Goal: Information Seeking & Learning: Learn about a topic

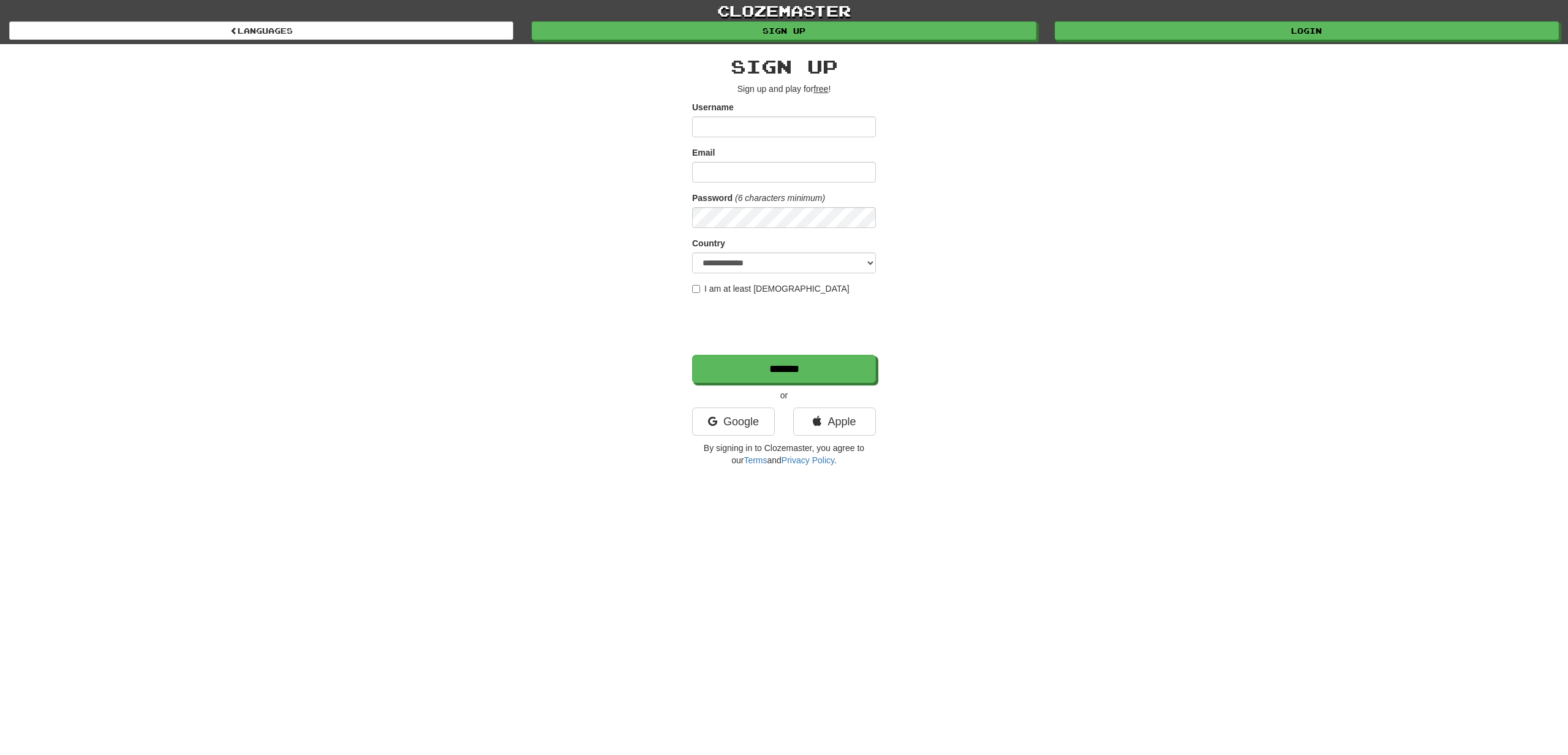
click at [799, 132] on input "Username" at bounding box center [784, 127] width 184 height 21
click at [733, 427] on link "Google" at bounding box center [733, 422] width 83 height 28
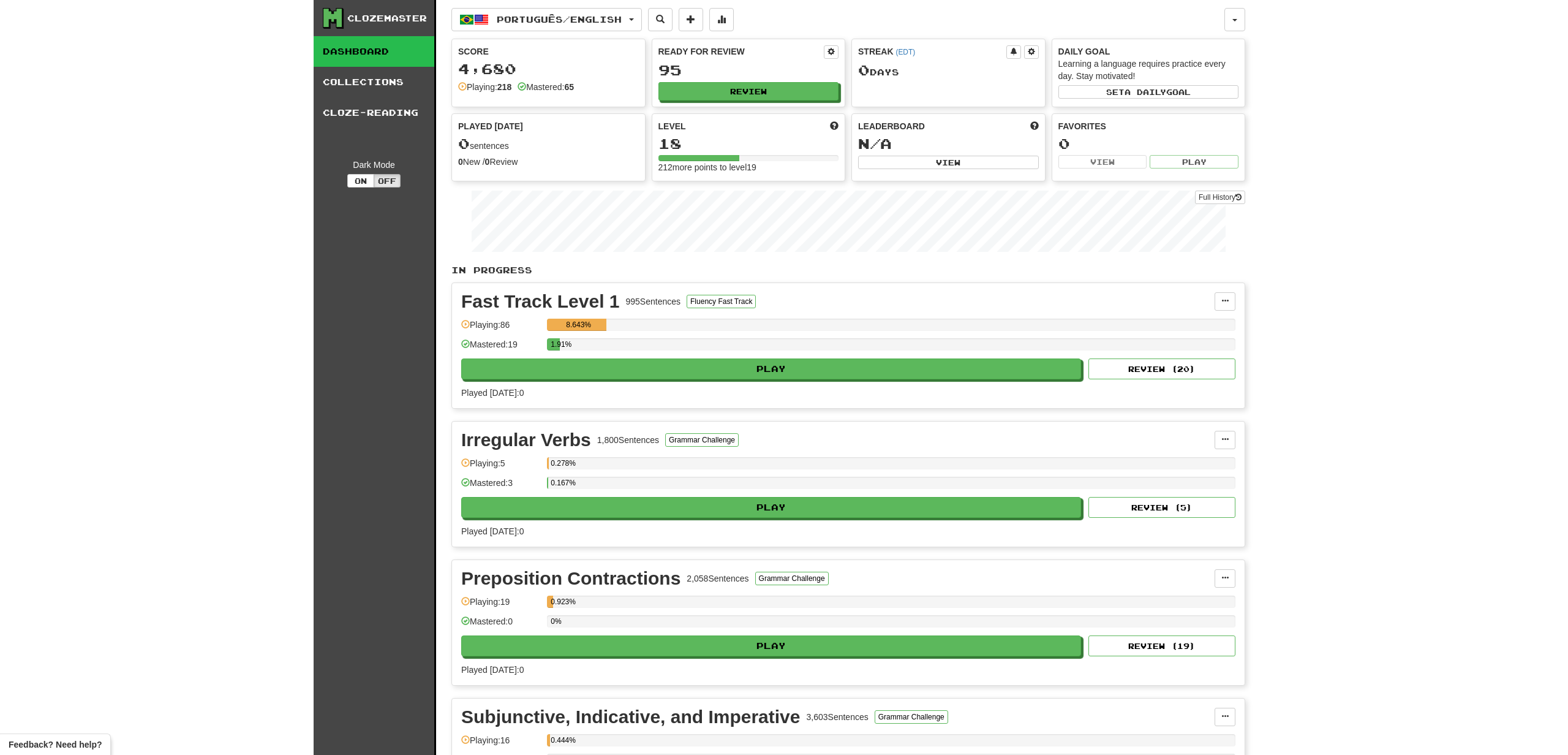
click at [1321, 179] on div "Clozemaster Dashboard Collections Cloze-Reading Dark Mode On Off Dashboard Coll…" at bounding box center [784, 432] width 1568 height 864
click at [358, 51] on link "Dashboard" at bounding box center [374, 51] width 120 height 31
click at [1232, 12] on button "button" at bounding box center [1235, 20] width 21 height 24
click at [1162, 79] on link "Account" at bounding box center [1180, 84] width 128 height 16
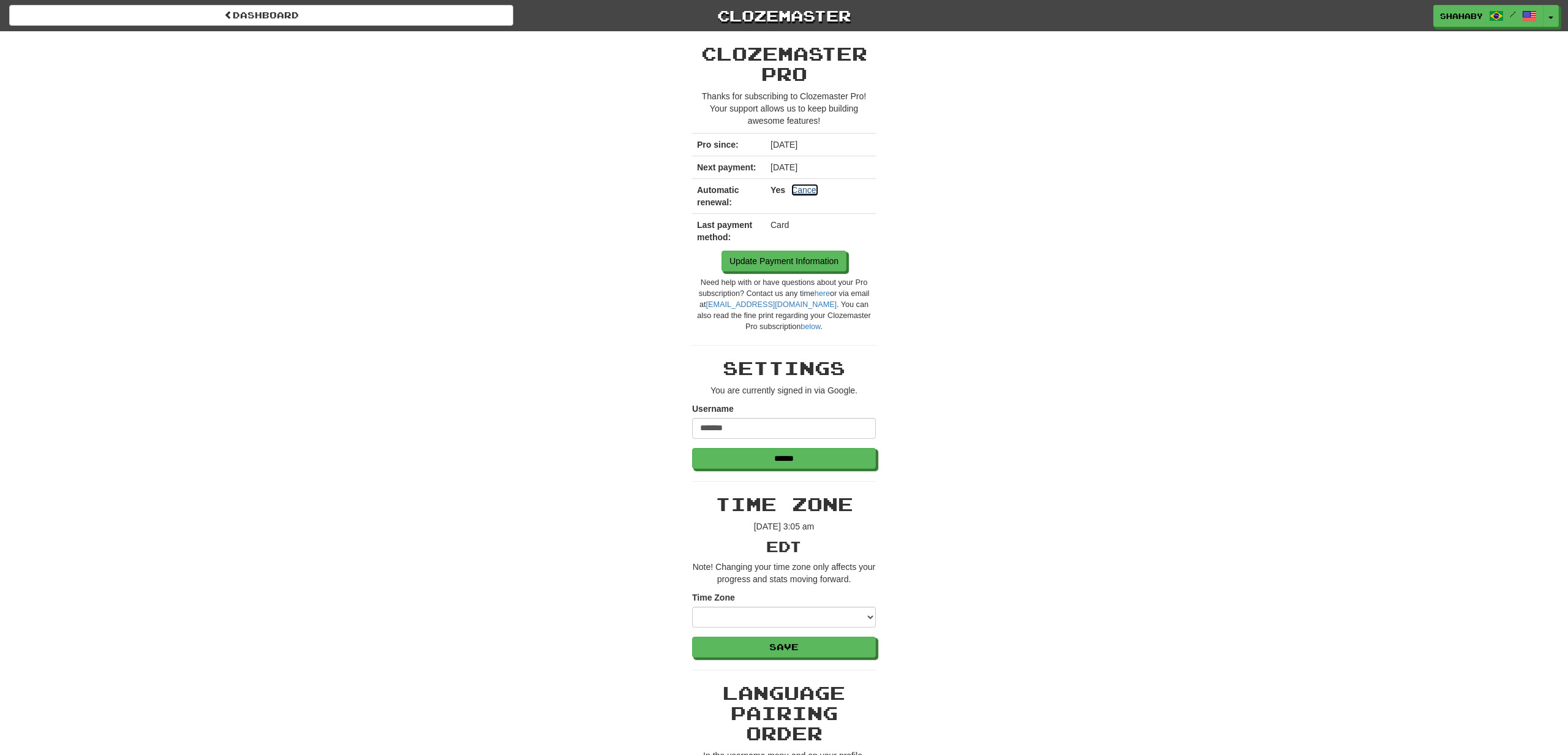
click at [808, 190] on link "Cancel" at bounding box center [805, 189] width 27 height 12
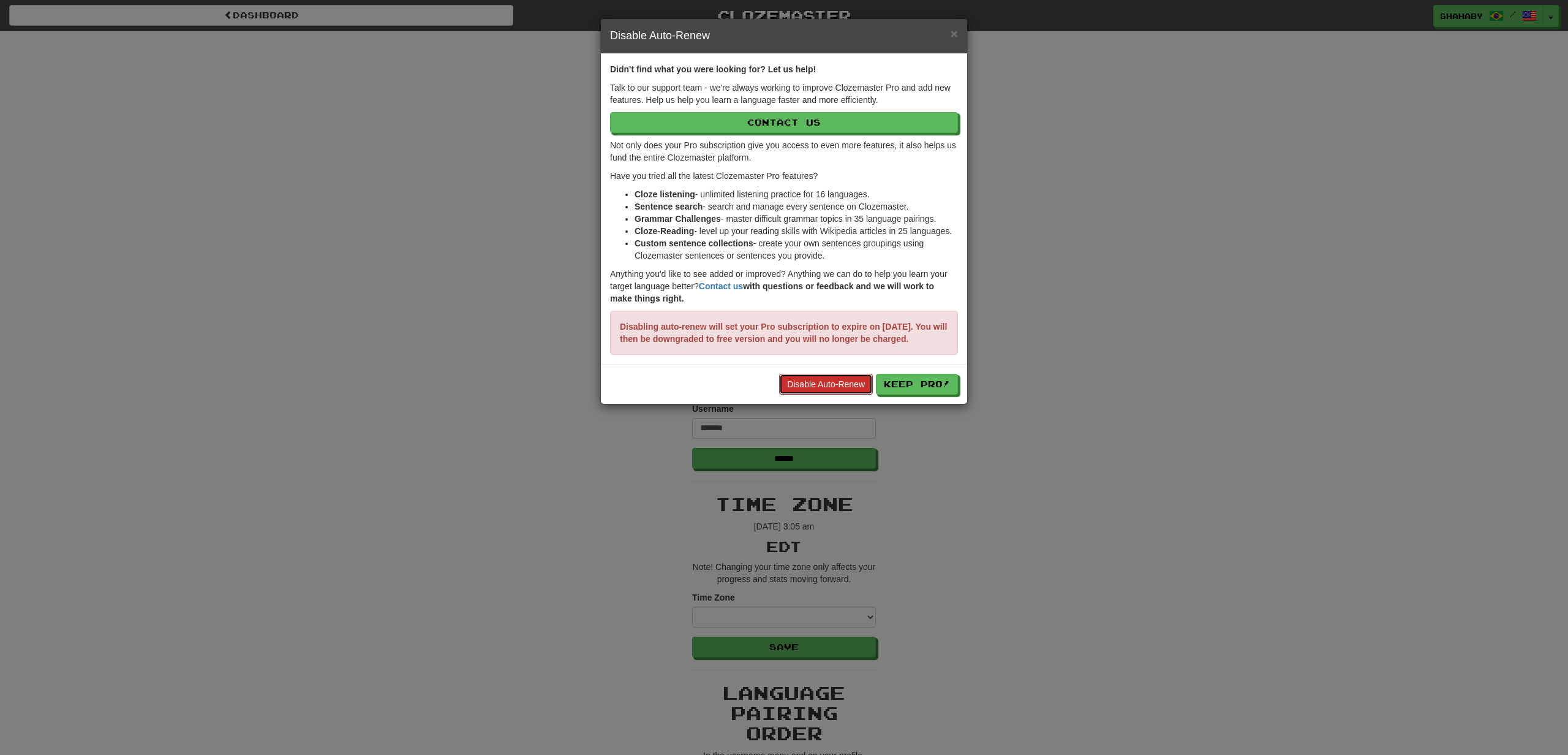
click at [833, 391] on link "Disable Auto-Renew" at bounding box center [826, 384] width 94 height 21
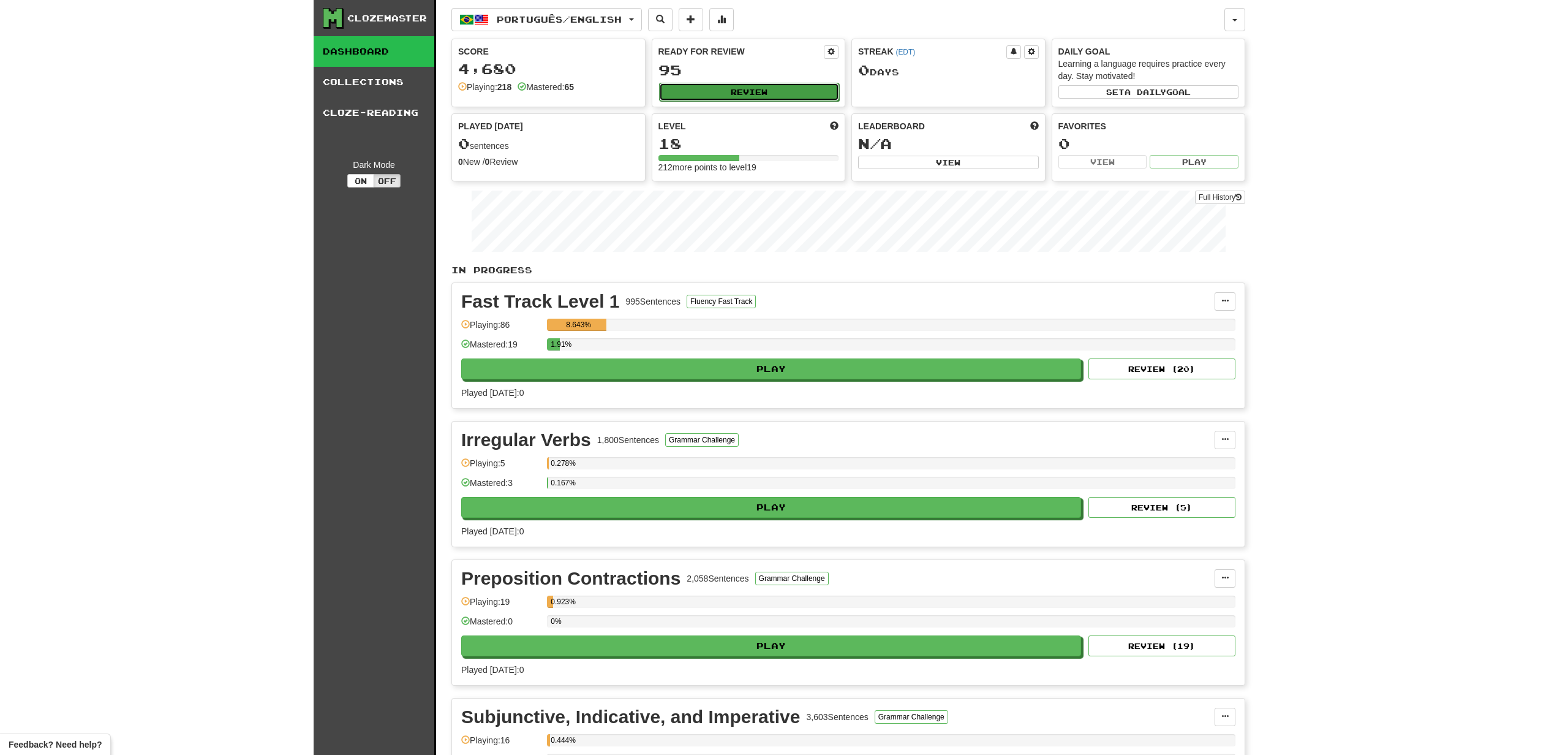
click at [728, 90] on button "Review" at bounding box center [749, 92] width 181 height 18
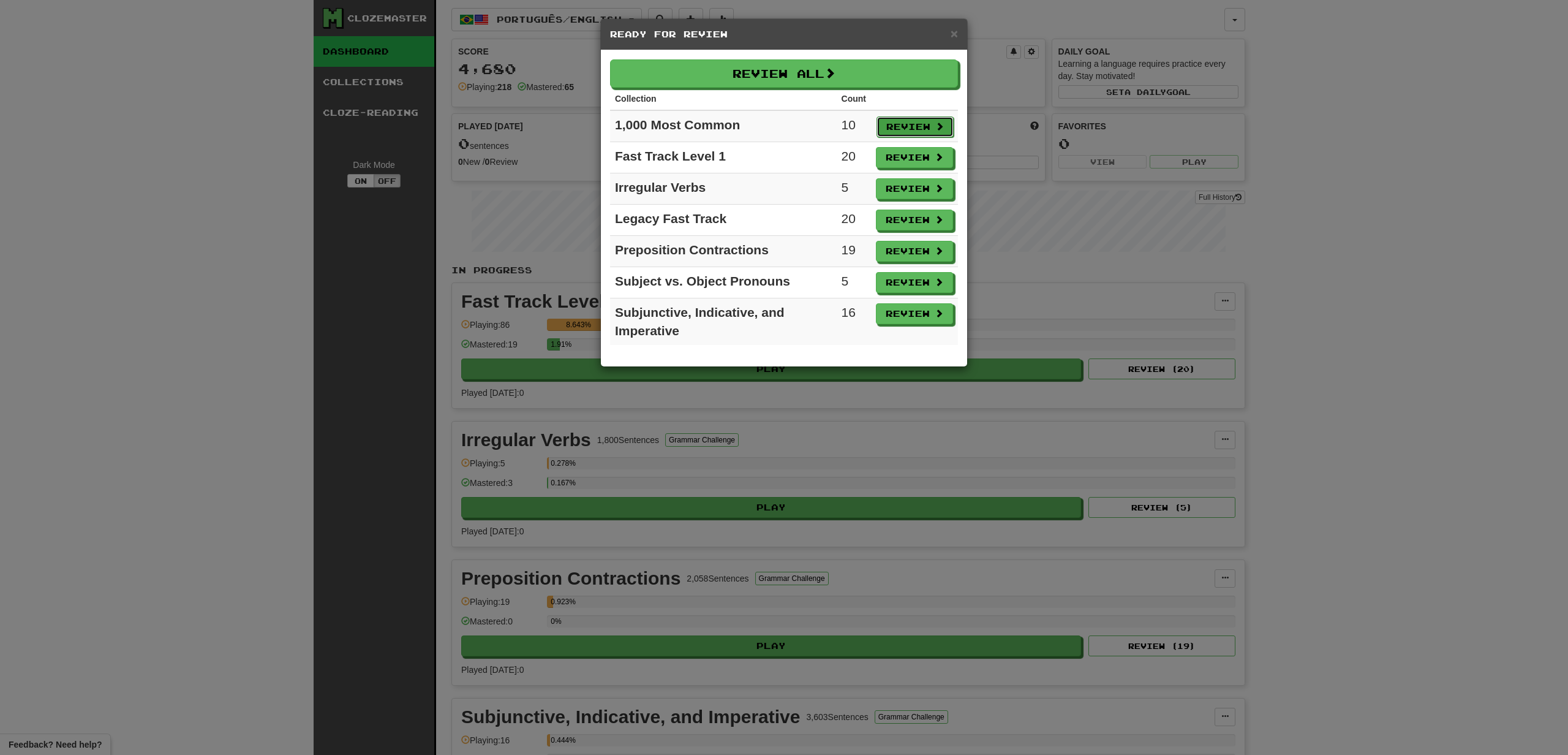
click at [914, 129] on button "Review" at bounding box center [915, 127] width 77 height 21
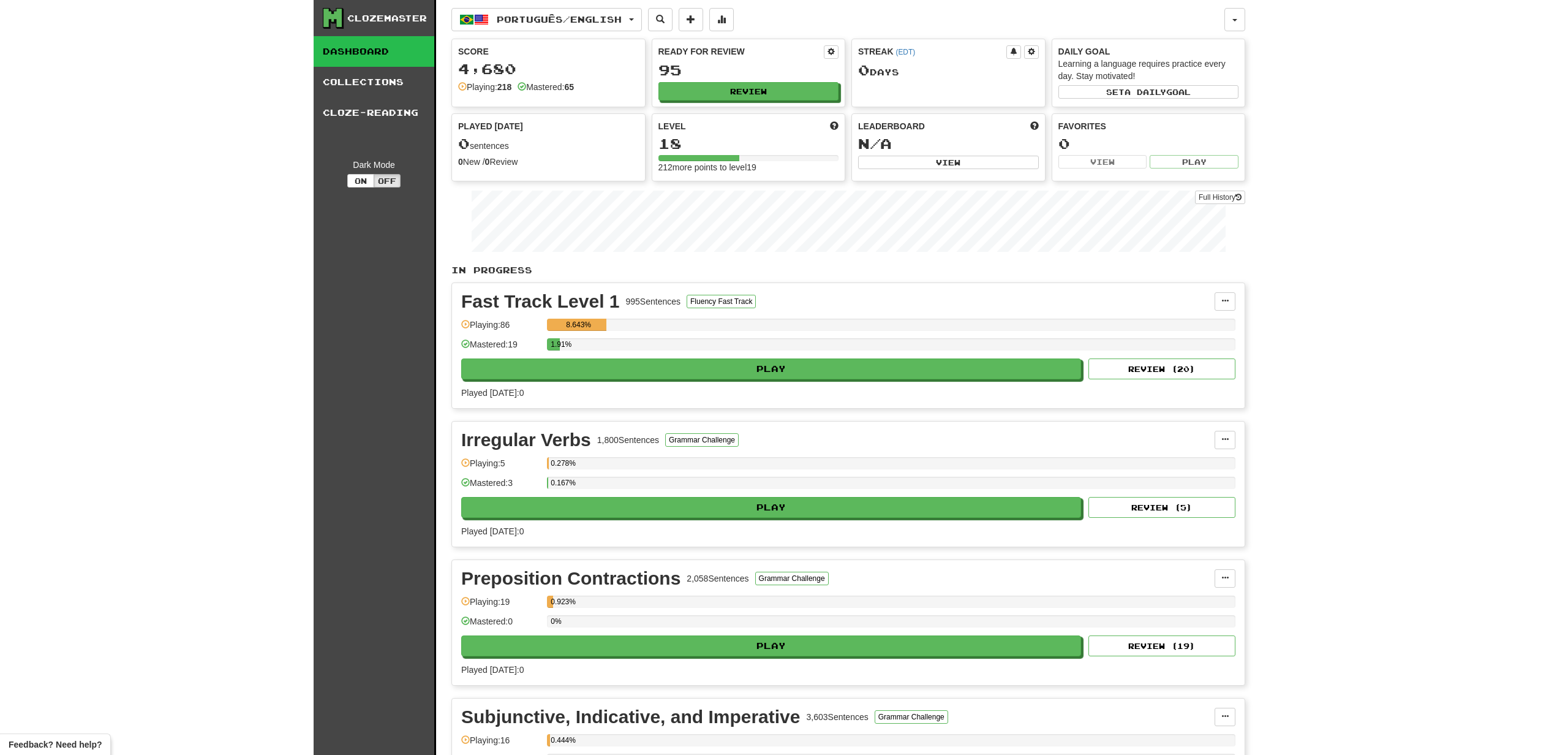
select select "**"
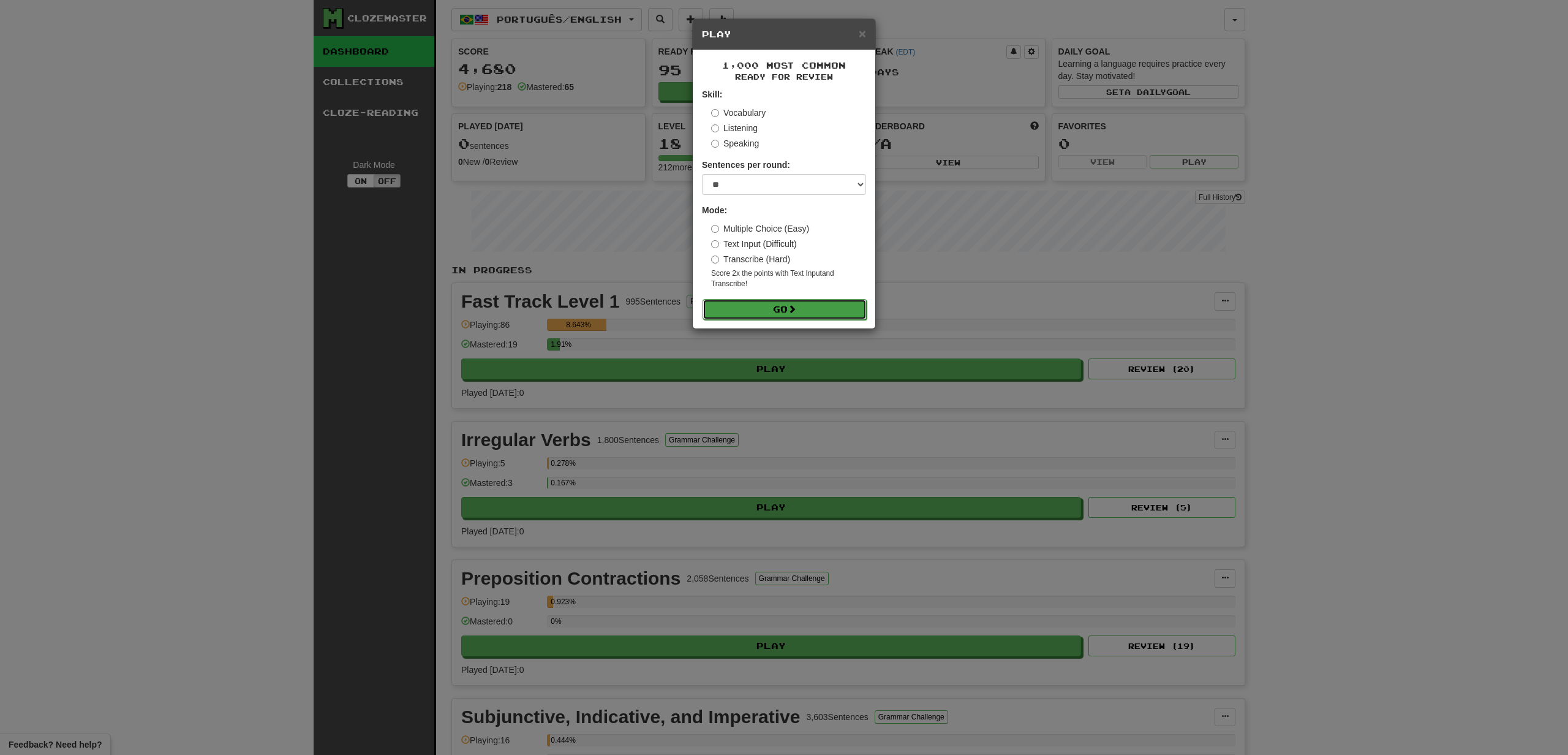
click at [780, 314] on button "Go" at bounding box center [785, 309] width 164 height 21
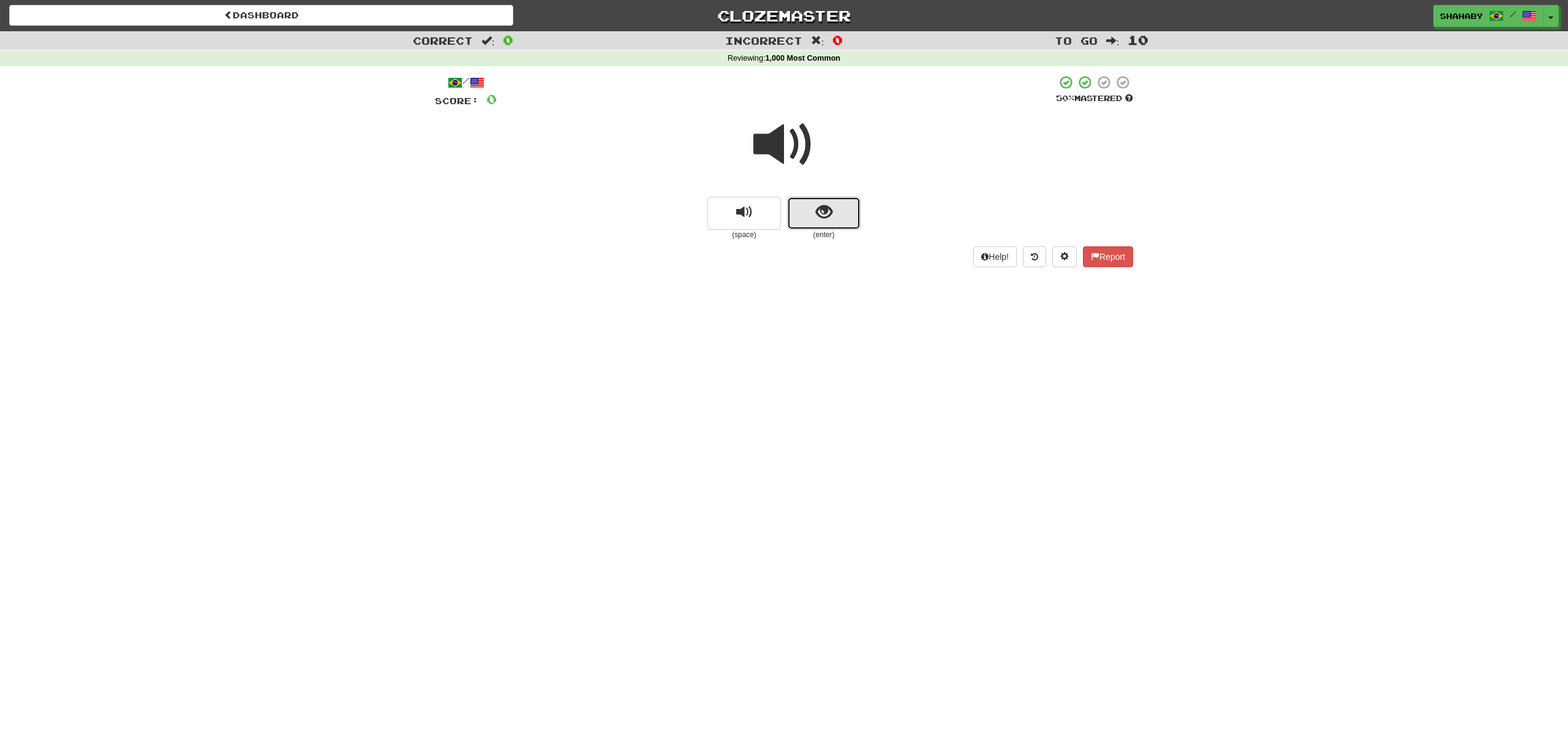
click at [843, 214] on button "show sentence" at bounding box center [824, 213] width 73 height 33
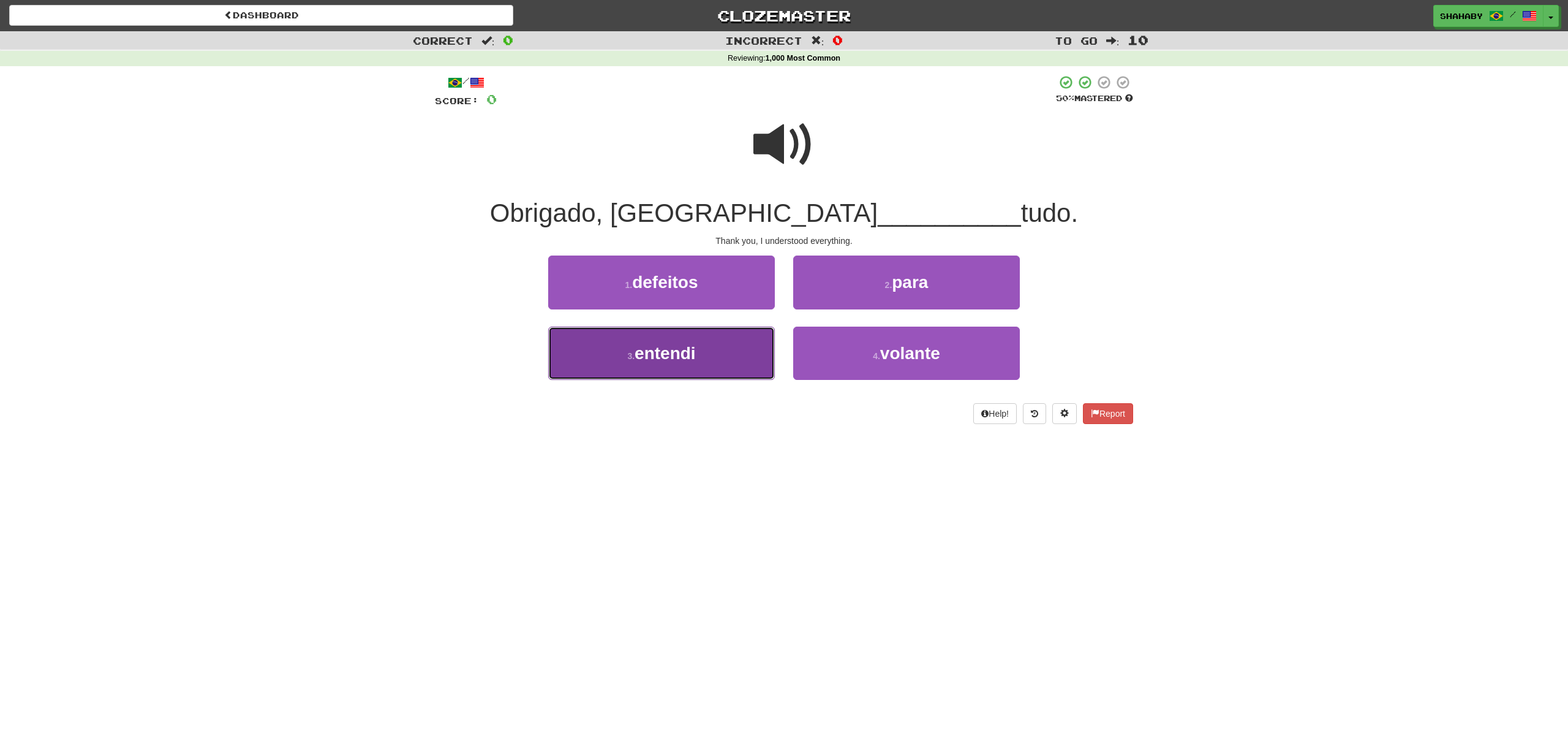
click at [616, 345] on button "3 . entendi" at bounding box center [661, 353] width 227 height 54
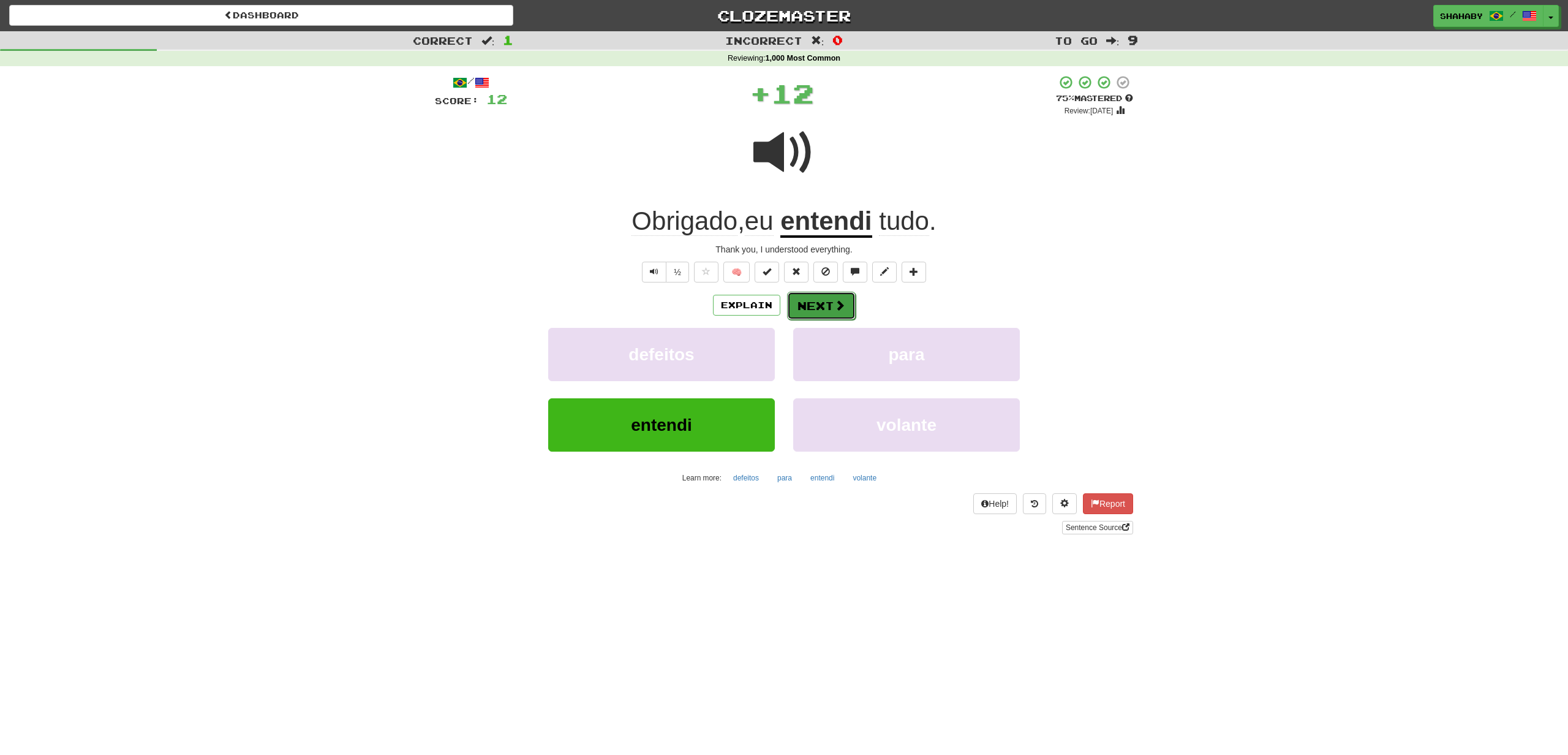
click at [826, 309] on button "Next" at bounding box center [821, 306] width 68 height 28
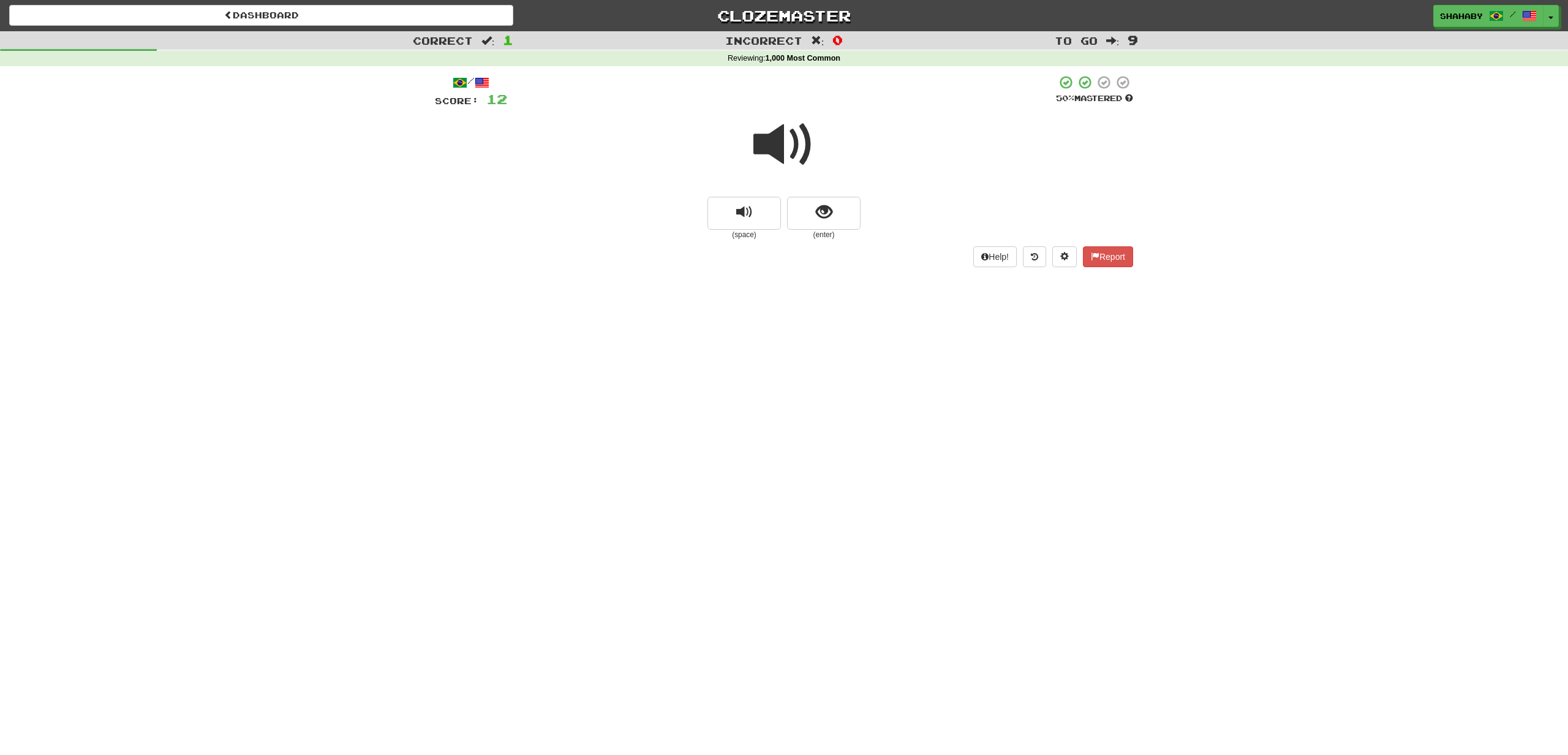
click at [785, 144] on span at bounding box center [783, 144] width 61 height 61
click at [811, 216] on button "show sentence" at bounding box center [824, 213] width 73 height 33
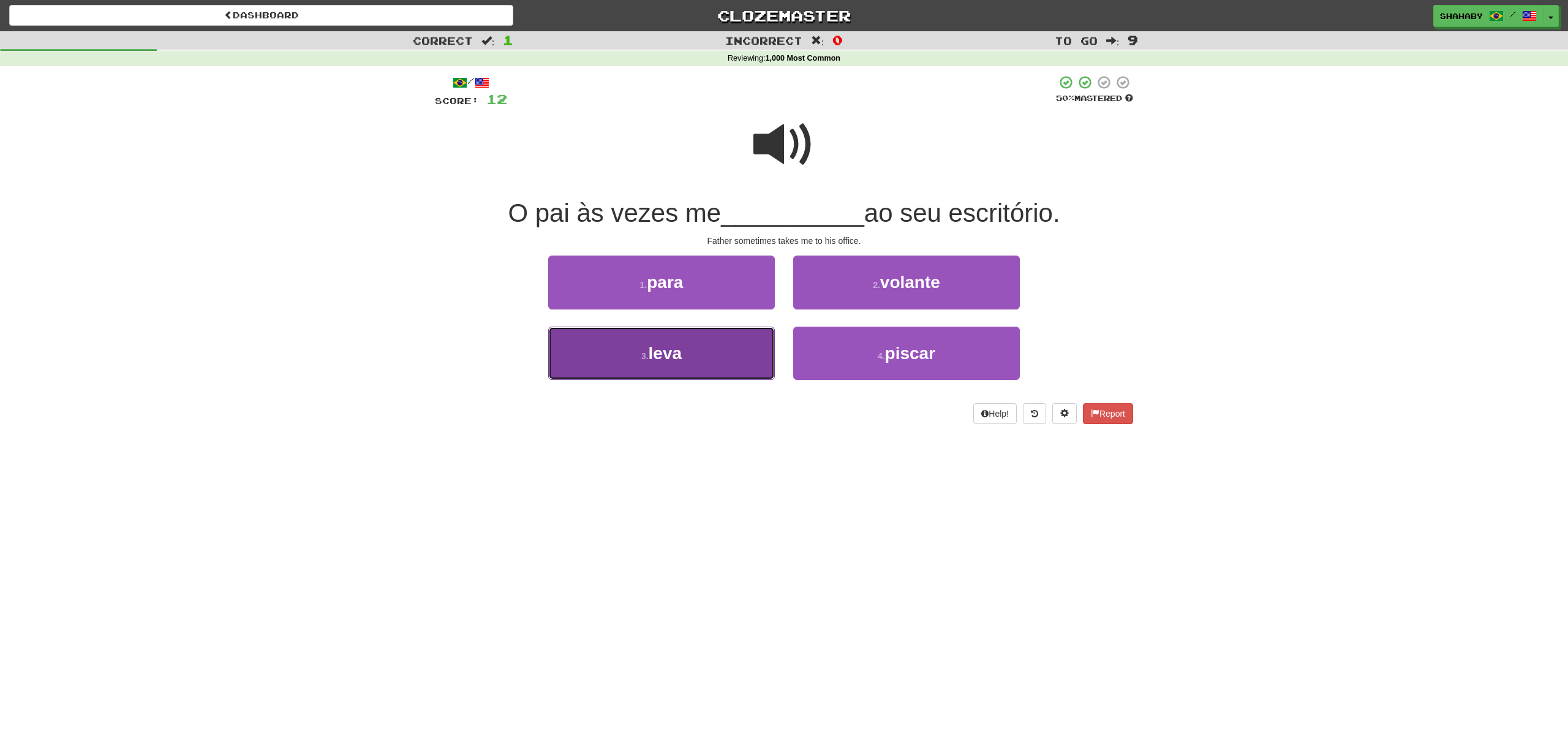
click at [656, 372] on button "3 . leva" at bounding box center [661, 353] width 227 height 54
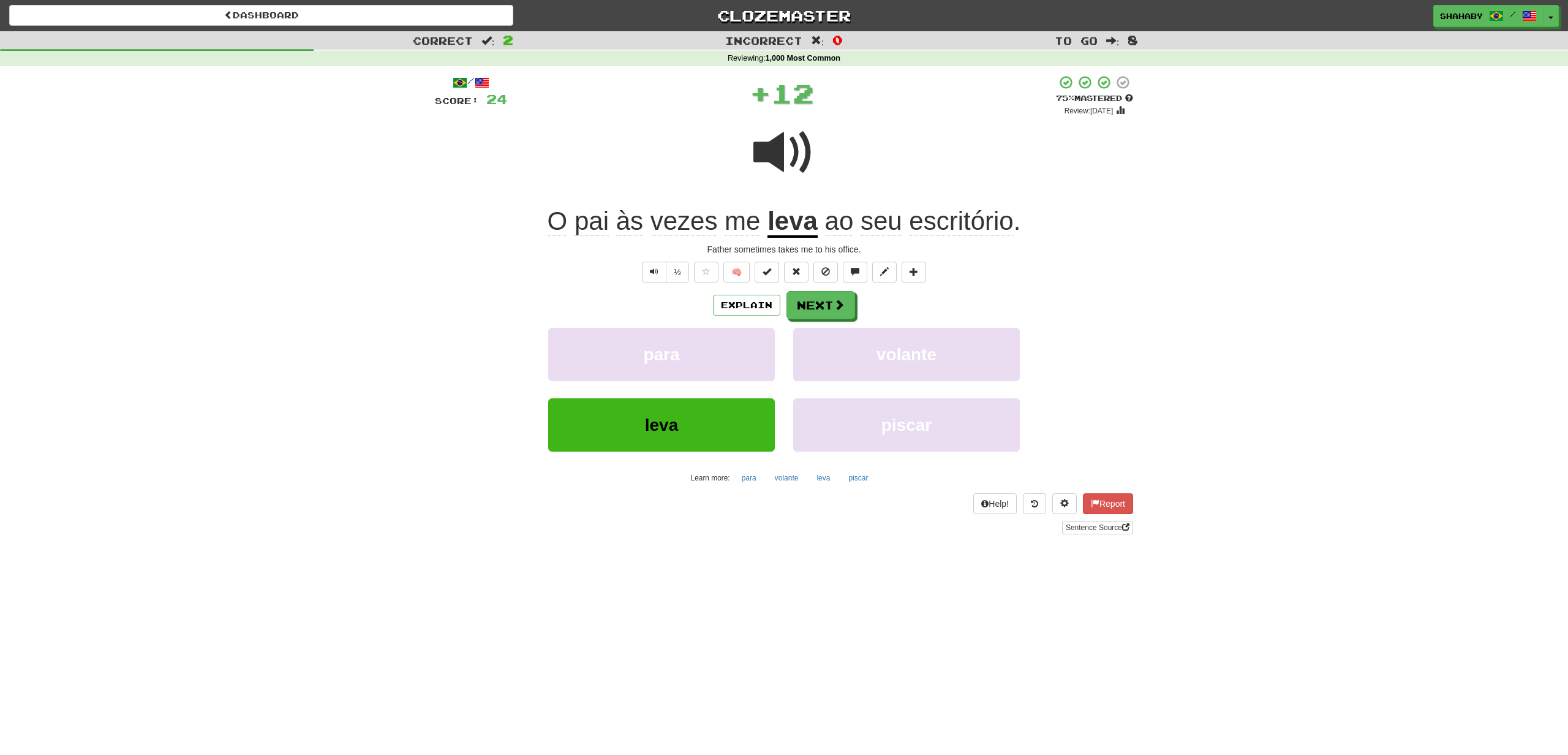
click at [788, 165] on span at bounding box center [783, 152] width 61 height 61
click at [820, 317] on button "Next" at bounding box center [821, 306] width 68 height 28
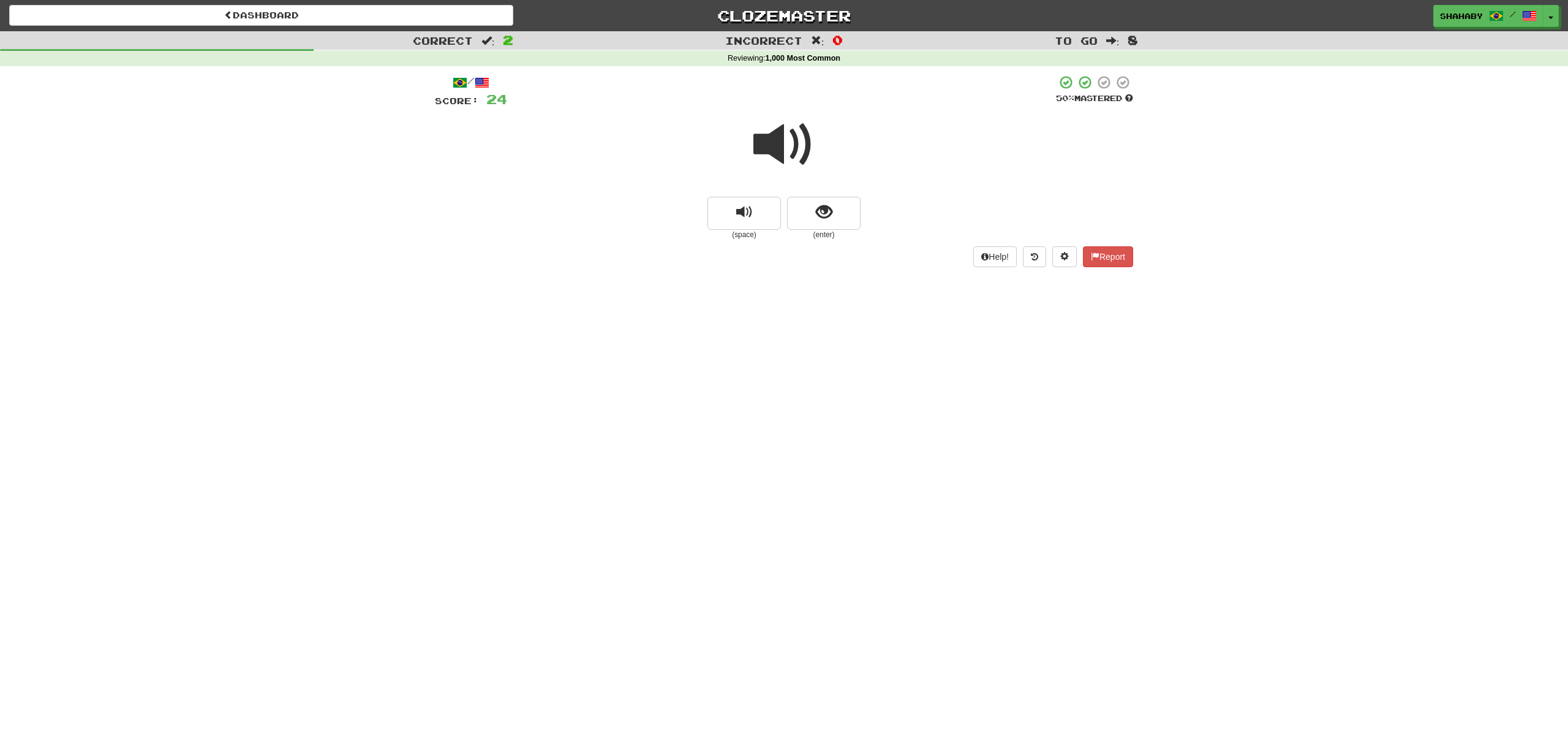
click at [792, 134] on span at bounding box center [783, 144] width 61 height 61
click at [833, 216] on button "show sentence" at bounding box center [824, 213] width 73 height 33
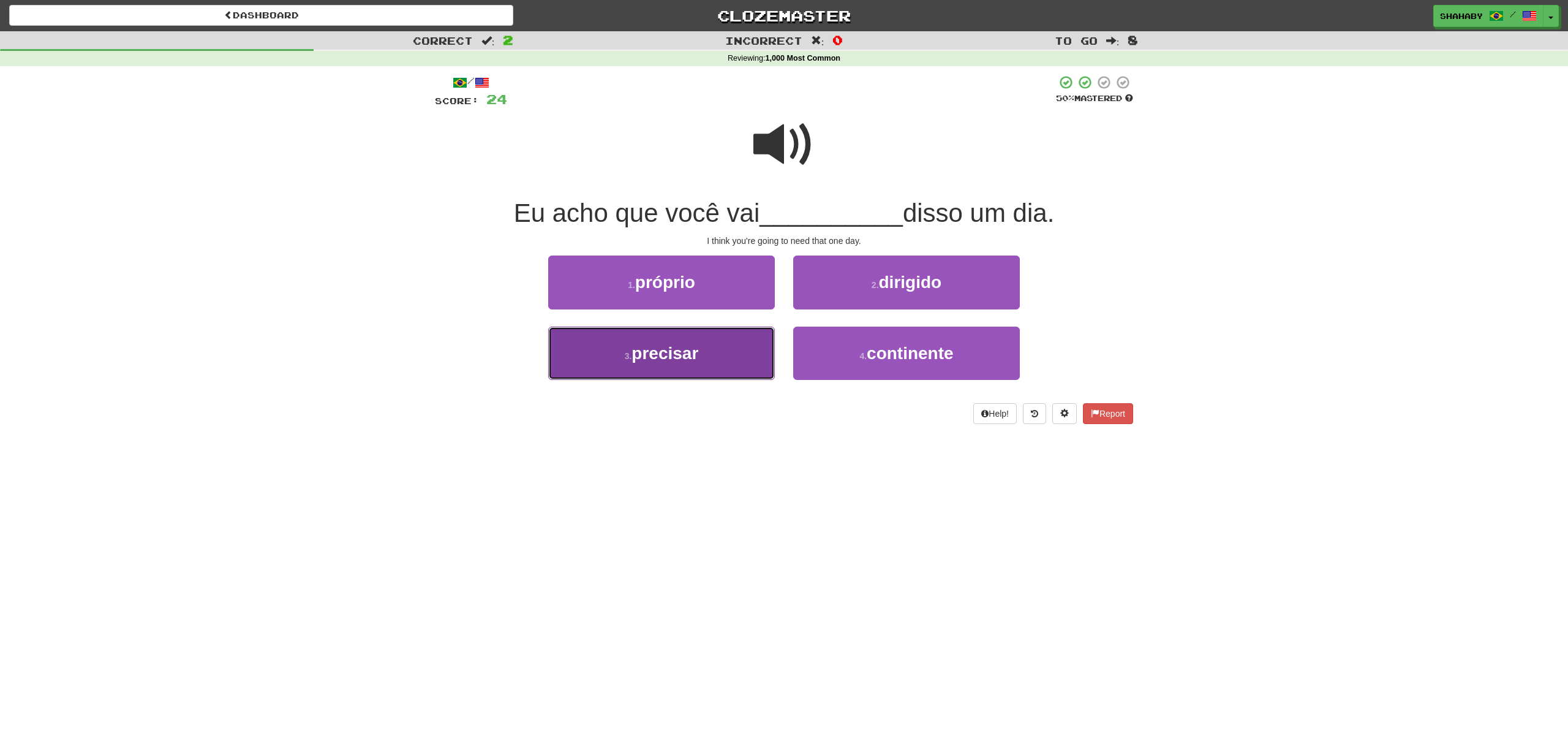
click at [625, 355] on small "3 ." at bounding box center [628, 355] width 7 height 10
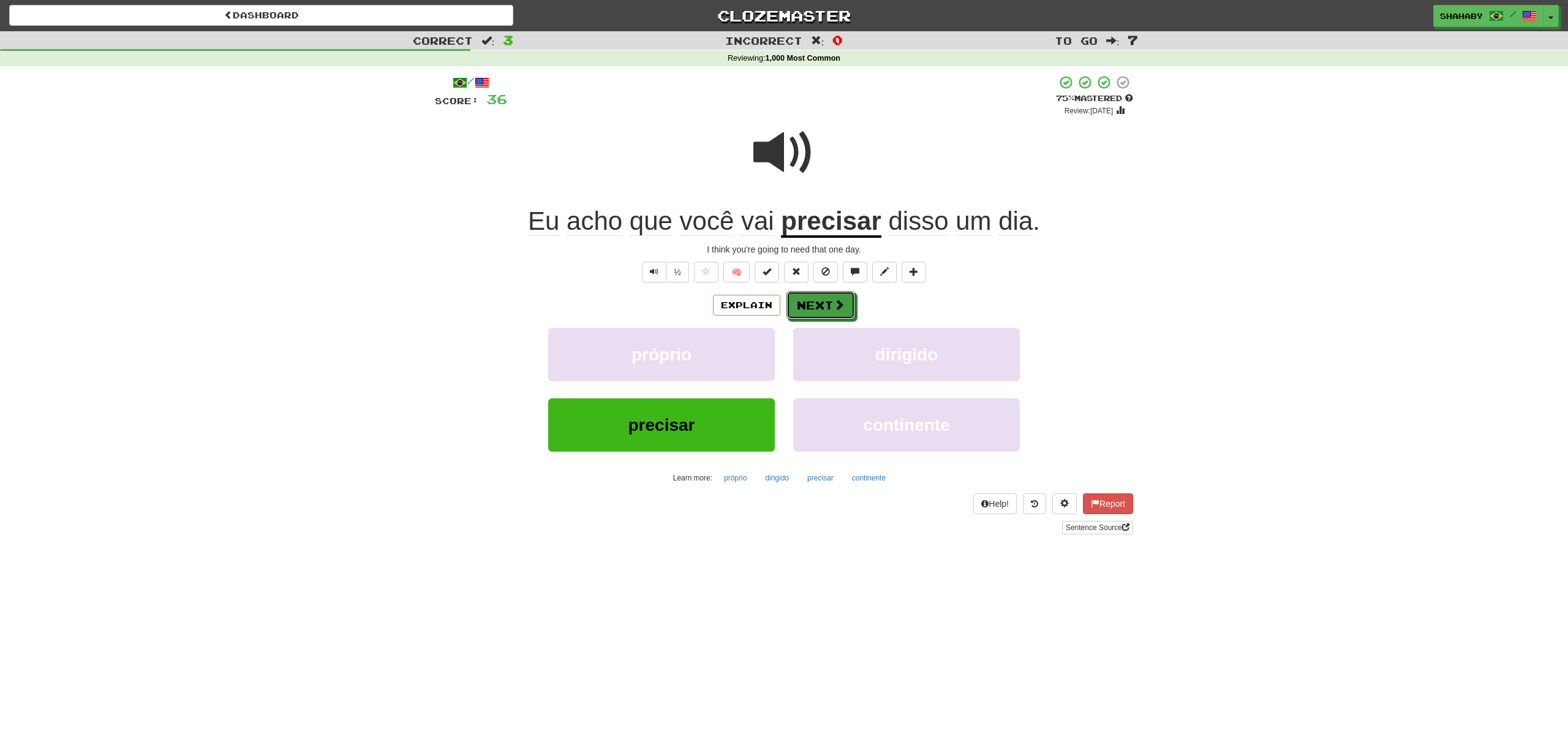
click at [826, 295] on button "Next" at bounding box center [820, 305] width 68 height 28
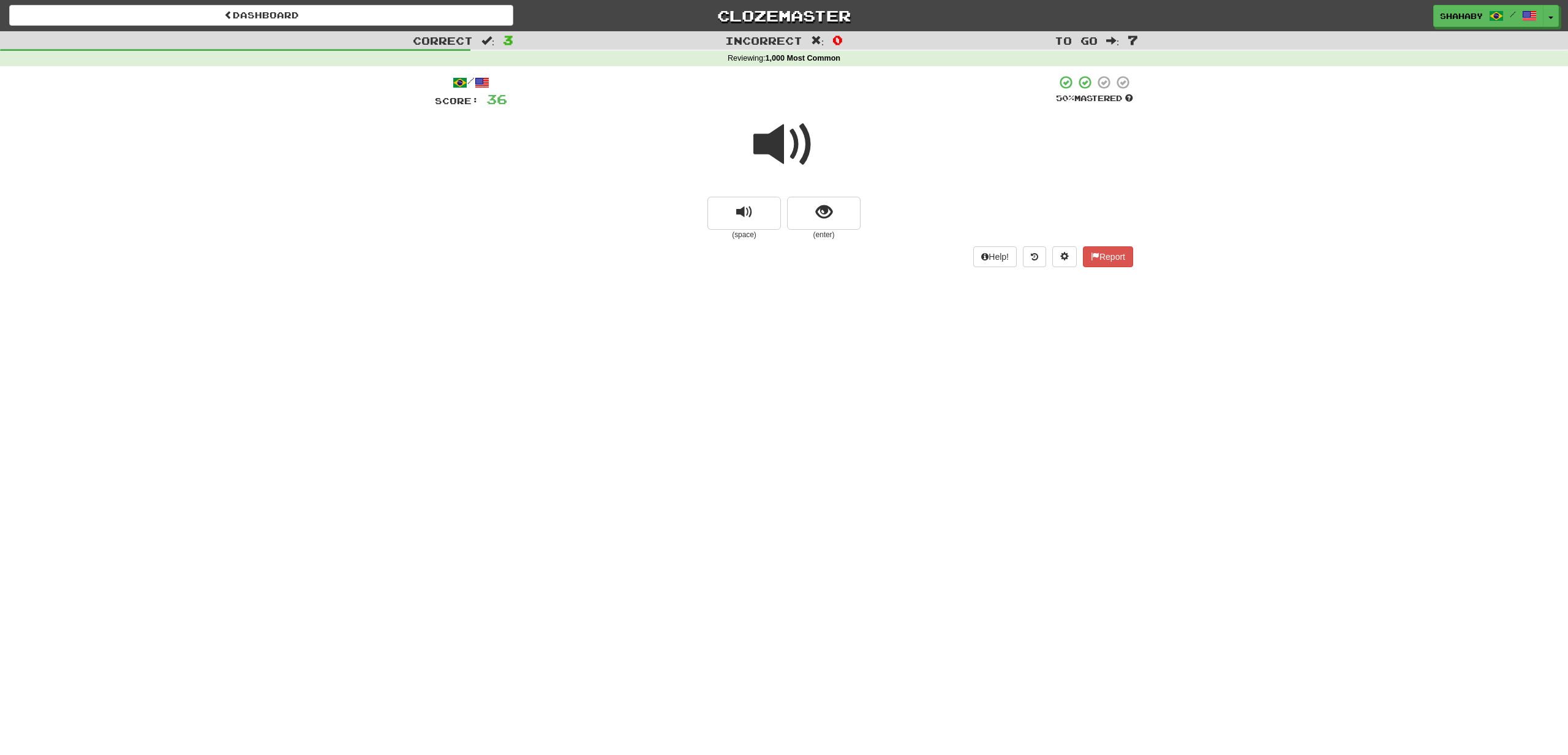
click at [781, 147] on span at bounding box center [783, 144] width 61 height 61
click at [846, 214] on button "show sentence" at bounding box center [824, 213] width 73 height 33
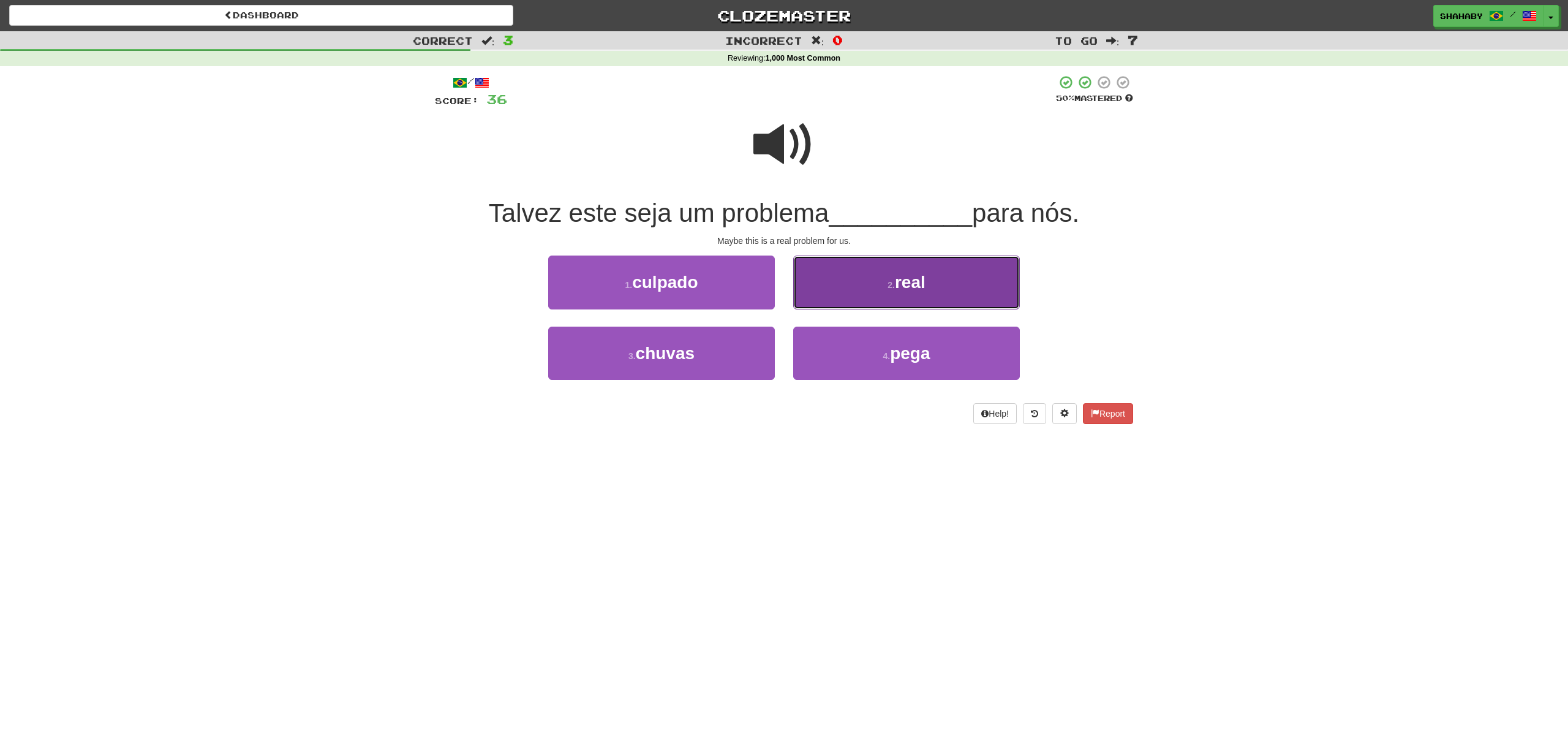
click at [910, 292] on button "2 . real" at bounding box center [906, 282] width 227 height 54
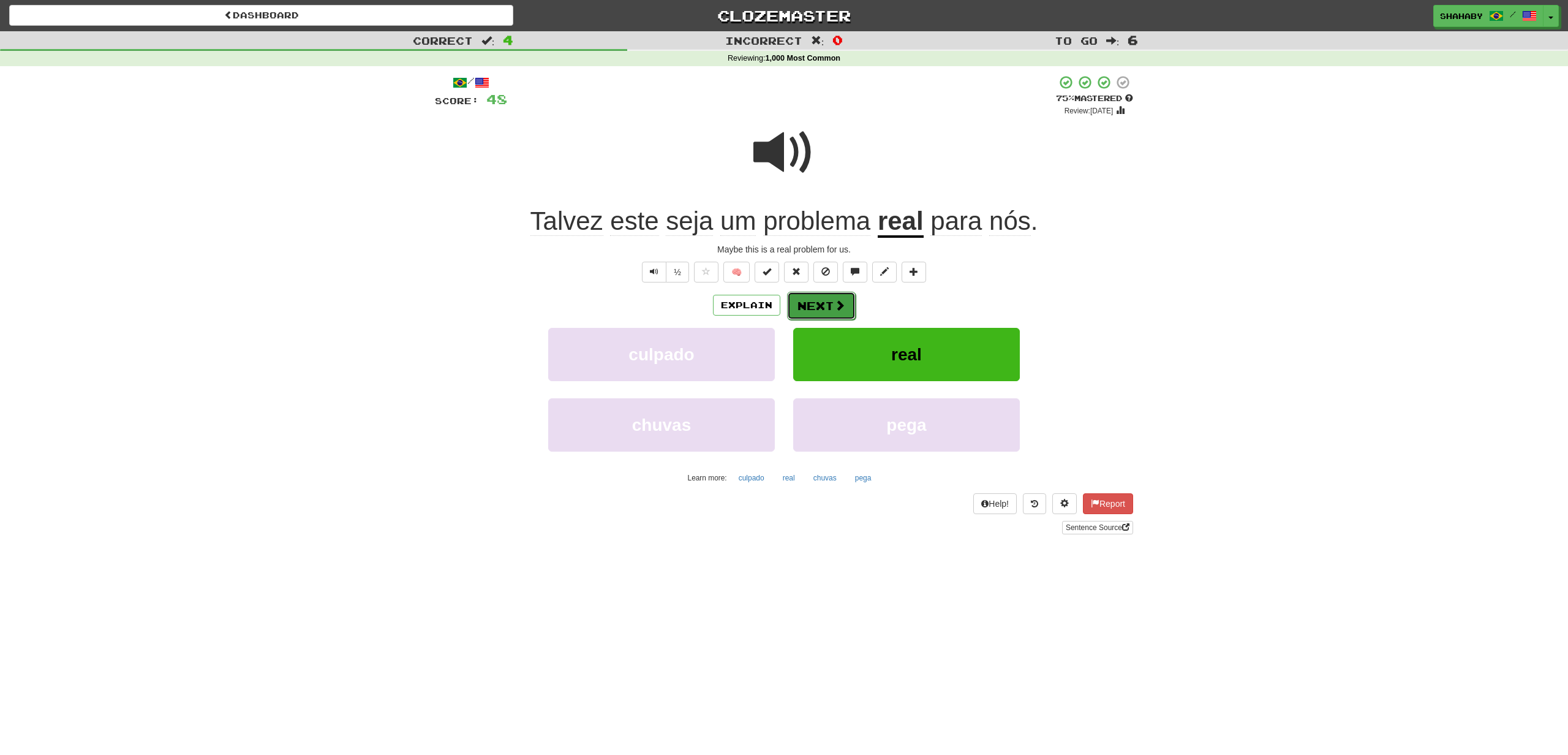
click at [819, 307] on button "Next" at bounding box center [821, 306] width 68 height 28
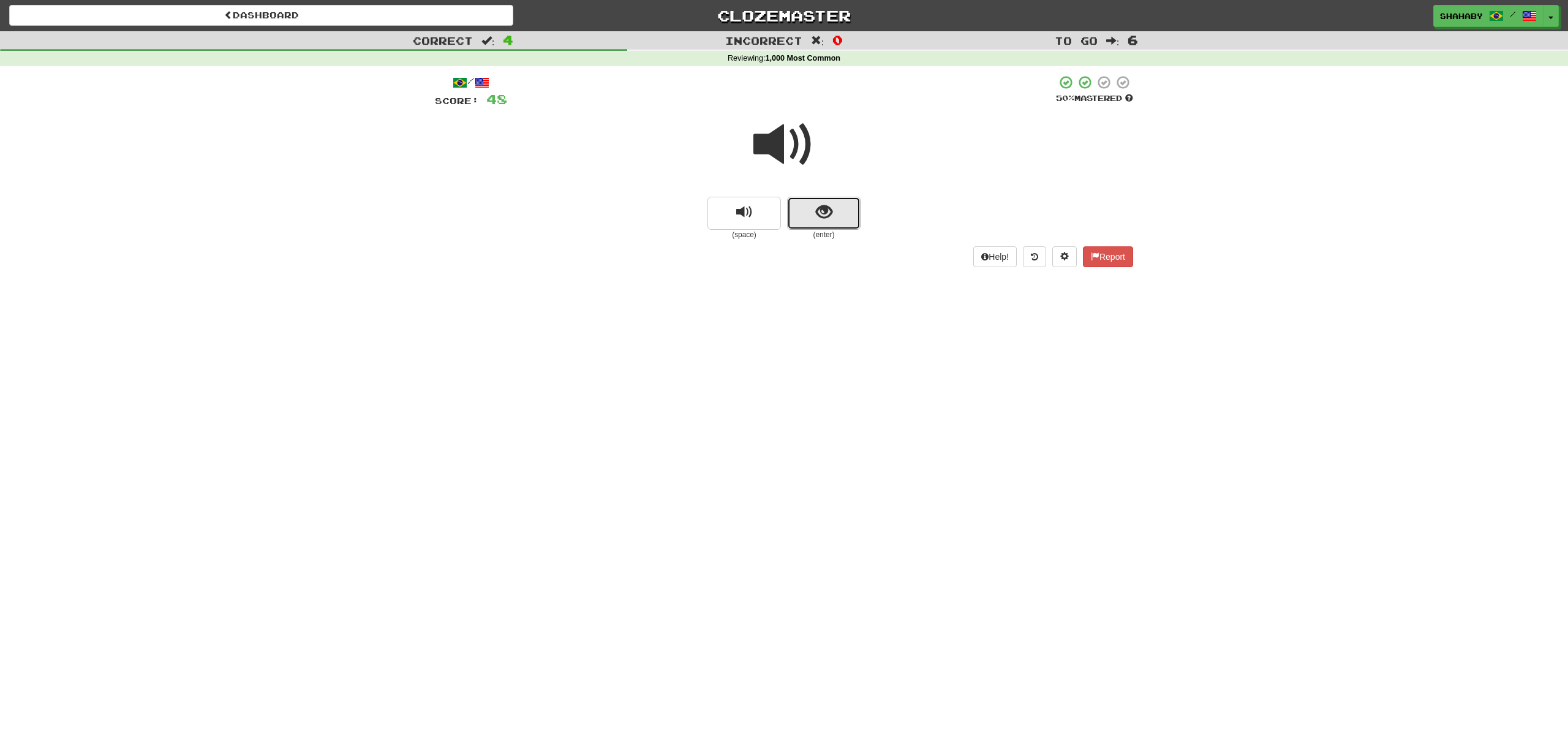
click at [838, 222] on button "show sentence" at bounding box center [824, 213] width 73 height 33
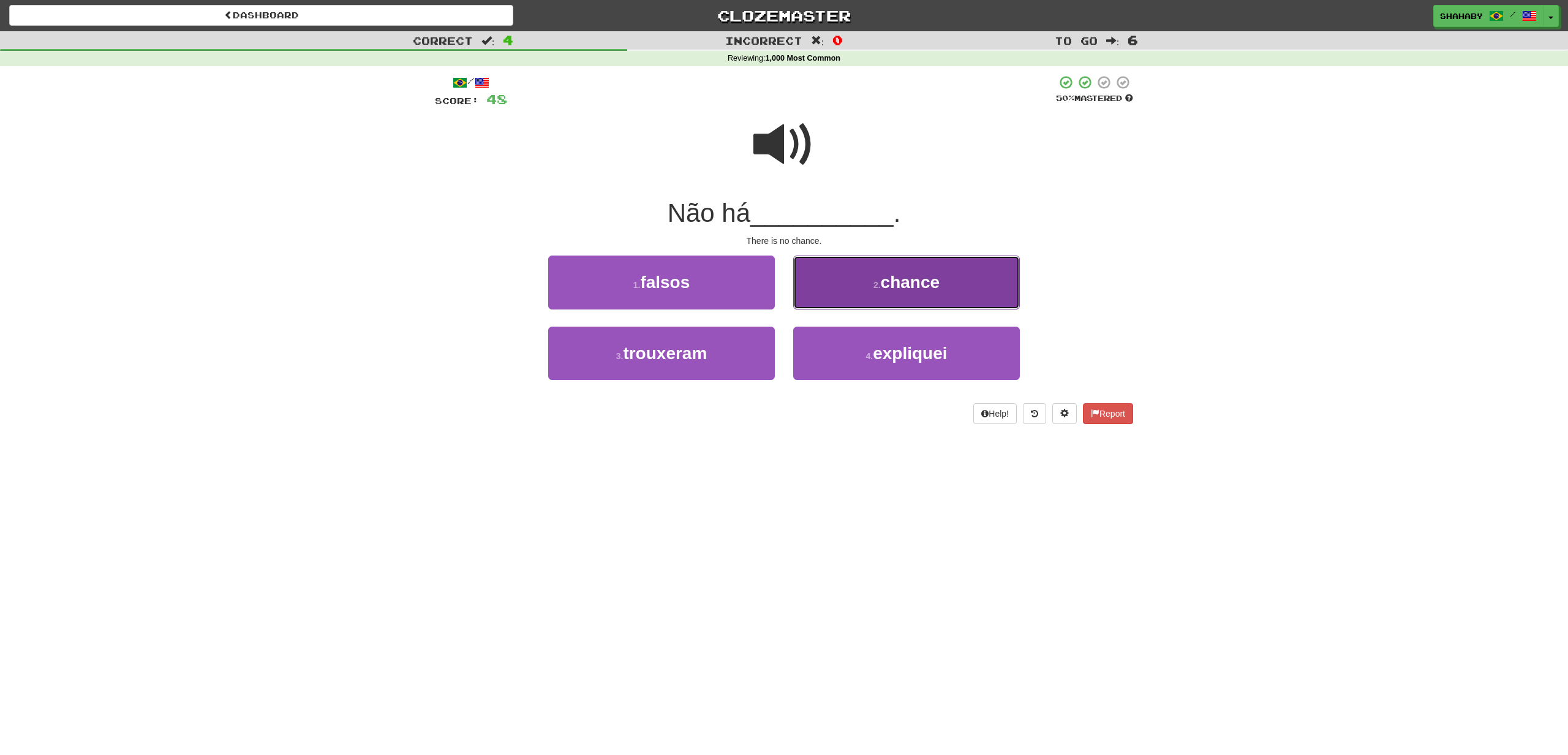
click at [905, 277] on span "chance" at bounding box center [910, 282] width 59 height 19
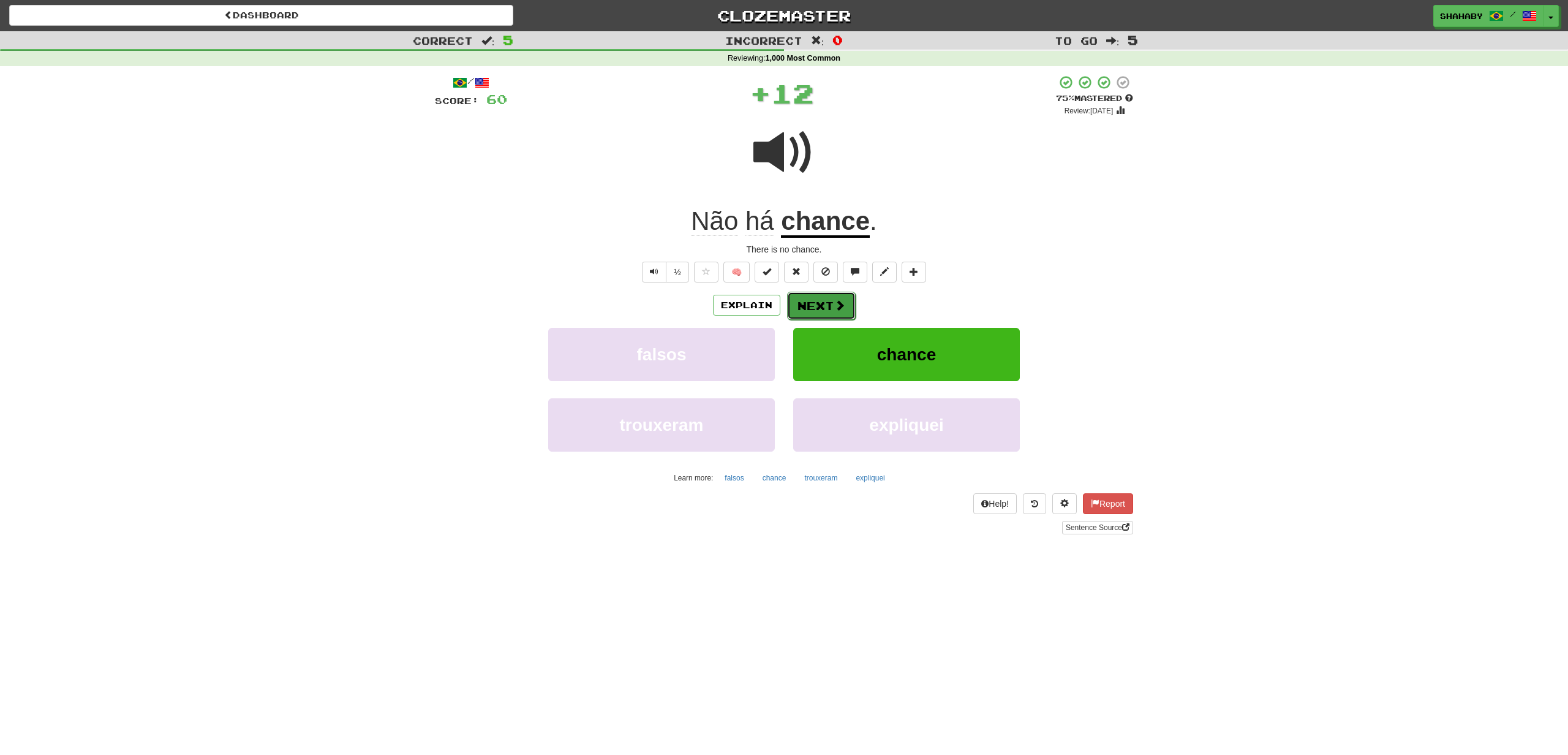
click at [830, 311] on button "Next" at bounding box center [821, 306] width 68 height 28
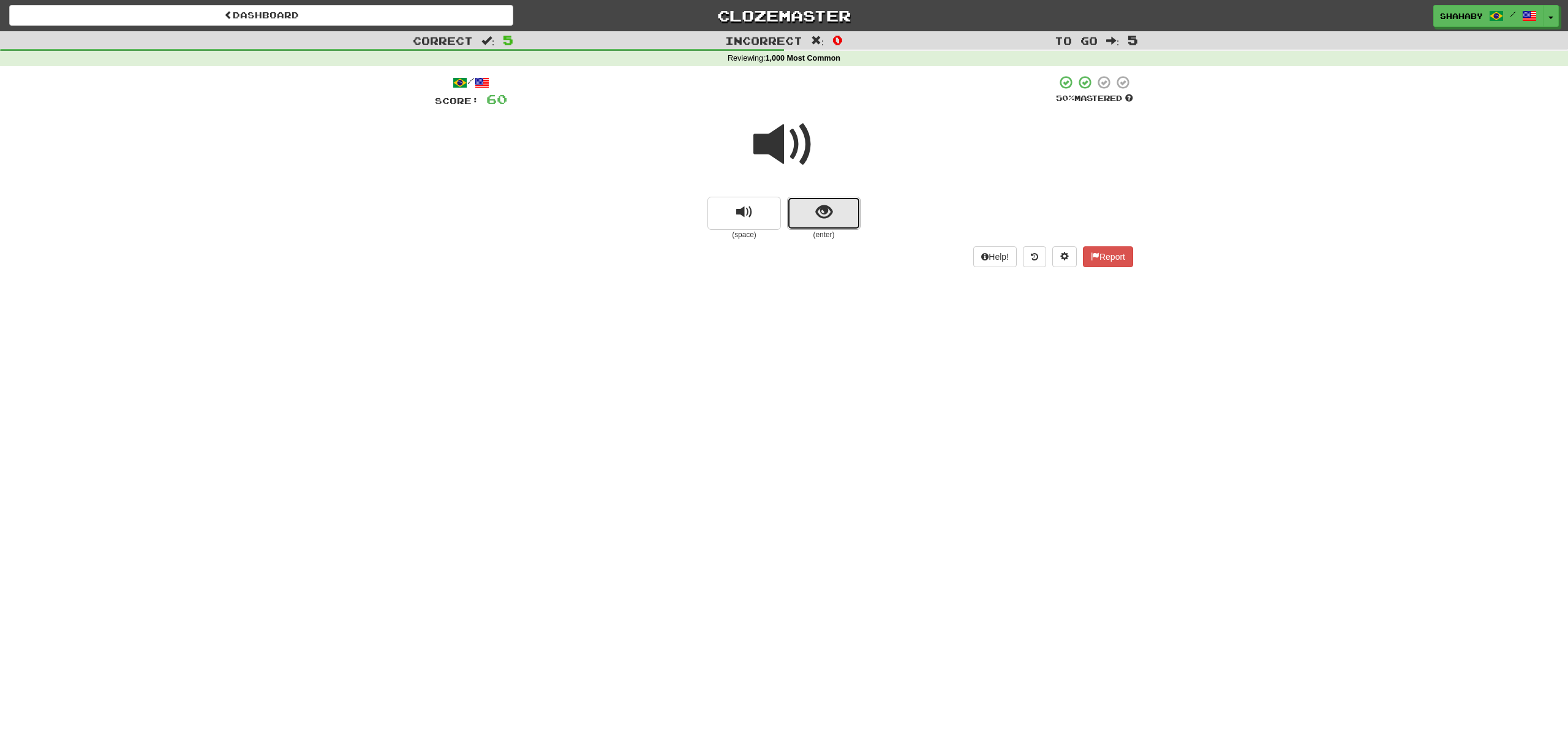
click at [836, 206] on button "show sentence" at bounding box center [824, 213] width 73 height 33
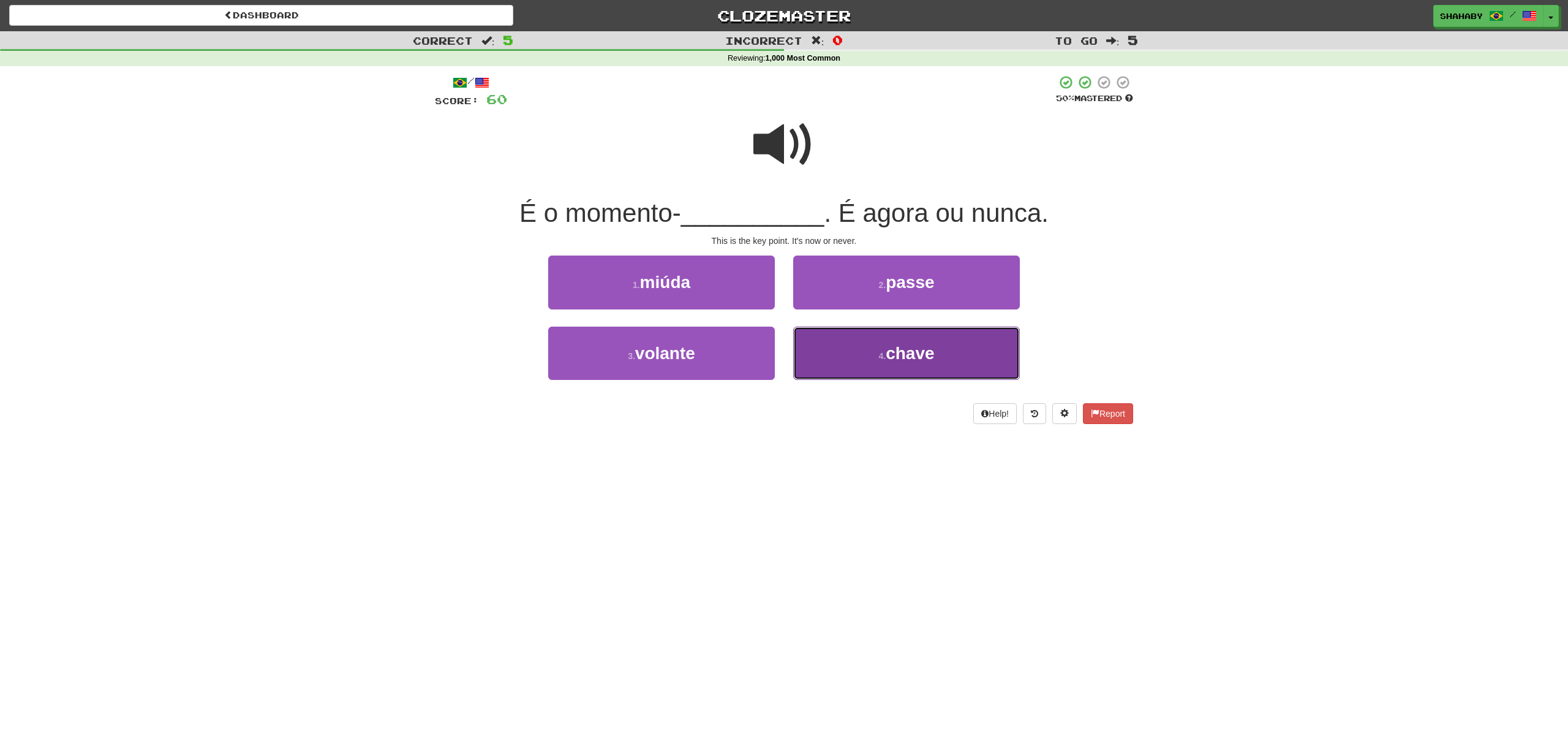
click at [888, 362] on span "chave" at bounding box center [910, 353] width 48 height 19
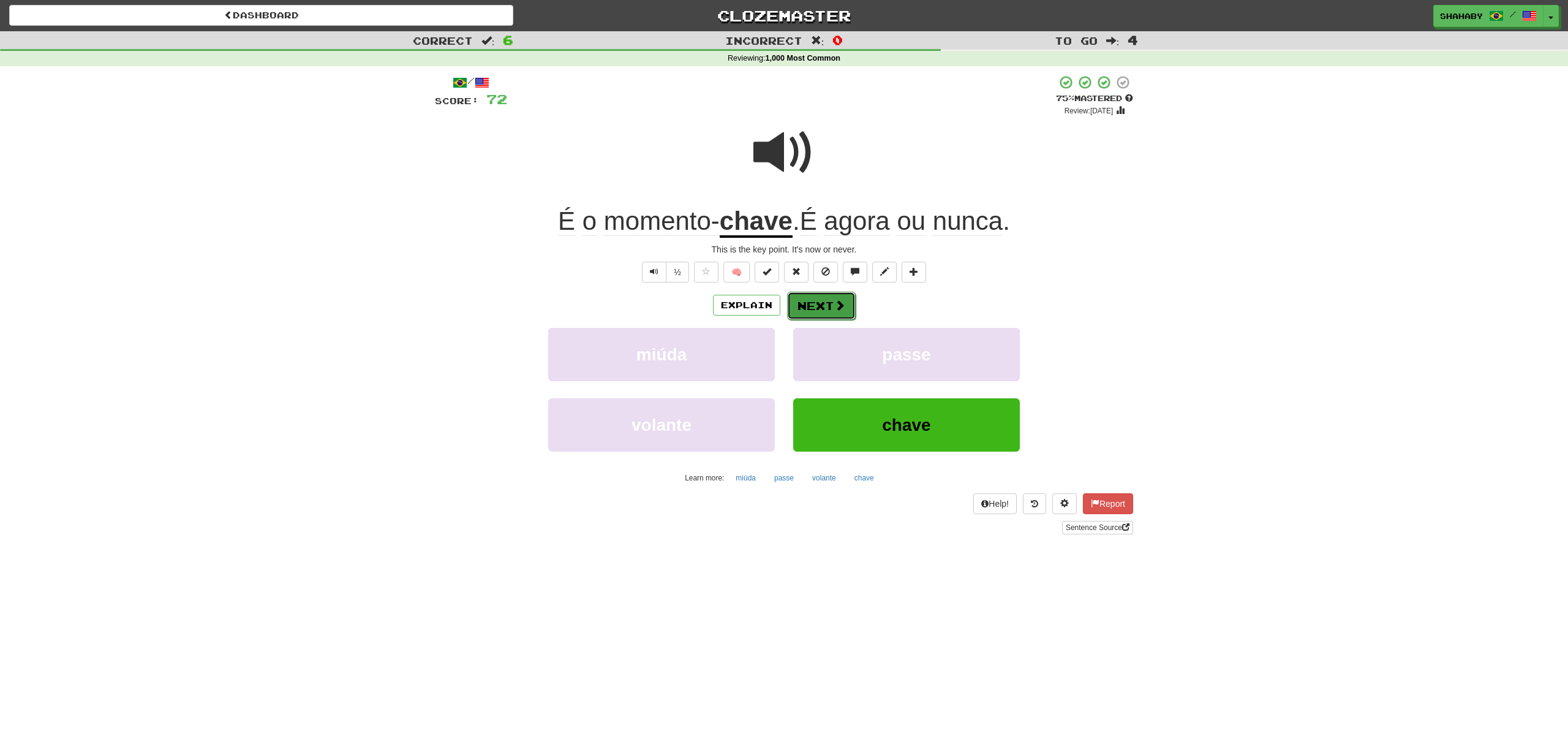
click at [823, 311] on button "Next" at bounding box center [821, 306] width 68 height 28
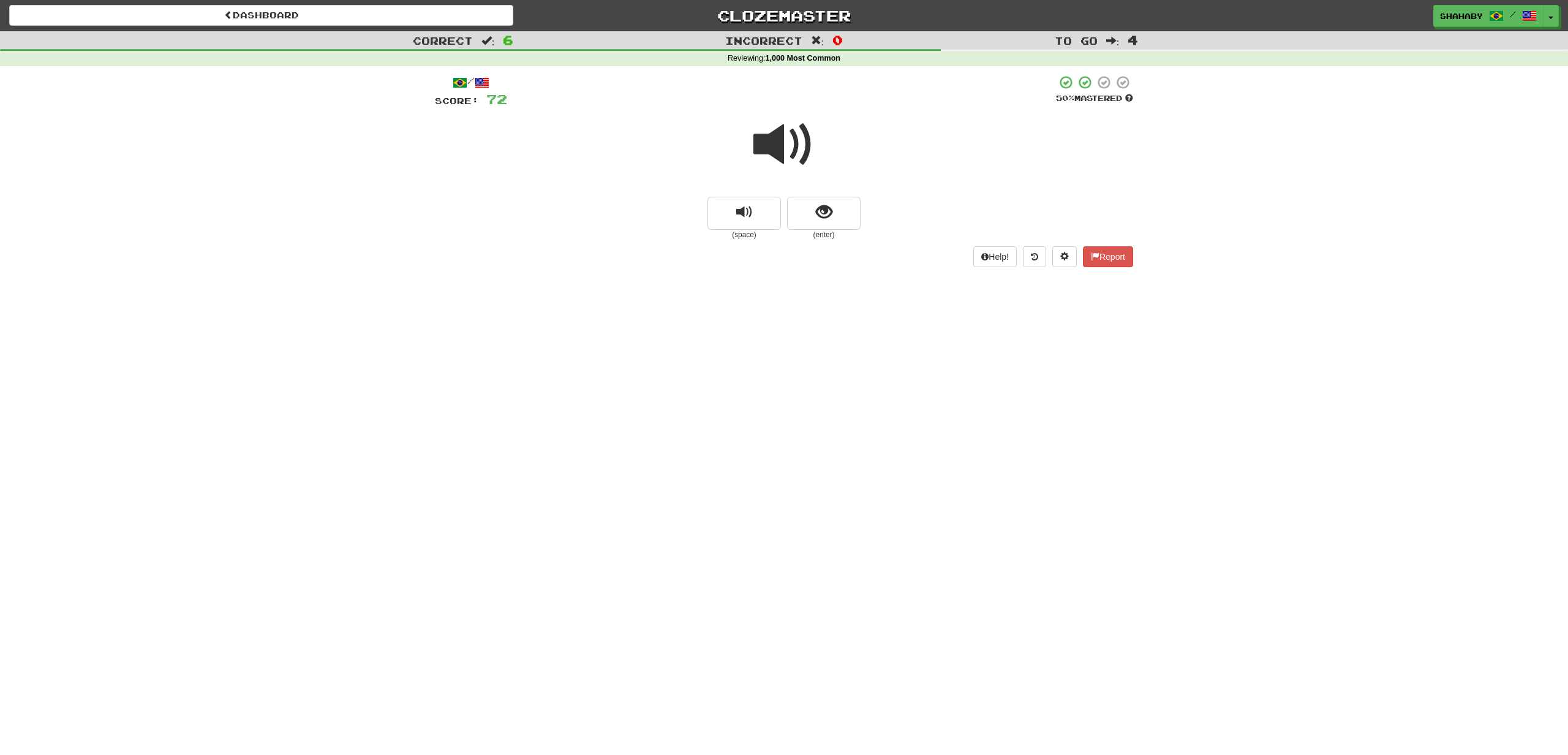
click at [790, 152] on span at bounding box center [783, 144] width 61 height 61
click at [832, 228] on button "show sentence" at bounding box center [824, 213] width 73 height 33
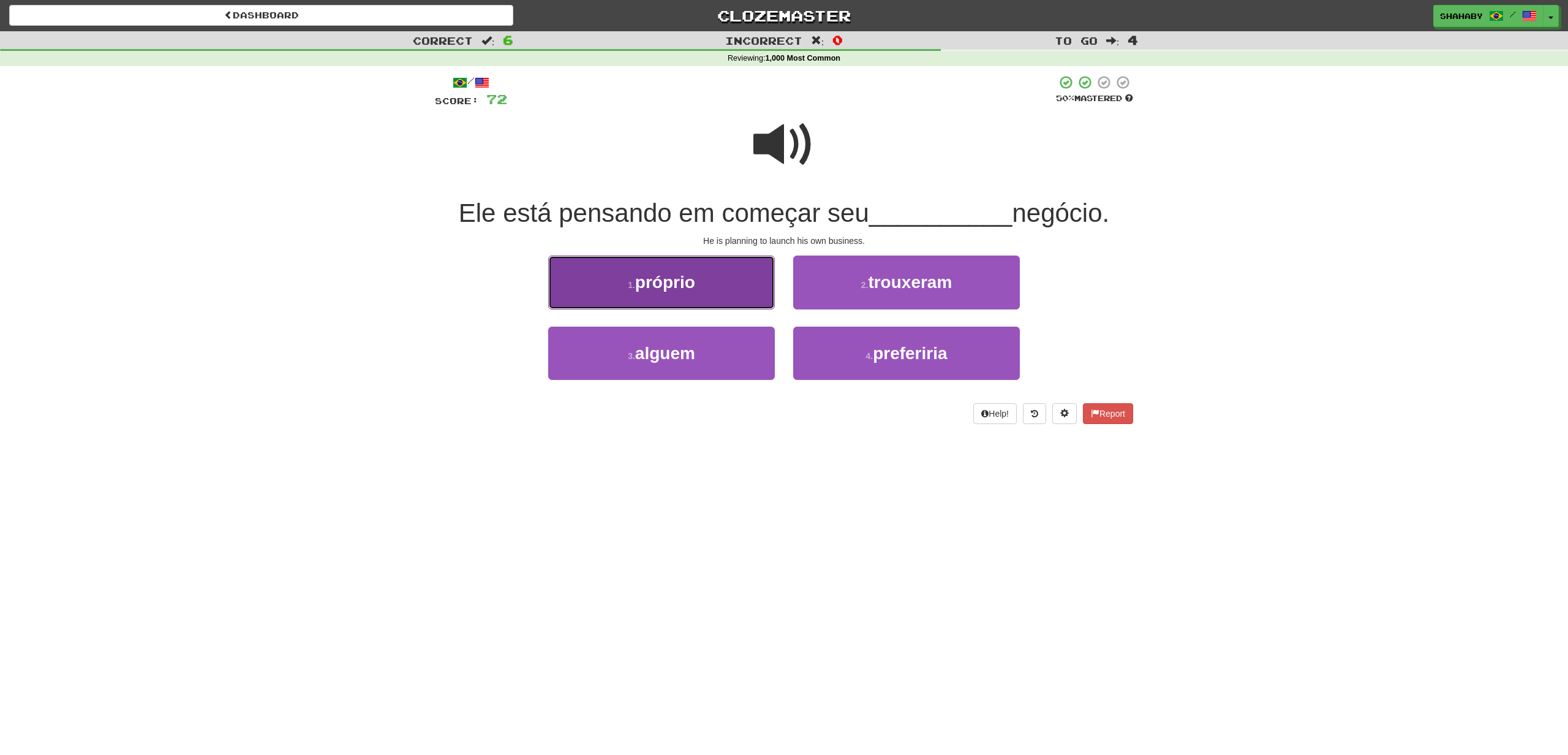
click at [686, 278] on span "próprio" at bounding box center [665, 282] width 60 height 19
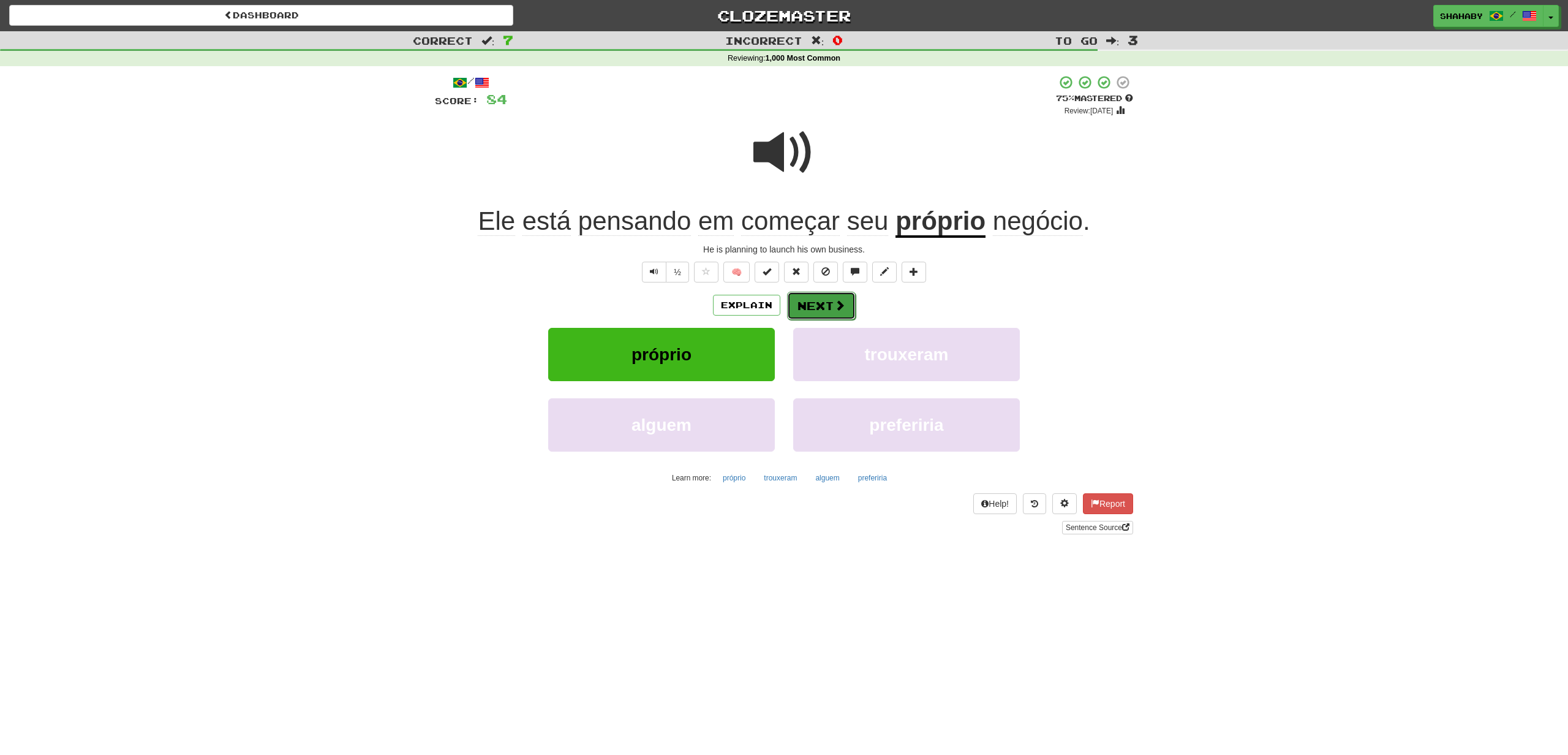
click at [837, 314] on button "Next" at bounding box center [821, 306] width 68 height 28
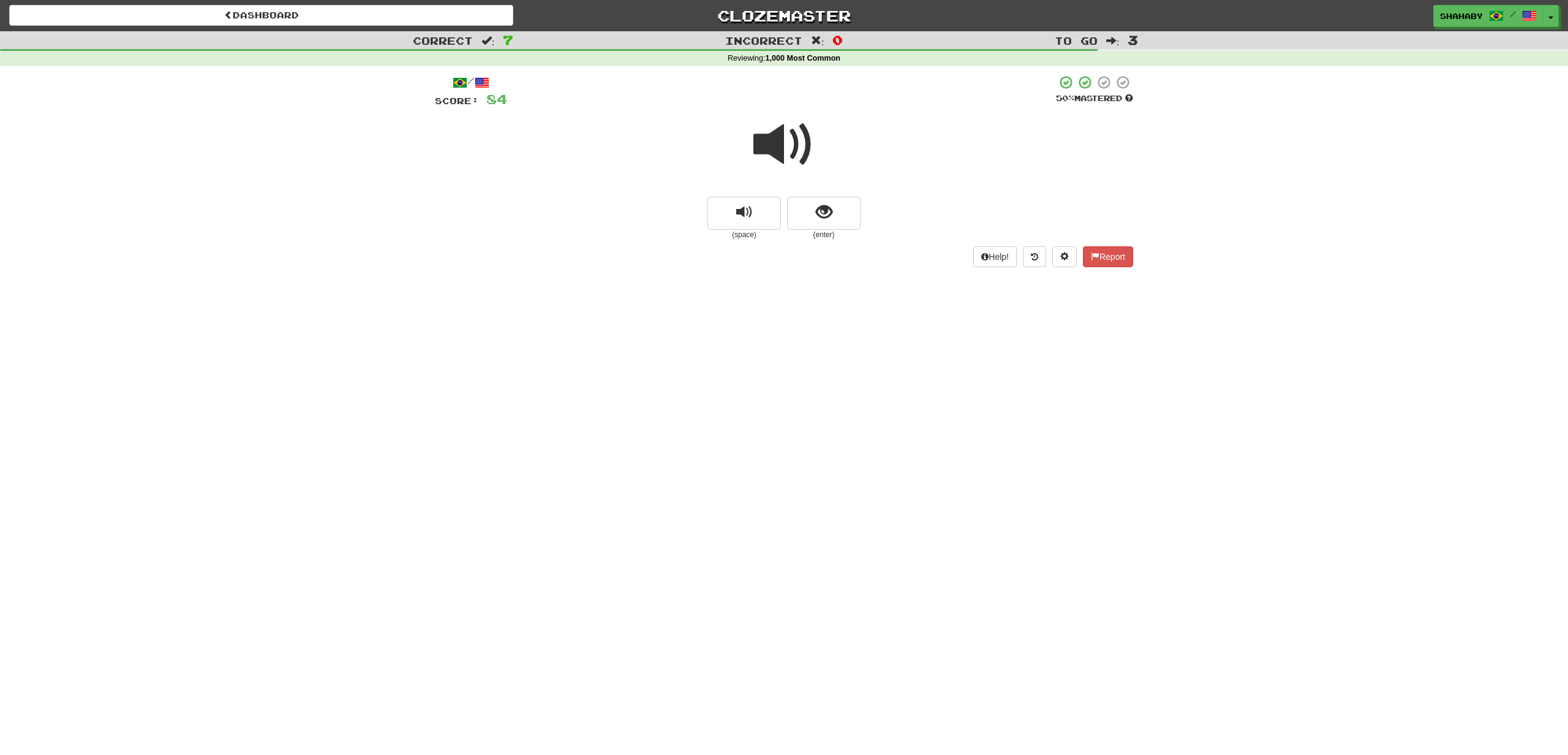
click at [774, 154] on span at bounding box center [783, 144] width 61 height 61
click at [810, 202] on button "show sentence" at bounding box center [824, 213] width 73 height 33
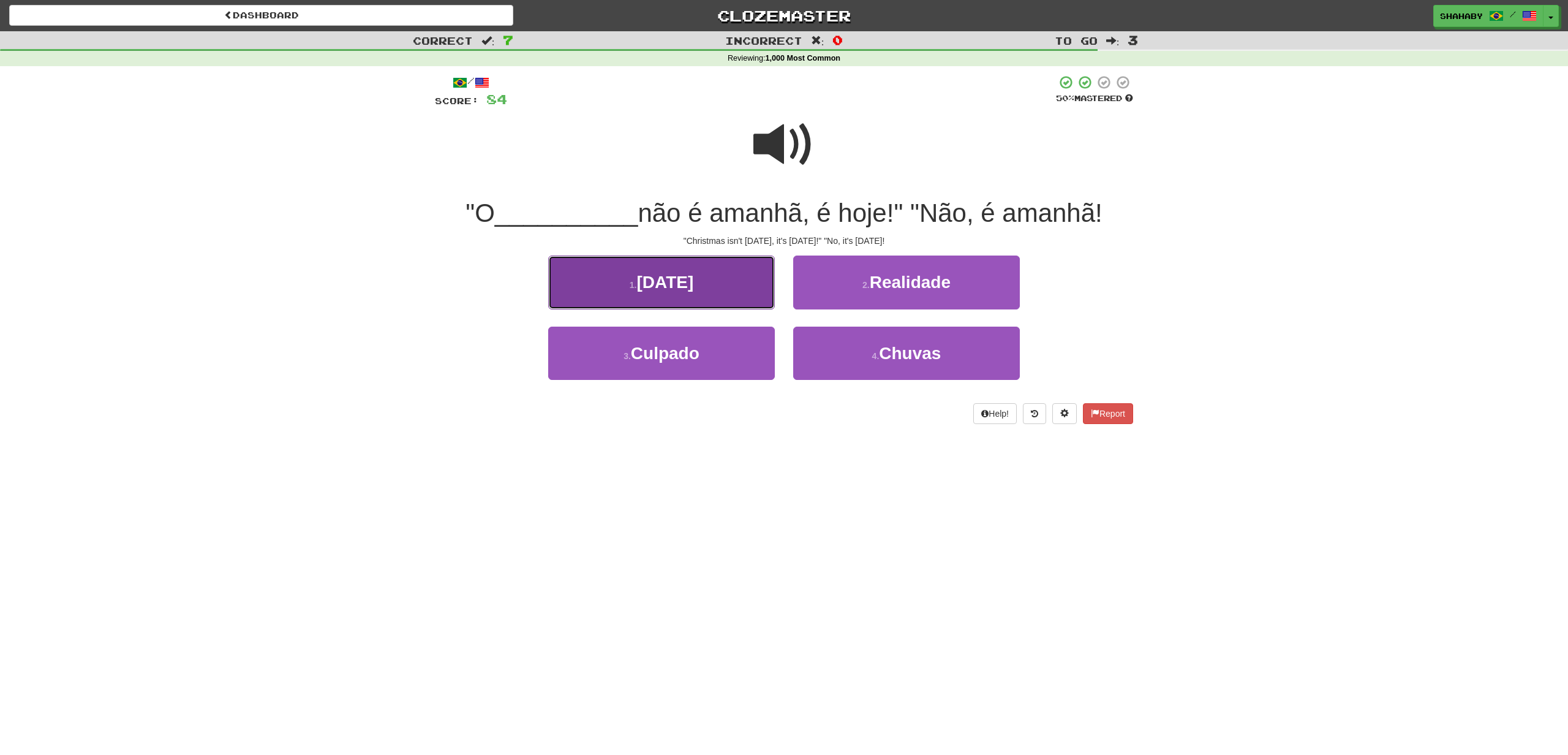
click at [656, 282] on span "Natal" at bounding box center [665, 282] width 57 height 19
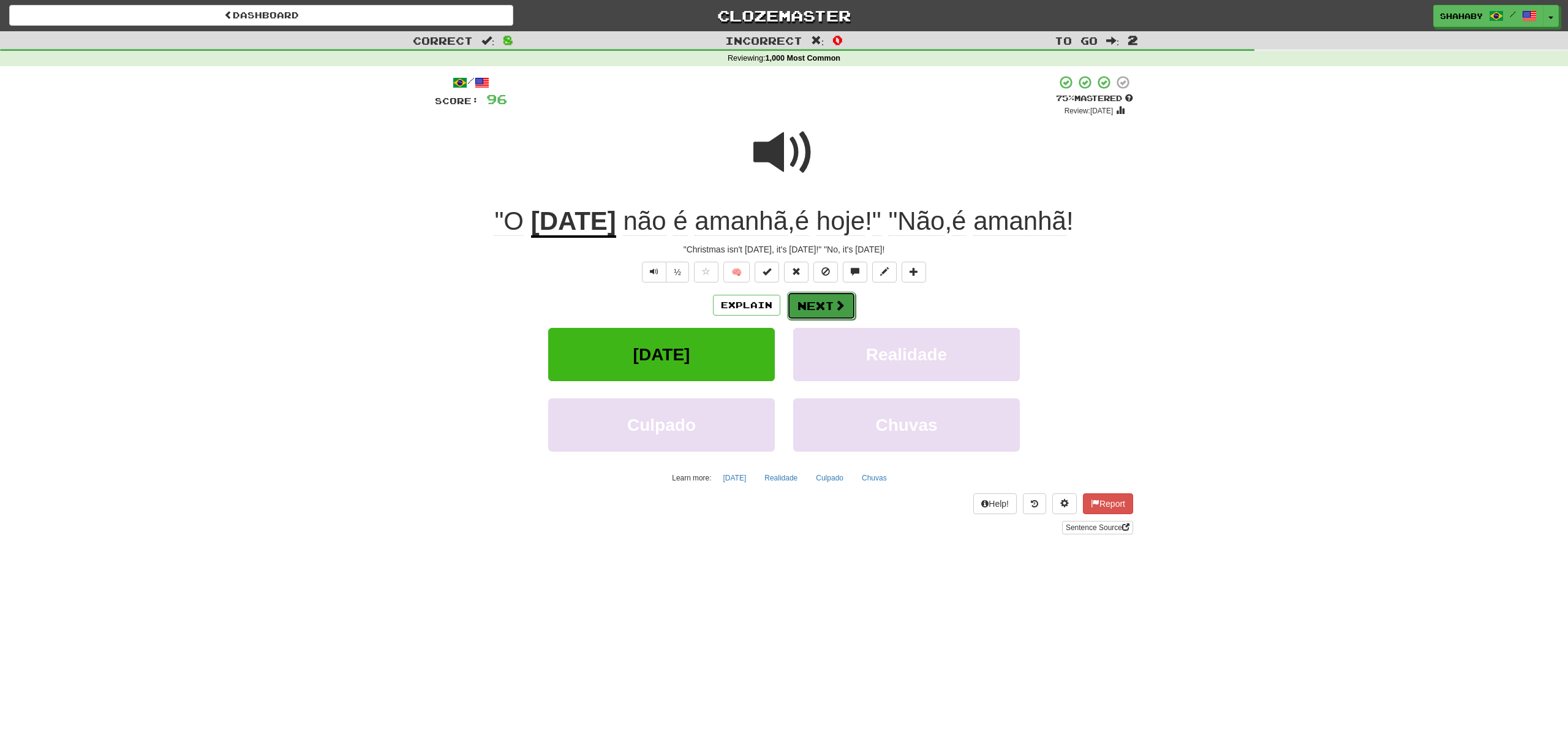
click at [835, 305] on span at bounding box center [839, 305] width 11 height 11
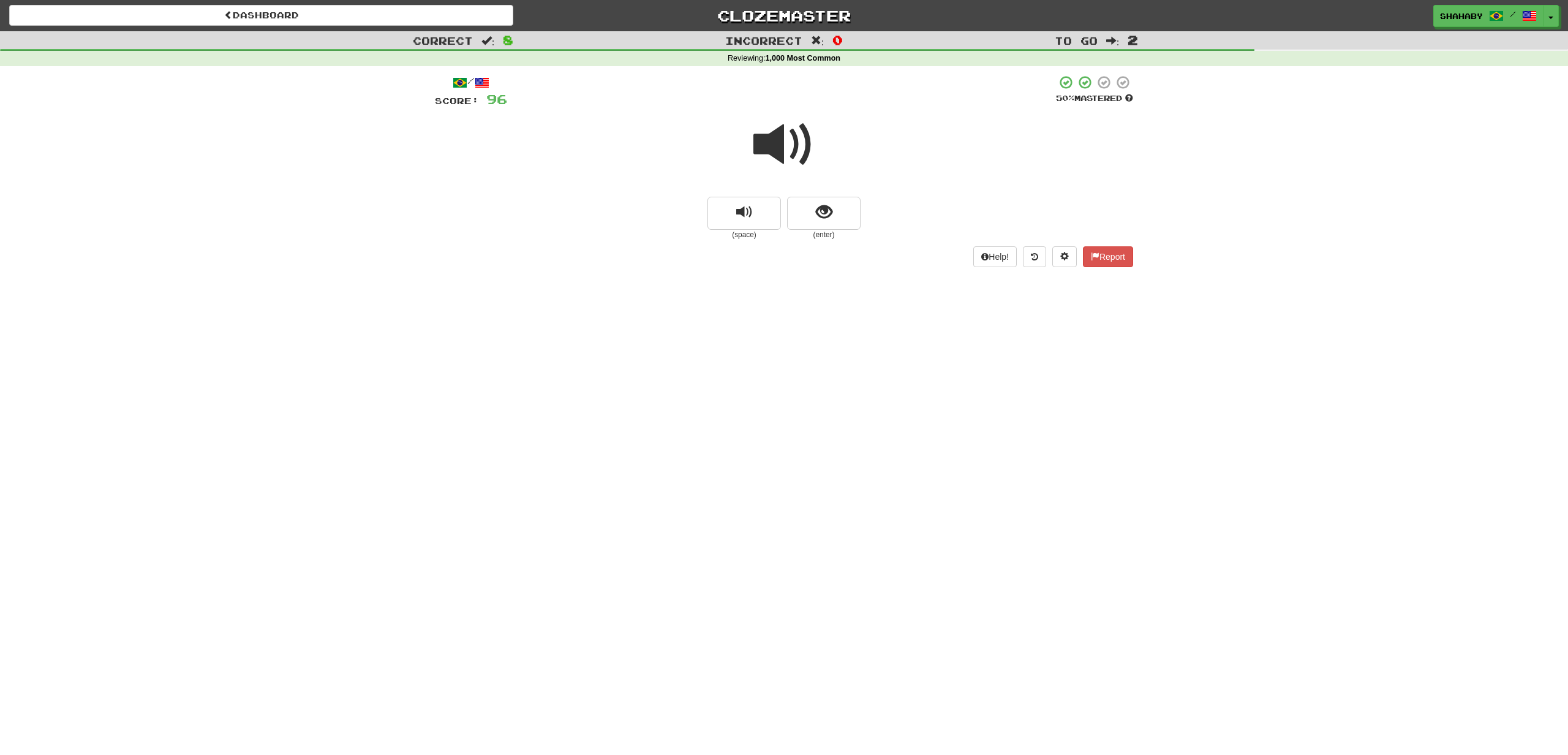
click at [790, 142] on span at bounding box center [783, 144] width 61 height 61
click at [826, 215] on span "show sentence" at bounding box center [824, 212] width 17 height 17
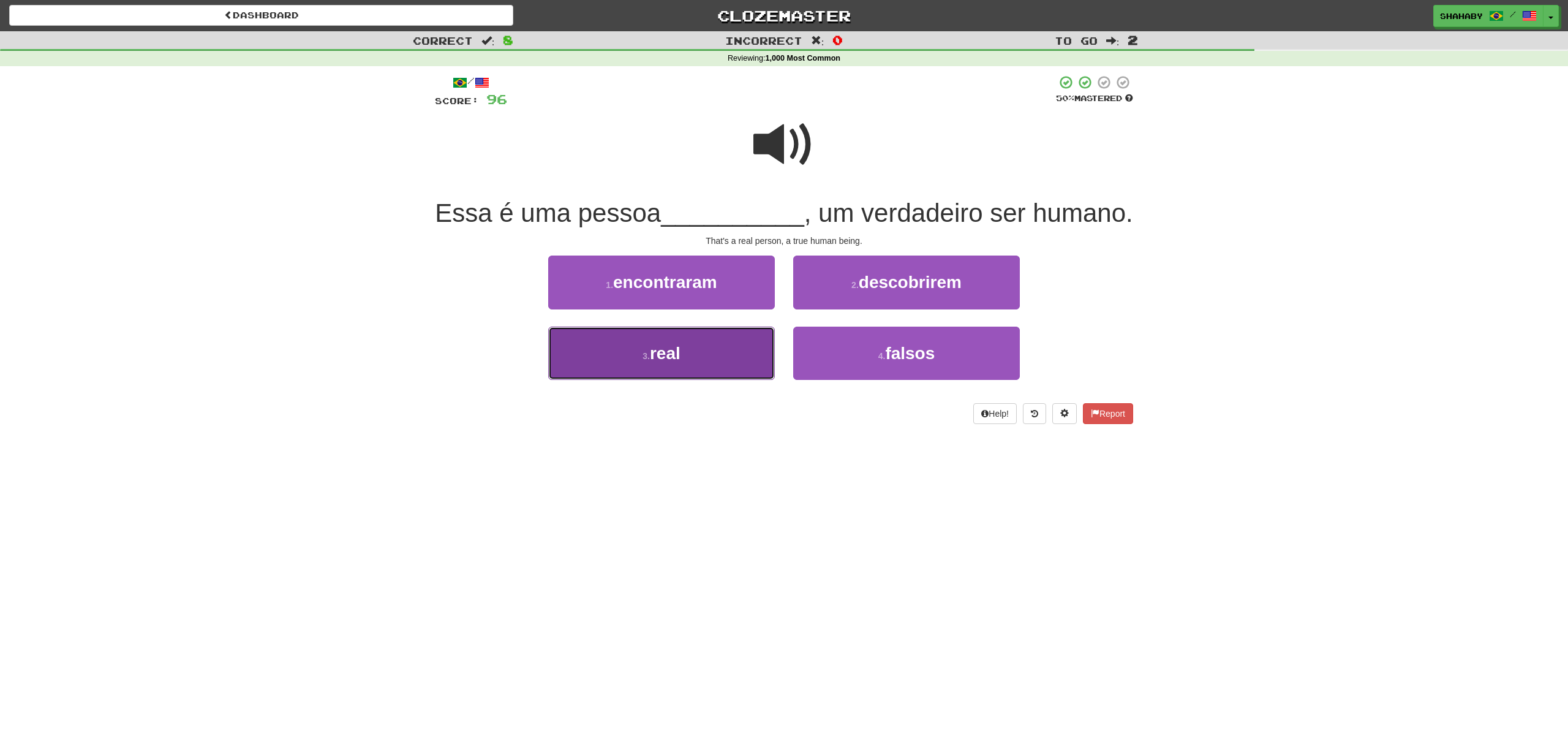
click at [647, 359] on small "3 ." at bounding box center [646, 355] width 7 height 10
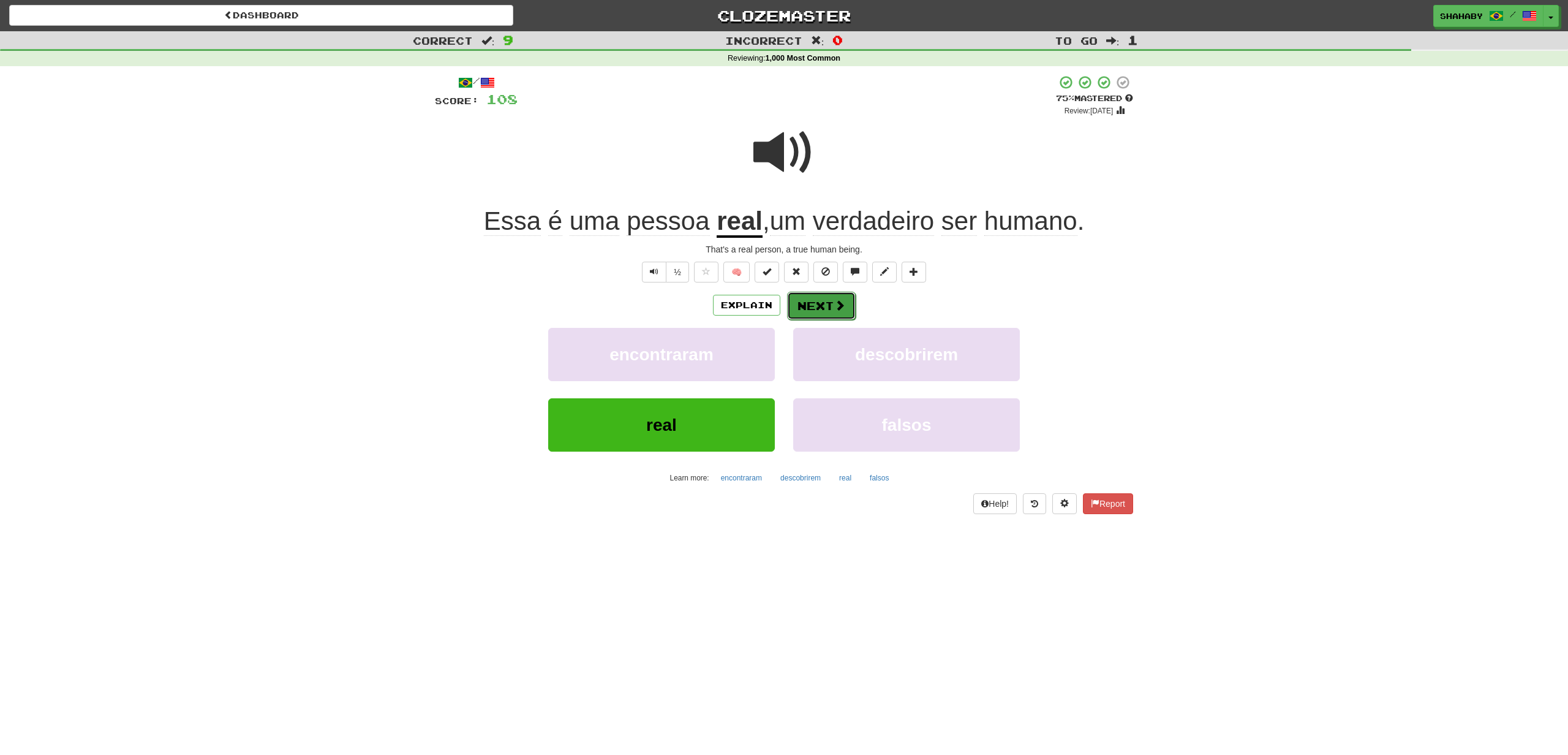
click at [816, 308] on button "Next" at bounding box center [821, 306] width 68 height 28
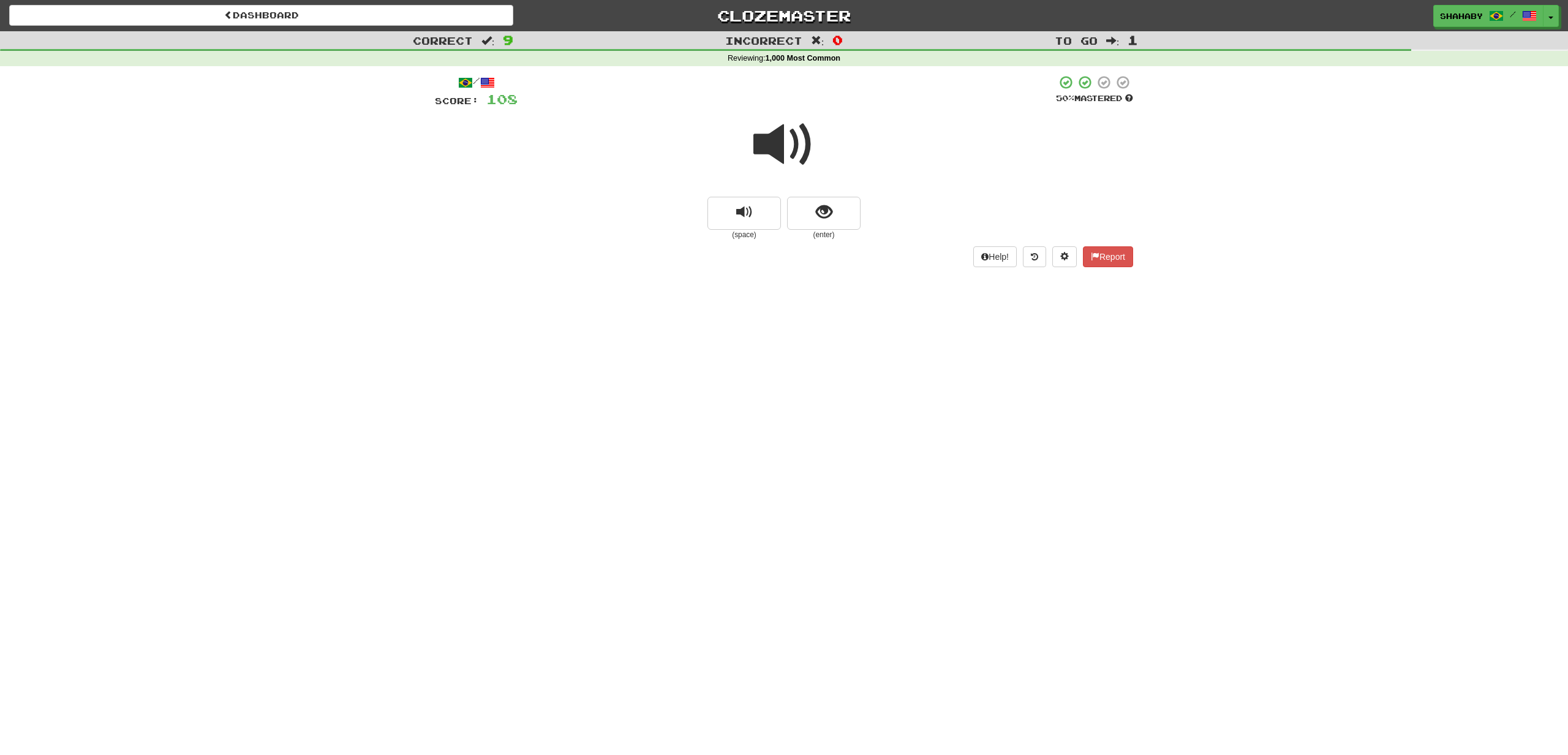
click at [766, 145] on span at bounding box center [783, 144] width 61 height 61
click at [801, 209] on button "show sentence" at bounding box center [824, 213] width 73 height 33
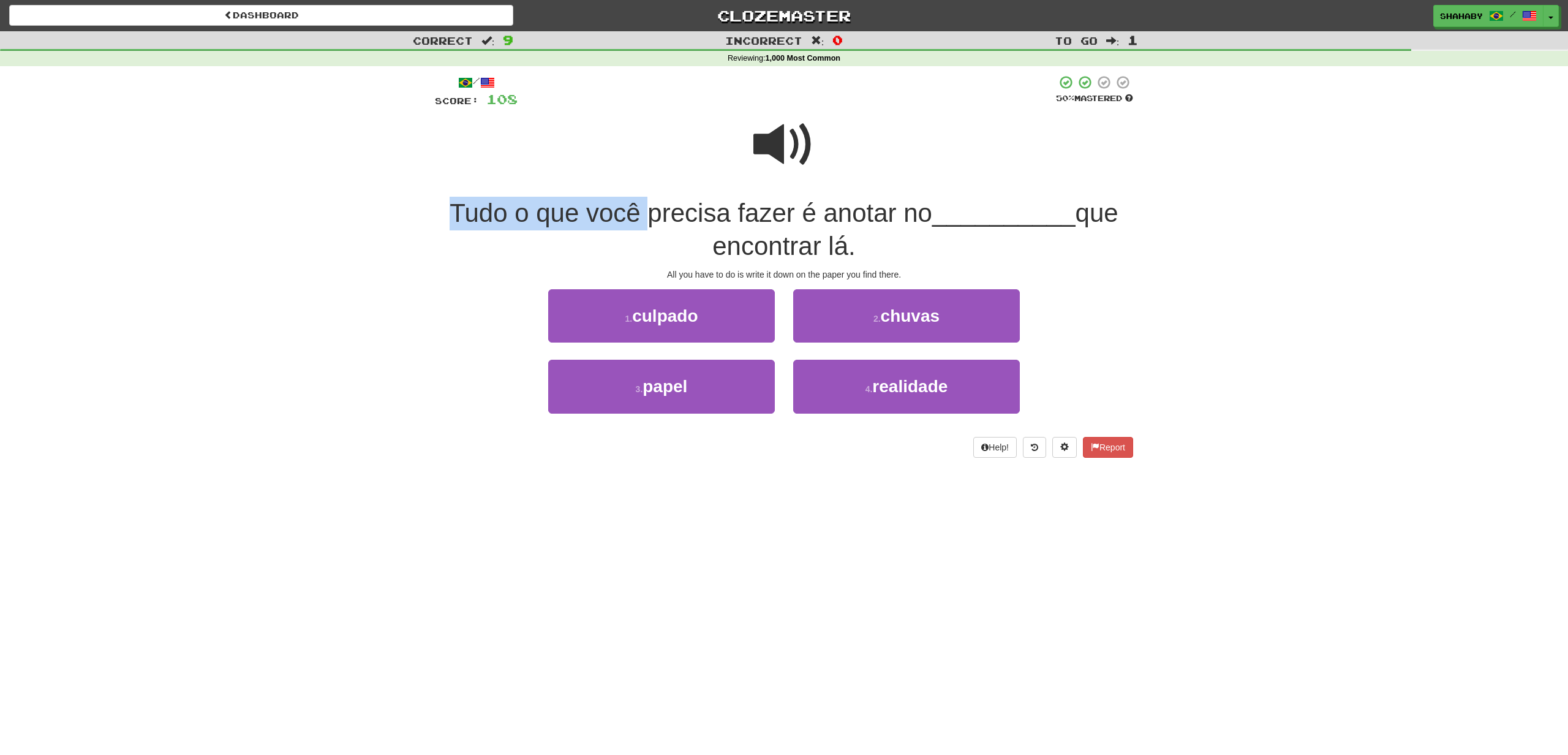
drag, startPoint x: 454, startPoint y: 216, endPoint x: 645, endPoint y: 222, distance: 191.1
click at [645, 222] on span "Tudo o que você precisa fazer é anotar no" at bounding box center [690, 212] width 482 height 29
click at [459, 214] on span "Tudo o que você precisa fazer é anotar no" at bounding box center [690, 212] width 482 height 29
drag, startPoint x: 455, startPoint y: 213, endPoint x: 645, endPoint y: 213, distance: 190.0
click at [645, 213] on span "Tudo o que você precisa fazer é anotar no" at bounding box center [690, 212] width 482 height 29
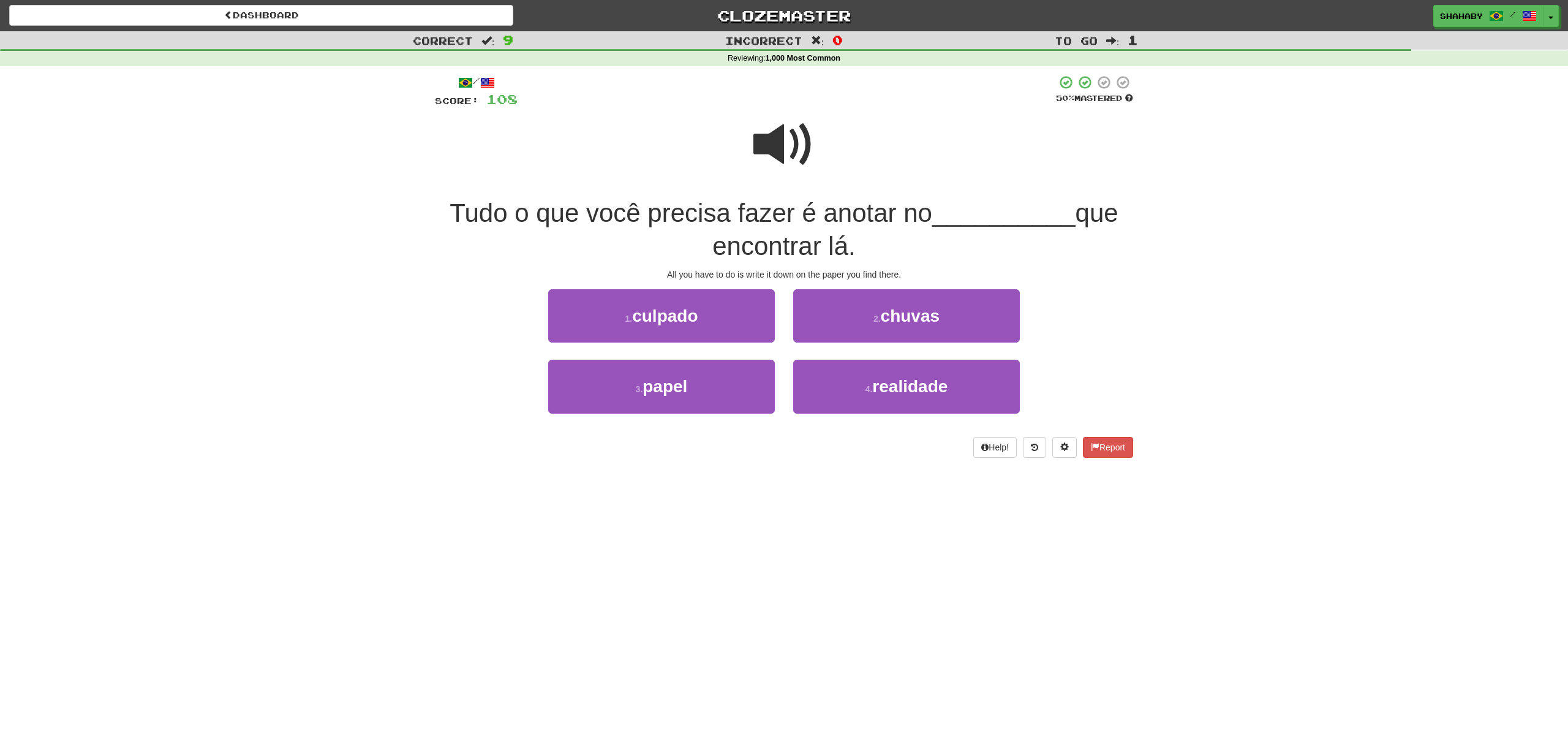
click at [782, 153] on span at bounding box center [783, 144] width 61 height 61
click at [678, 408] on button "3 . papel" at bounding box center [661, 386] width 227 height 54
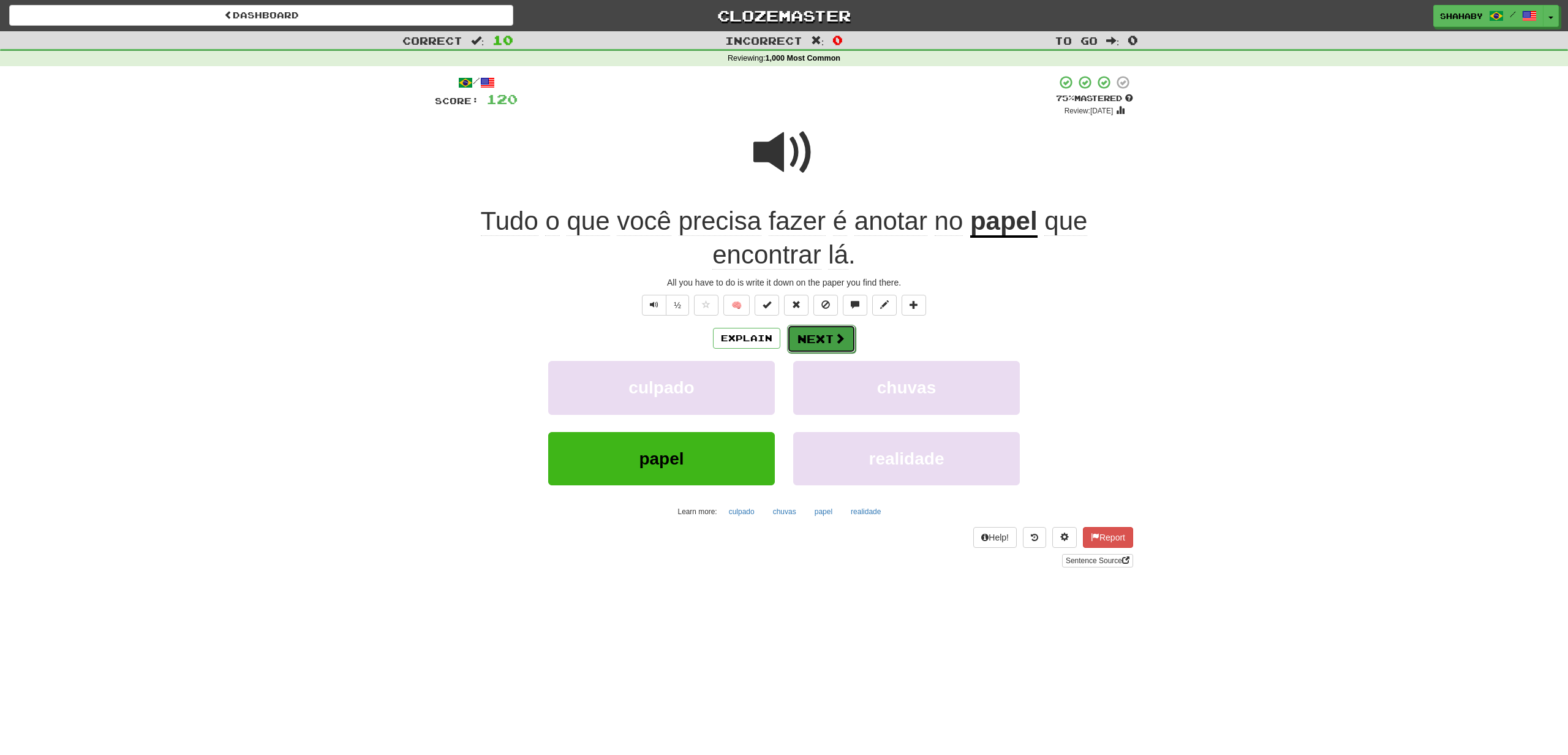
click at [834, 339] on span at bounding box center [839, 338] width 11 height 11
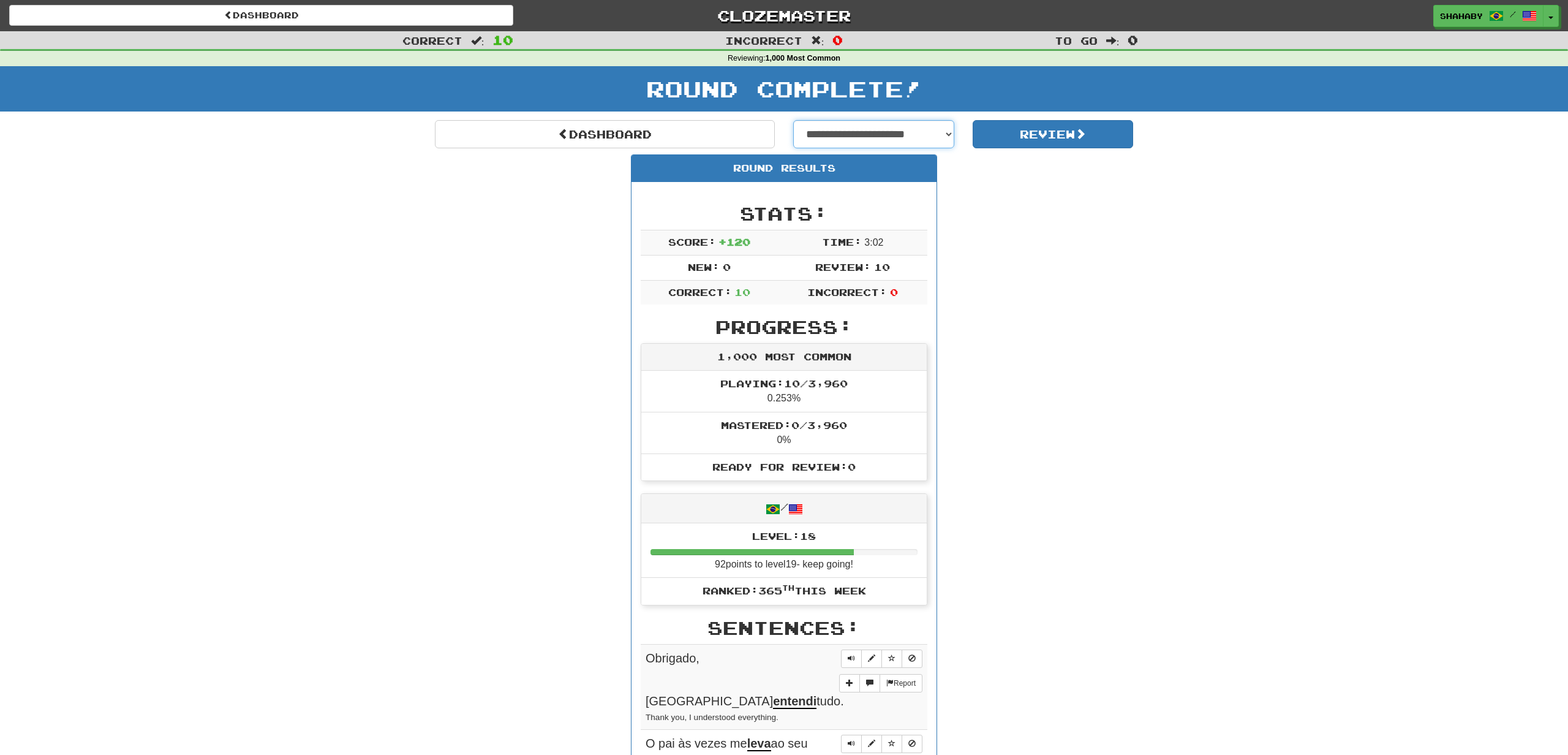
click at [910, 131] on select "**********" at bounding box center [873, 134] width 161 height 28
select select "**********"
click at [1043, 131] on button "Review" at bounding box center [1053, 134] width 161 height 28
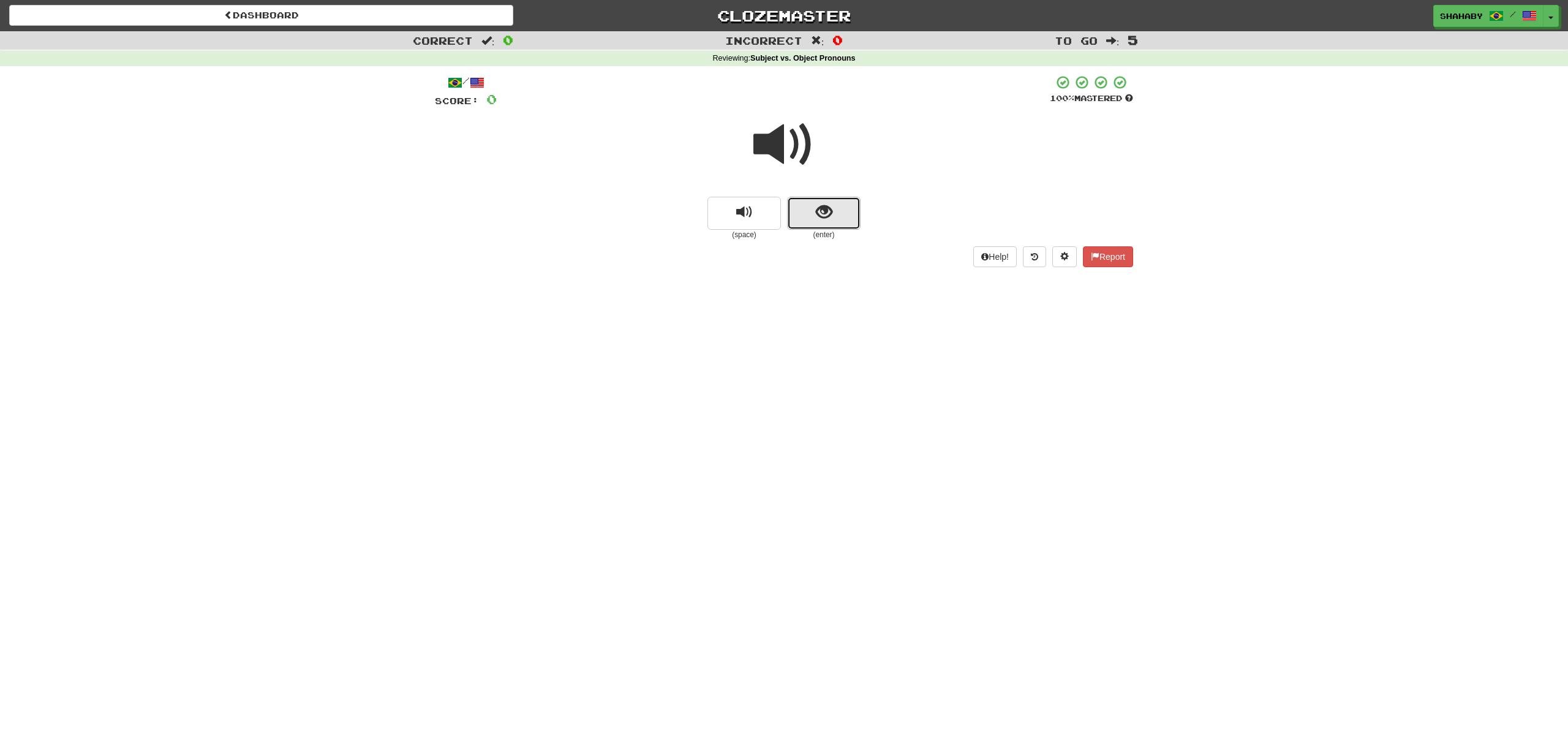
click at [824, 217] on span "show sentence" at bounding box center [824, 212] width 17 height 17
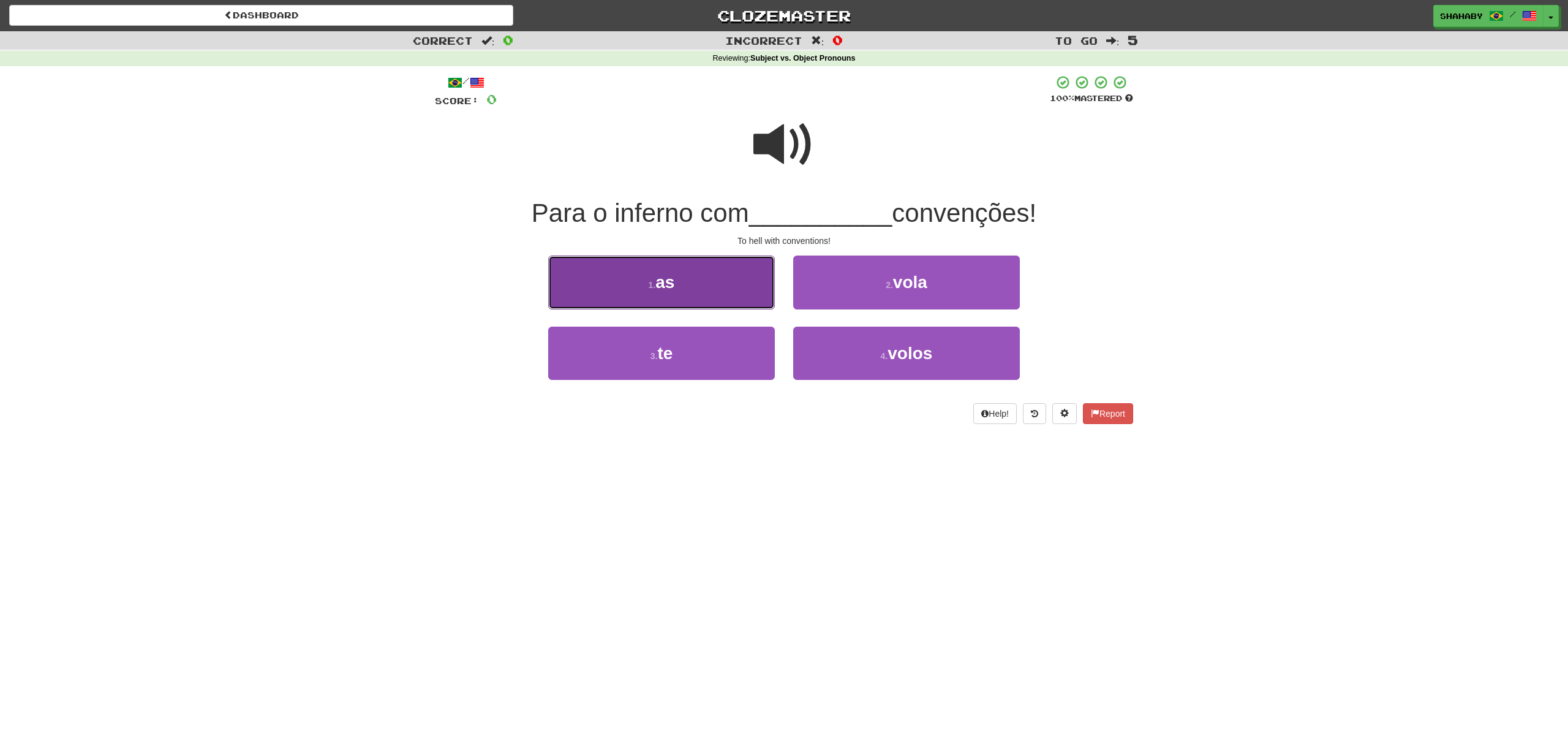
click at [648, 276] on button "1 . as" at bounding box center [661, 282] width 227 height 54
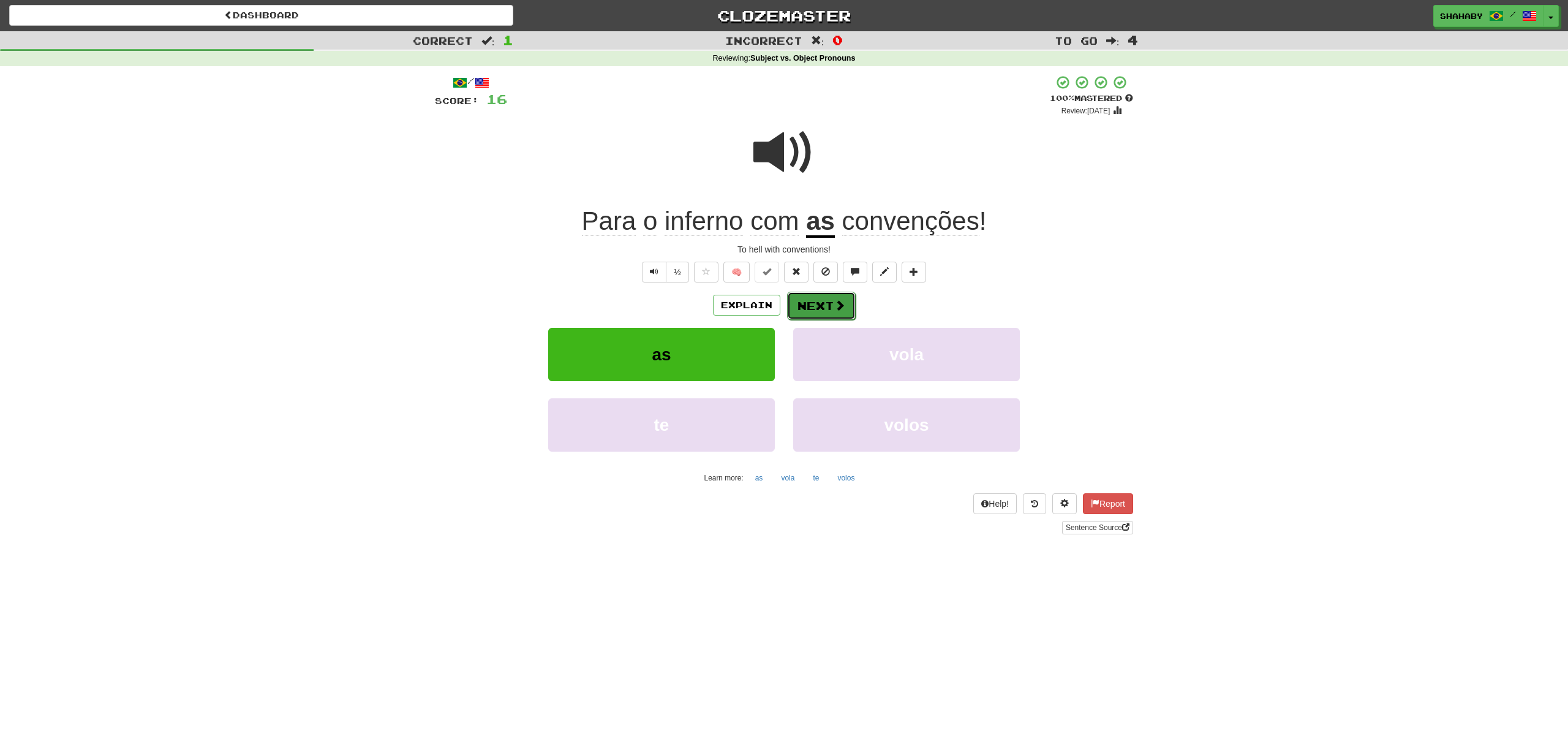
click at [807, 307] on button "Next" at bounding box center [821, 306] width 68 height 28
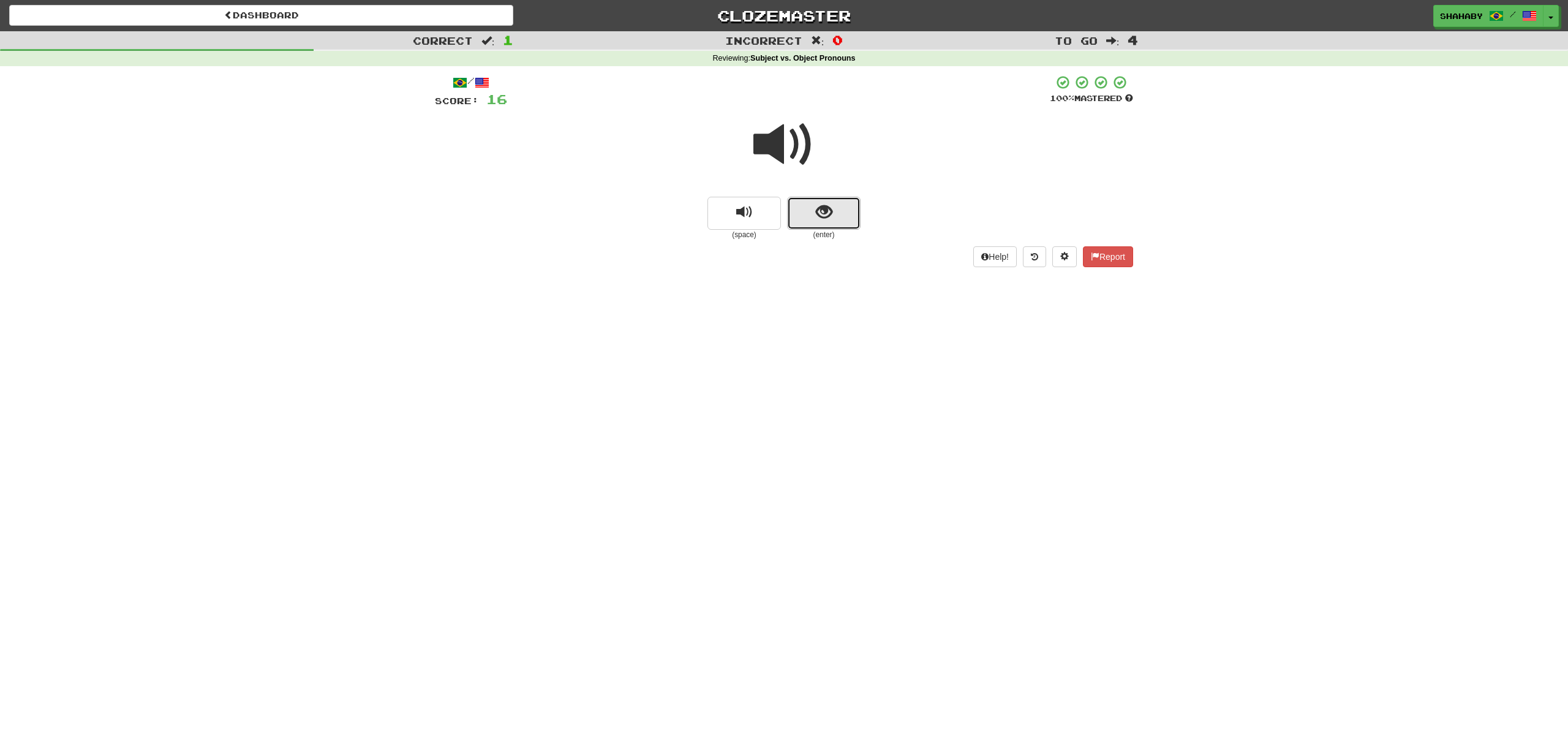
click at [830, 217] on span "show sentence" at bounding box center [824, 212] width 17 height 17
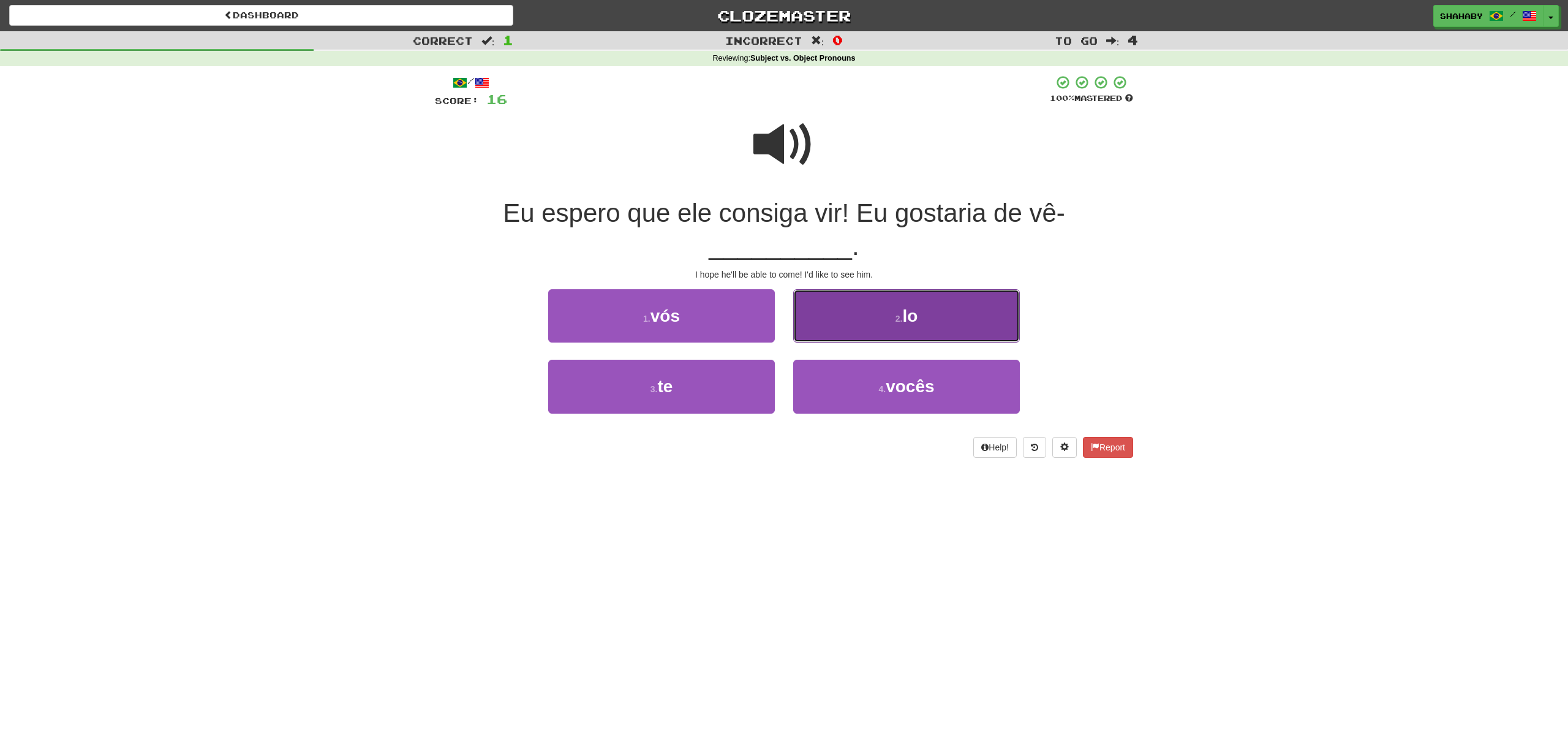
click at [925, 289] on button "2 . lo" at bounding box center [906, 316] width 227 height 54
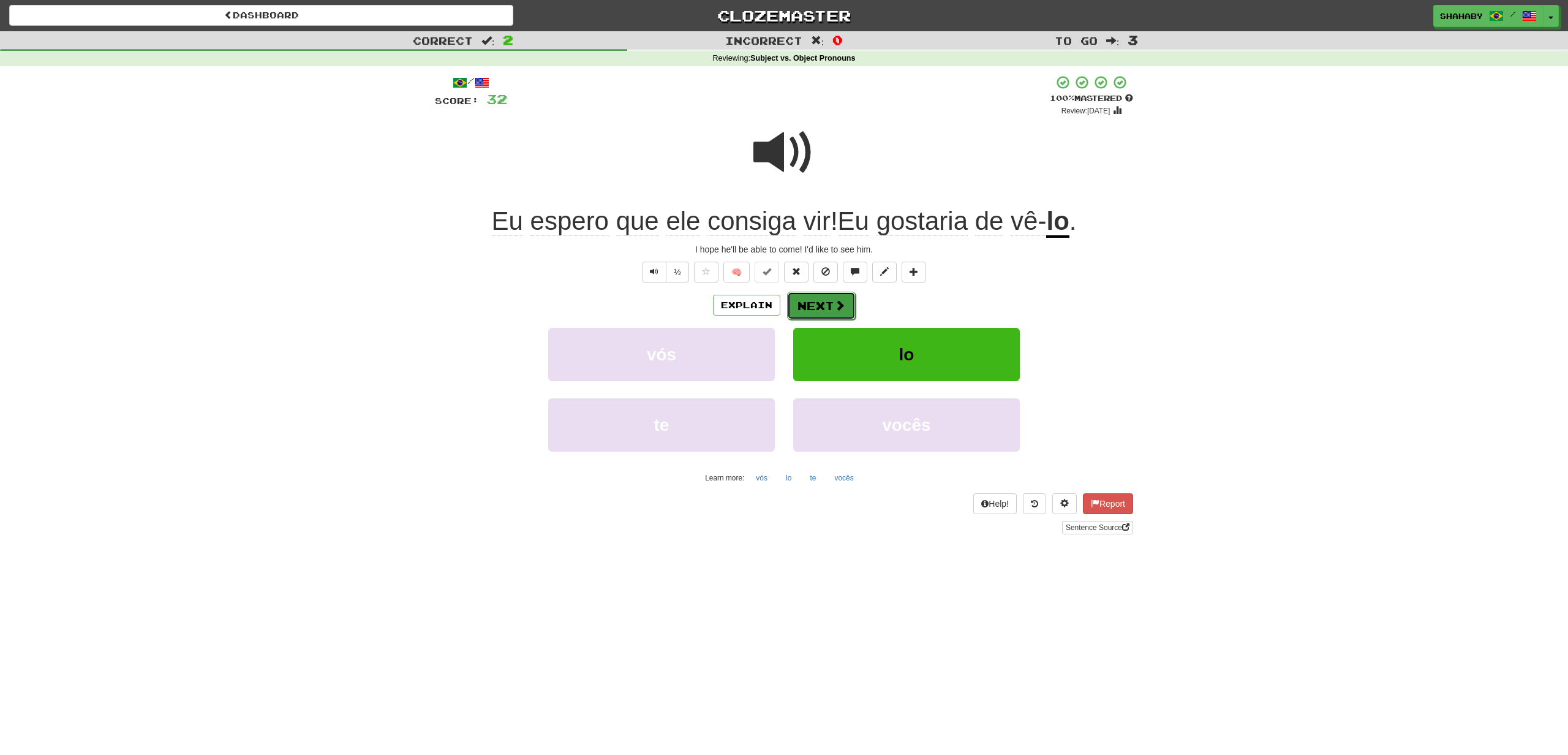
click at [841, 303] on span at bounding box center [839, 305] width 11 height 11
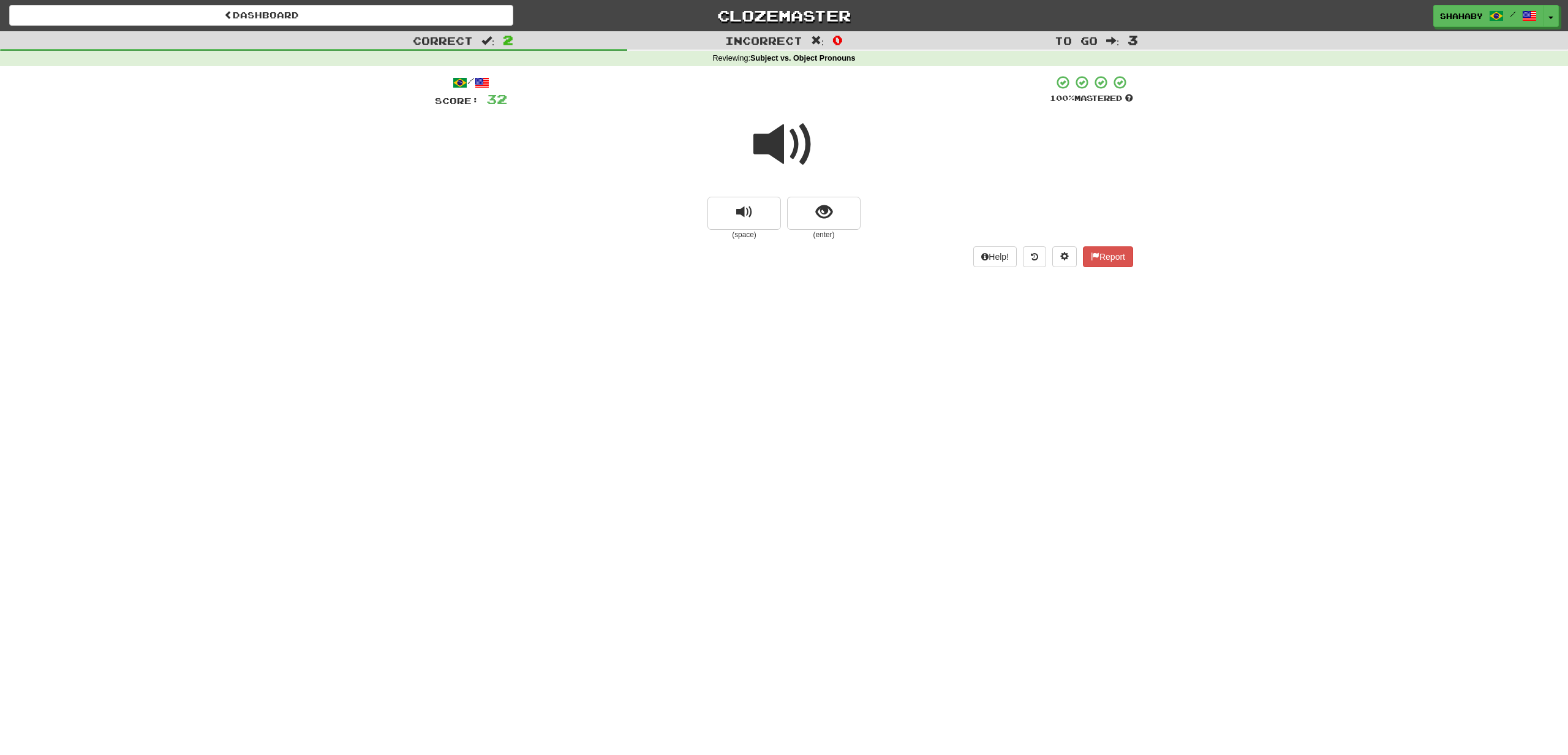
click at [762, 158] on span at bounding box center [783, 144] width 61 height 61
click at [827, 227] on button "show sentence" at bounding box center [824, 213] width 73 height 33
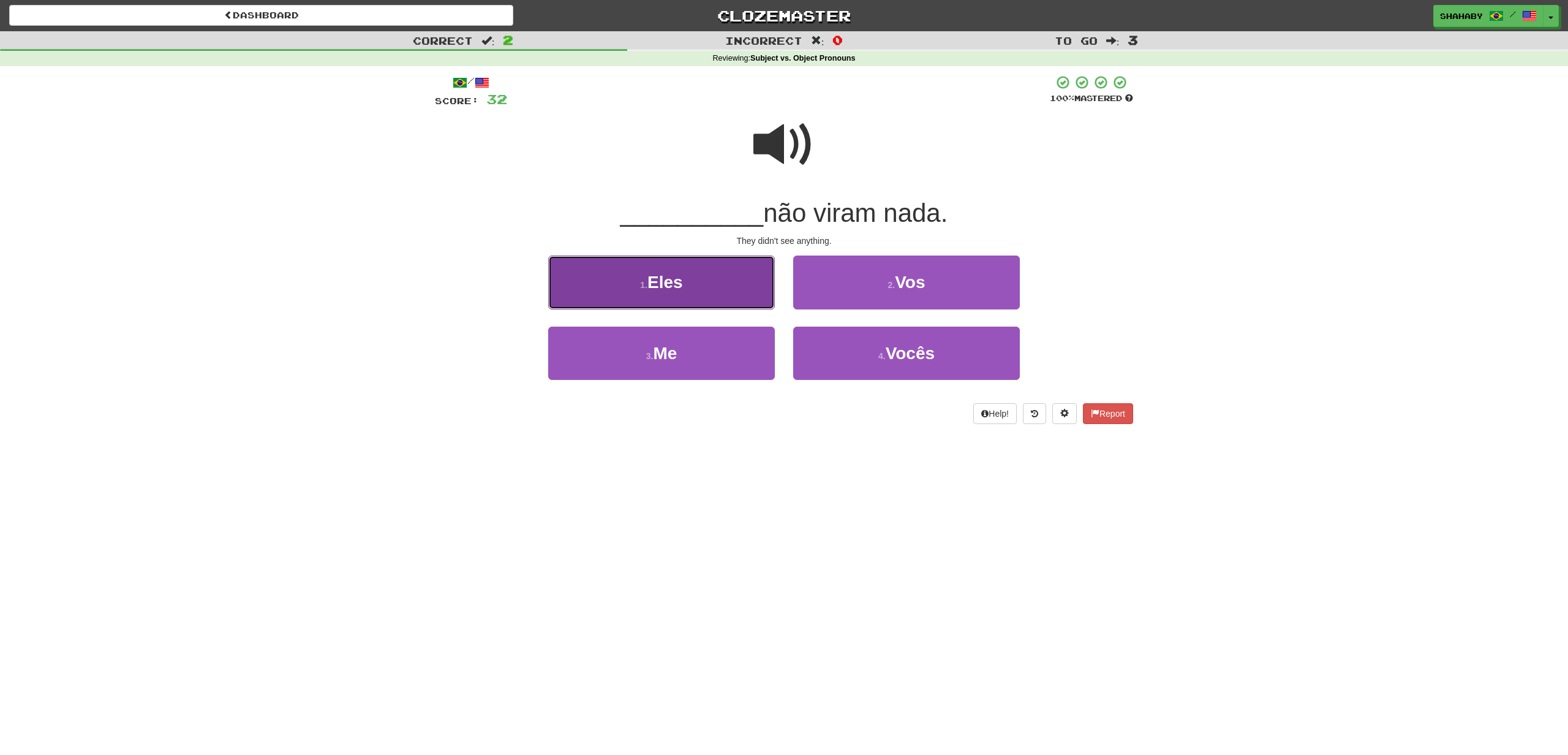
click at [668, 295] on button "1 . Eles" at bounding box center [661, 282] width 227 height 54
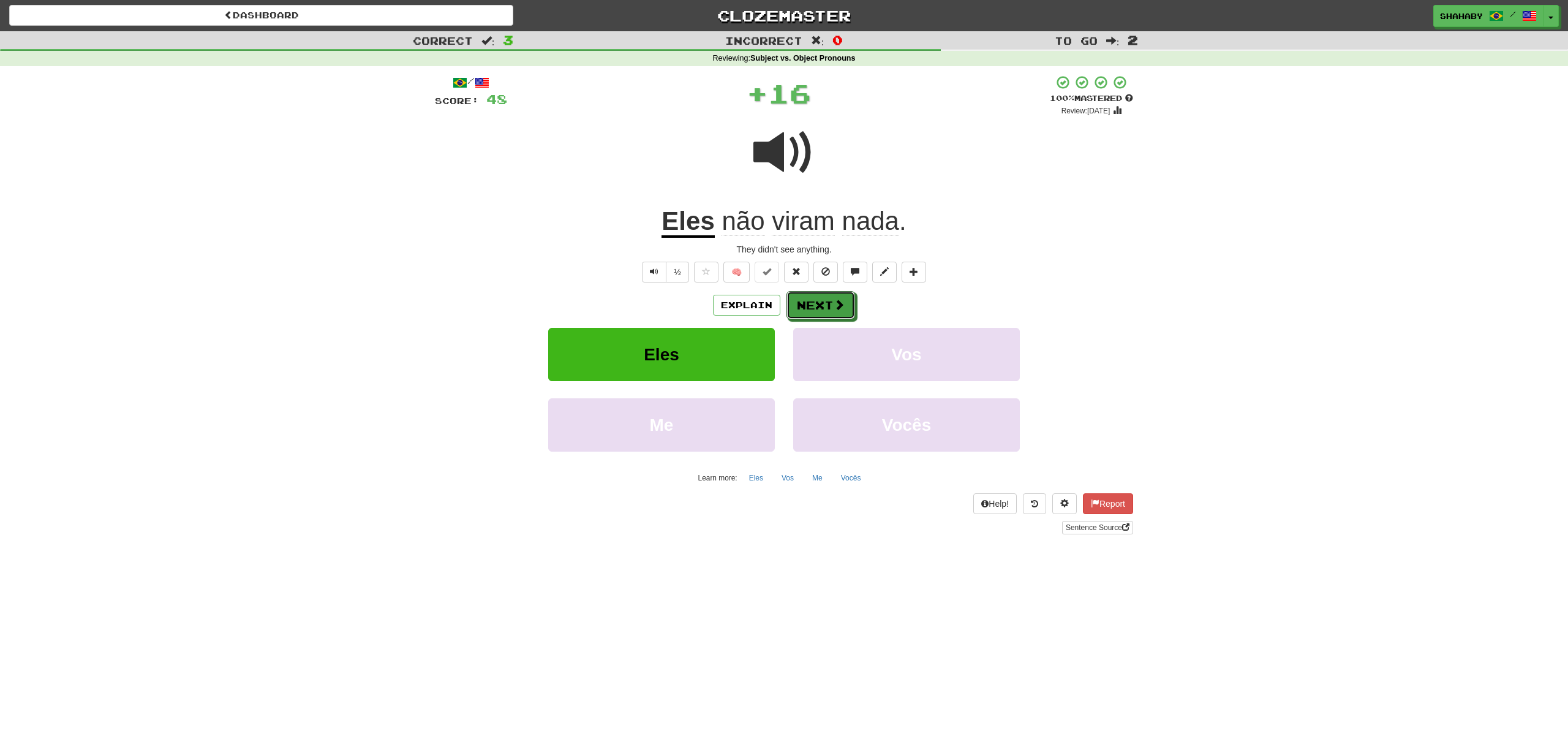
drag, startPoint x: 813, startPoint y: 311, endPoint x: 697, endPoint y: 312, distance: 116.0
click at [814, 310] on button "Next" at bounding box center [820, 305] width 68 height 28
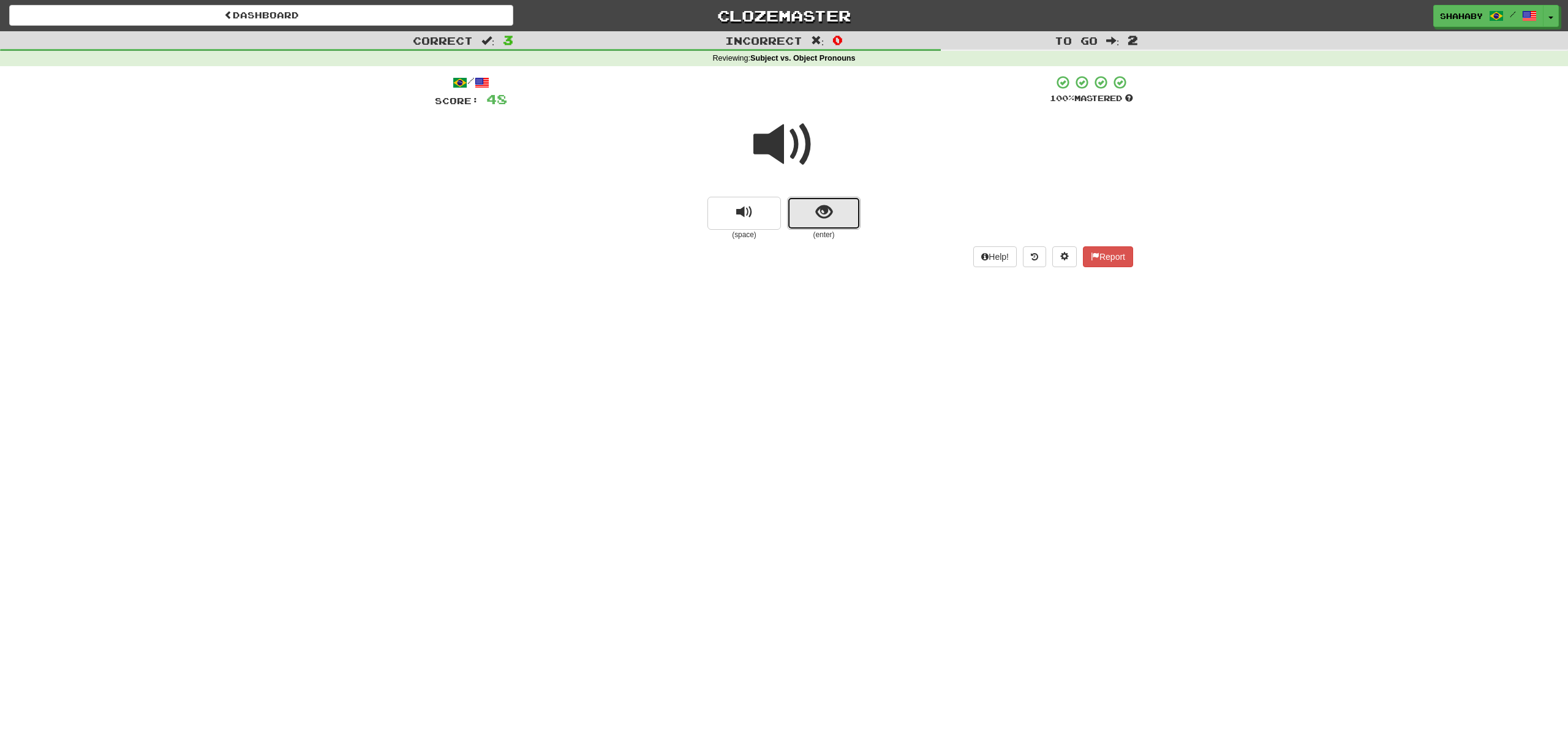
click at [805, 202] on button "show sentence" at bounding box center [824, 213] width 73 height 33
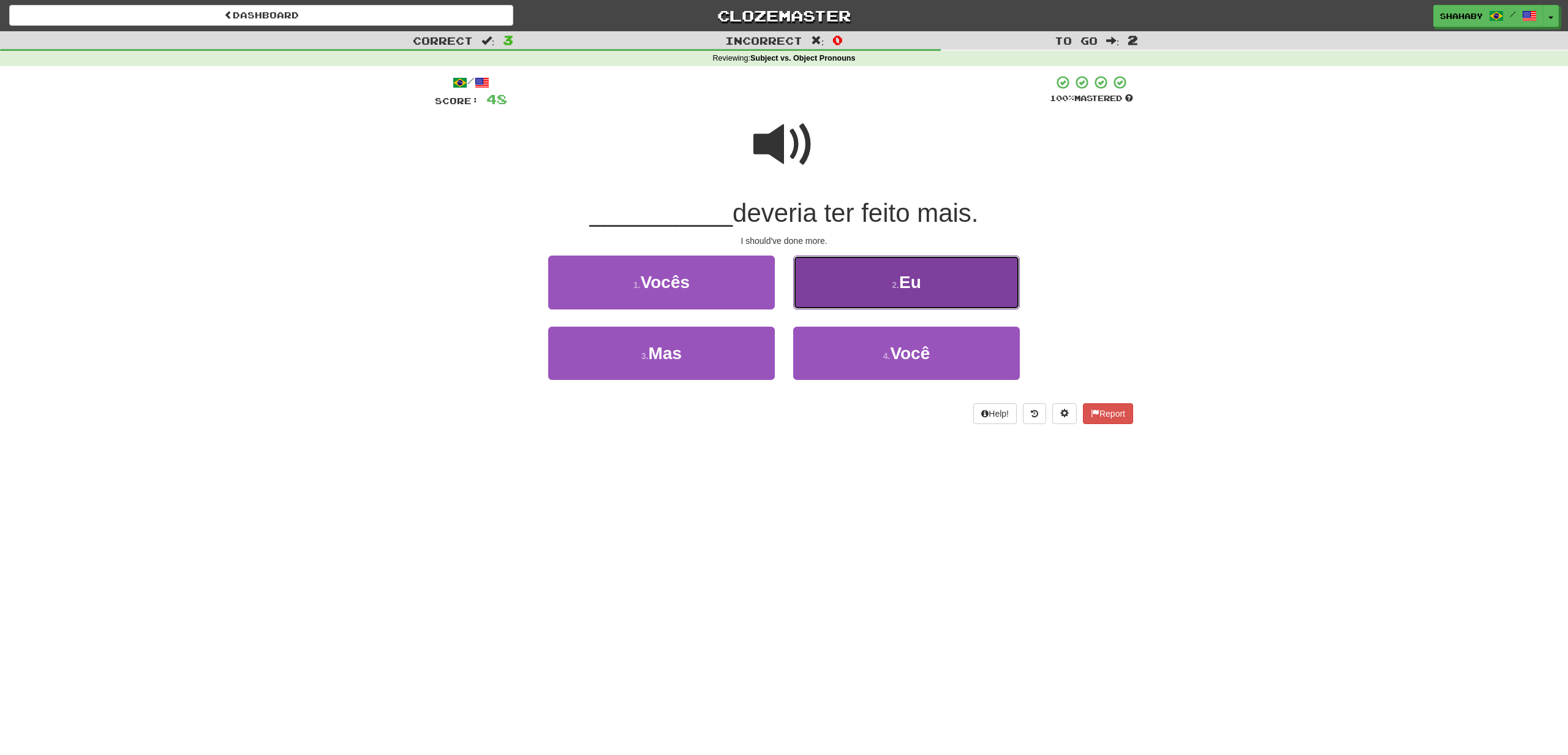
click at [910, 280] on span "Eu" at bounding box center [910, 282] width 22 height 19
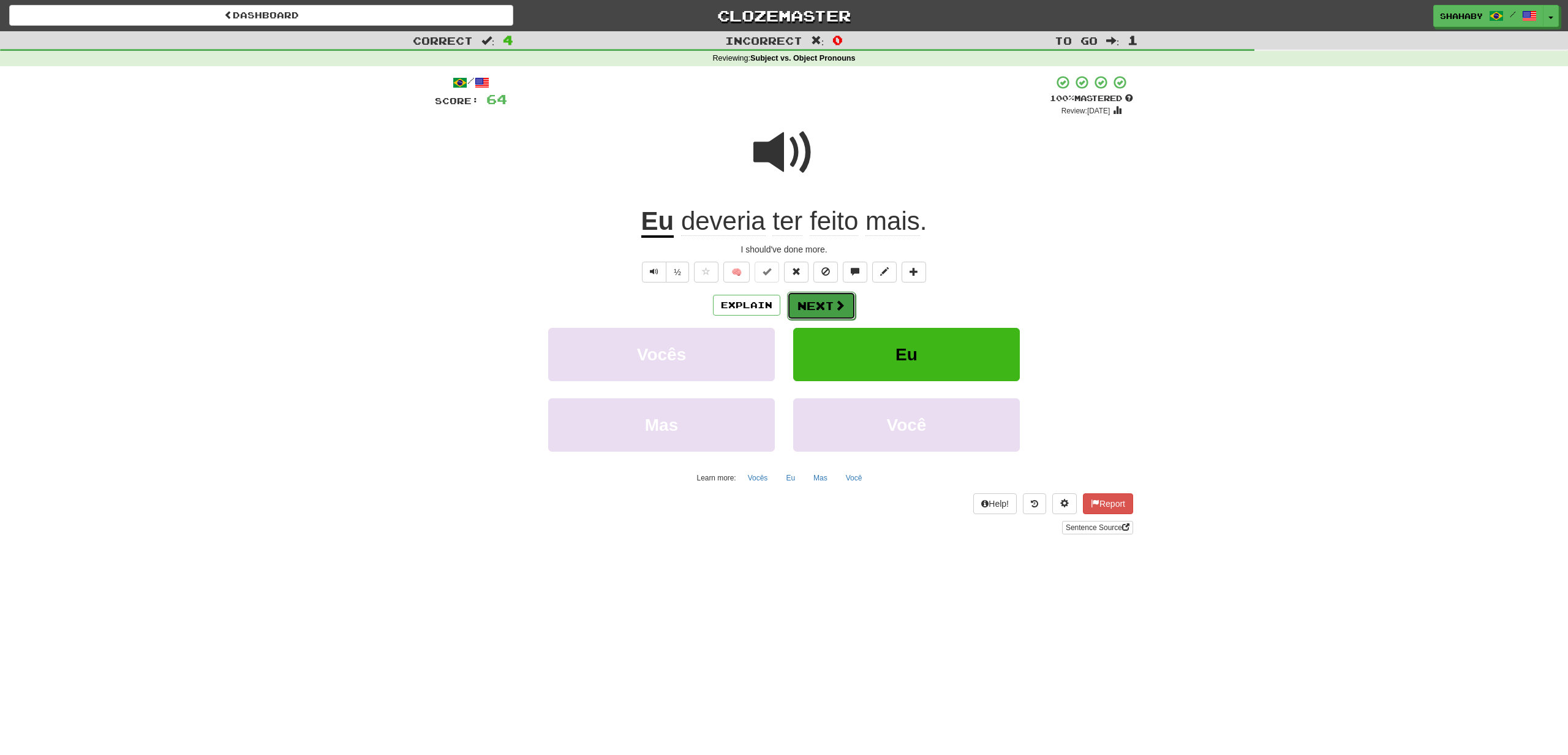
click at [825, 307] on button "Next" at bounding box center [821, 306] width 68 height 28
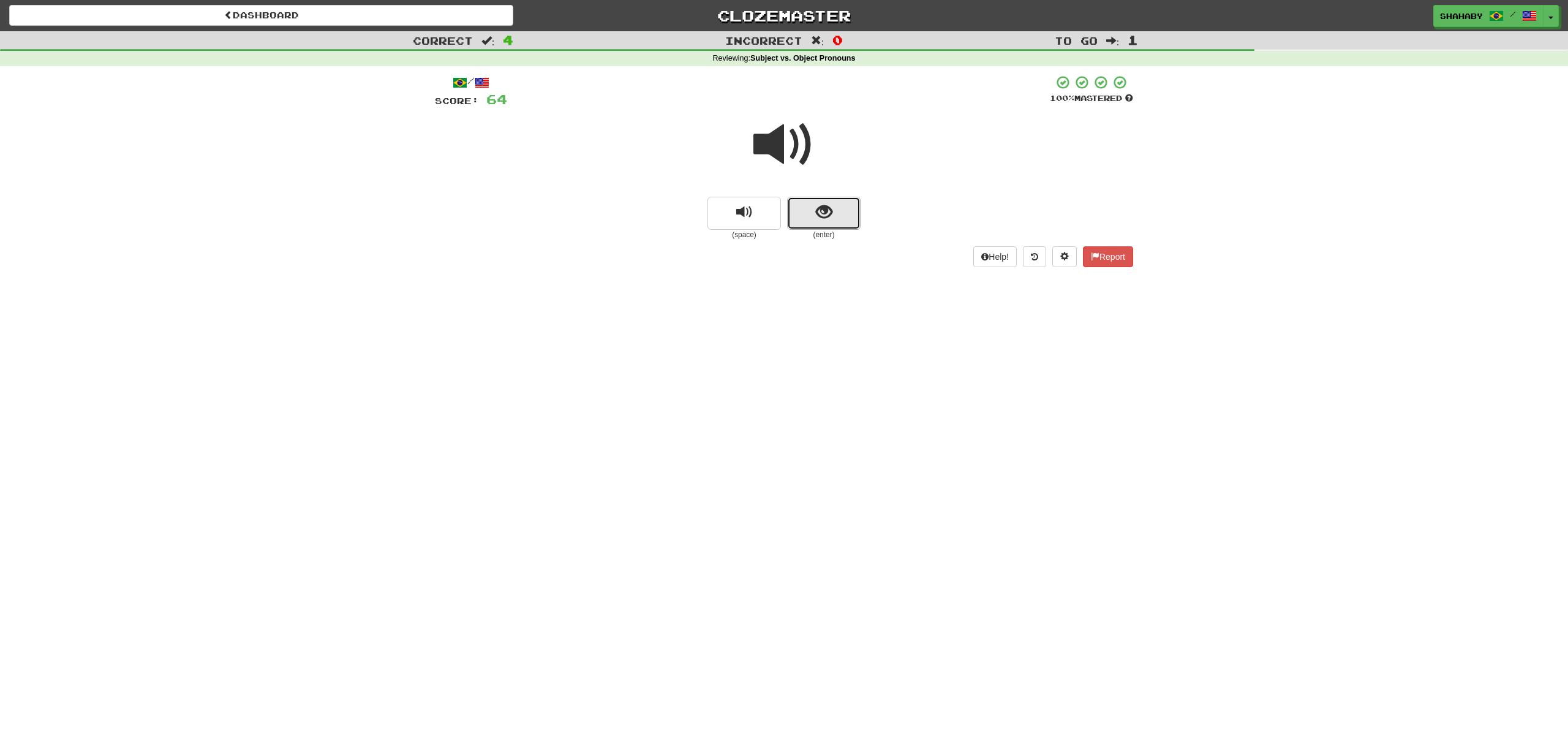
click at [818, 224] on button "show sentence" at bounding box center [824, 213] width 73 height 33
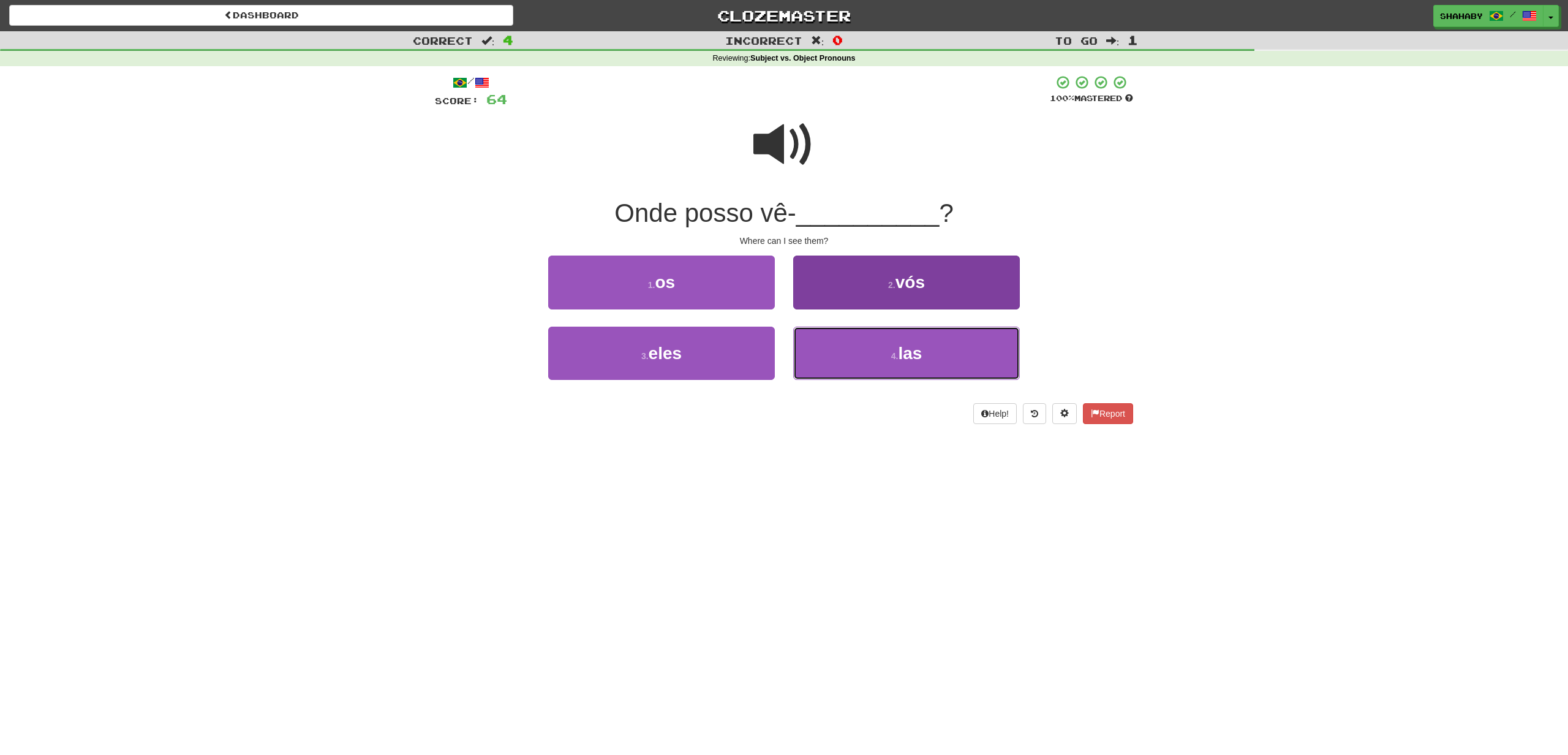
drag, startPoint x: 904, startPoint y: 362, endPoint x: 854, endPoint y: 354, distance: 50.6
click at [904, 362] on span "las" at bounding box center [910, 353] width 24 height 19
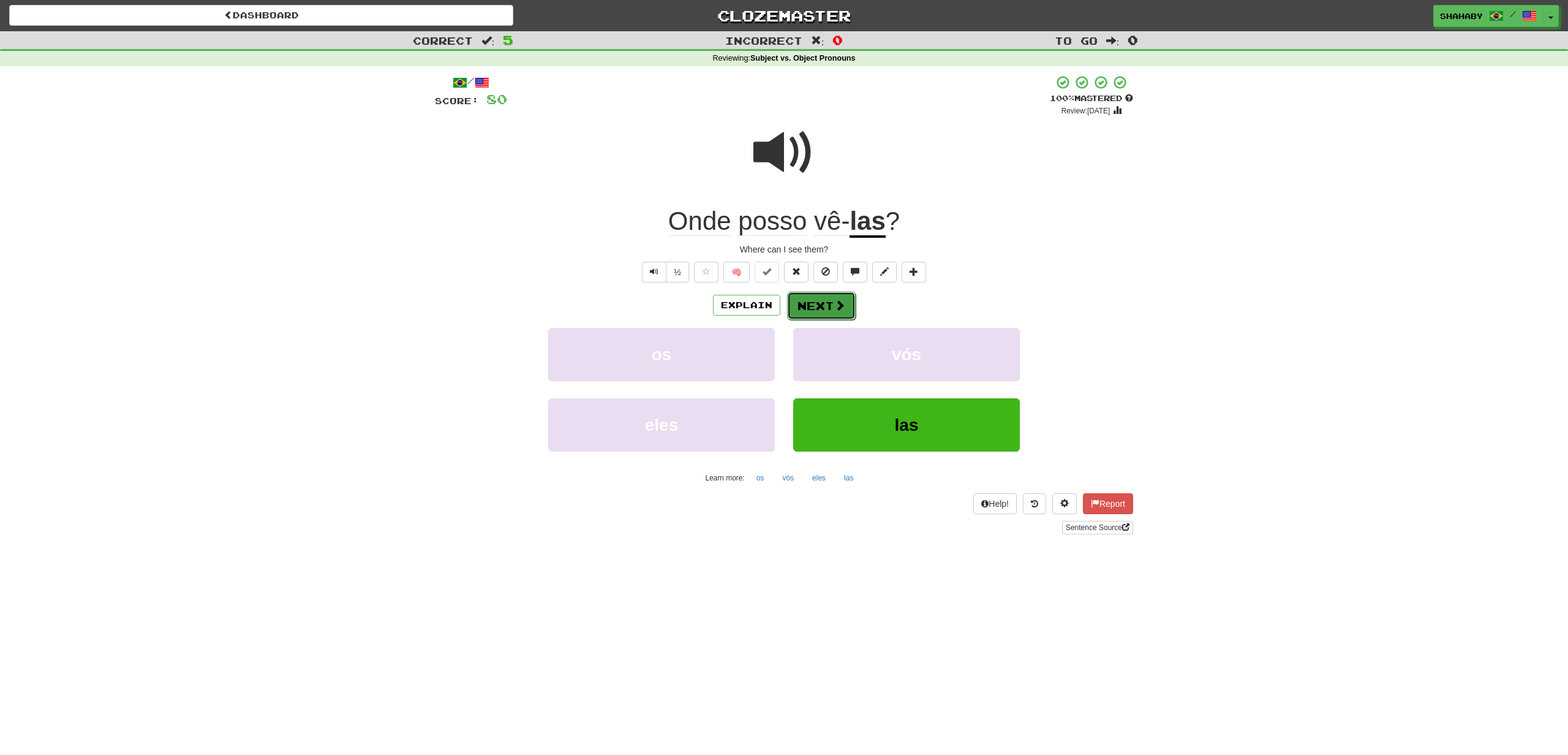
click at [829, 312] on button "Next" at bounding box center [821, 306] width 68 height 28
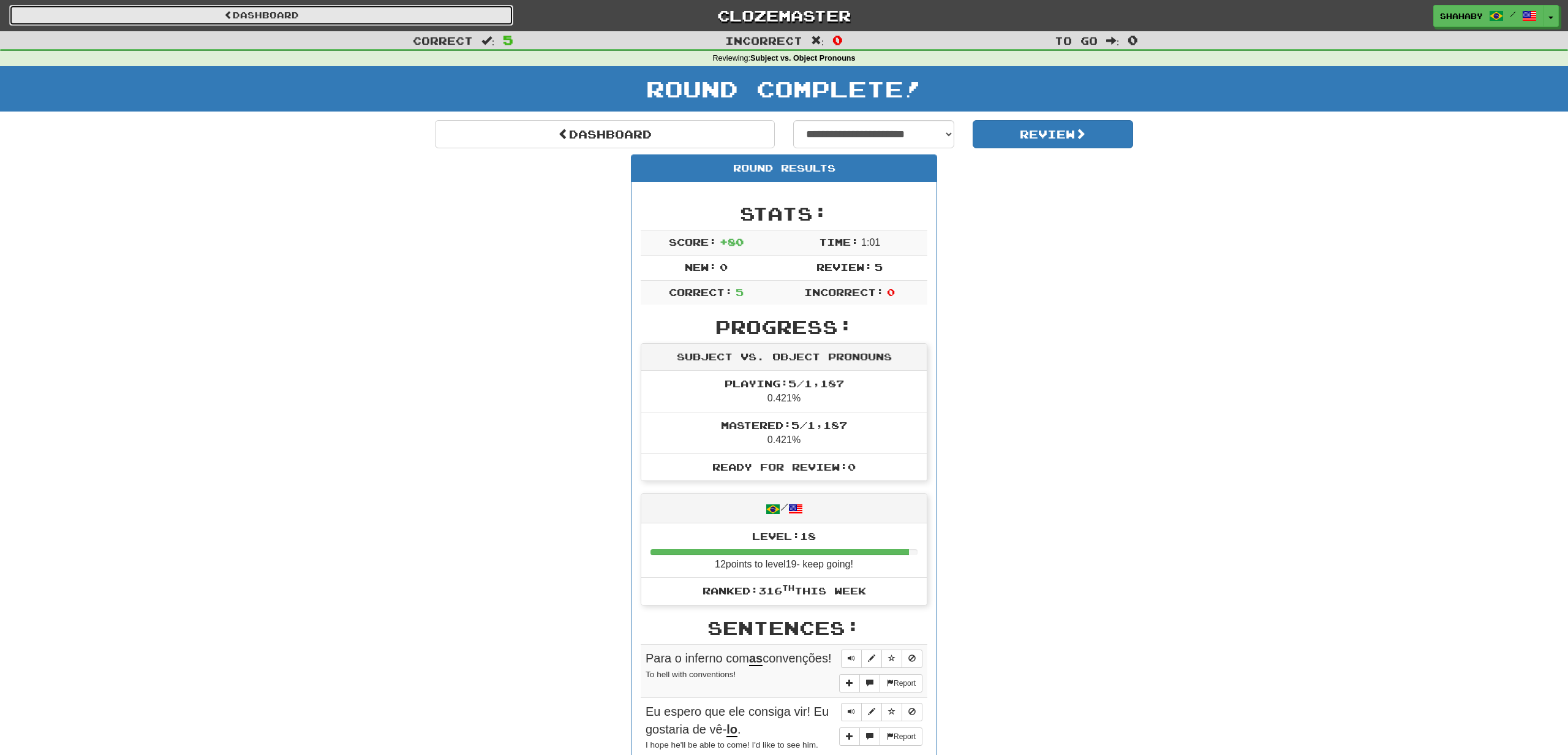
click at [345, 12] on link "Dashboard" at bounding box center [261, 15] width 504 height 21
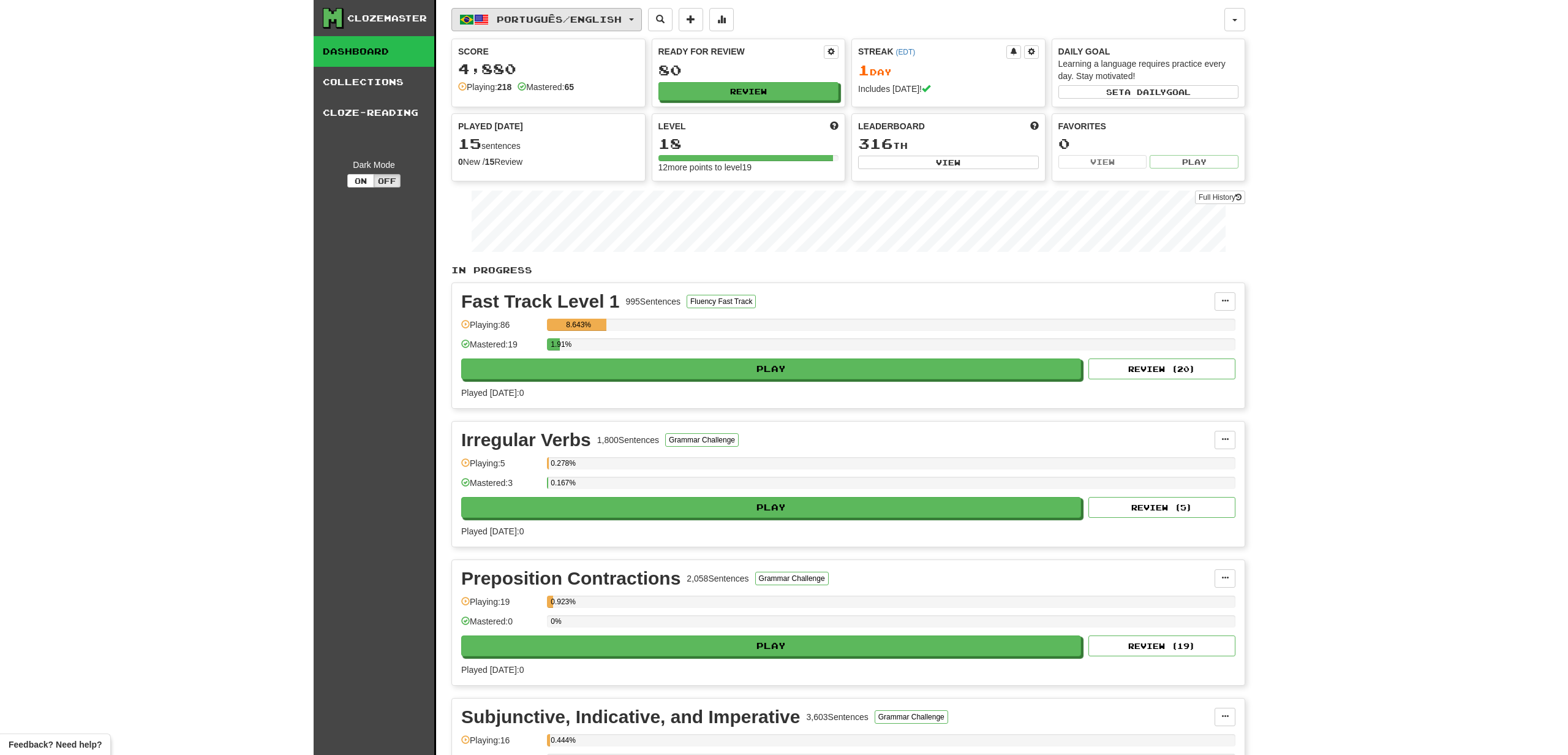
click at [530, 15] on span "Português / English" at bounding box center [559, 19] width 125 height 10
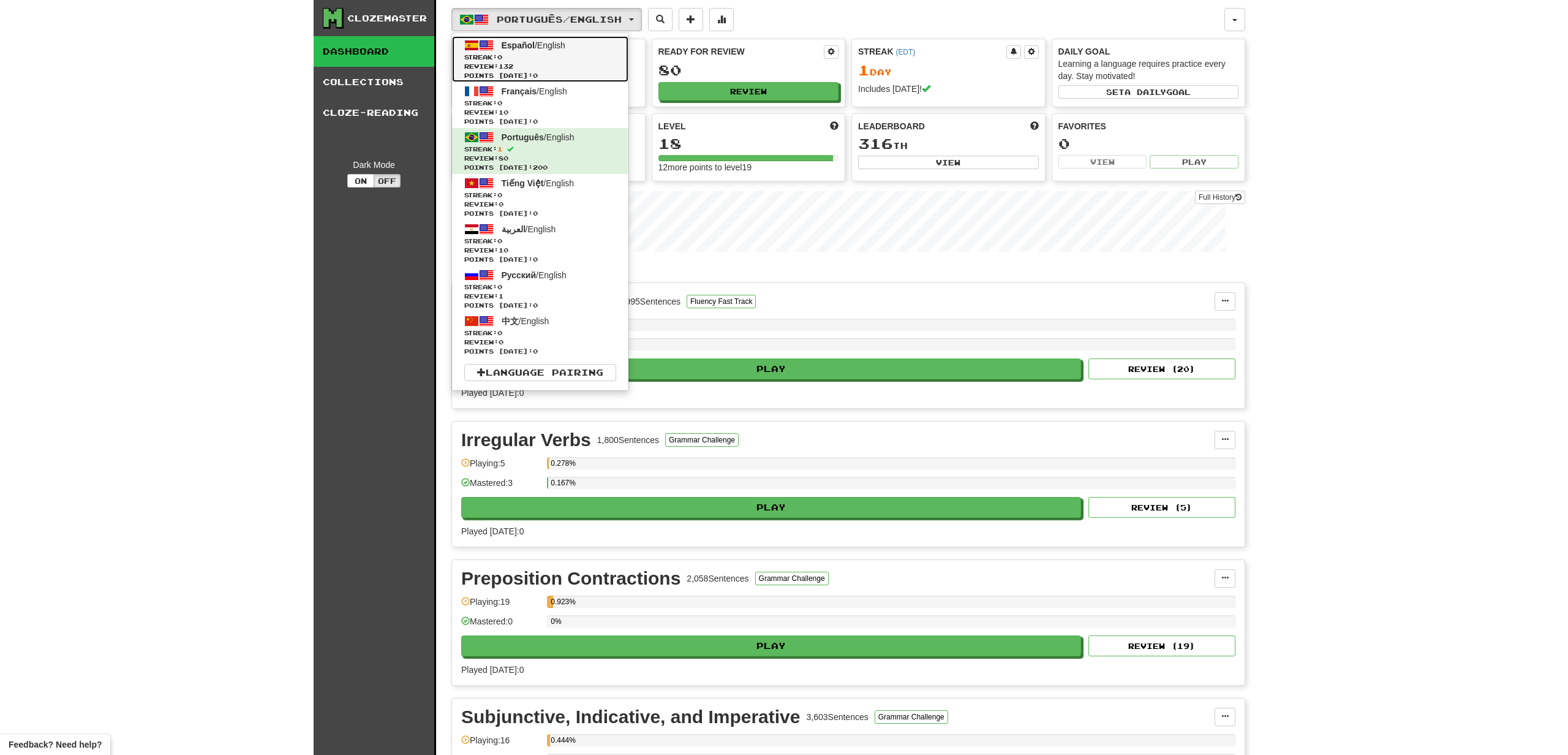
click at [526, 40] on span "Español" at bounding box center [518, 45] width 33 height 10
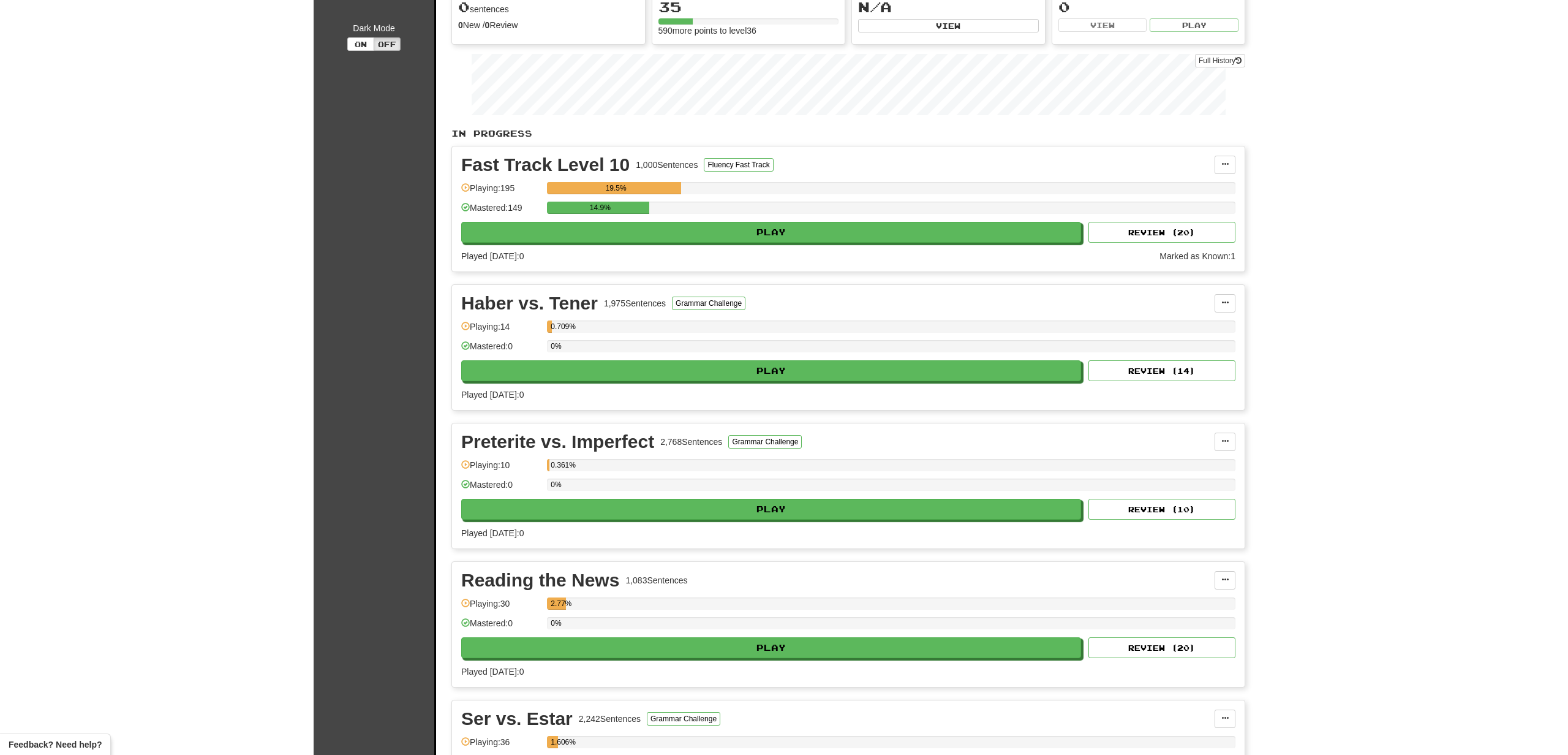
scroll to position [123, 0]
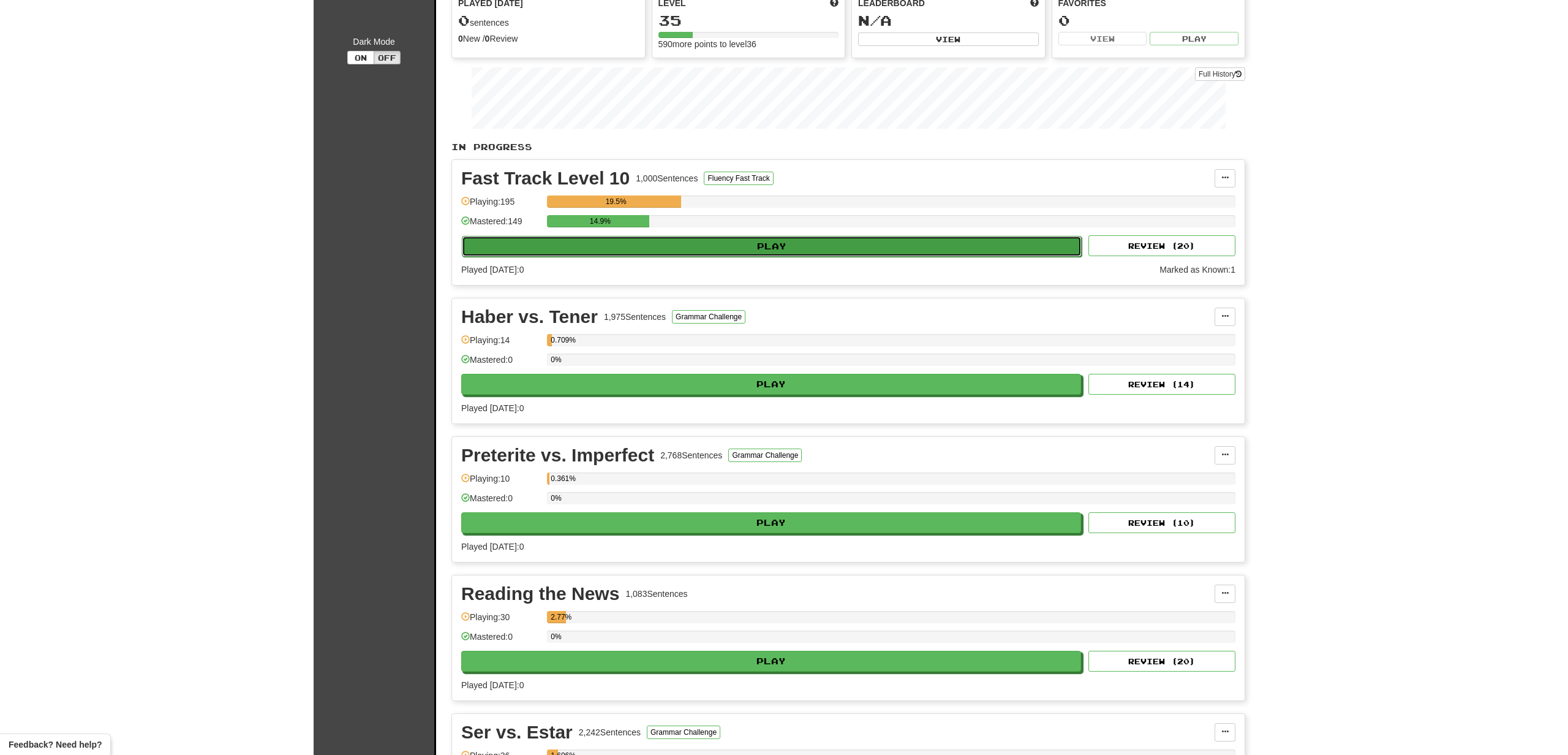
click at [659, 242] on button "Play" at bounding box center [772, 246] width 620 height 21
select select "**"
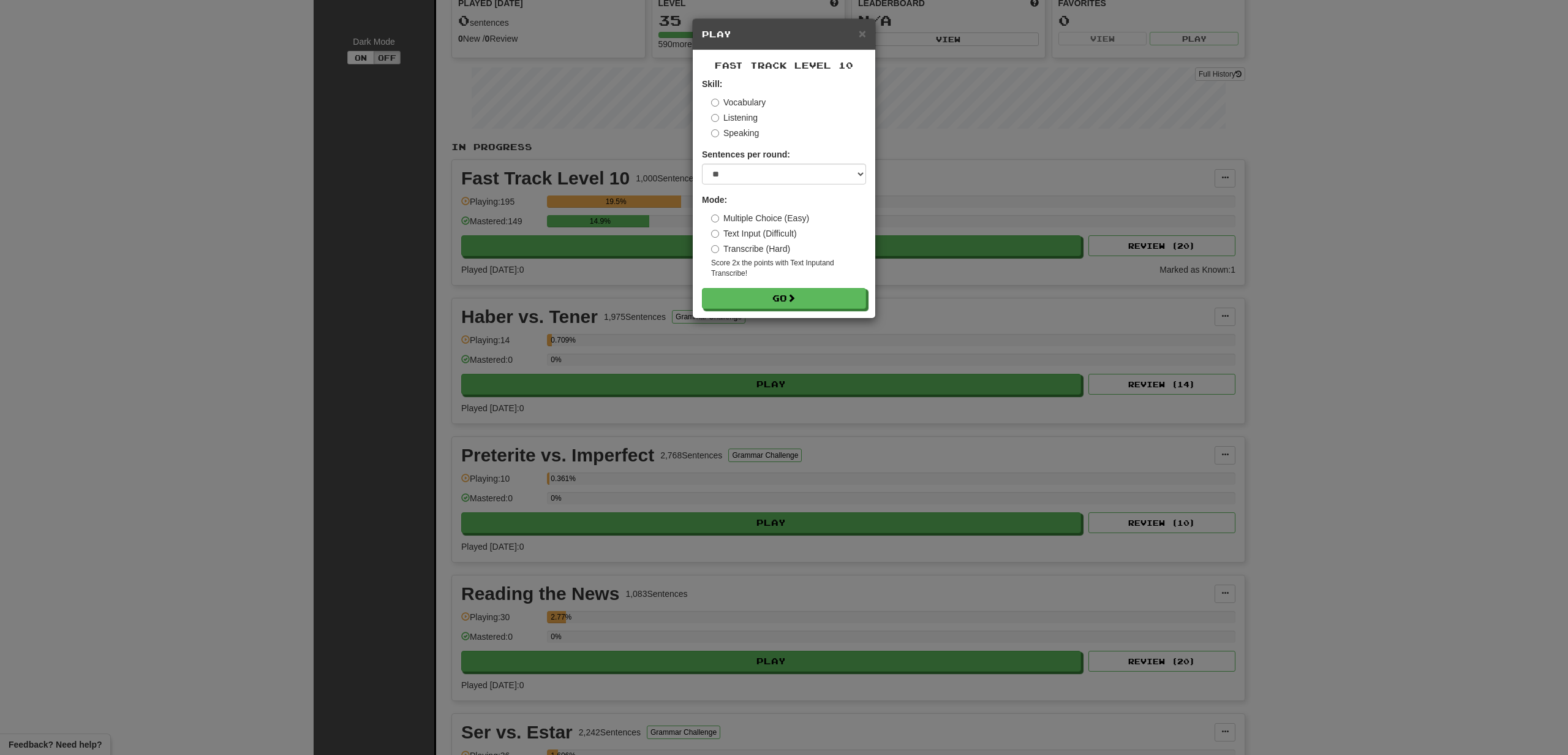
click at [764, 279] on form "Skill: Vocabulary Listening Speaking Sentences per round: * ** ** ** ** ** *** …" at bounding box center [784, 193] width 164 height 231
click at [772, 298] on button "Go" at bounding box center [785, 299] width 164 height 21
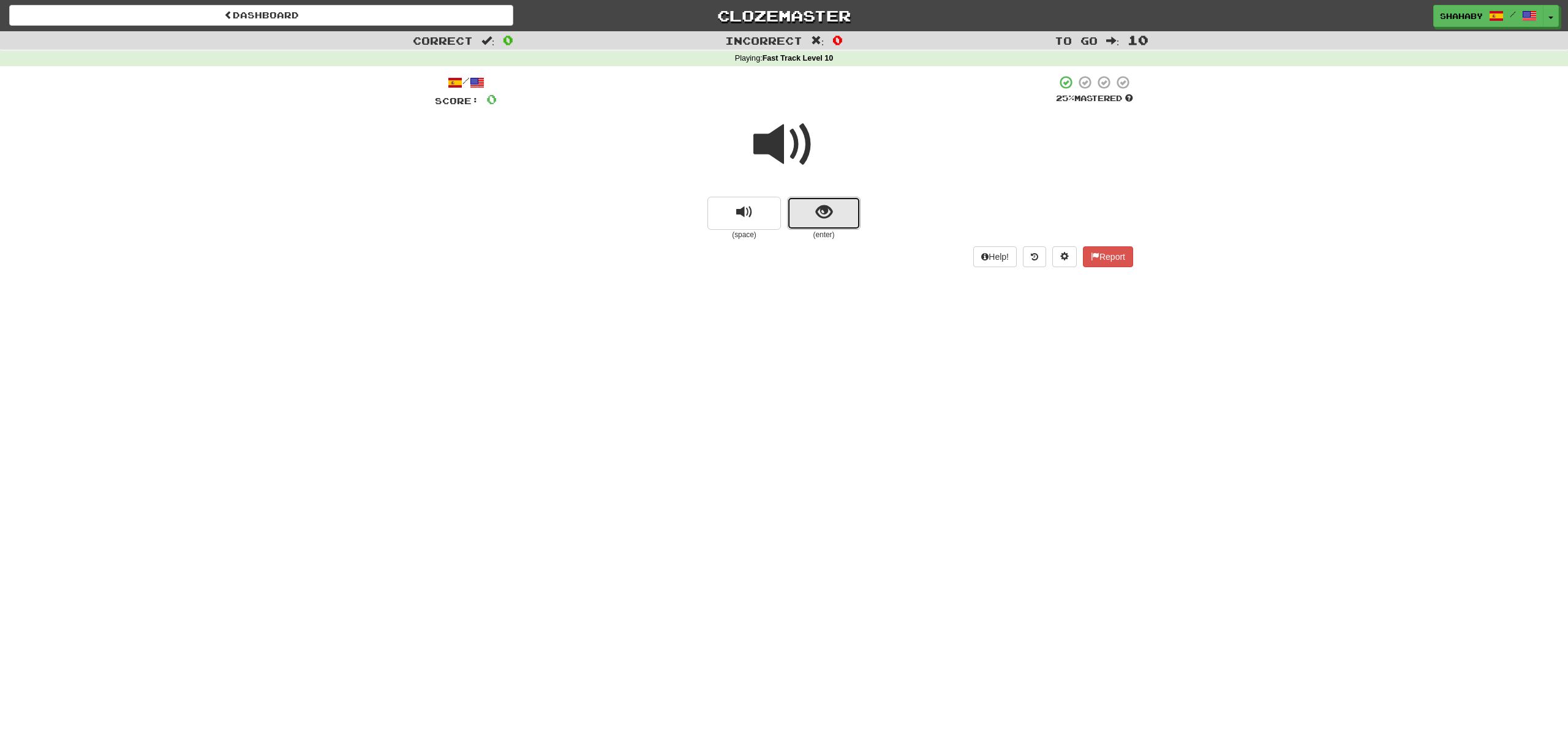
click at [832, 225] on button "show sentence" at bounding box center [824, 213] width 73 height 33
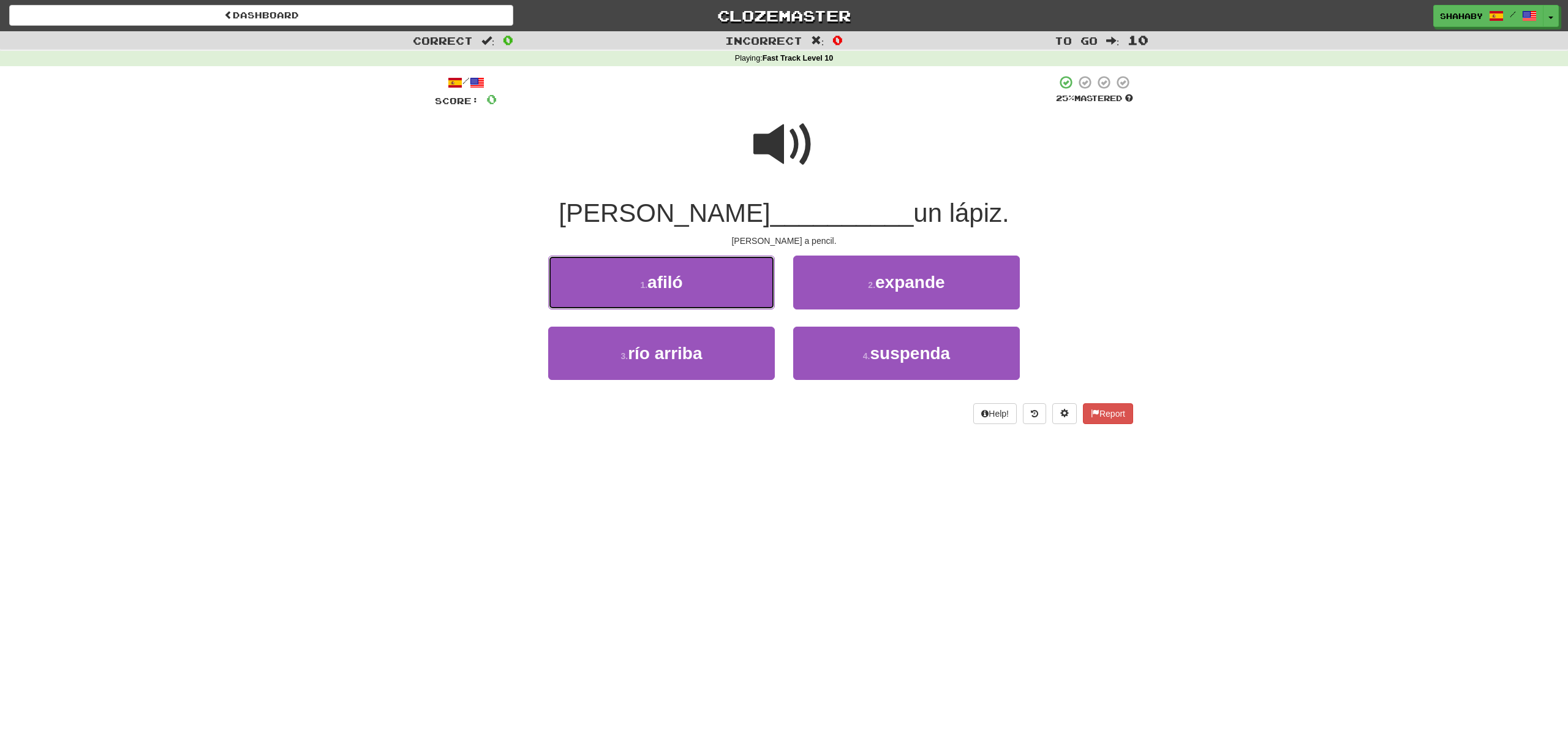
drag, startPoint x: 634, startPoint y: 289, endPoint x: 595, endPoint y: 289, distance: 39.0
click at [630, 289] on button "1 . afiló" at bounding box center [661, 282] width 227 height 54
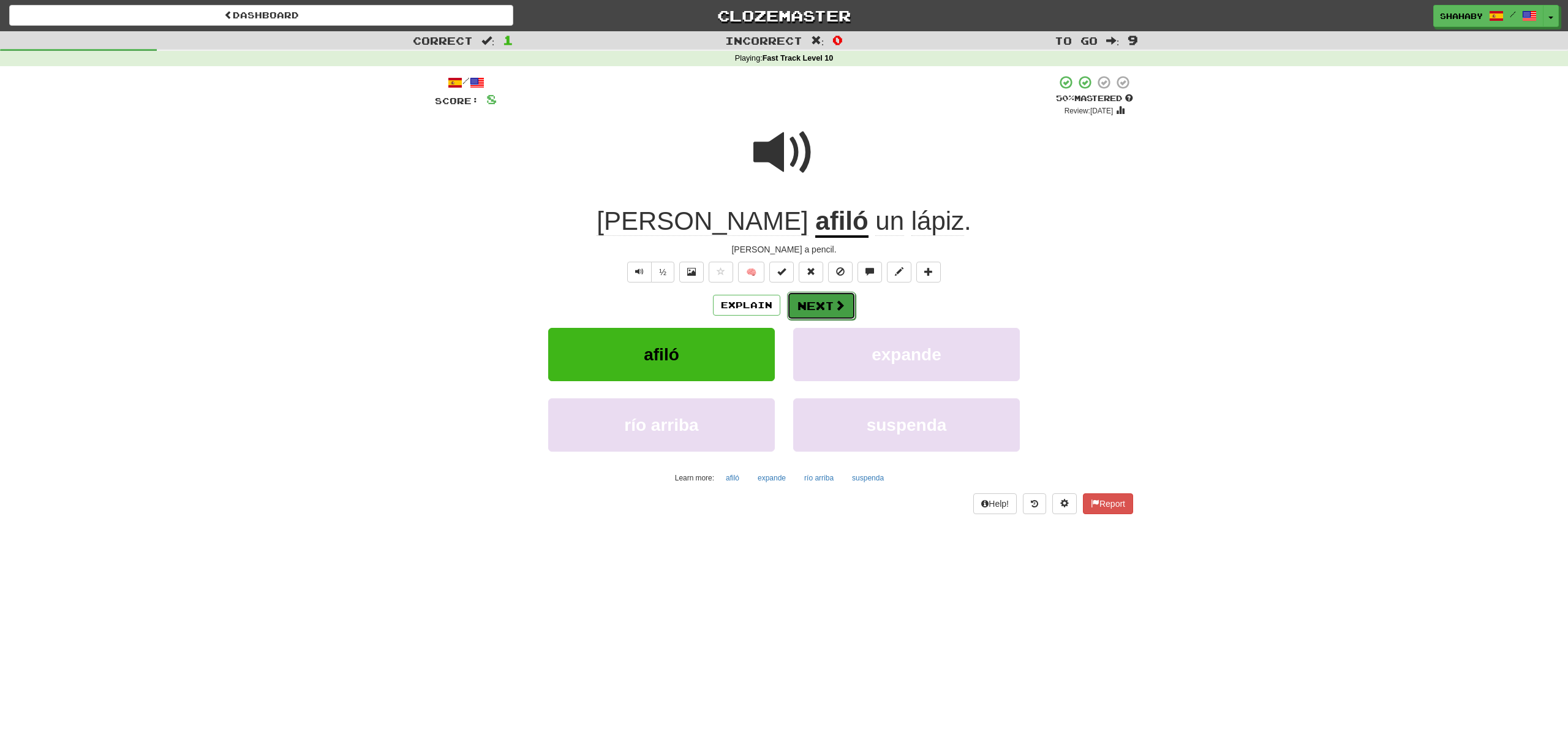
click at [819, 304] on button "Next" at bounding box center [821, 306] width 68 height 28
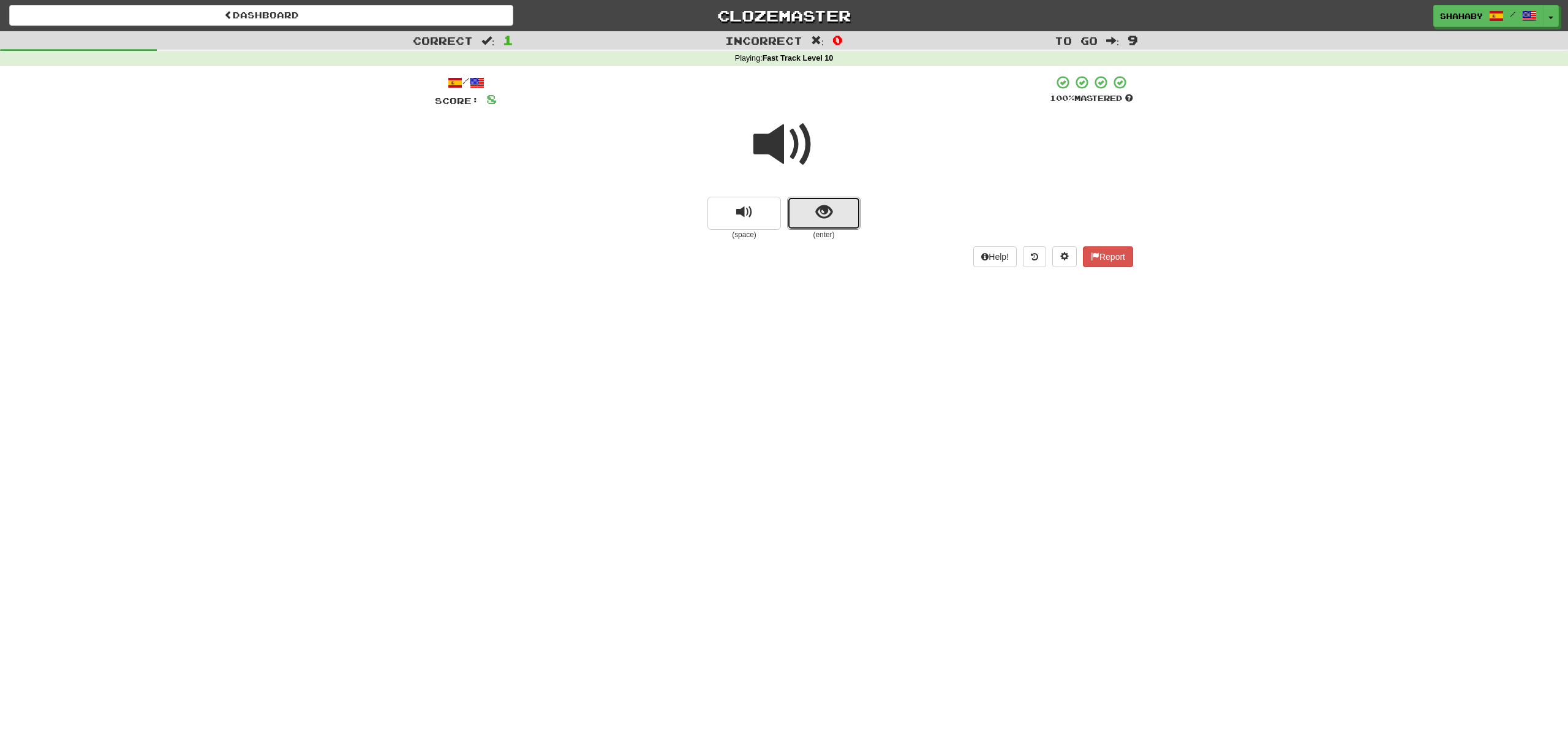
drag, startPoint x: 821, startPoint y: 216, endPoint x: 748, endPoint y: 231, distance: 74.5
click at [821, 216] on span "show sentence" at bounding box center [824, 212] width 17 height 17
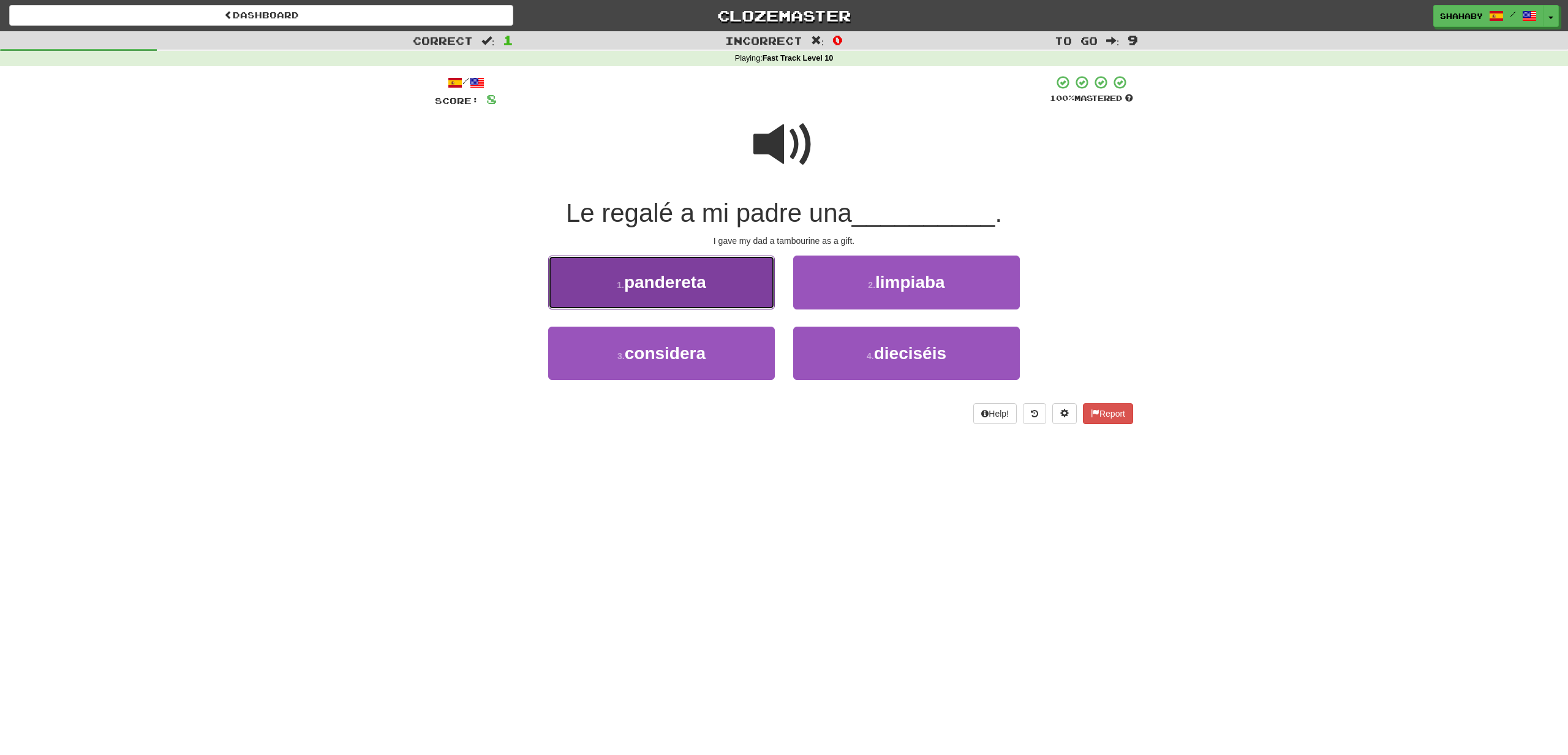
click at [650, 281] on span "pandereta" at bounding box center [665, 282] width 82 height 19
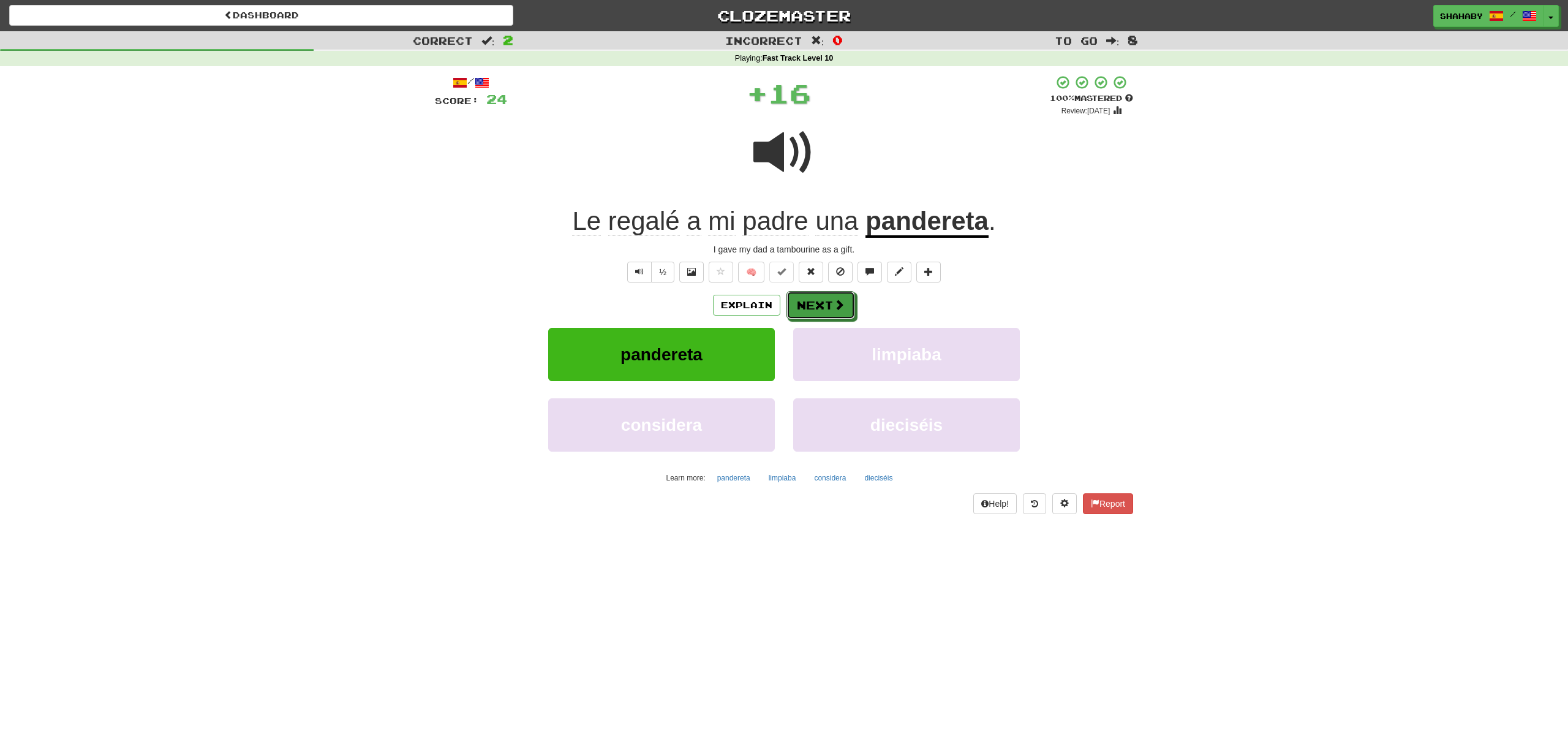
drag, startPoint x: 816, startPoint y: 302, endPoint x: 708, endPoint y: 303, distance: 108.0
click at [818, 302] on button "Next" at bounding box center [820, 305] width 68 height 28
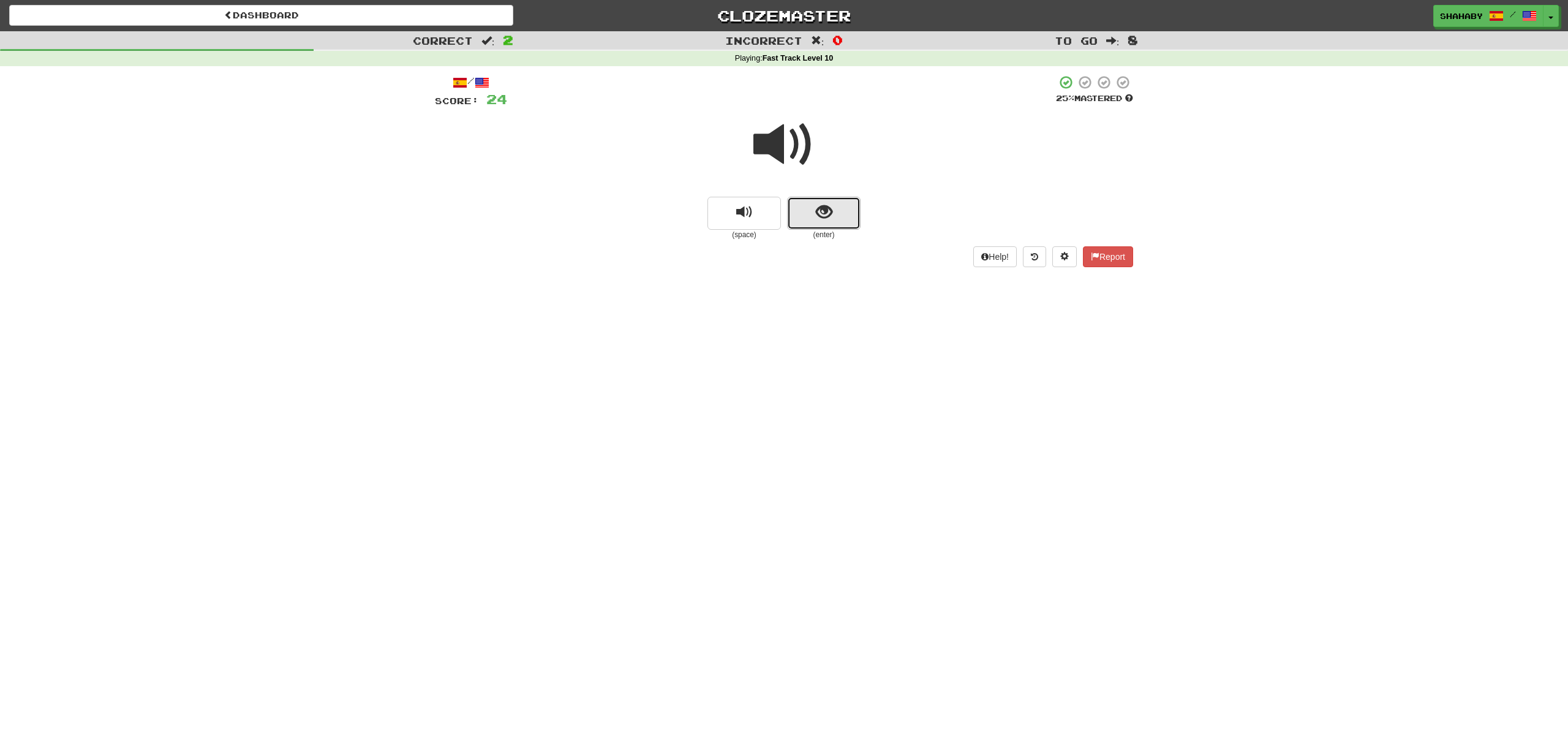
click at [835, 216] on button "show sentence" at bounding box center [824, 213] width 73 height 33
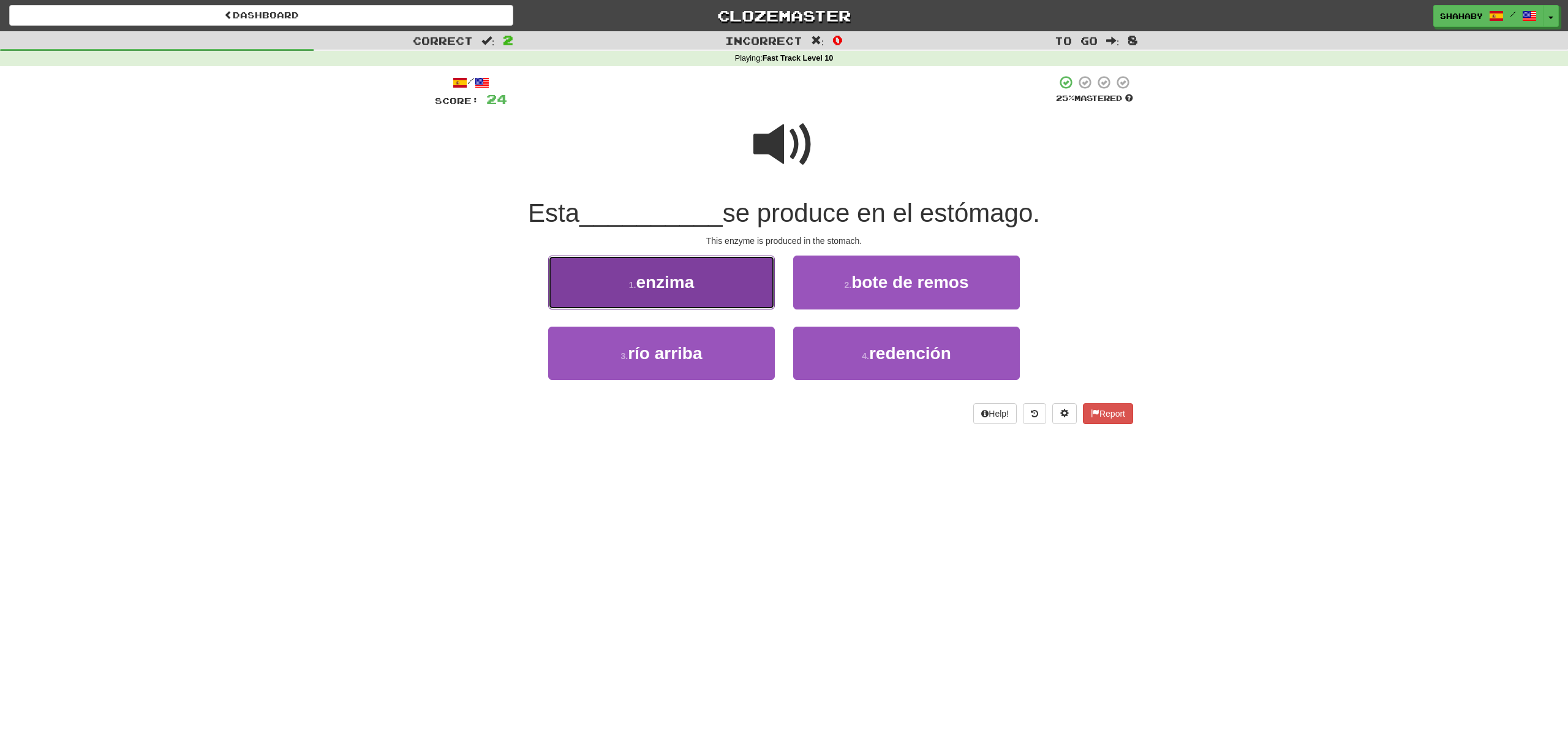
click at [661, 297] on button "1 . enzima" at bounding box center [661, 282] width 227 height 54
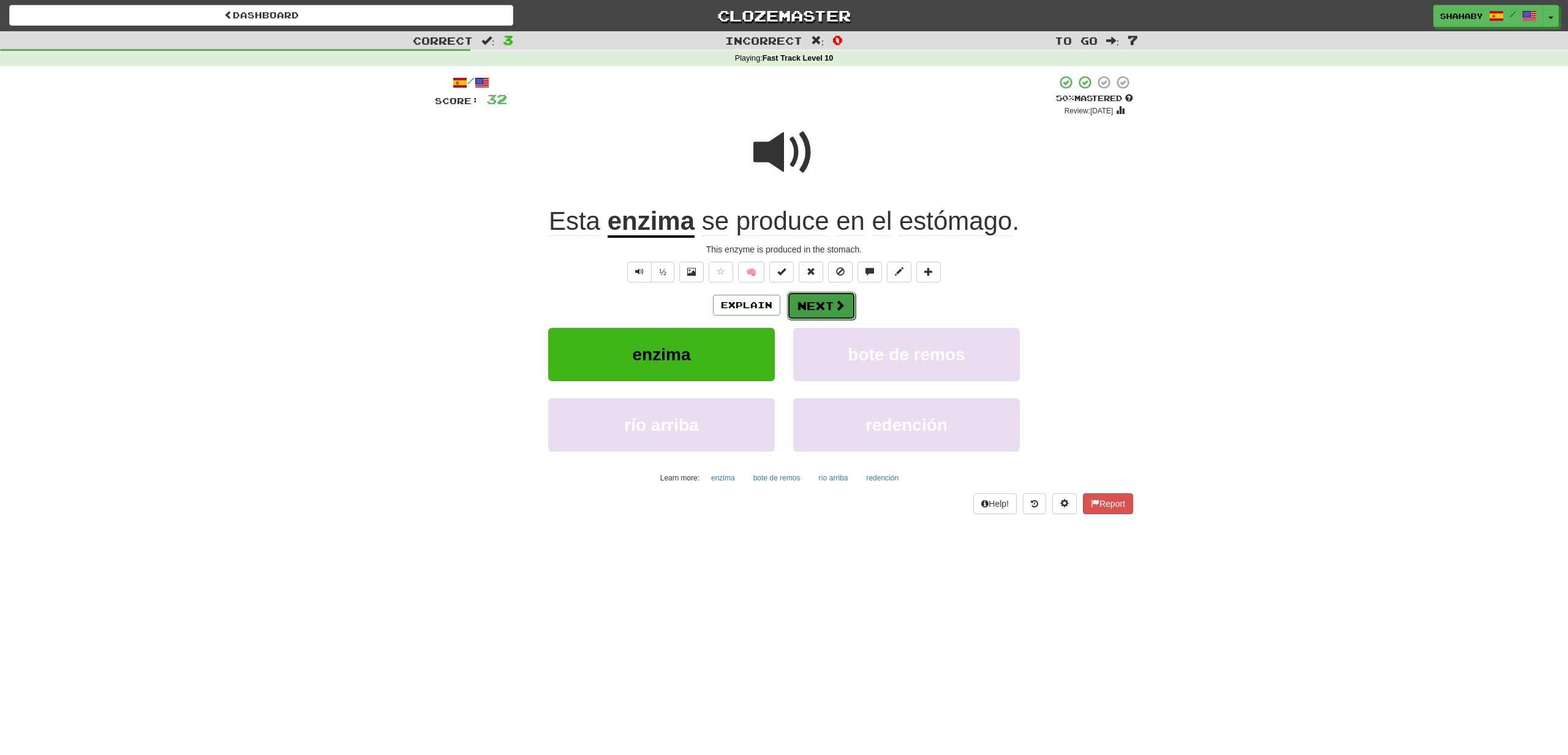
click at [827, 305] on button "Next" at bounding box center [821, 306] width 68 height 28
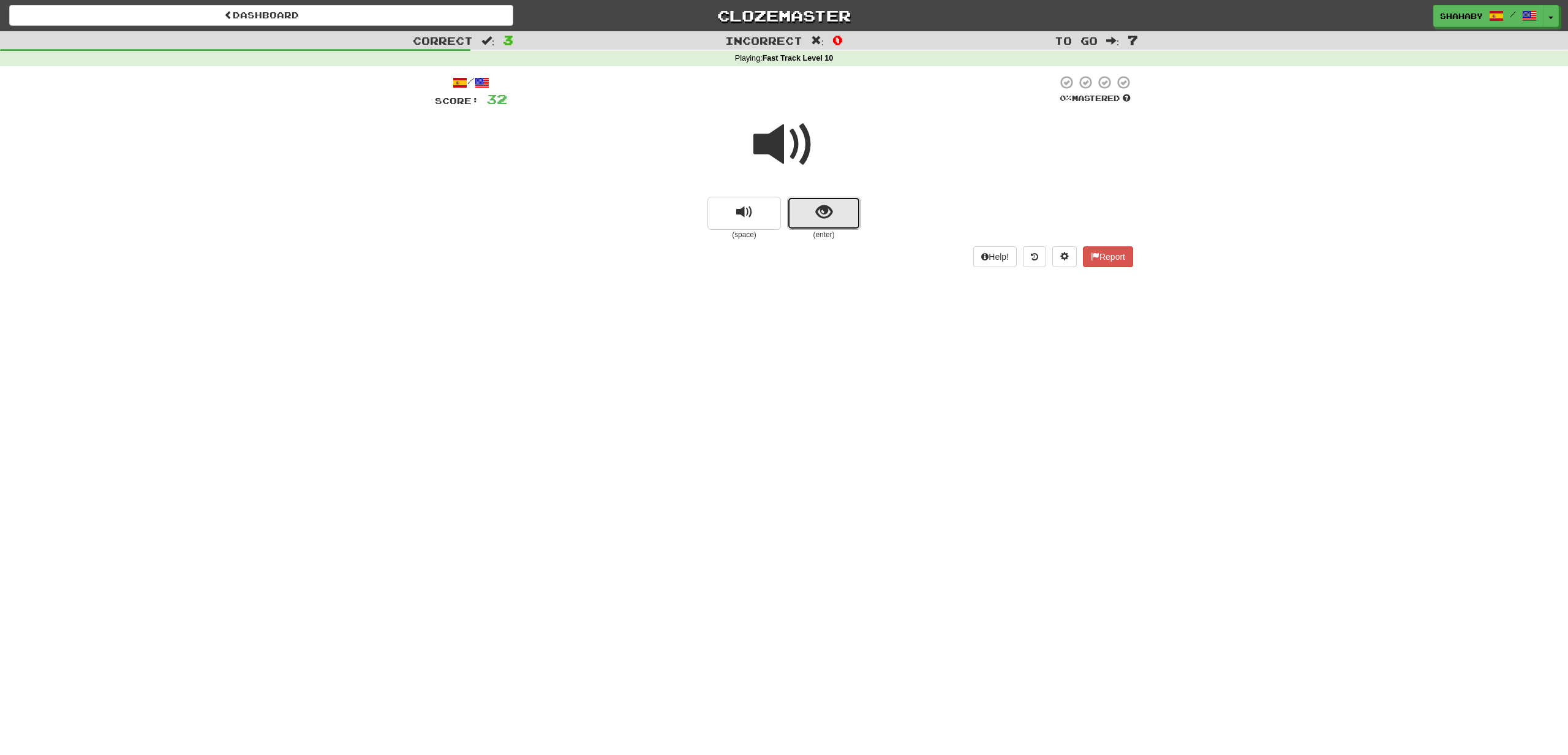
click at [817, 220] on span "show sentence" at bounding box center [824, 212] width 17 height 17
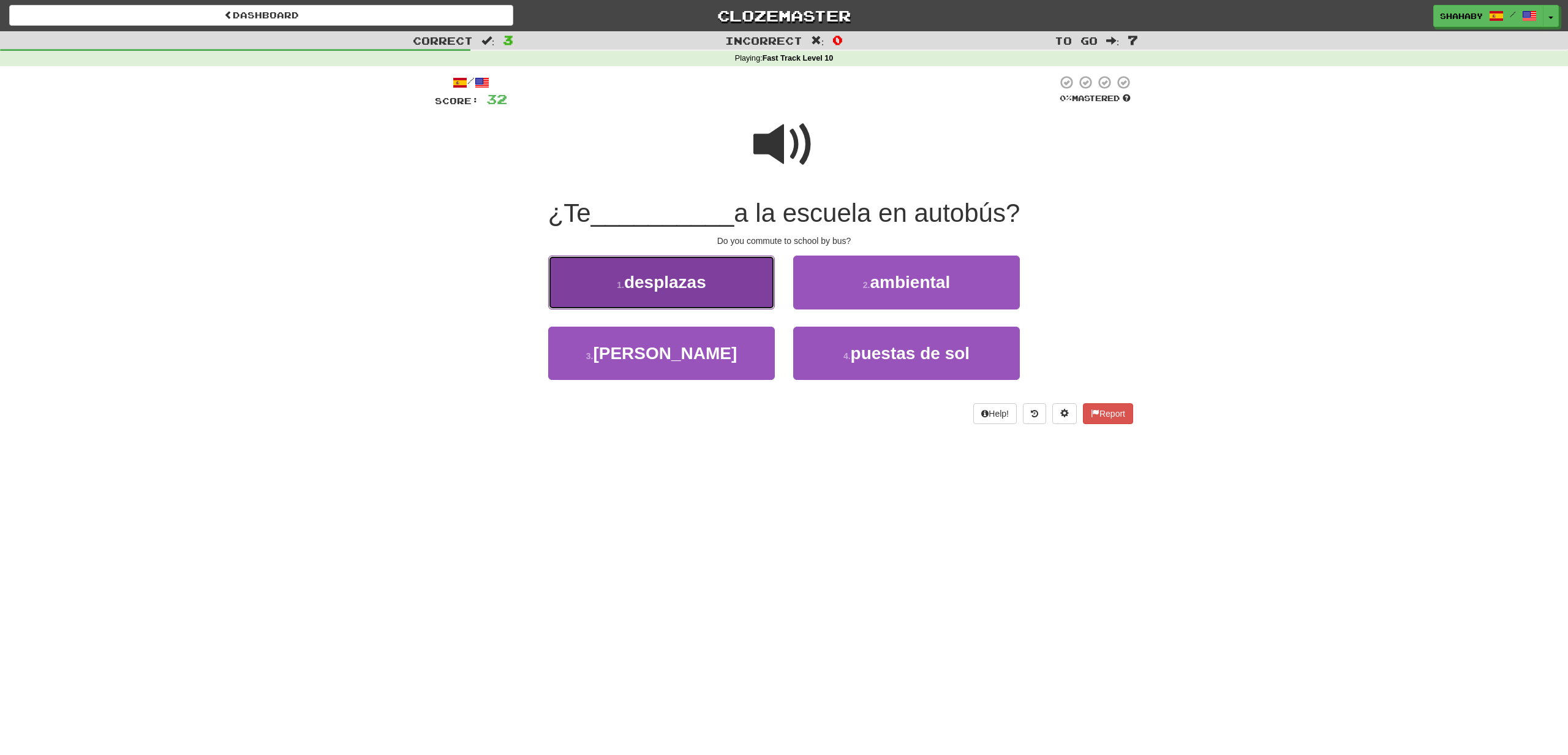
click at [637, 289] on span "desplazas" at bounding box center [665, 282] width 82 height 19
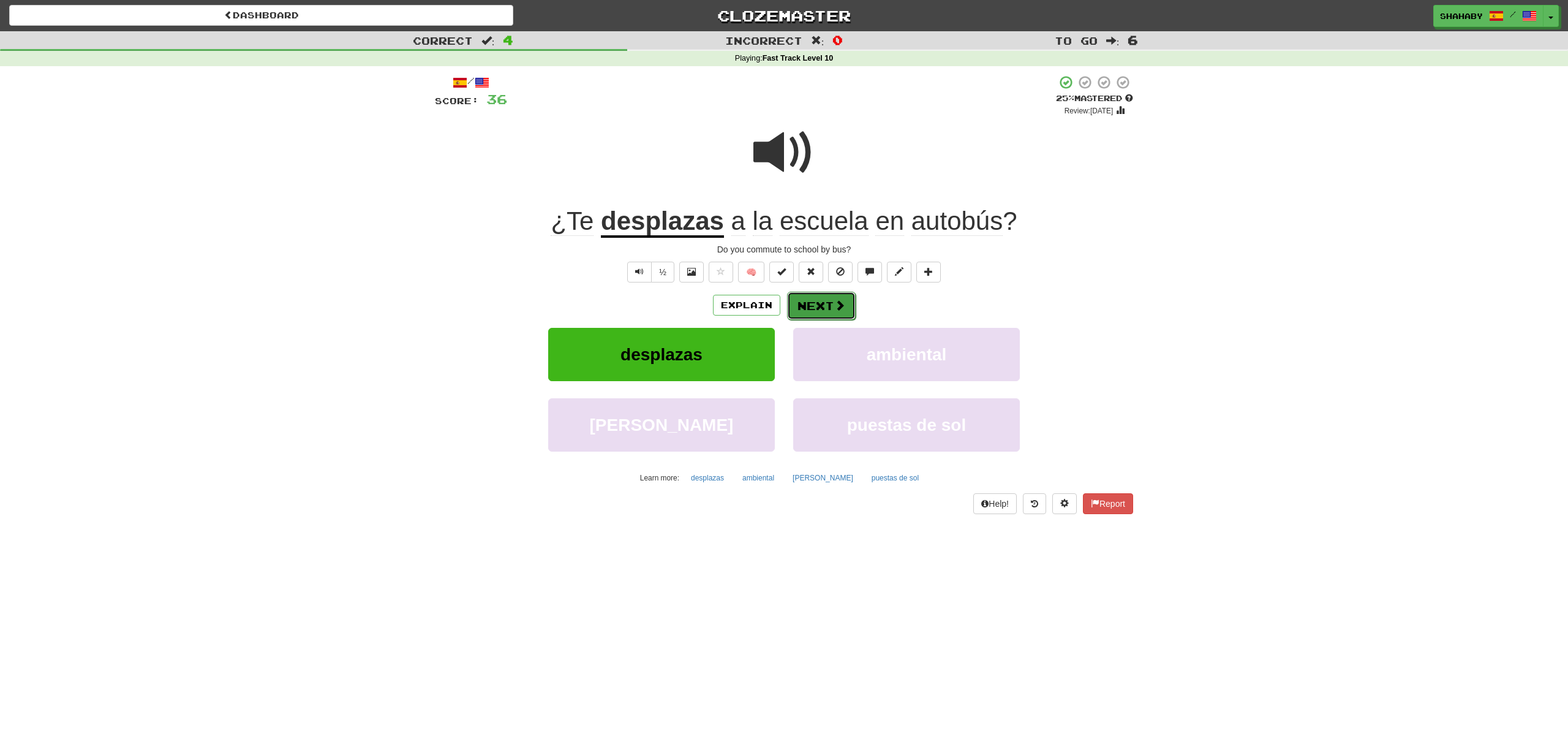
click at [830, 301] on button "Next" at bounding box center [821, 306] width 68 height 28
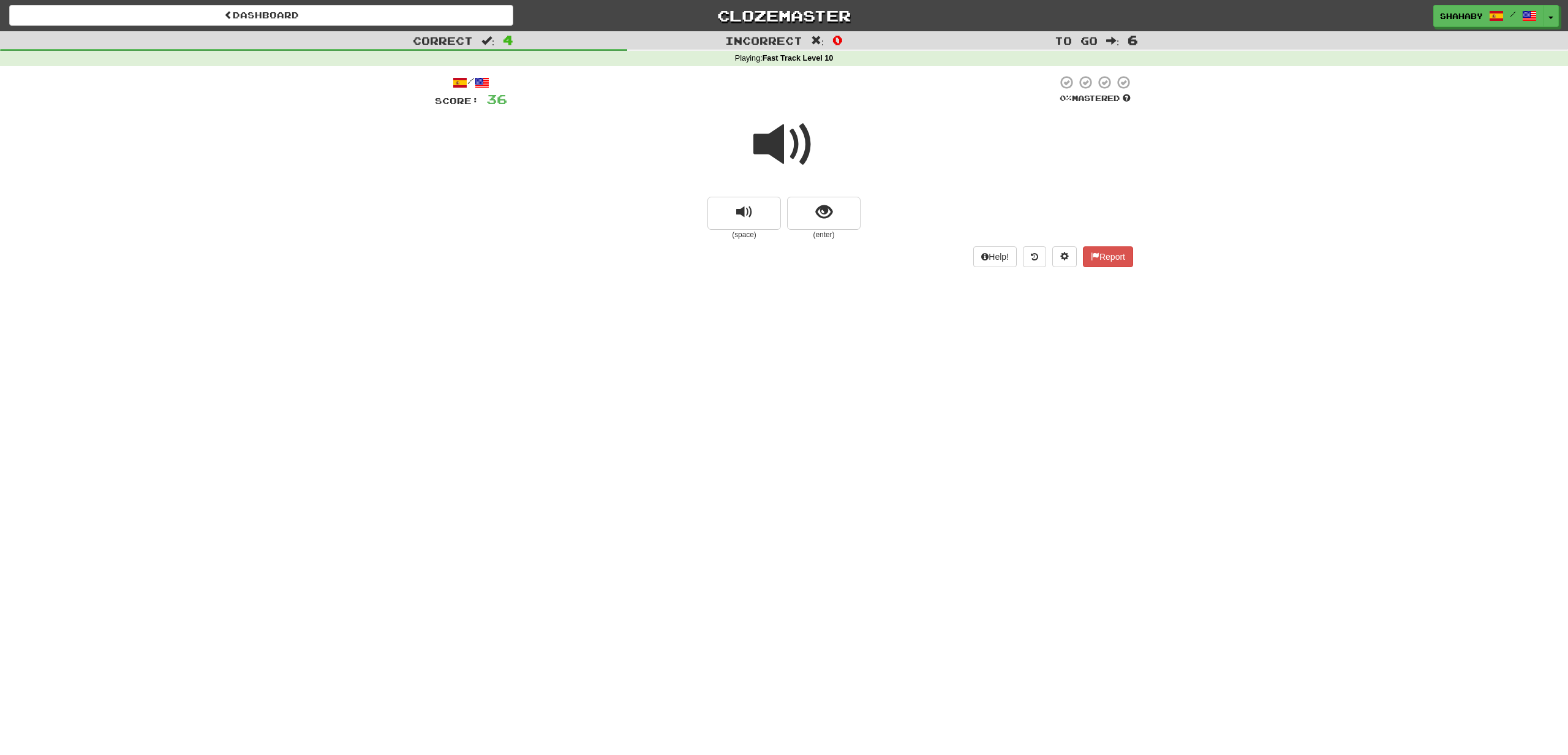
click at [753, 154] on span at bounding box center [783, 144] width 61 height 61
click at [830, 225] on button "show sentence" at bounding box center [824, 213] width 73 height 33
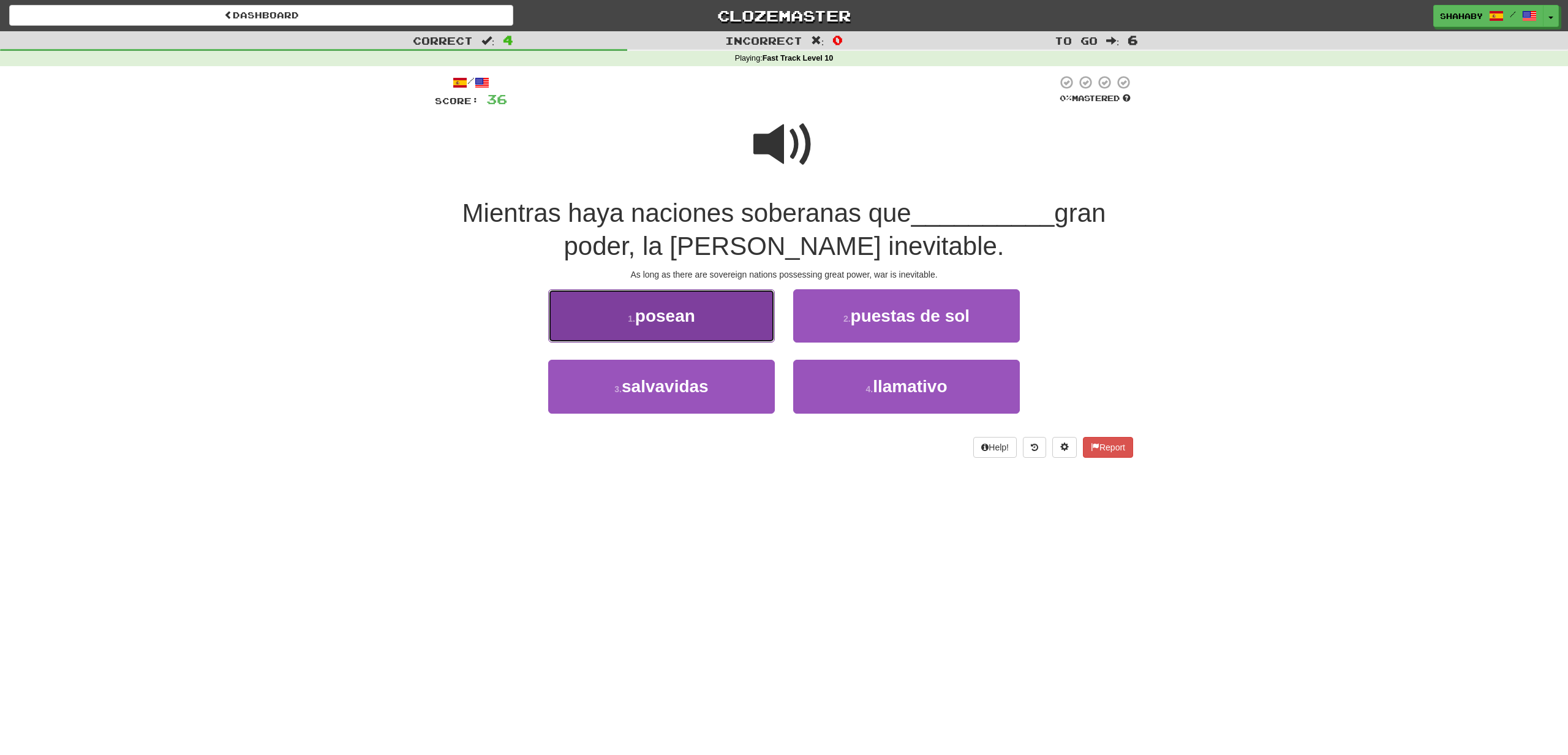
click at [653, 315] on span "posean" at bounding box center [665, 316] width 60 height 19
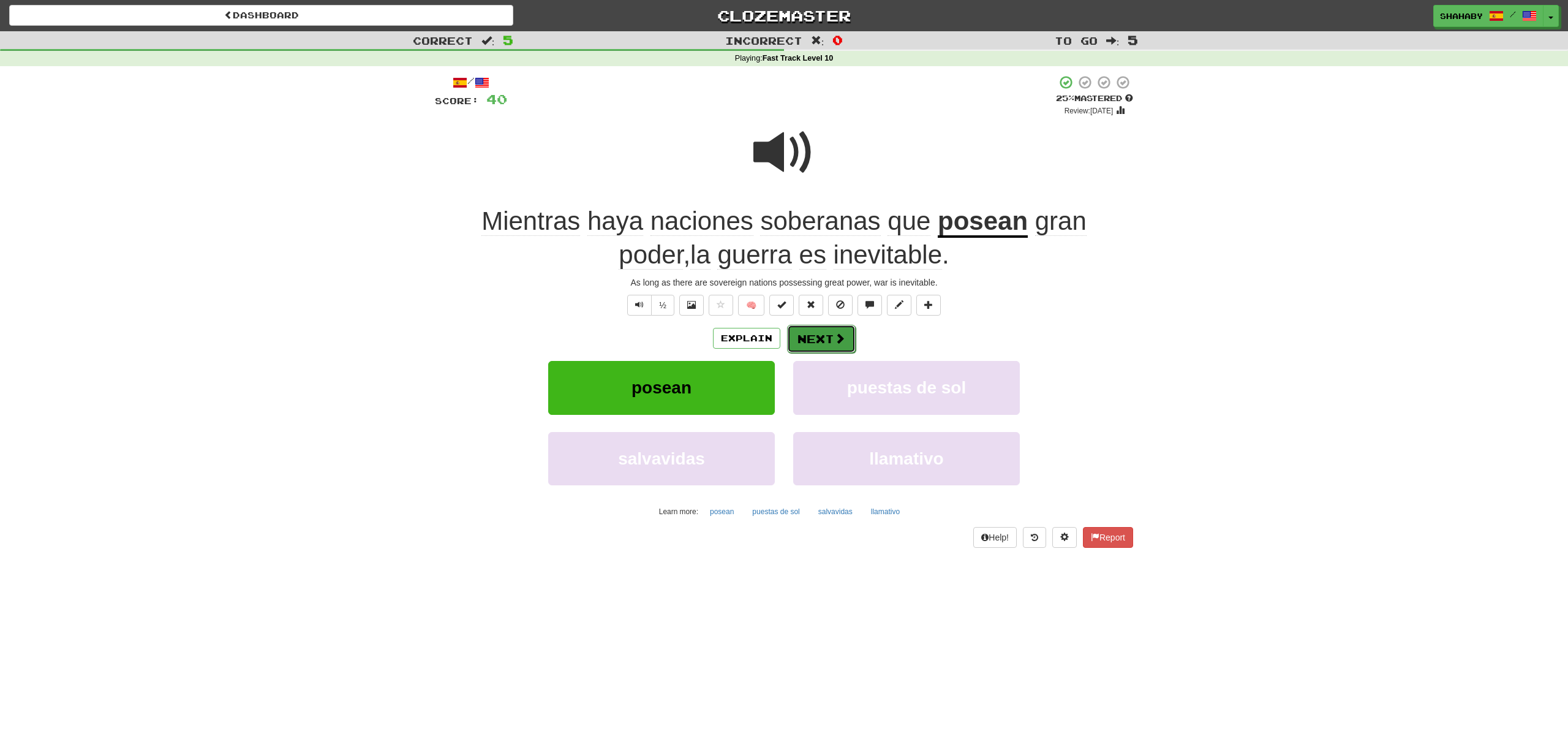
click at [824, 344] on button "Next" at bounding box center [821, 339] width 68 height 28
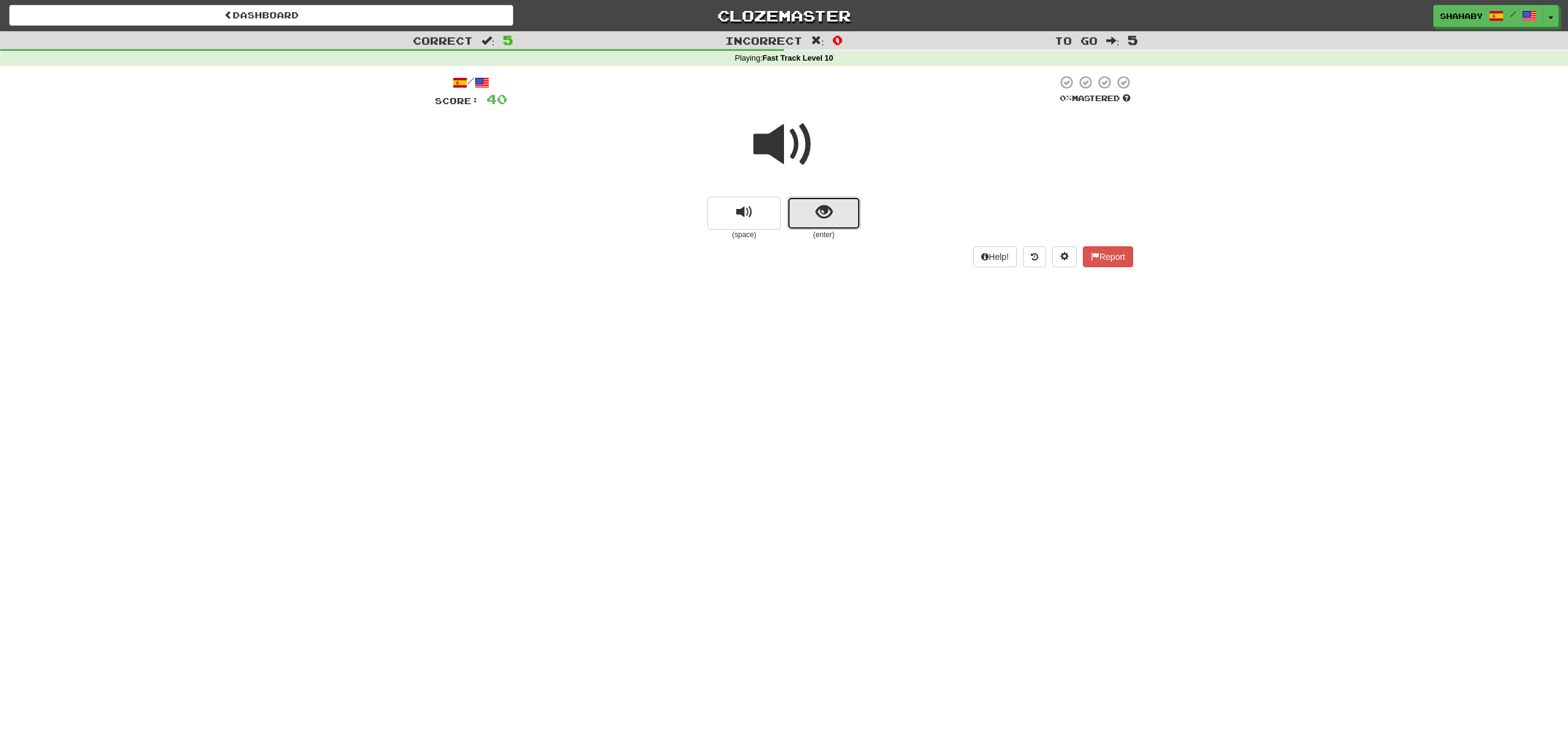
click at [821, 217] on span "show sentence" at bounding box center [824, 212] width 17 height 17
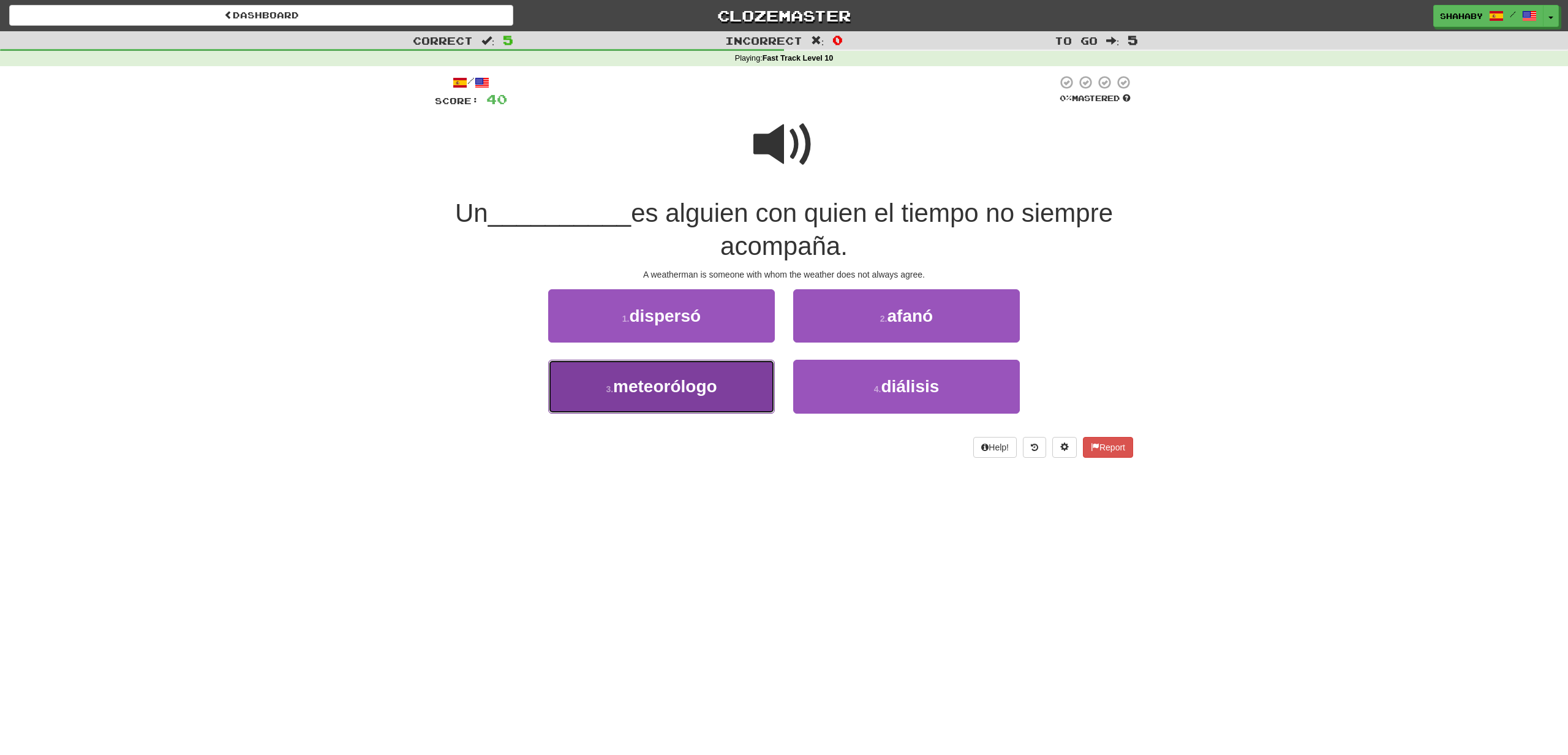
click at [656, 396] on span "meteorólogo" at bounding box center [665, 386] width 104 height 19
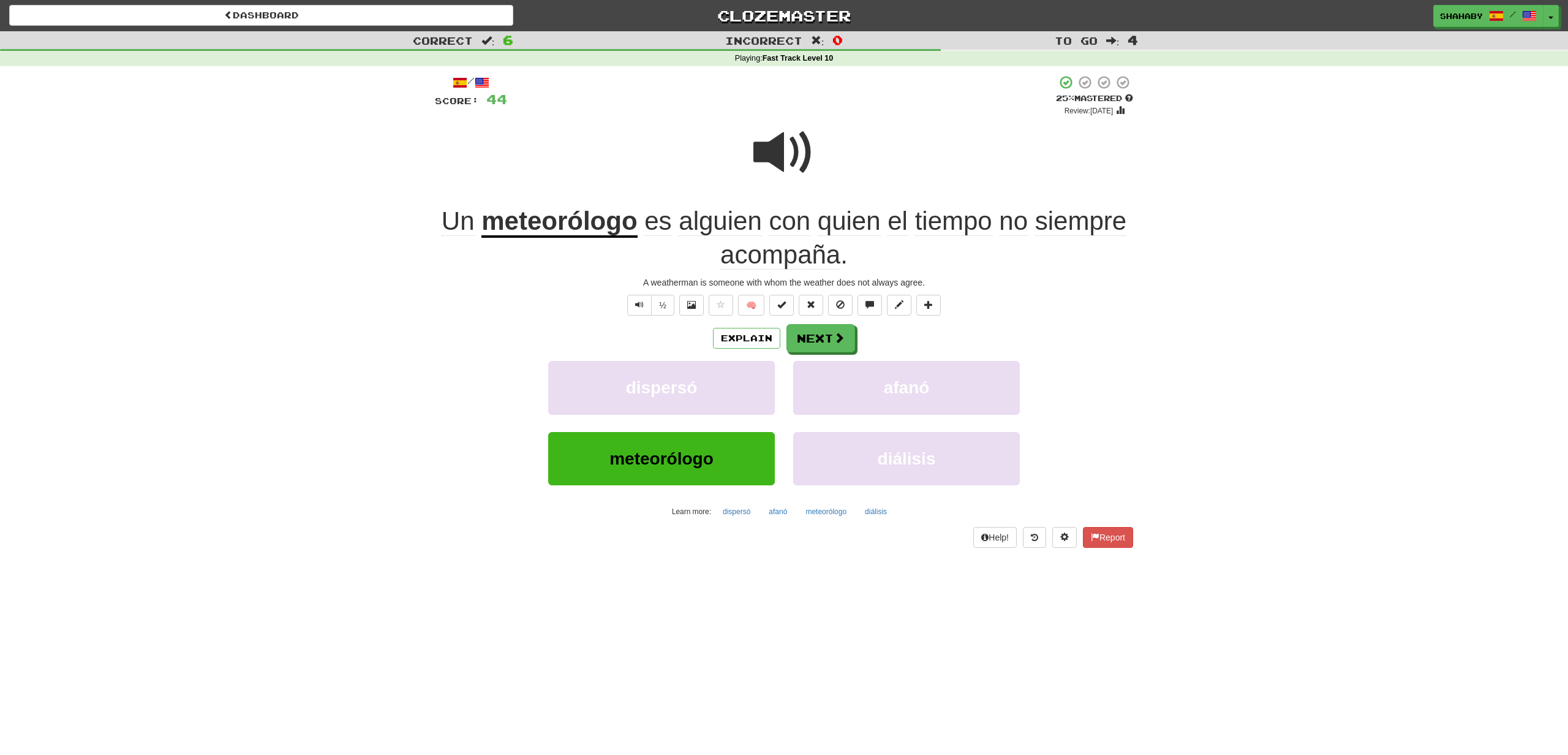
click at [753, 159] on span at bounding box center [783, 152] width 61 height 61
click at [834, 335] on span at bounding box center [839, 338] width 11 height 11
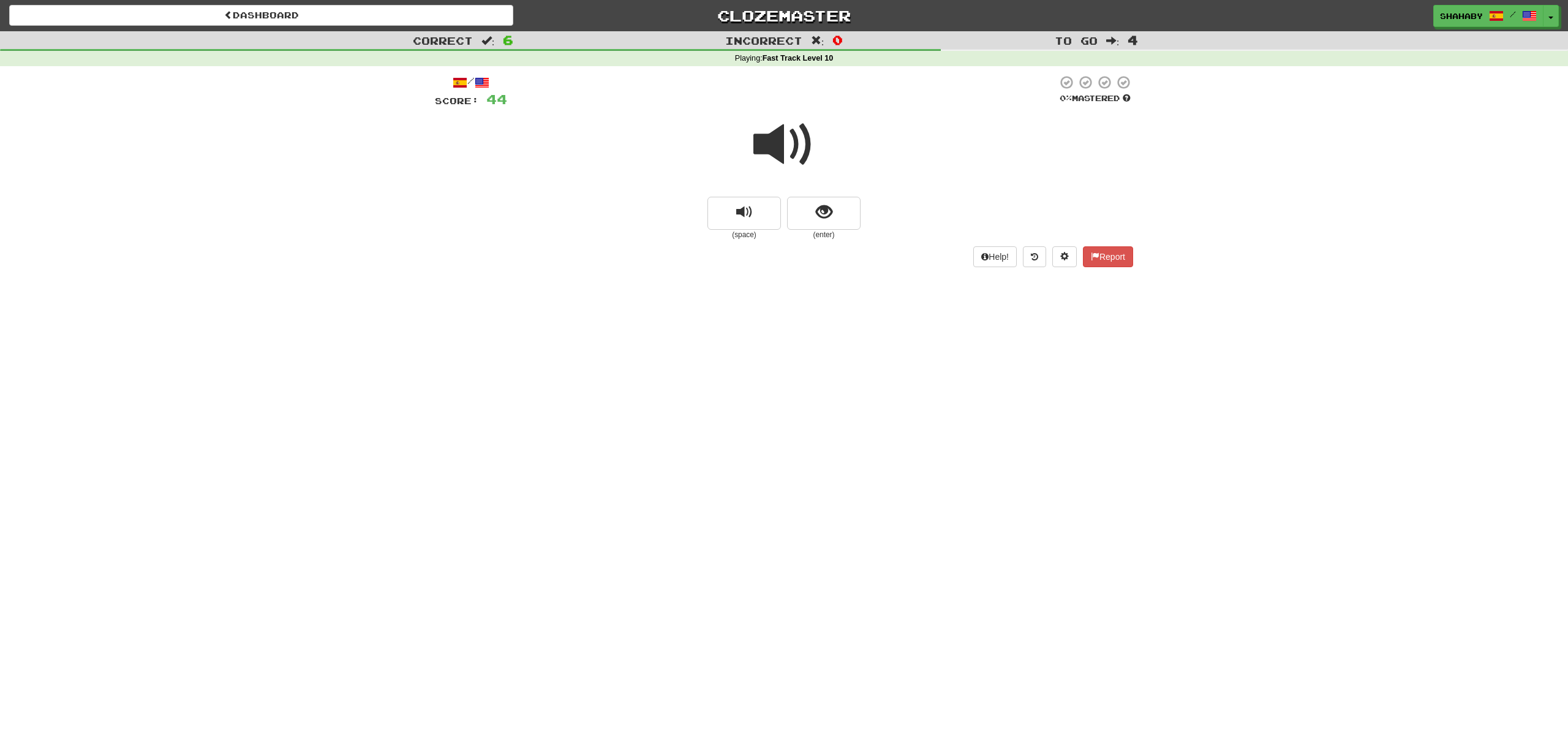
click at [777, 148] on span at bounding box center [783, 144] width 61 height 61
click at [826, 232] on small "(enter)" at bounding box center [824, 235] width 73 height 10
click at [835, 216] on button "show sentence" at bounding box center [824, 213] width 73 height 33
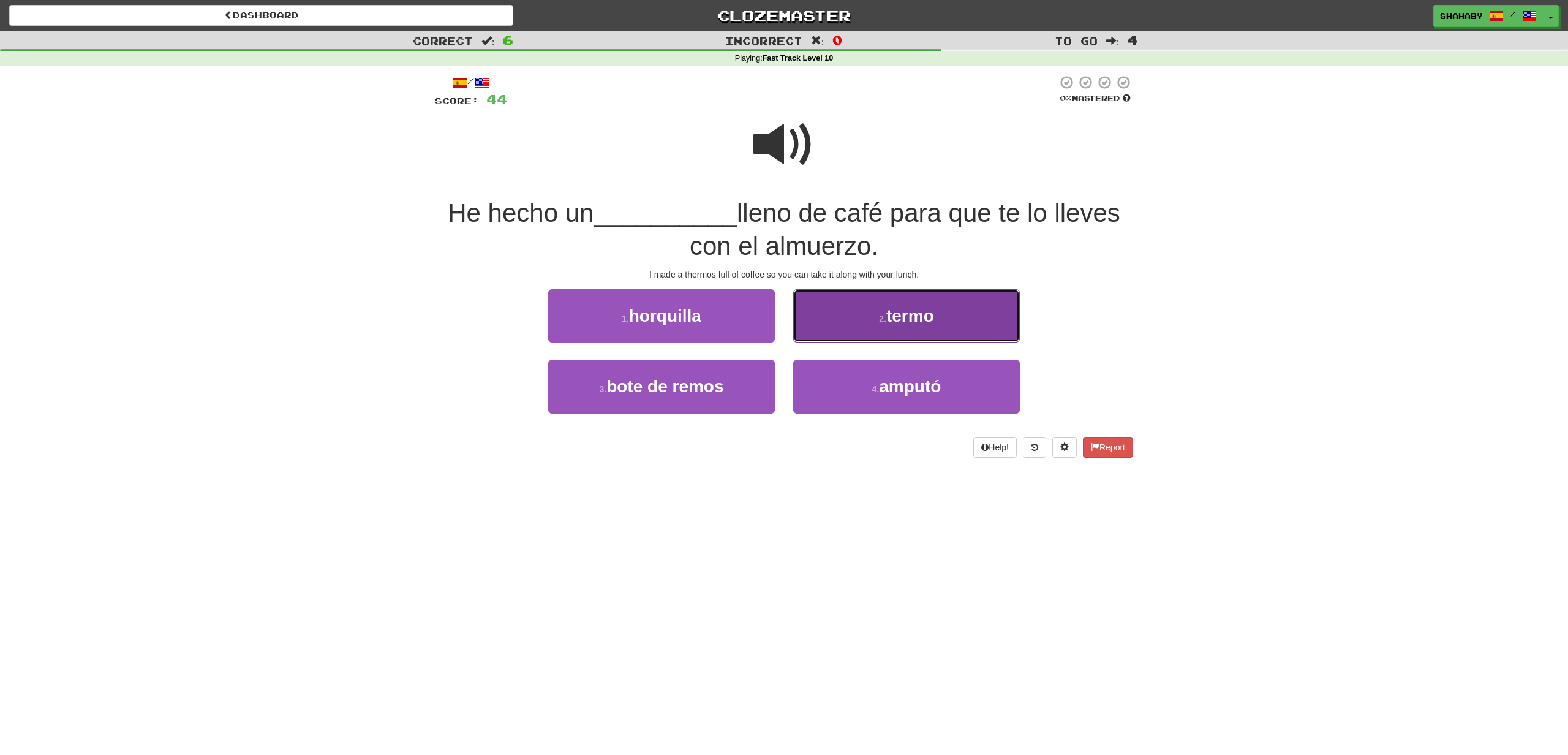
click at [881, 327] on button "2 . termo" at bounding box center [906, 316] width 227 height 54
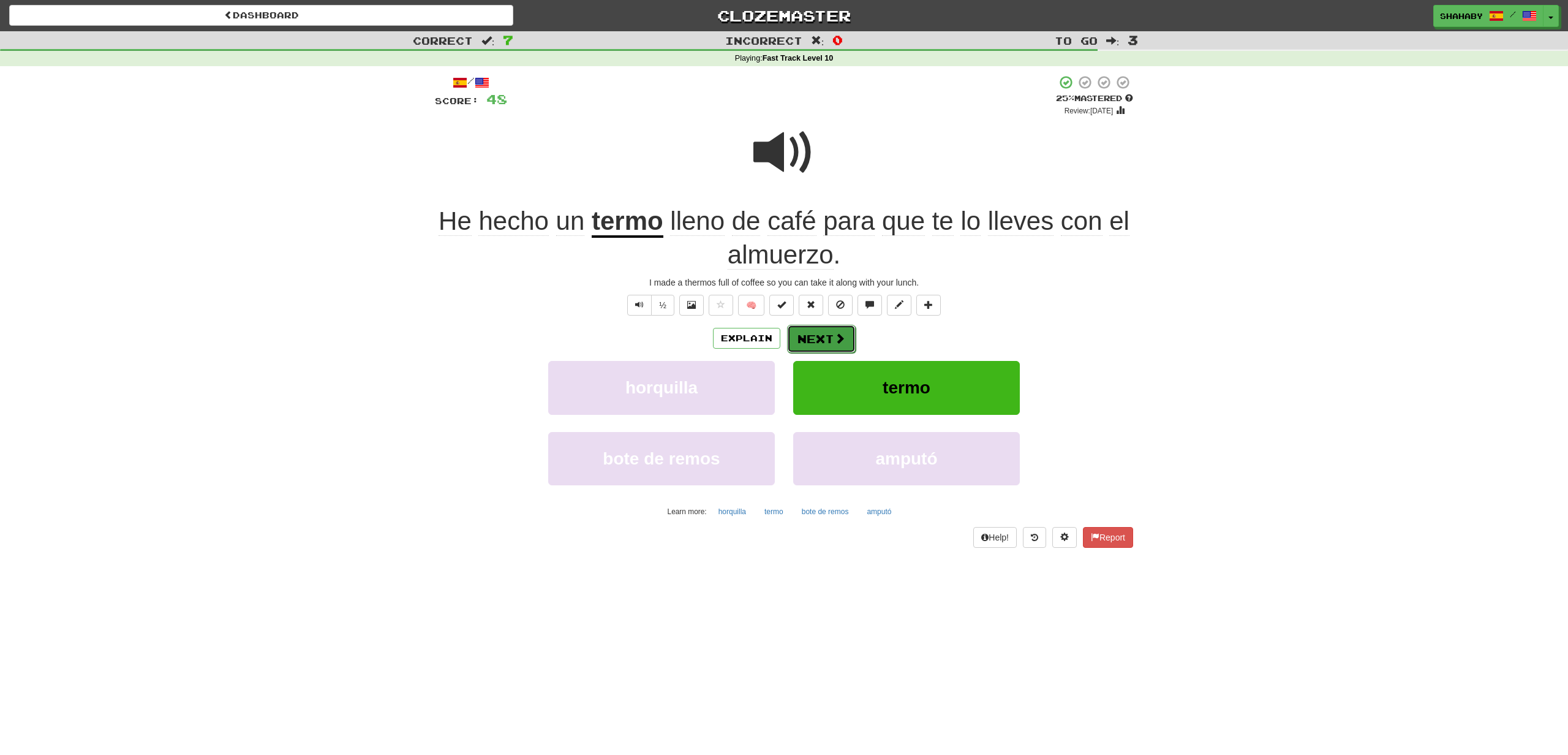
click at [814, 328] on button "Next" at bounding box center [821, 339] width 68 height 28
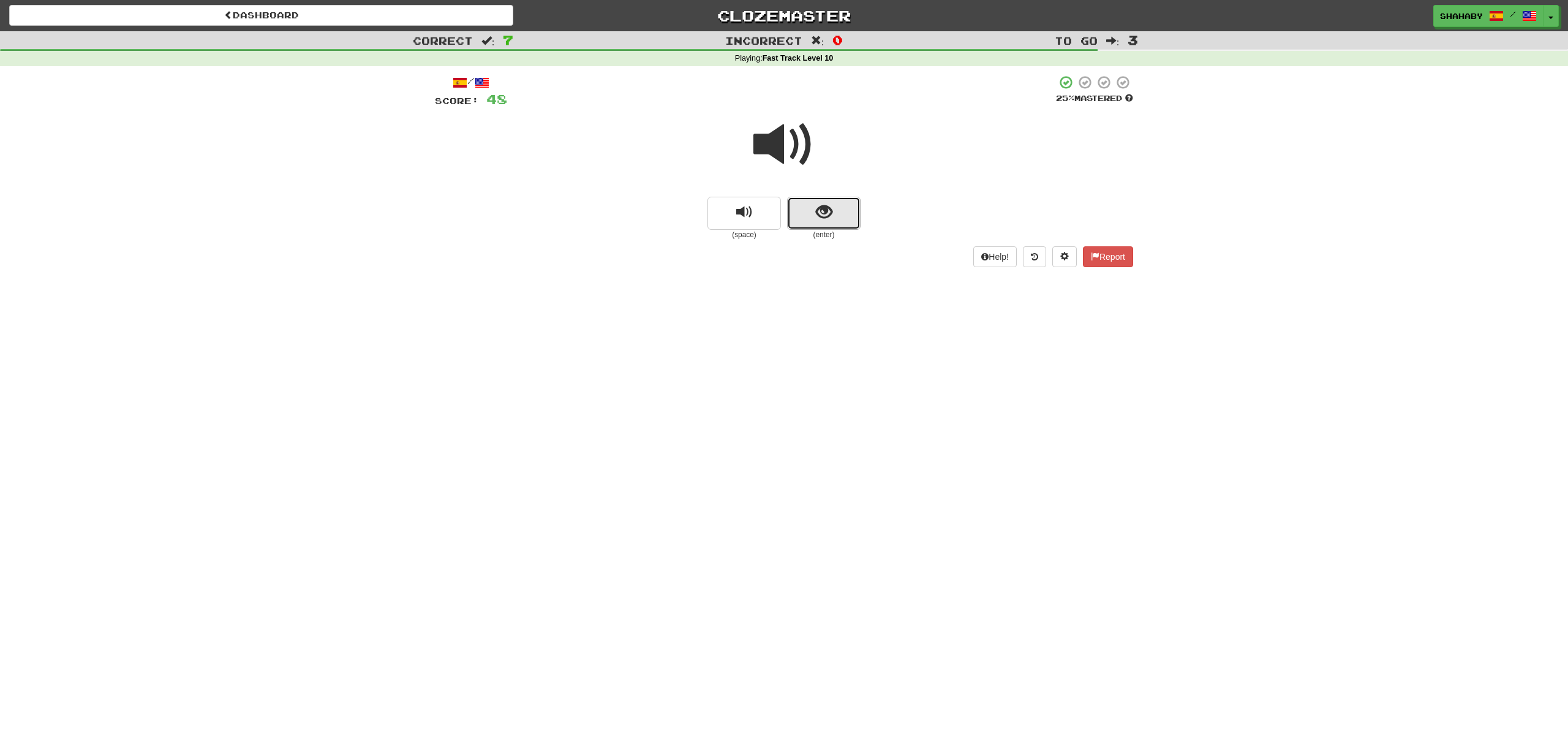
click at [815, 219] on button "show sentence" at bounding box center [824, 213] width 73 height 33
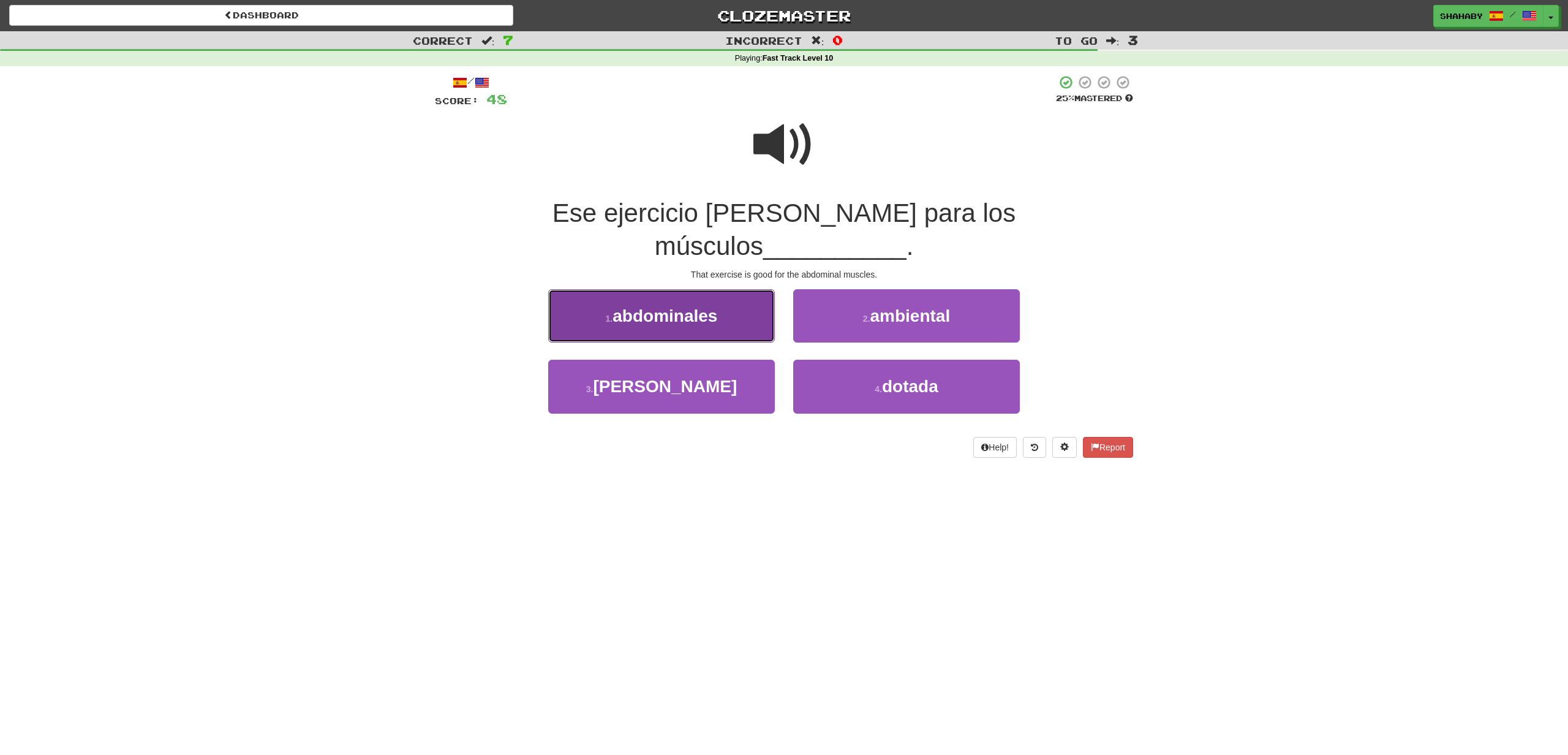
click at [658, 289] on button "1 . abdominales" at bounding box center [661, 316] width 227 height 54
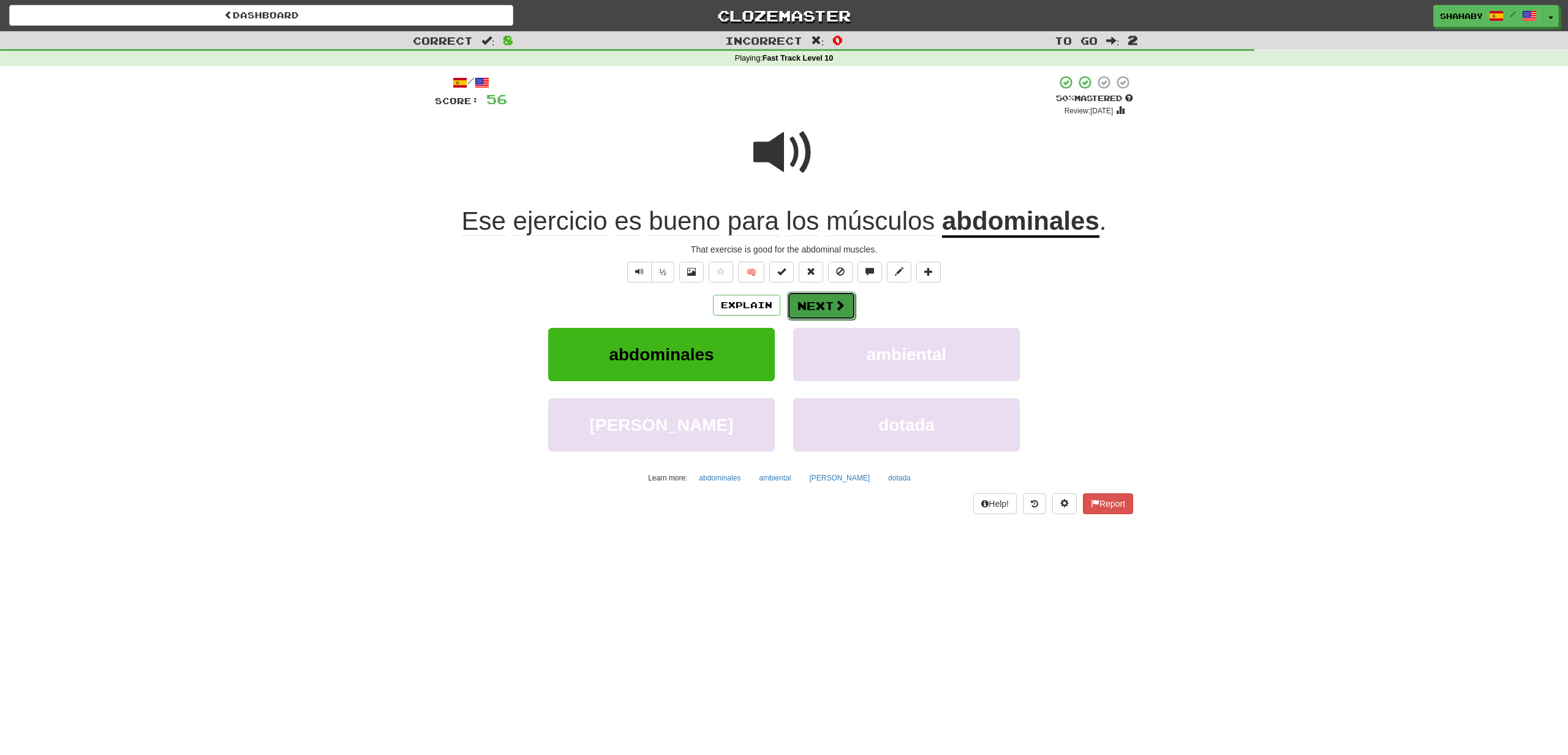
click at [828, 308] on button "Next" at bounding box center [821, 306] width 68 height 28
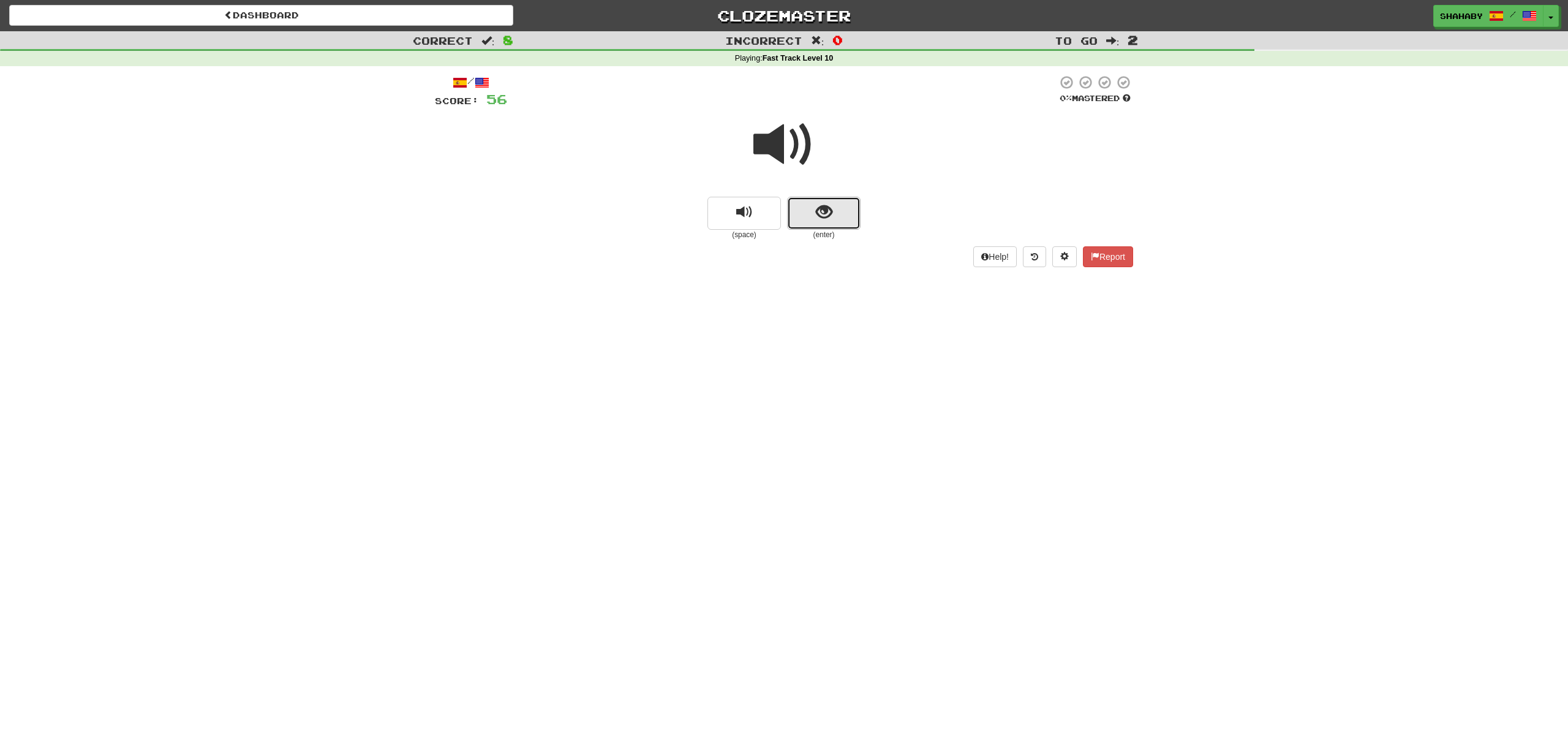
click at [841, 218] on button "show sentence" at bounding box center [824, 213] width 73 height 33
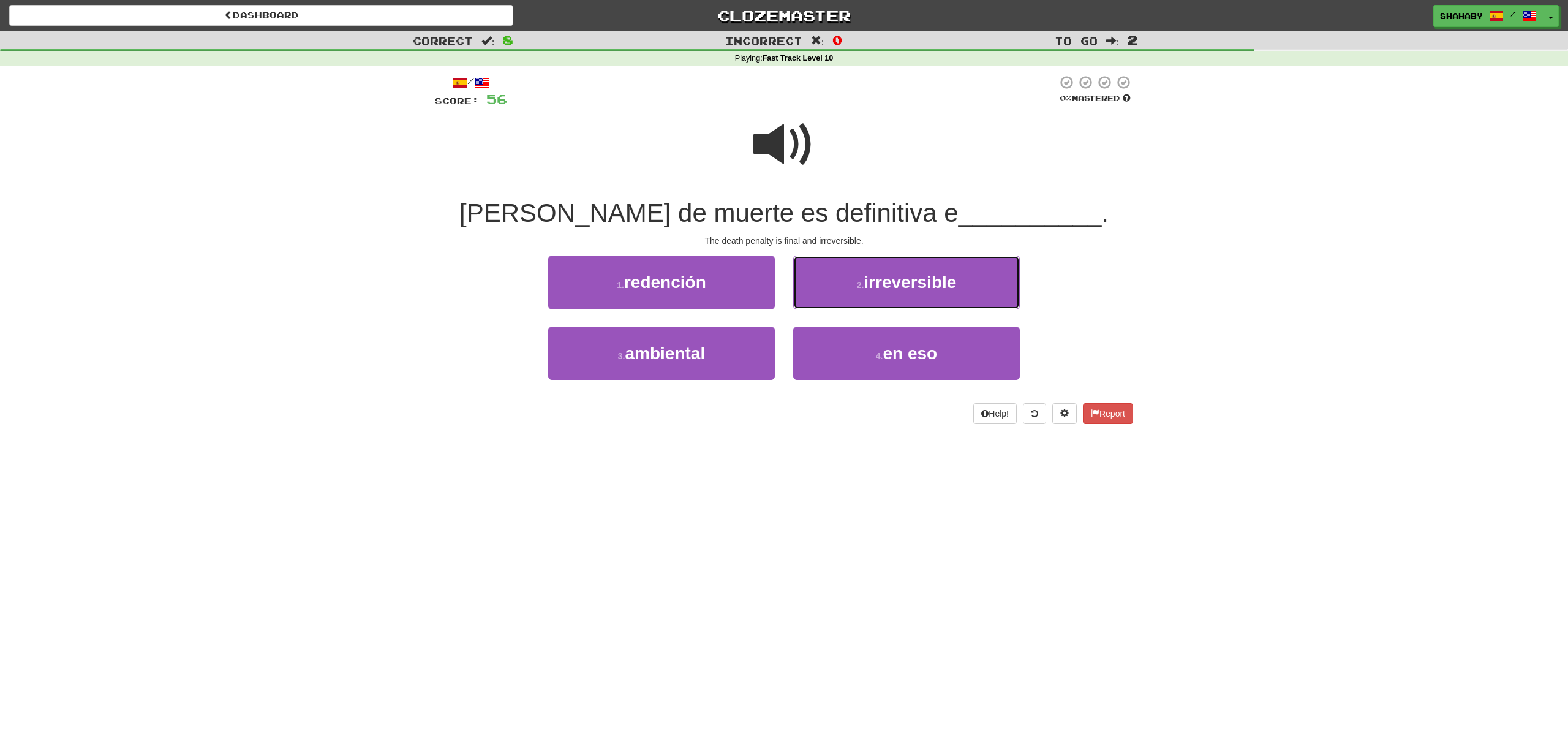
drag, startPoint x: 902, startPoint y: 298, endPoint x: 528, endPoint y: 464, distance: 409.2
click at [705, 486] on div "Dashboard Clozemaster ShahabY / Toggle Dropdown Dashboard Leaderboard Activity …" at bounding box center [784, 378] width 1568 height 755
click at [905, 286] on span "irreversible" at bounding box center [910, 282] width 92 height 19
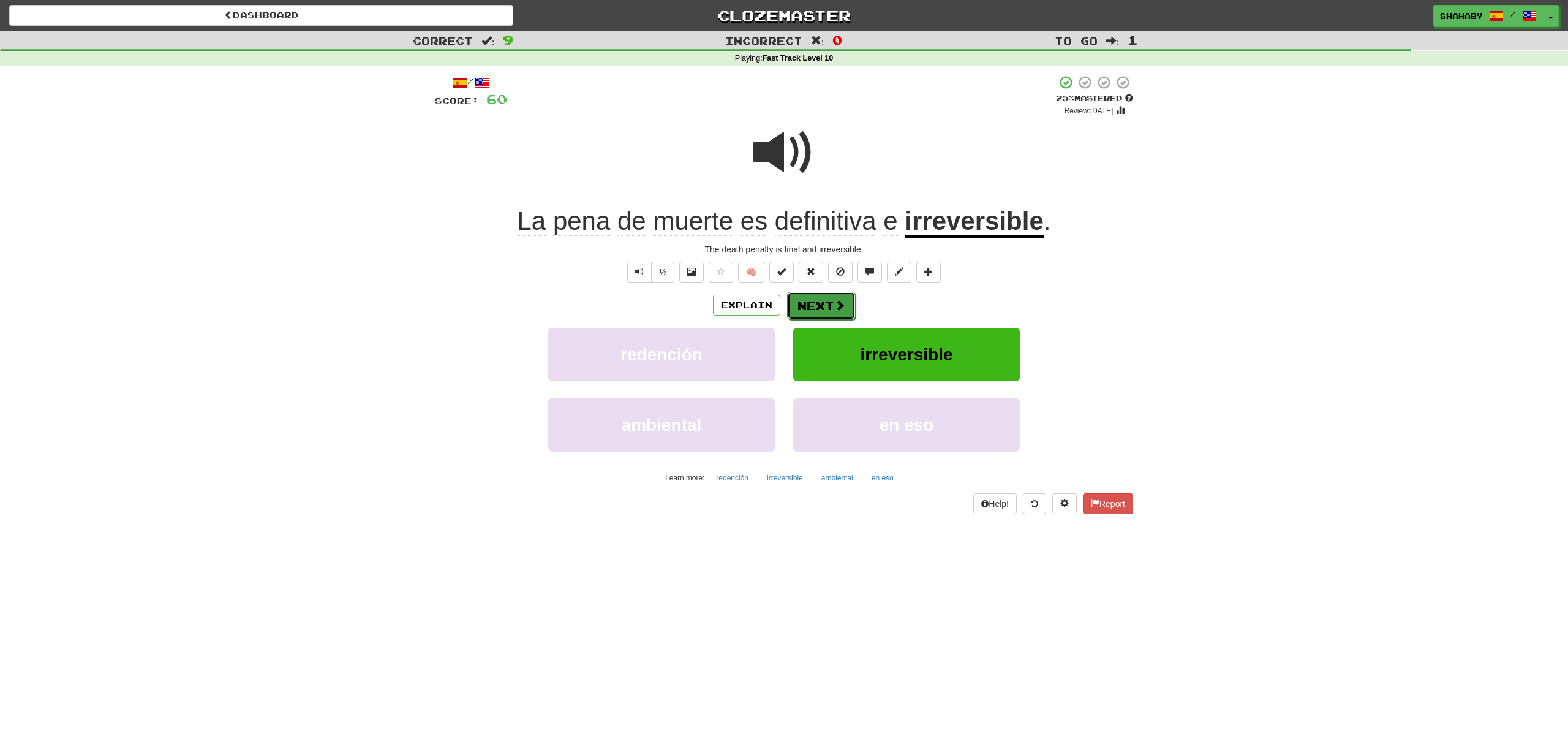
click at [827, 312] on button "Next" at bounding box center [821, 306] width 68 height 28
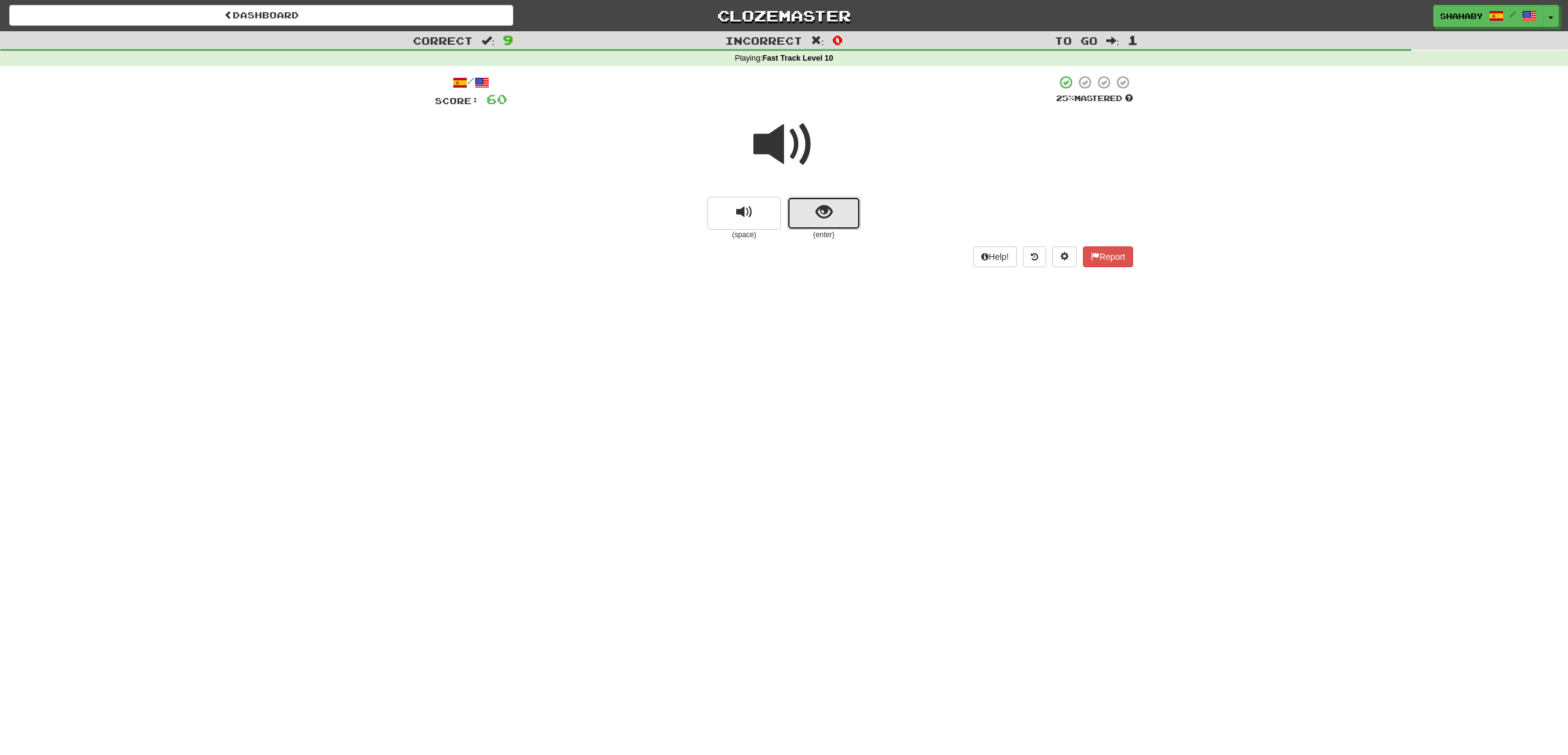
click at [828, 217] on span "show sentence" at bounding box center [824, 212] width 17 height 17
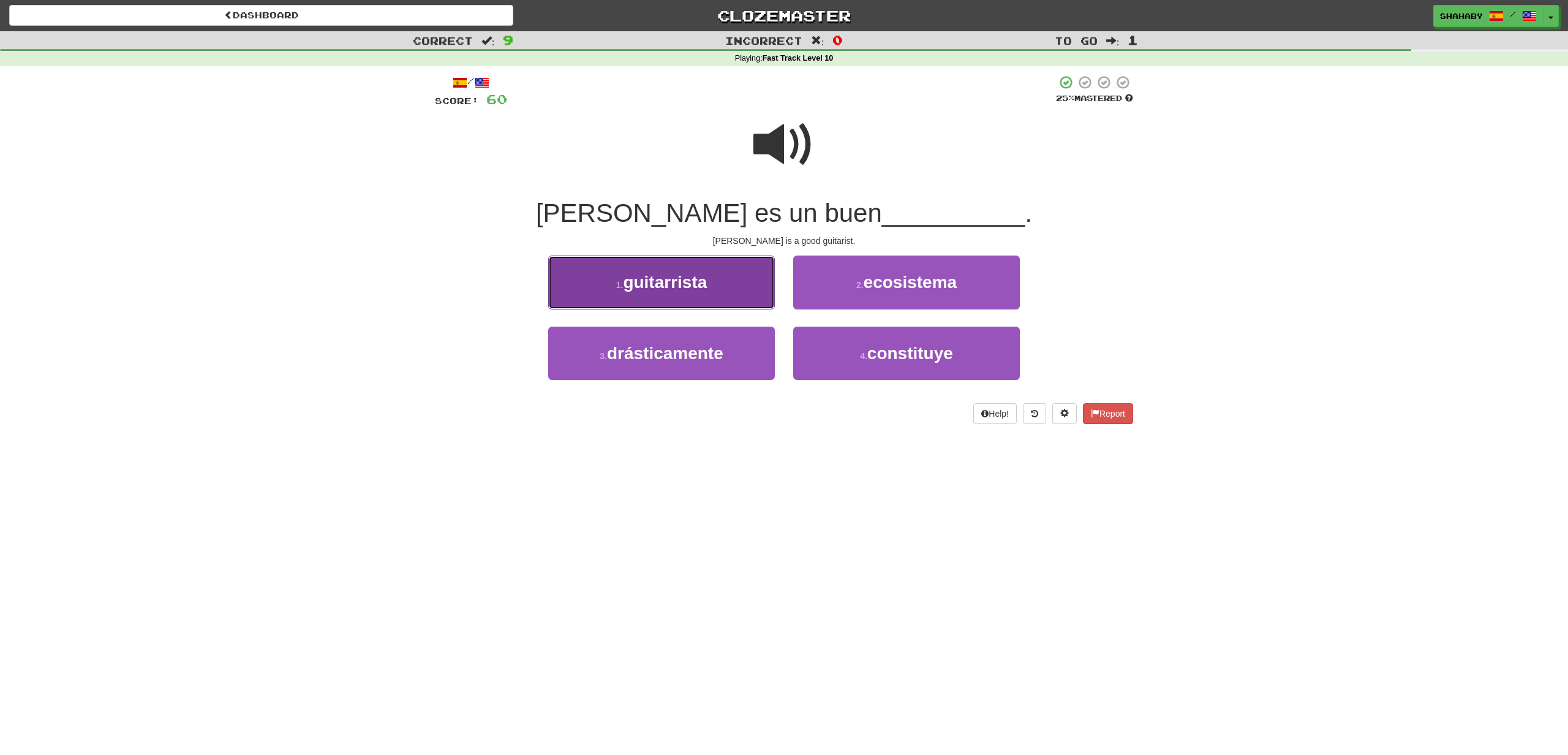
click at [645, 287] on span "guitarrista" at bounding box center [664, 282] width 84 height 19
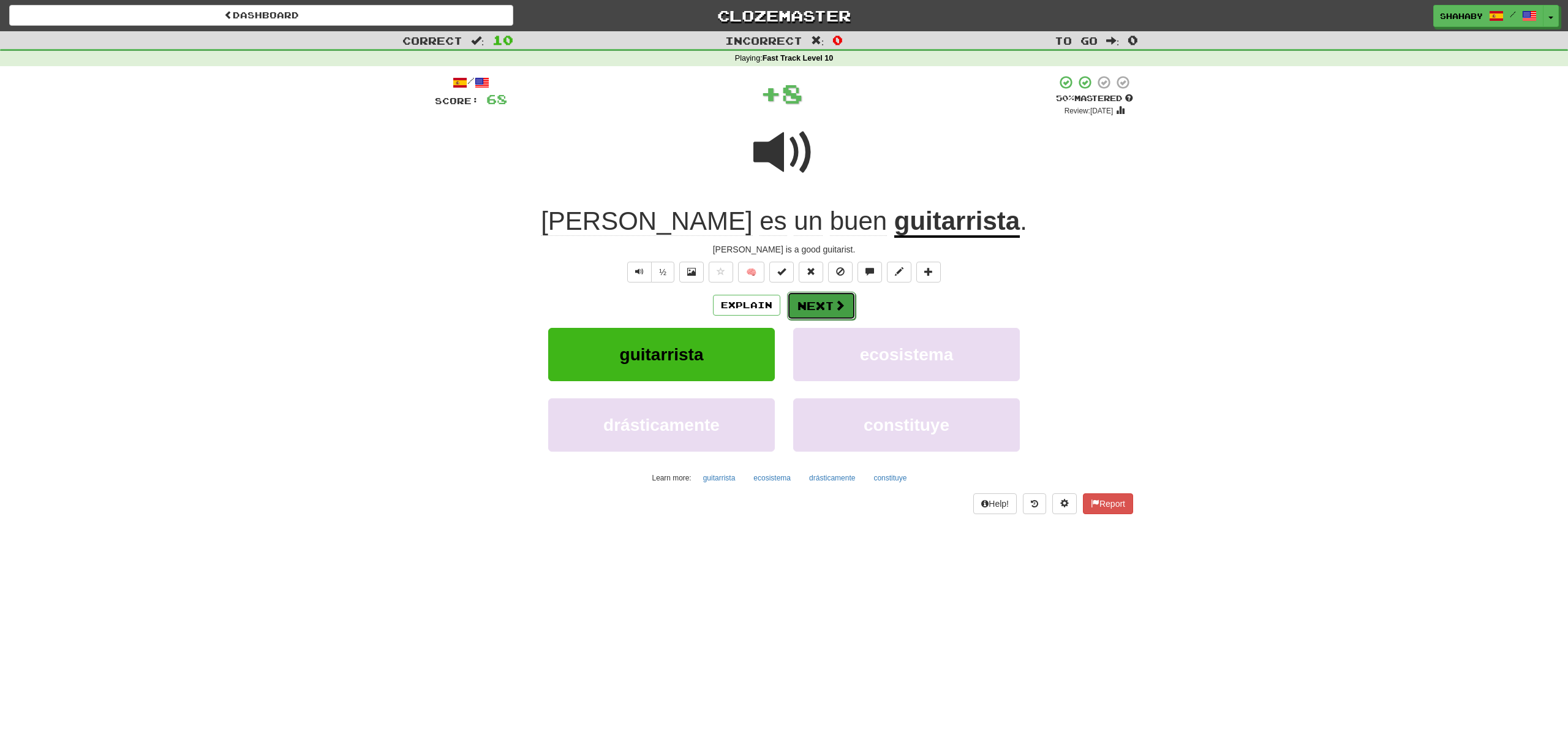
click at [825, 305] on button "Next" at bounding box center [821, 306] width 68 height 28
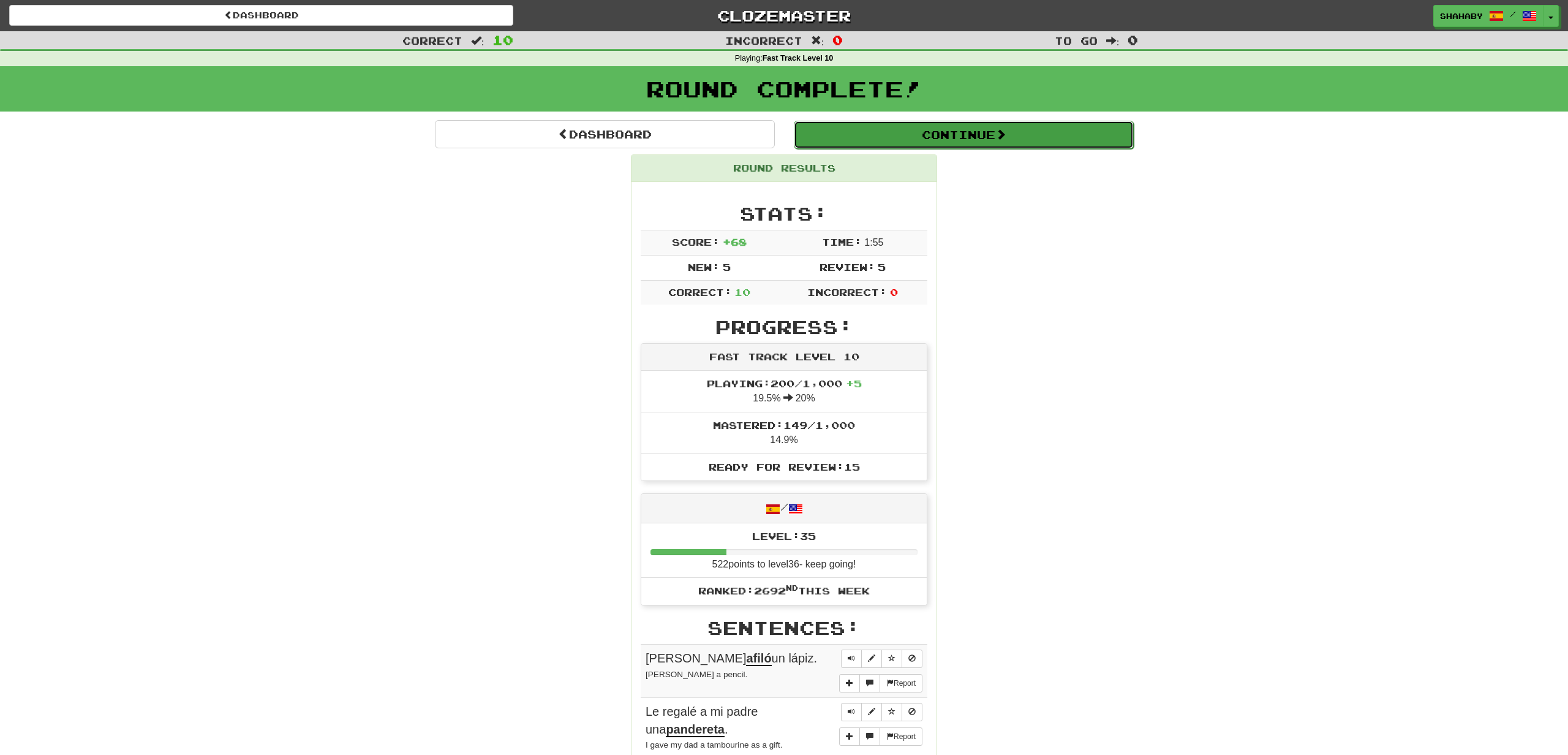
click at [1015, 139] on button "Continue" at bounding box center [963, 134] width 340 height 28
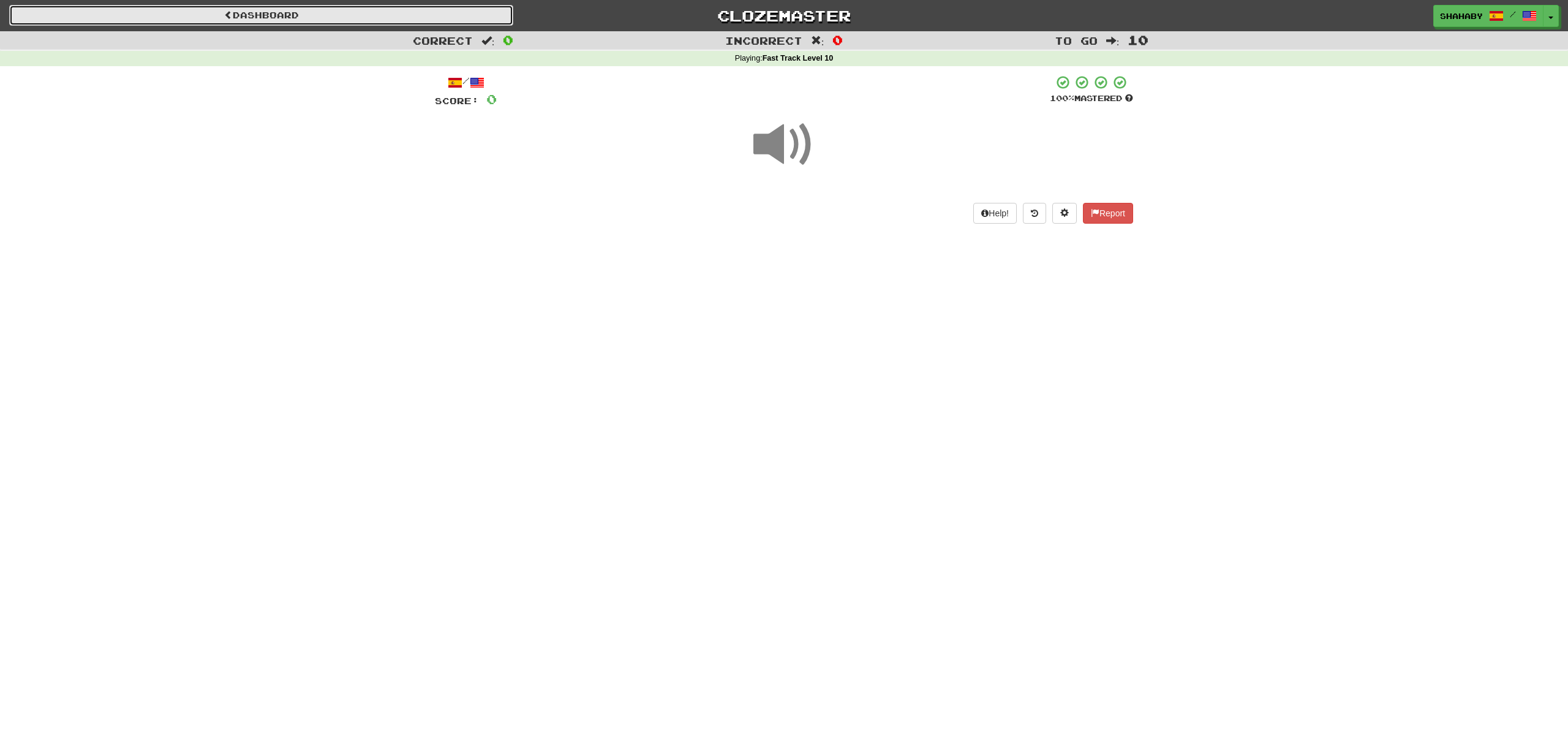
click at [316, 15] on link "Dashboard" at bounding box center [261, 15] width 504 height 21
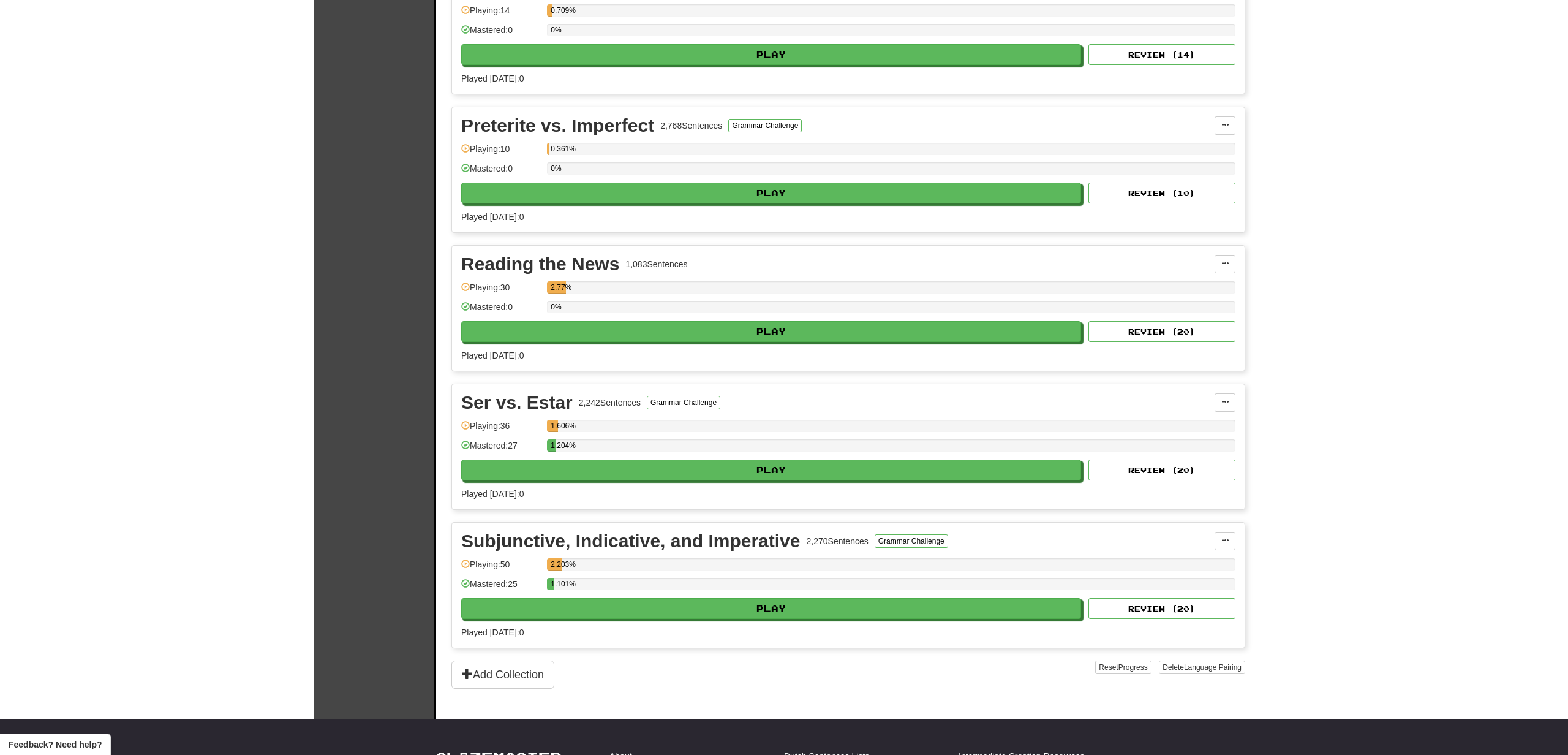
scroll to position [554, 0]
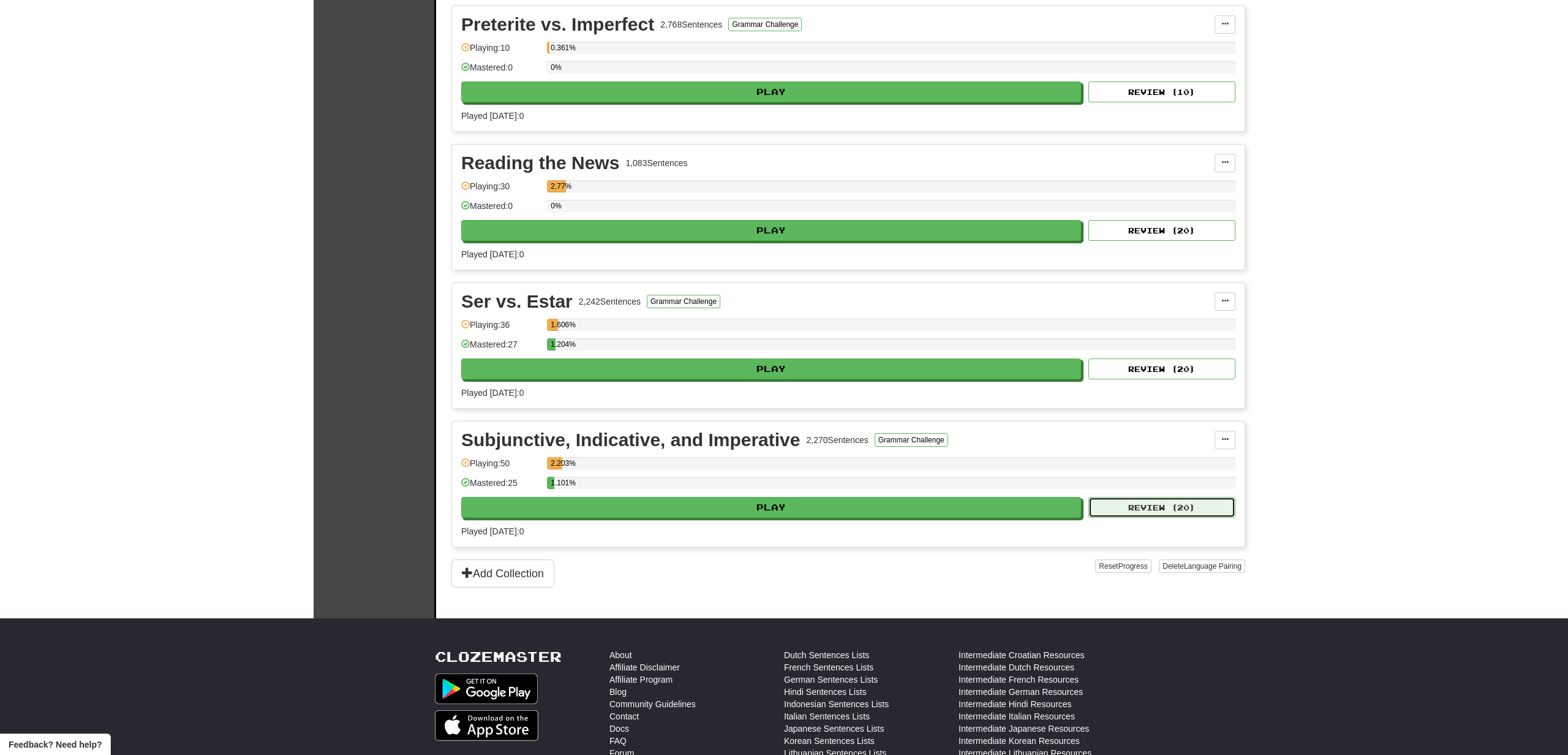
click at [1206, 501] on button "Review ( 20 )" at bounding box center [1161, 507] width 147 height 21
select select "**"
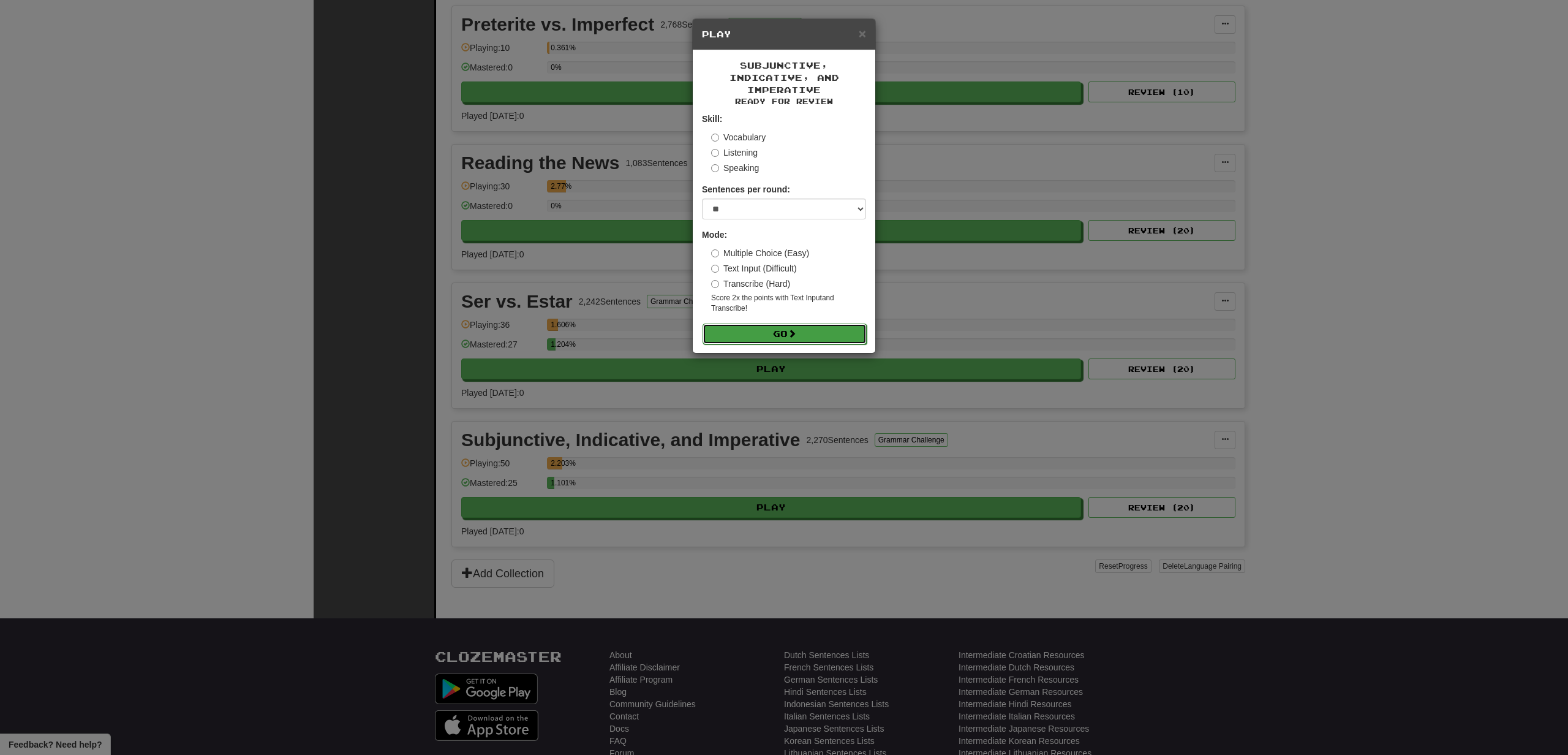
click at [771, 327] on button "Go" at bounding box center [785, 333] width 164 height 21
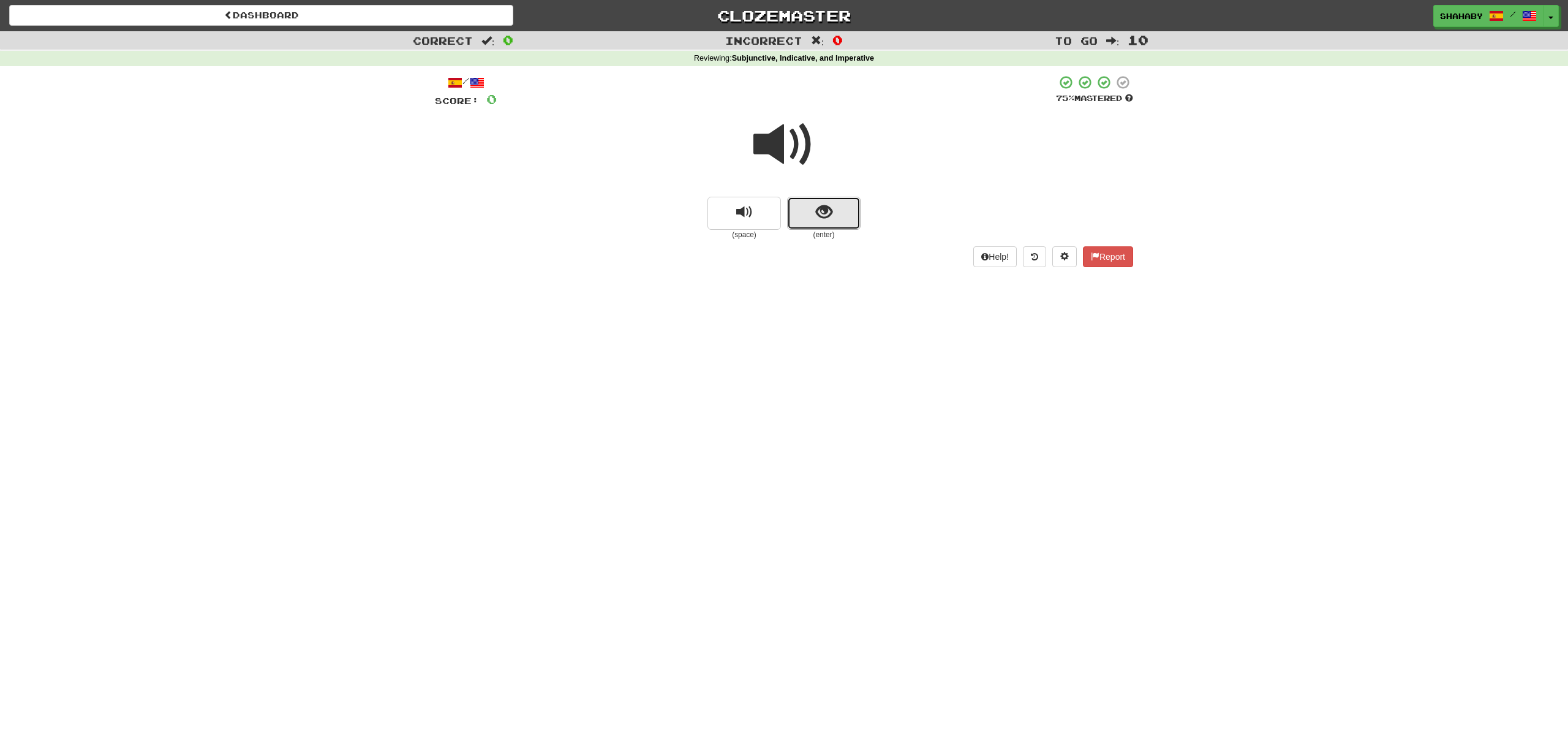
click at [816, 206] on span "show sentence" at bounding box center [824, 212] width 17 height 17
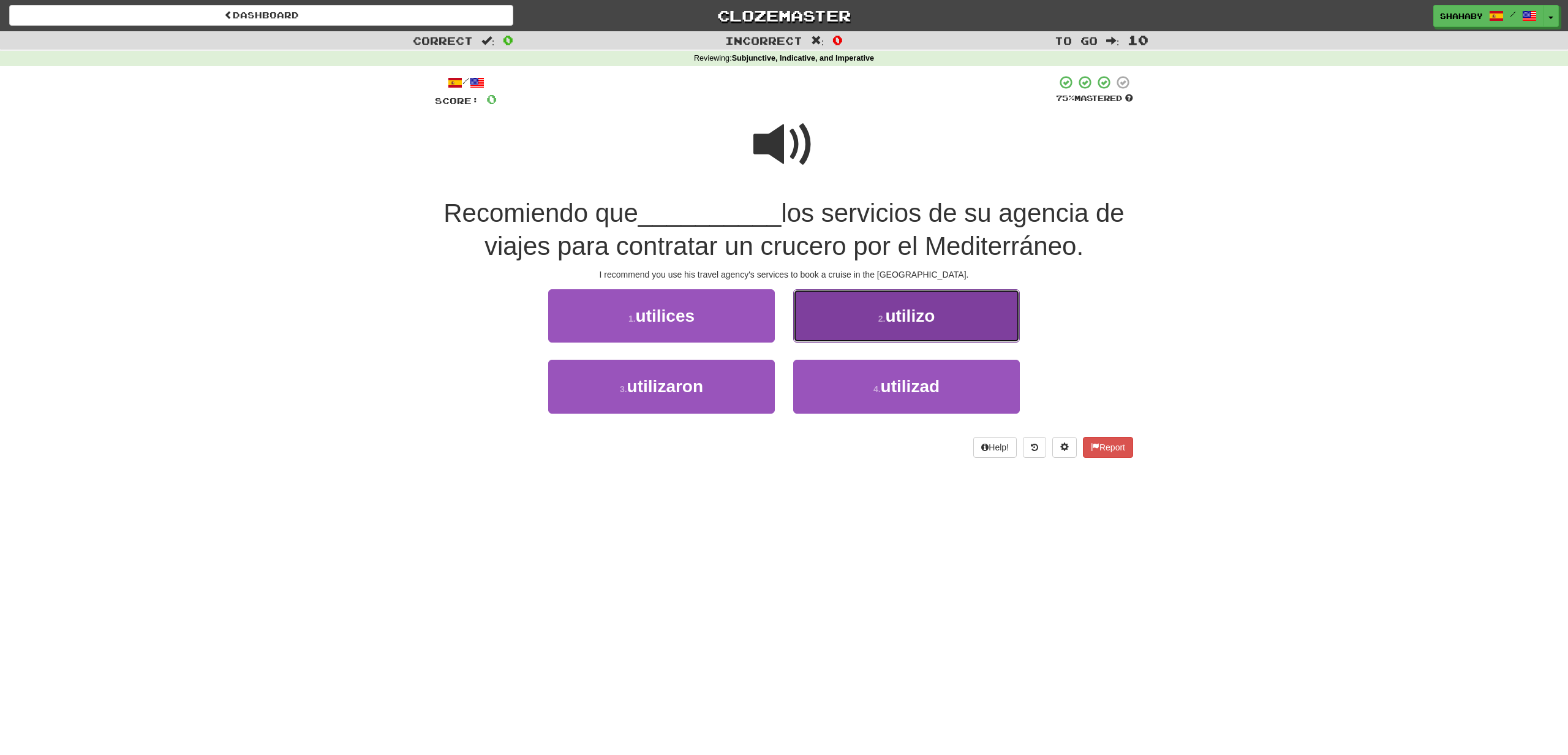
click at [887, 308] on span "utilizo" at bounding box center [910, 316] width 50 height 19
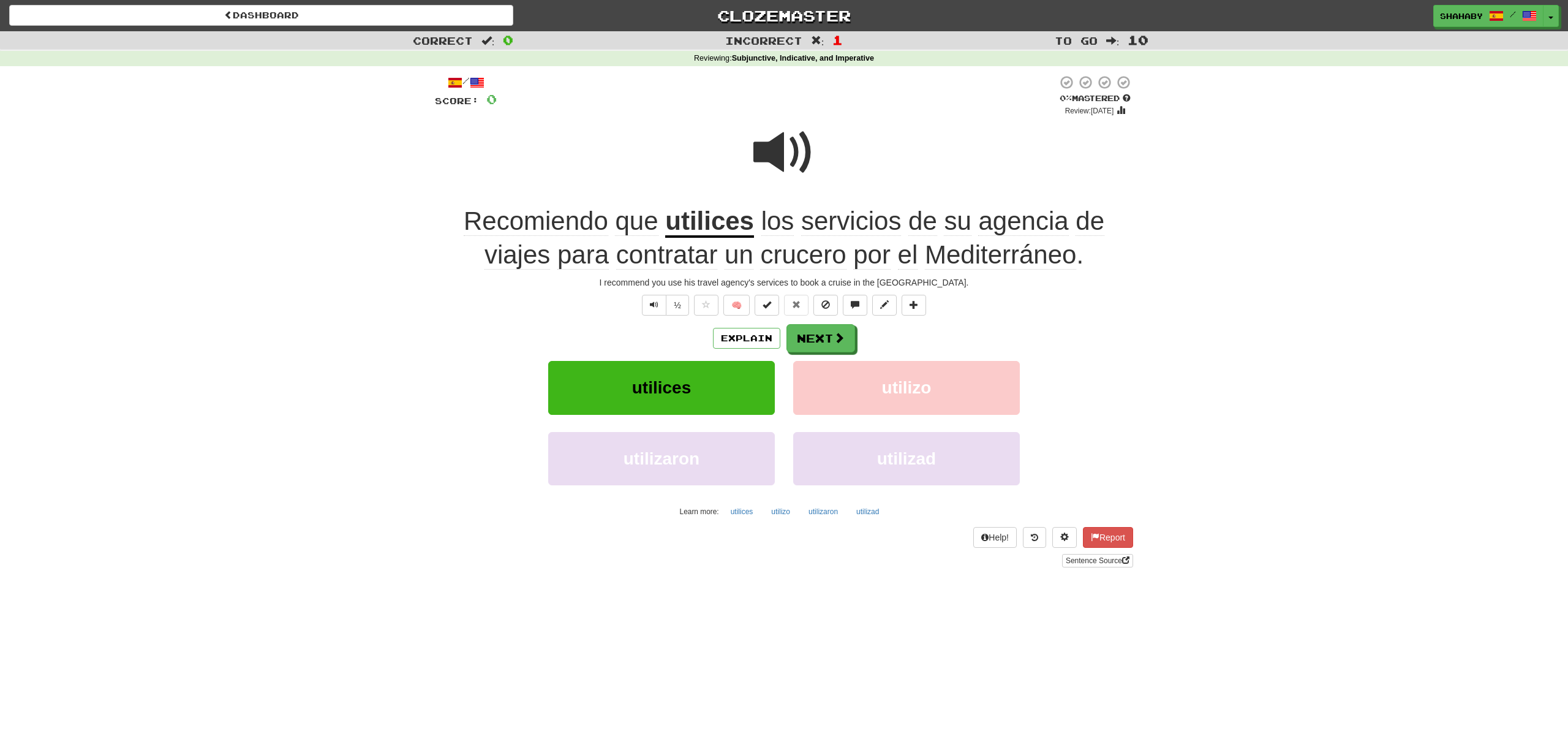
click at [803, 157] on span at bounding box center [783, 152] width 61 height 61
click at [841, 347] on button "Next" at bounding box center [821, 339] width 68 height 28
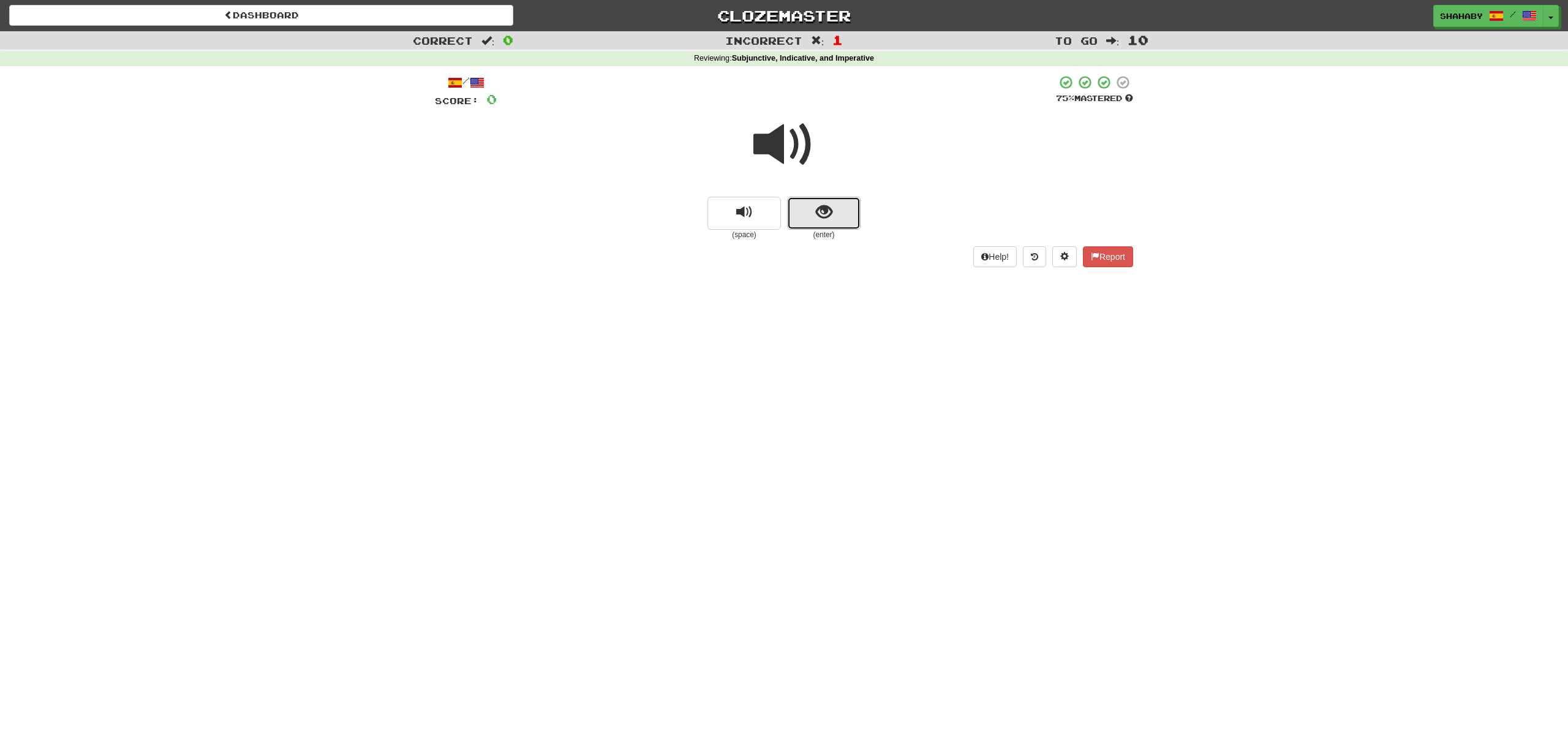
click at [827, 208] on span "show sentence" at bounding box center [824, 212] width 17 height 17
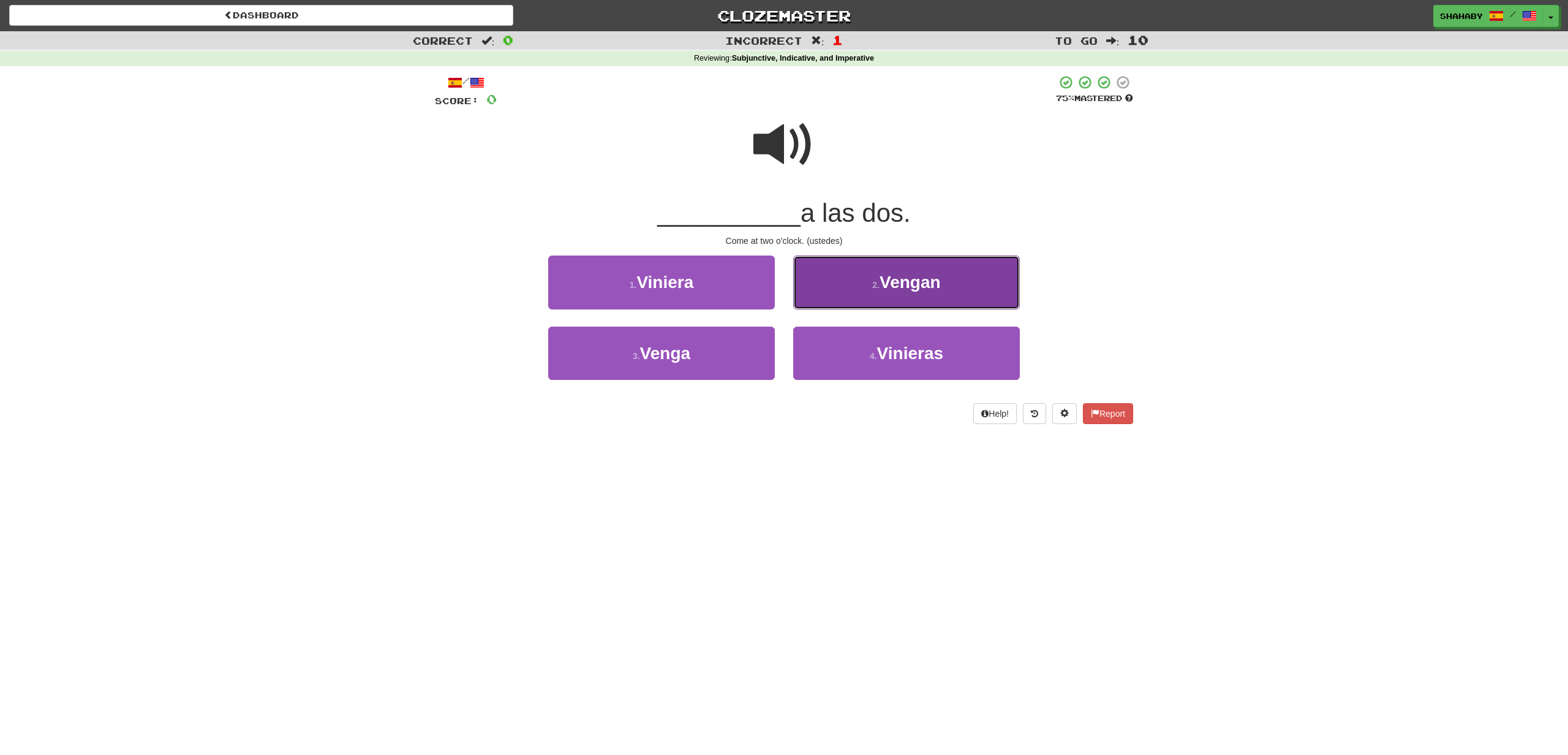
click at [923, 275] on span "Vengan" at bounding box center [910, 282] width 61 height 19
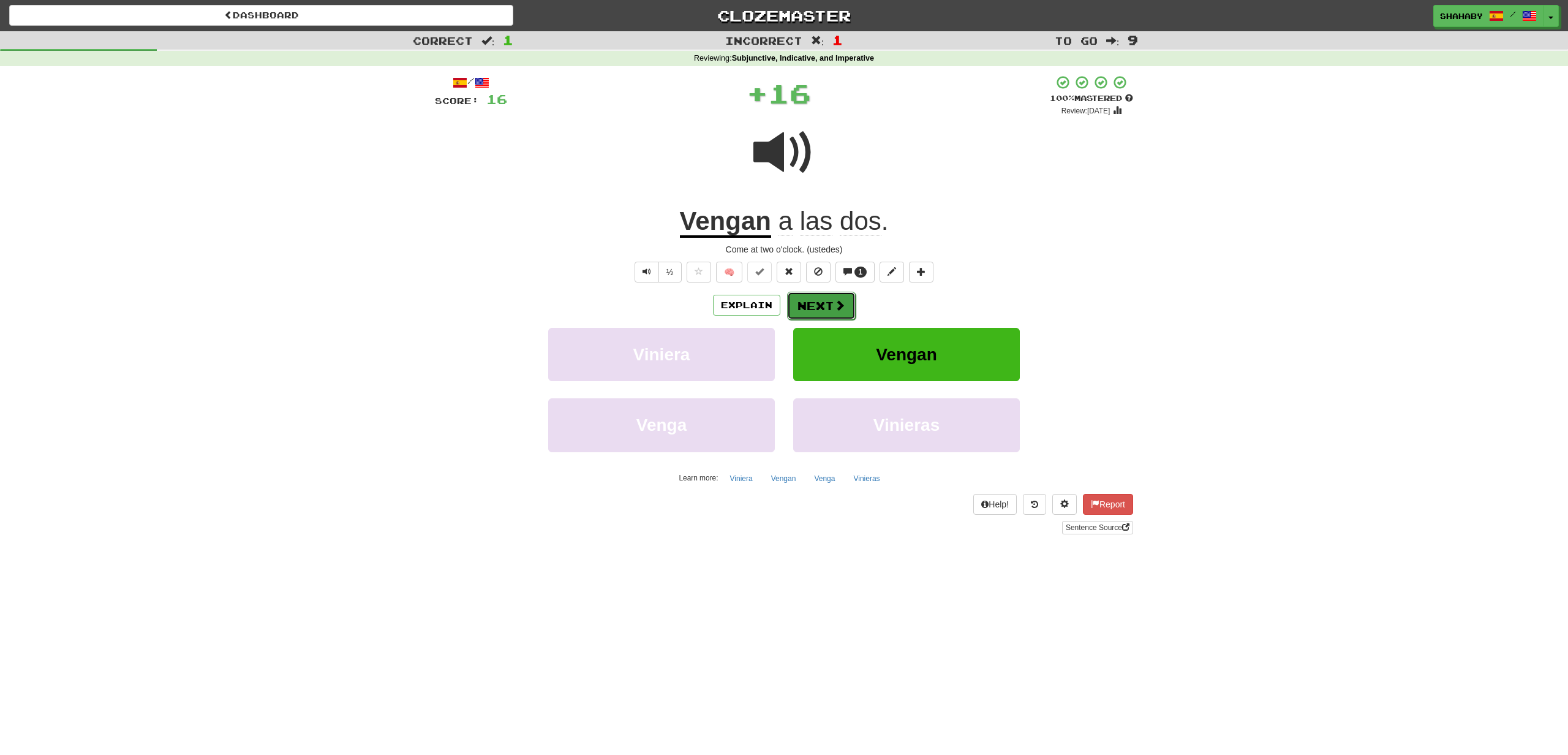
click at [843, 308] on span at bounding box center [839, 305] width 11 height 11
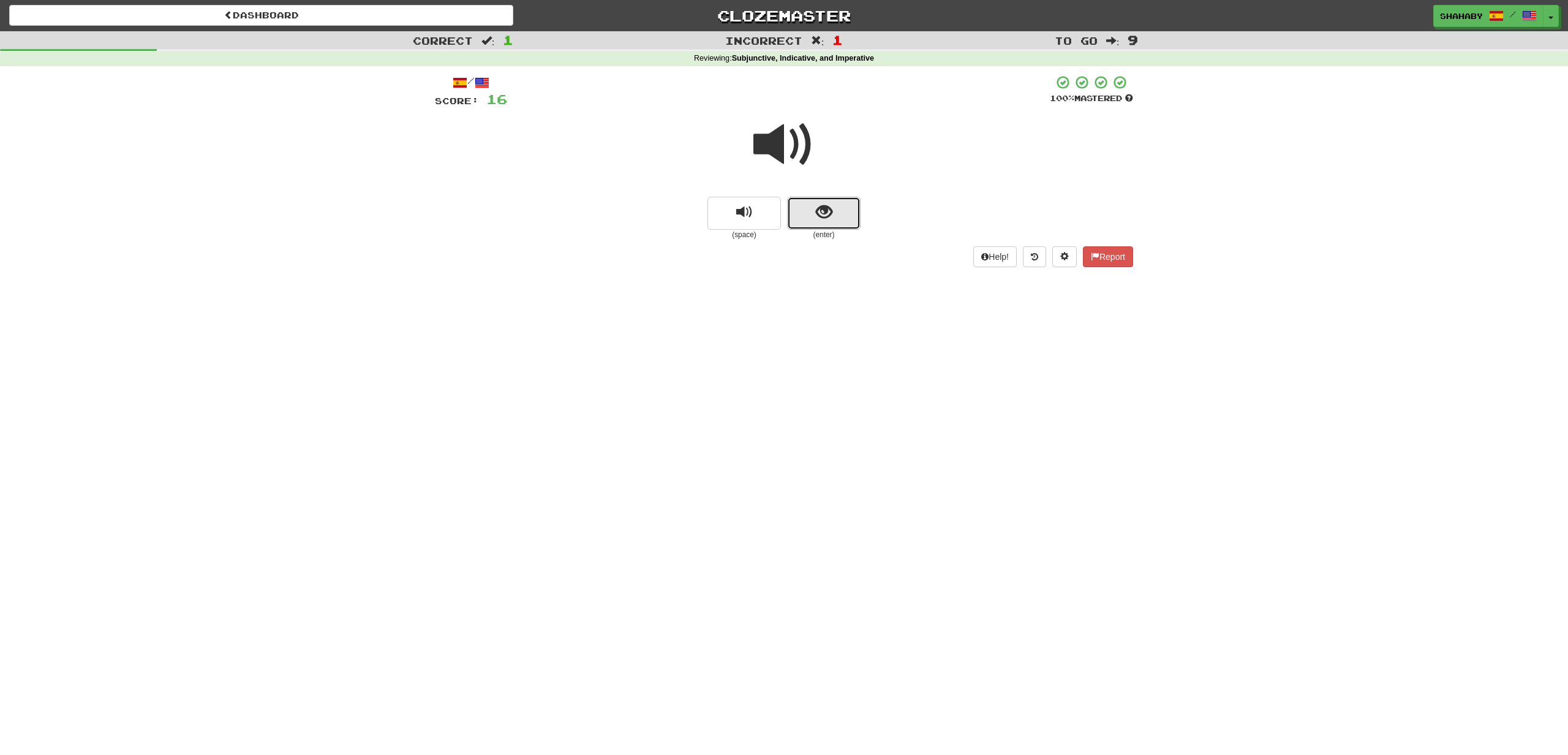
click at [832, 222] on button "show sentence" at bounding box center [824, 213] width 73 height 33
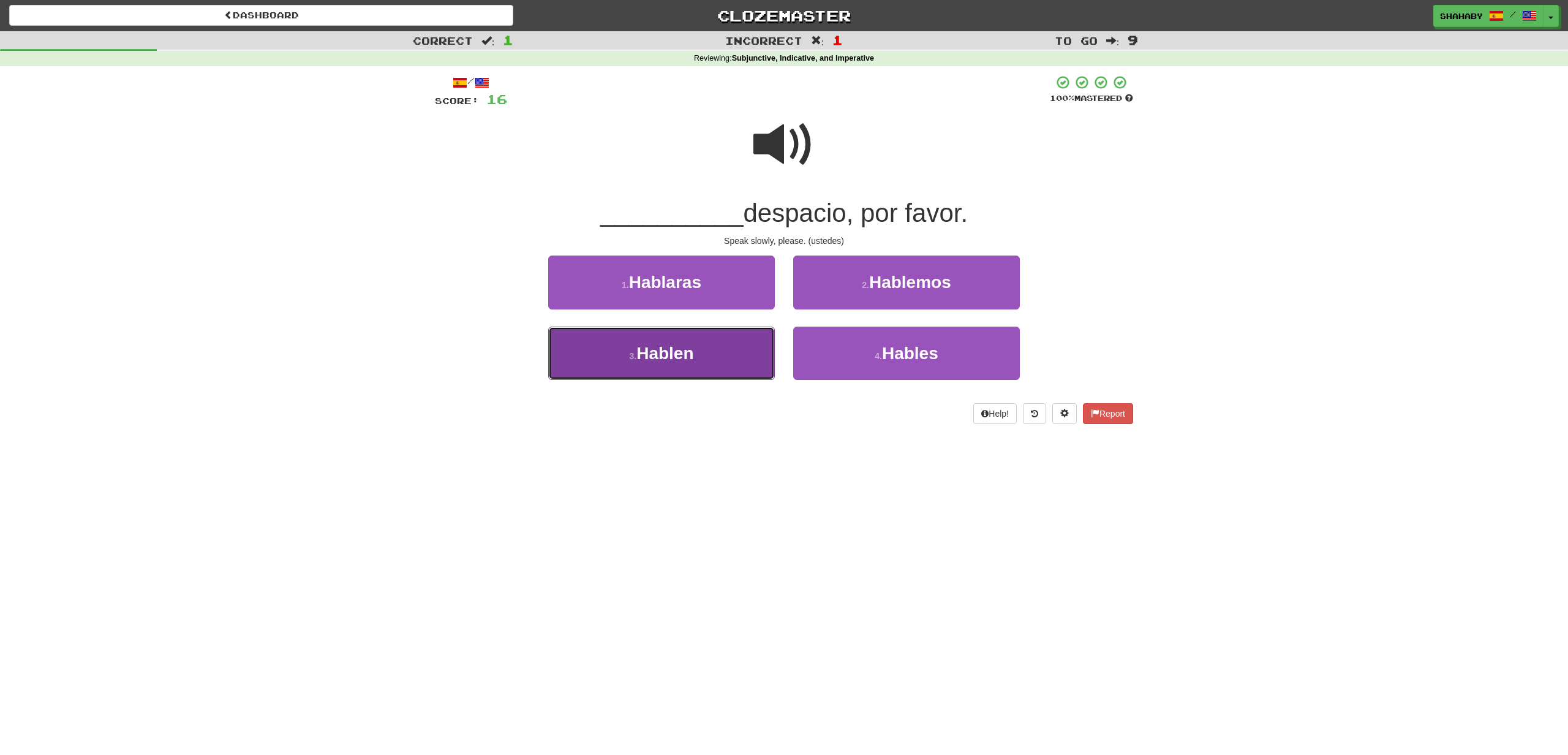
click at [667, 348] on span "Hablen" at bounding box center [665, 353] width 57 height 19
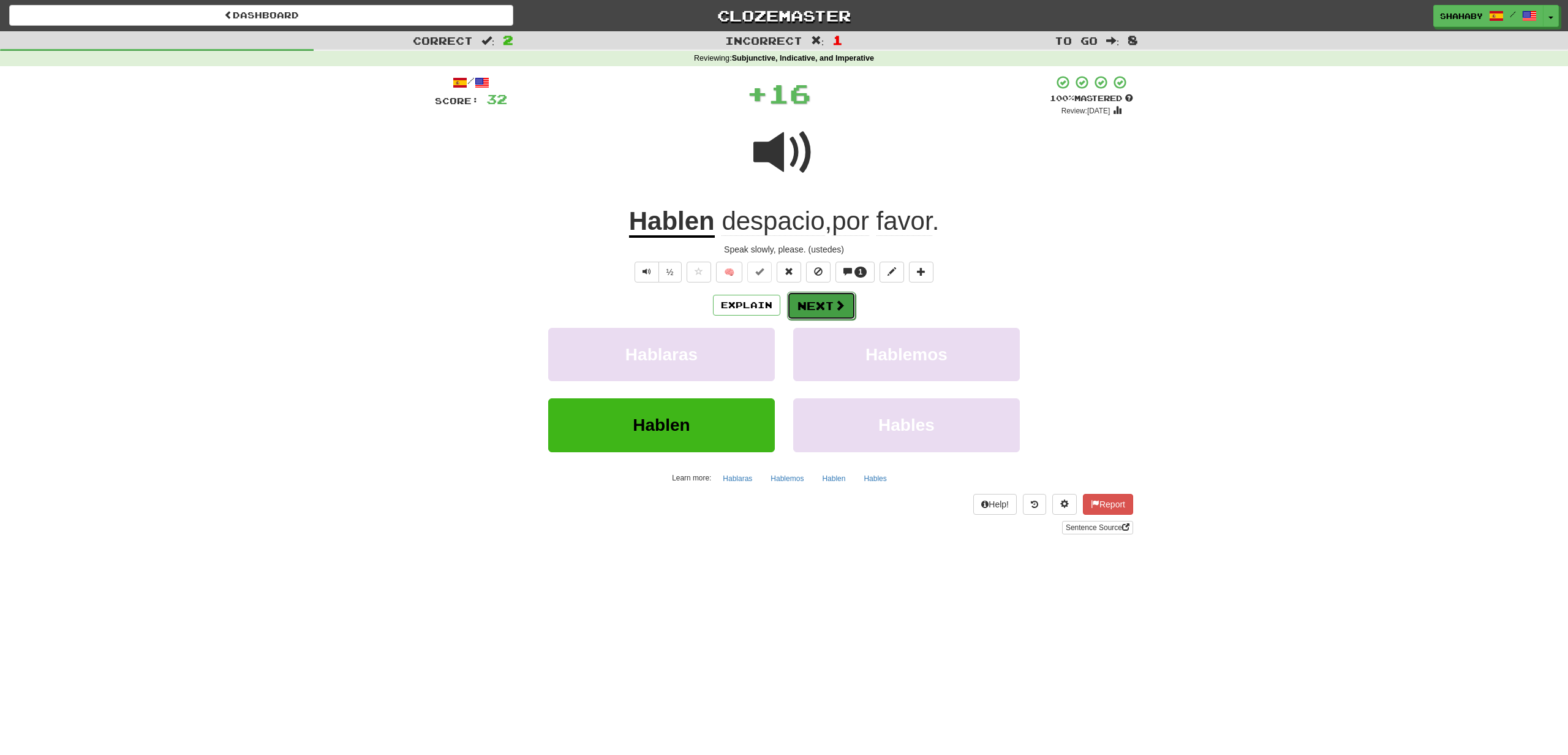
click at [828, 297] on button "Next" at bounding box center [821, 306] width 68 height 28
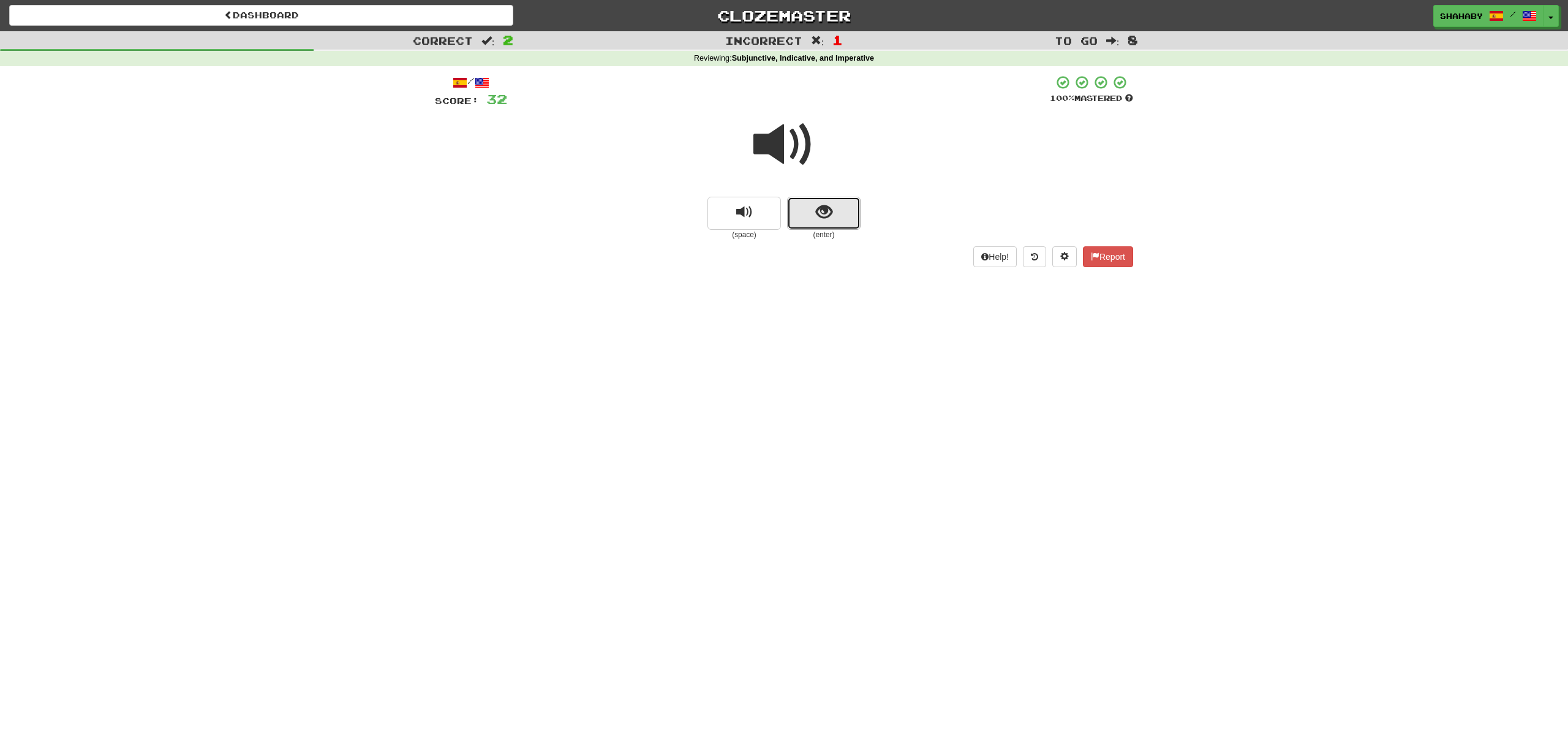
click at [852, 216] on button "show sentence" at bounding box center [824, 213] width 73 height 33
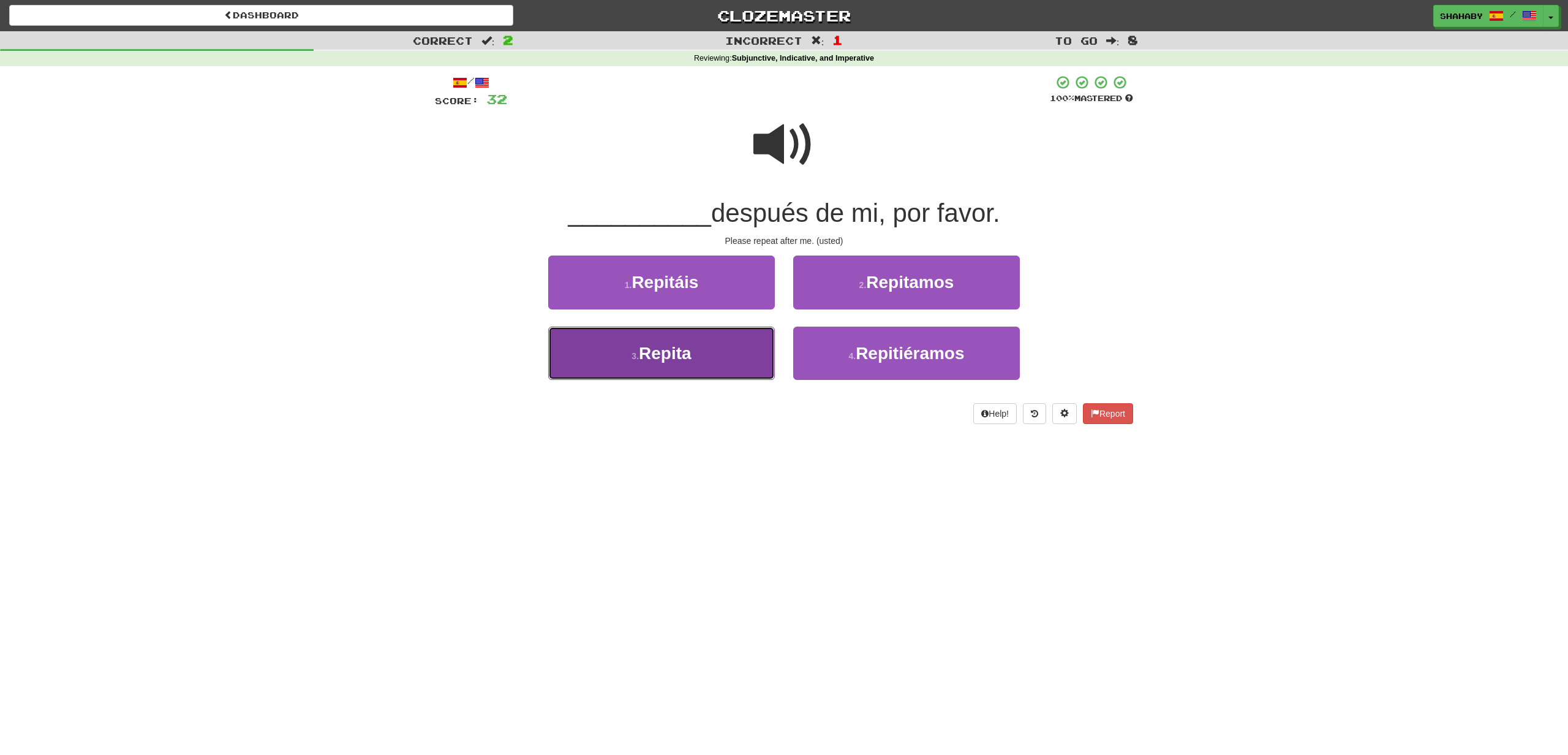
click at [647, 350] on span "Repita" at bounding box center [665, 353] width 53 height 19
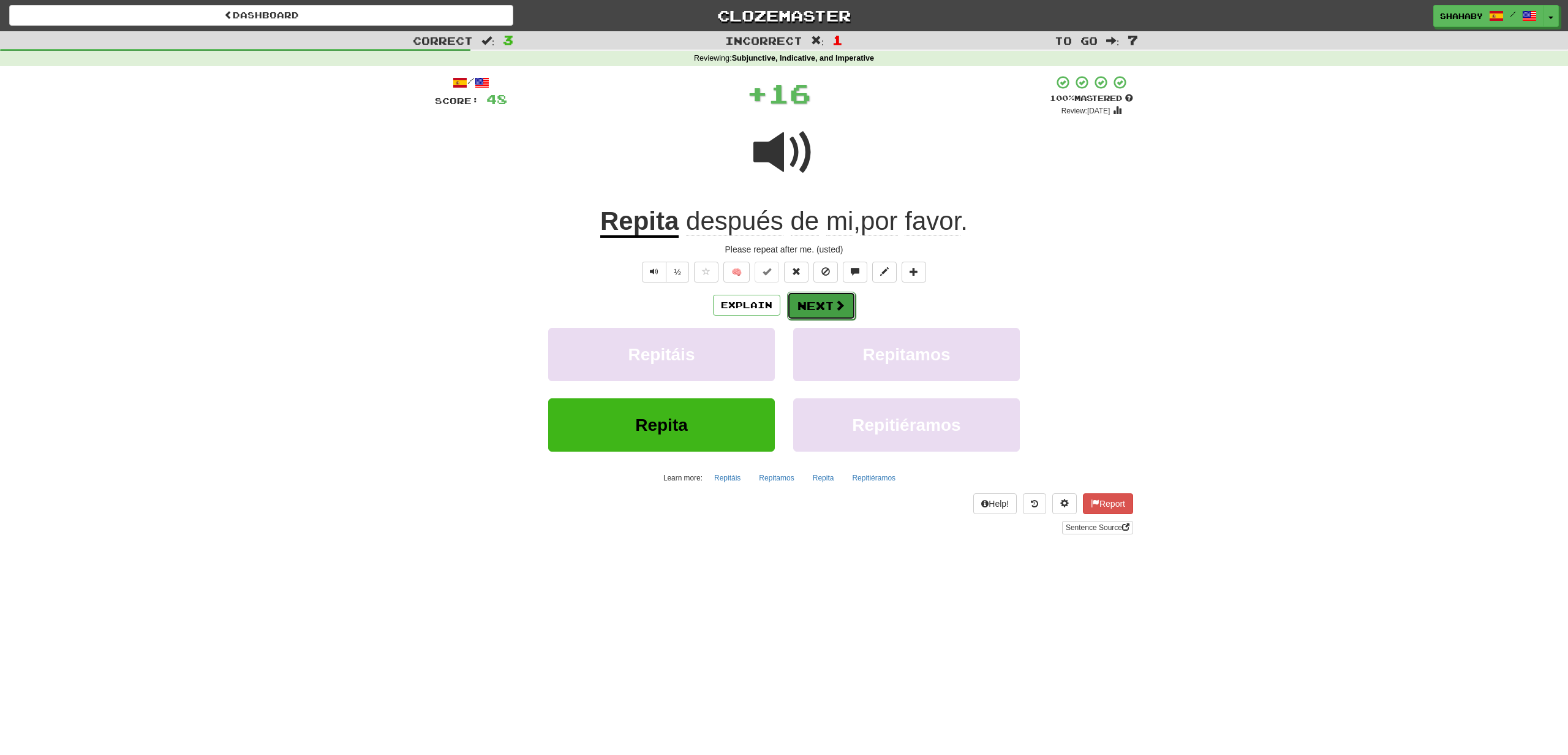
click at [834, 308] on span at bounding box center [839, 305] width 11 height 11
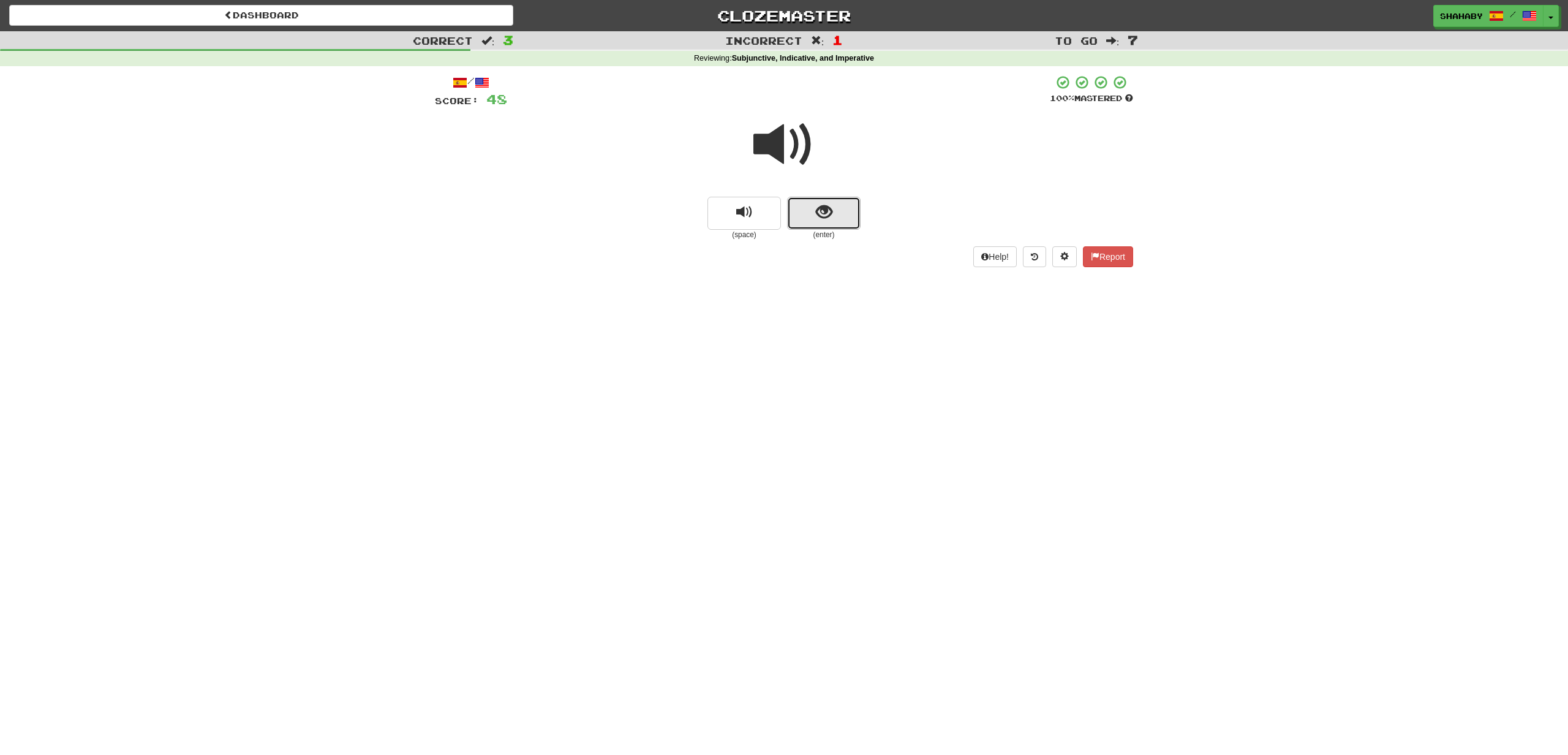
click at [830, 224] on button "show sentence" at bounding box center [824, 213] width 73 height 33
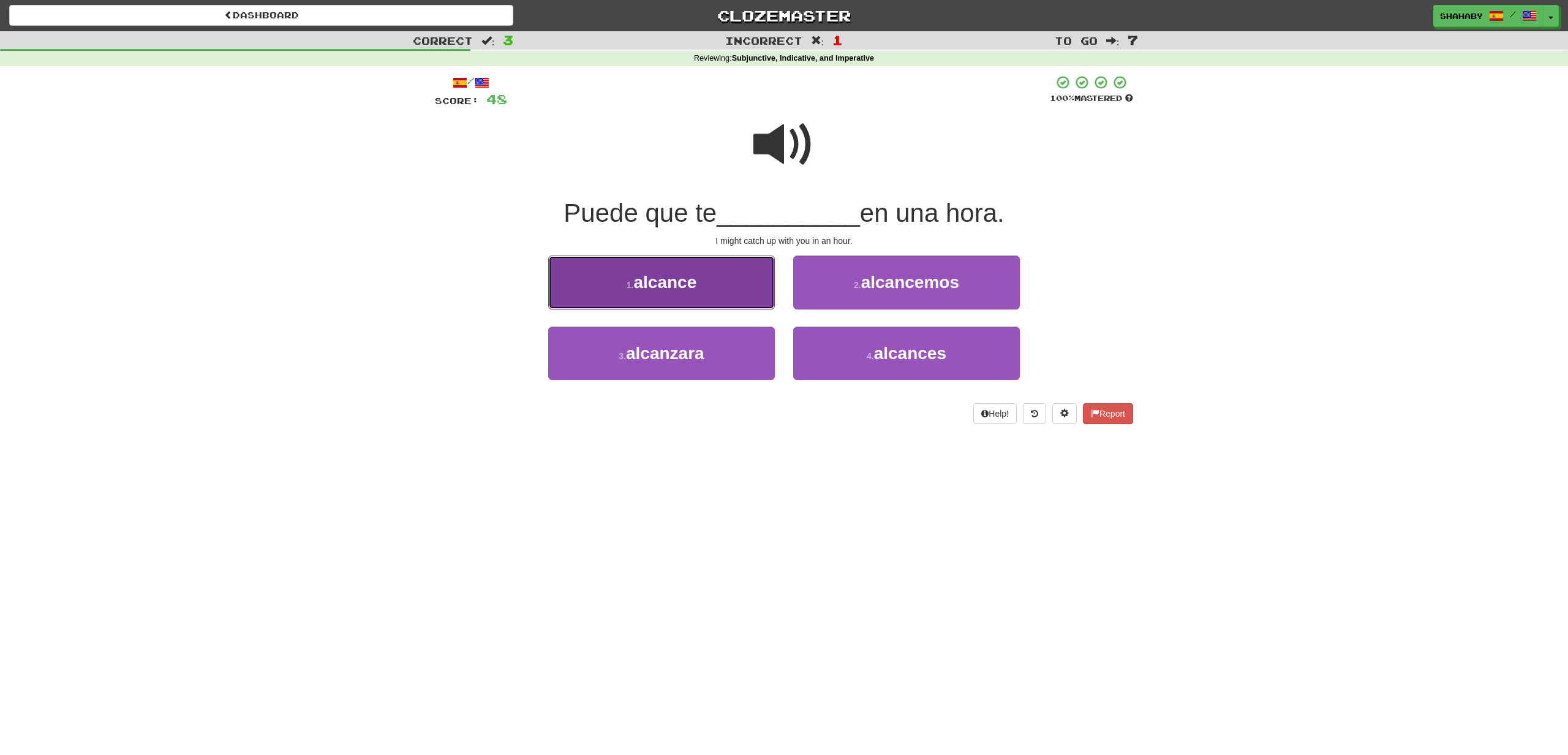
click at [566, 259] on button "1 . alcance" at bounding box center [661, 282] width 227 height 54
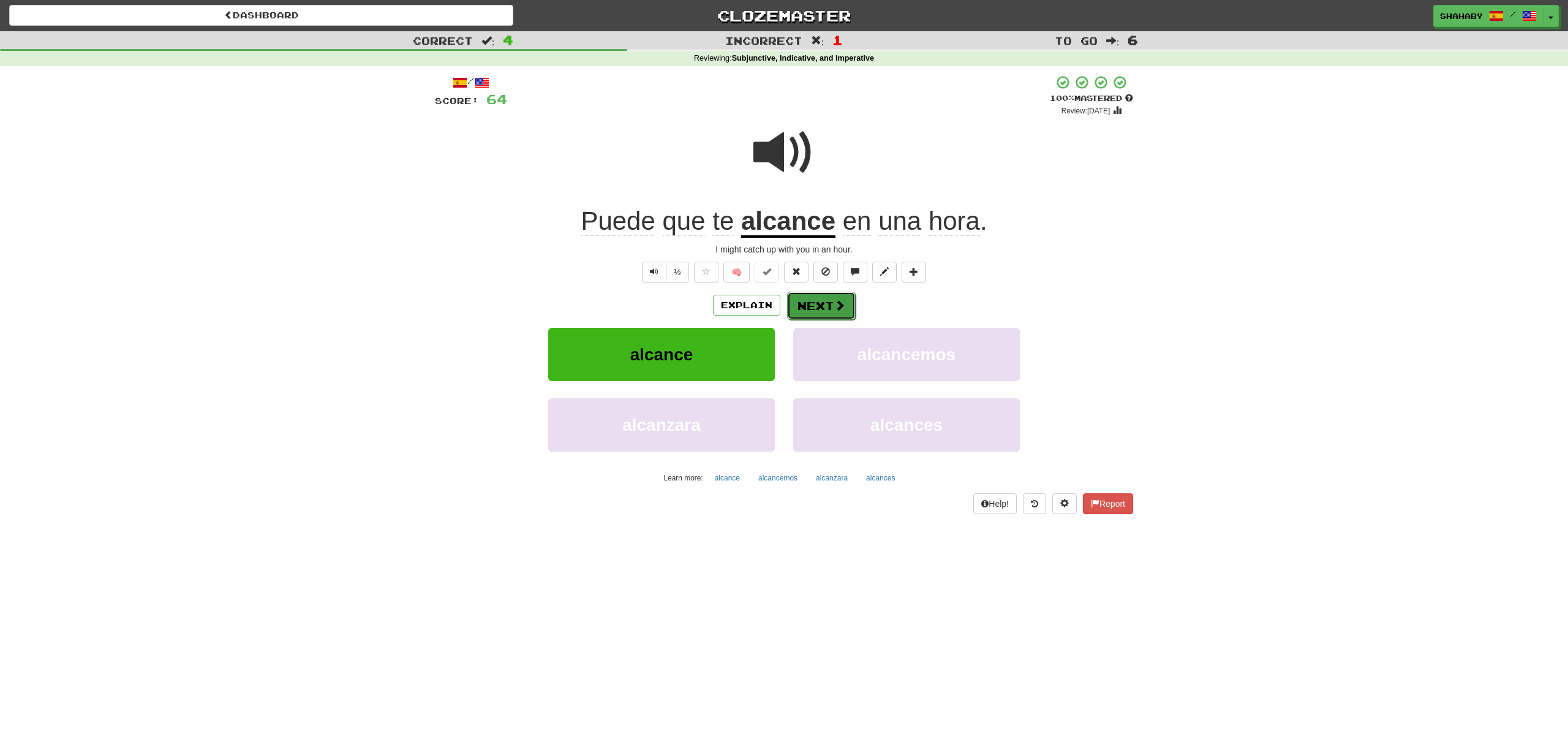
click at [844, 312] on button "Next" at bounding box center [821, 306] width 68 height 28
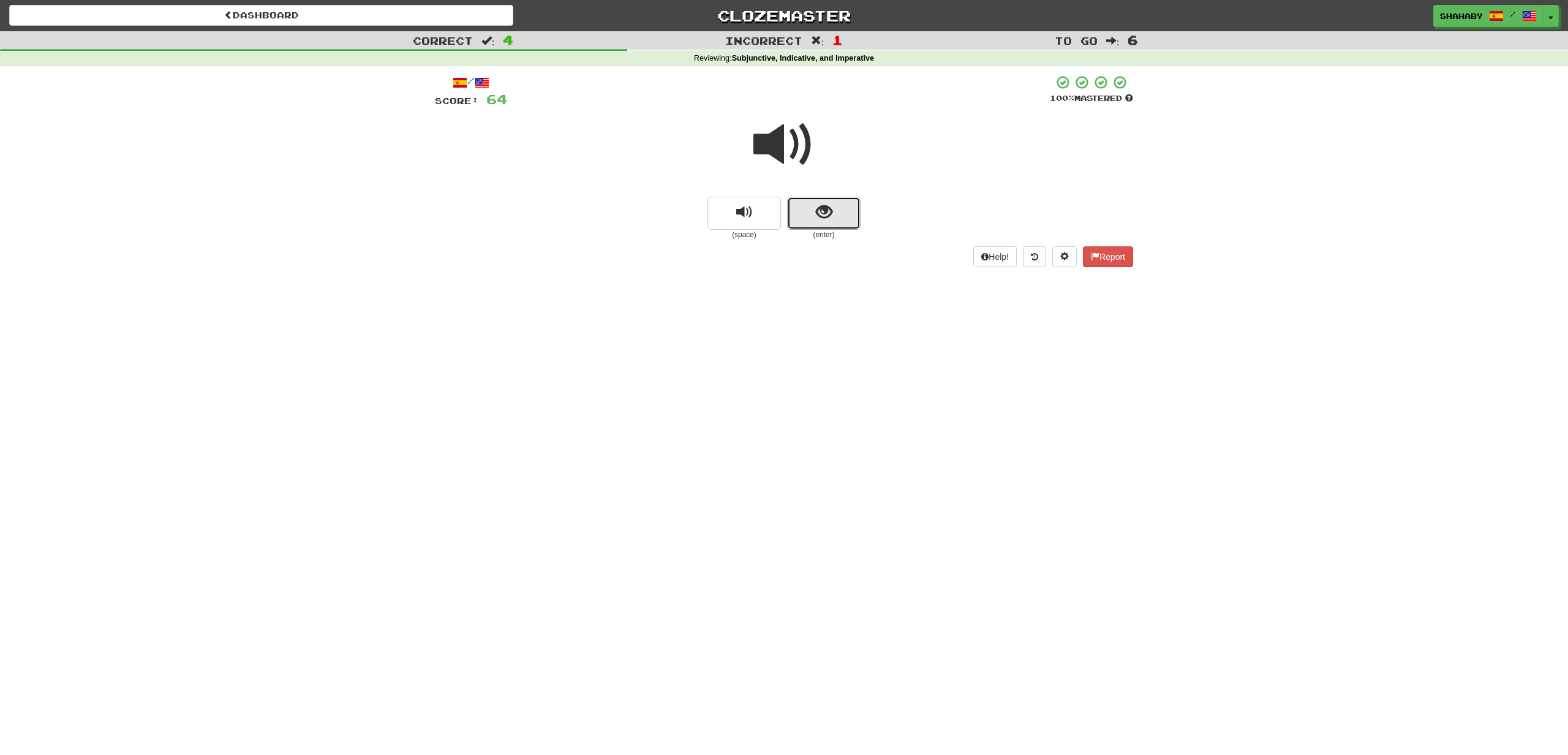
click at [838, 217] on button "show sentence" at bounding box center [824, 213] width 73 height 33
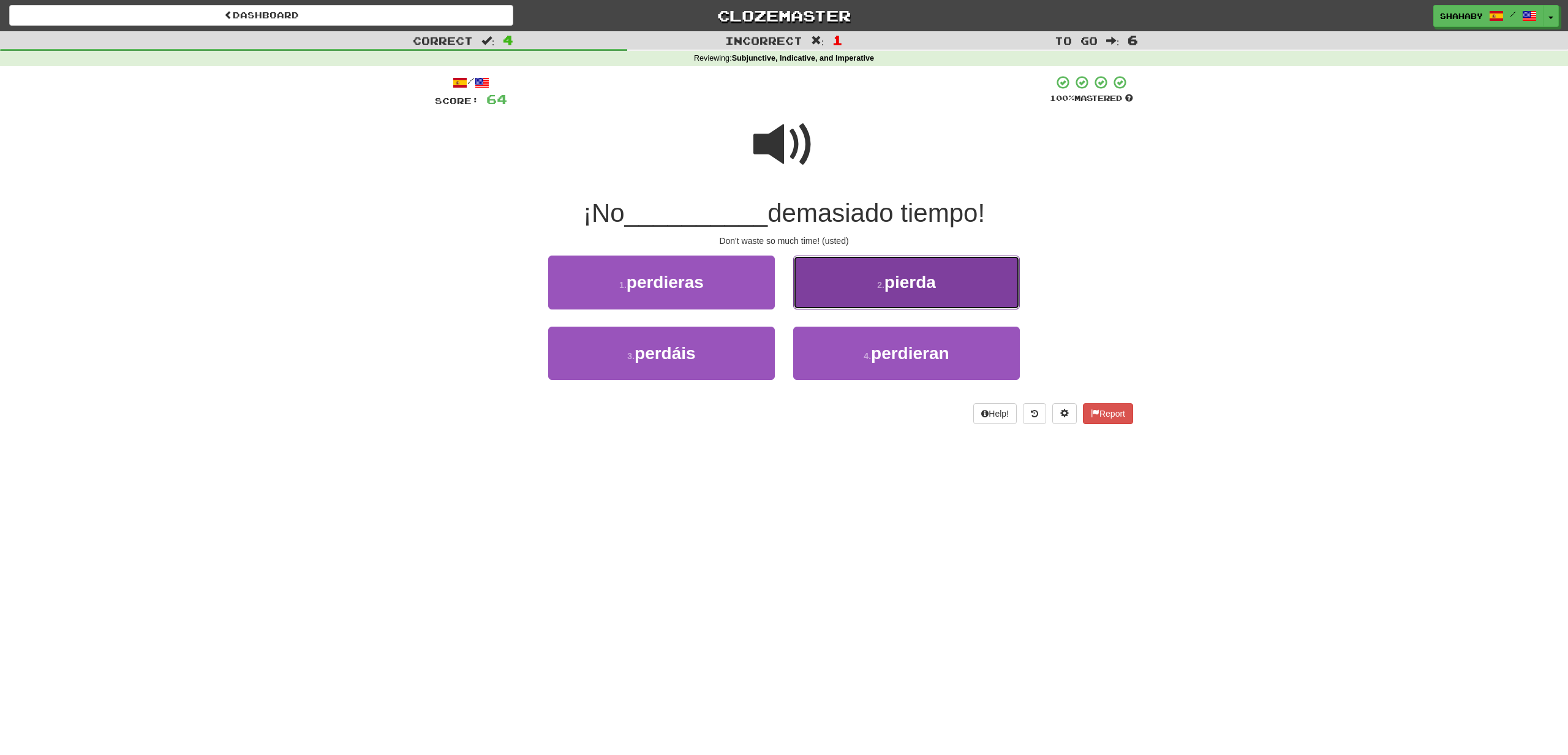
click at [892, 295] on button "2 . pierda" at bounding box center [906, 282] width 227 height 54
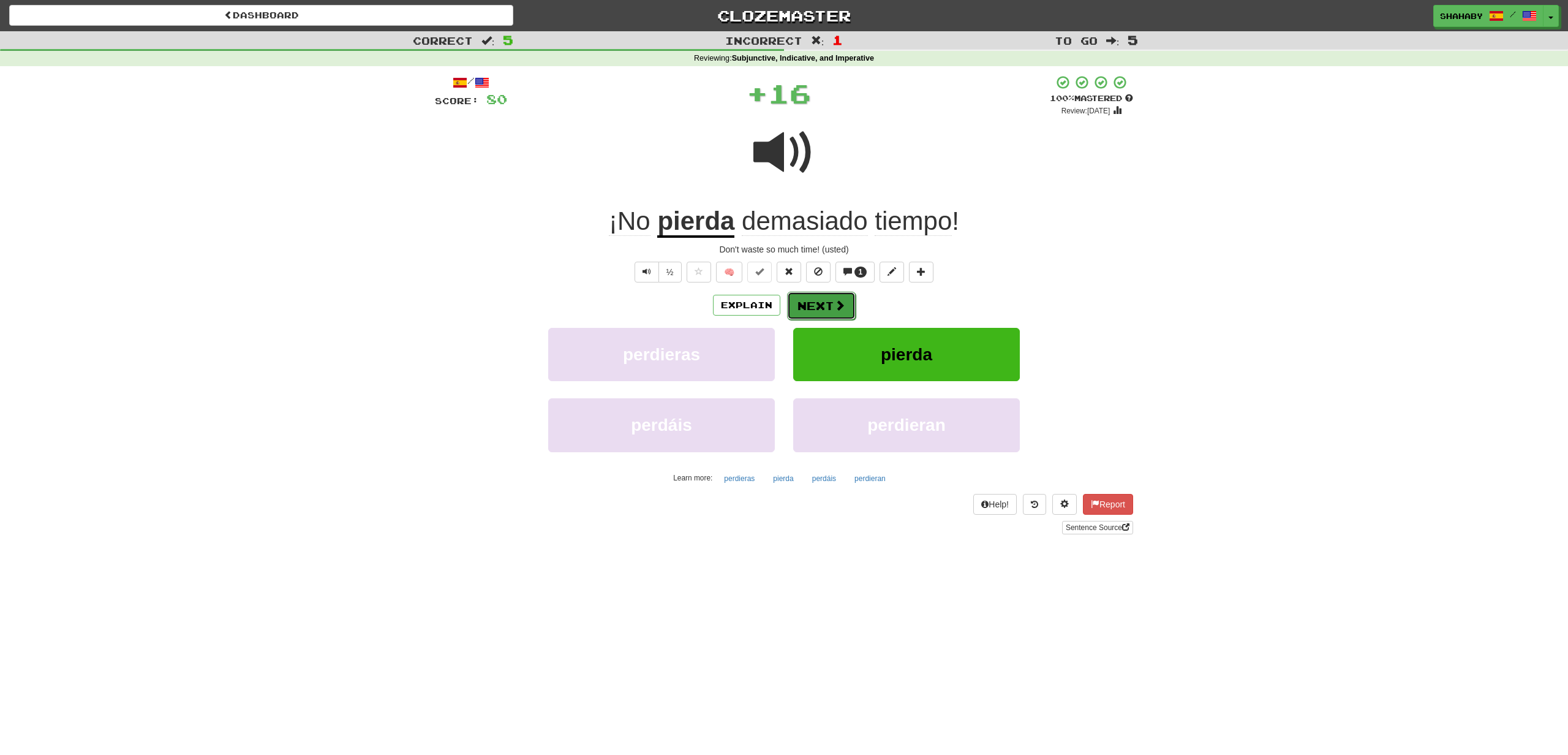
click at [843, 314] on button "Next" at bounding box center [821, 306] width 68 height 28
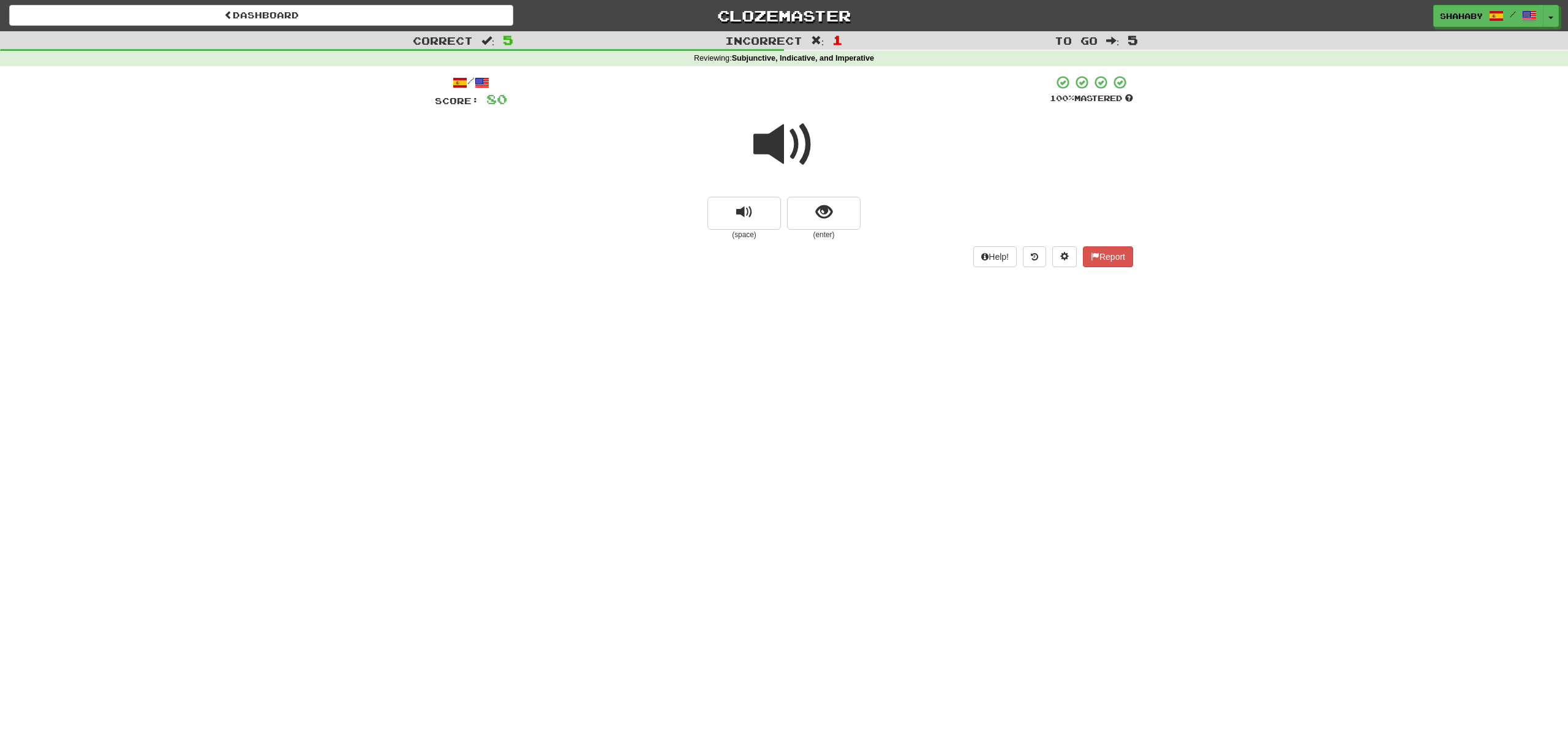
click at [791, 142] on span at bounding box center [783, 144] width 61 height 61
click at [822, 214] on span "show sentence" at bounding box center [824, 212] width 17 height 17
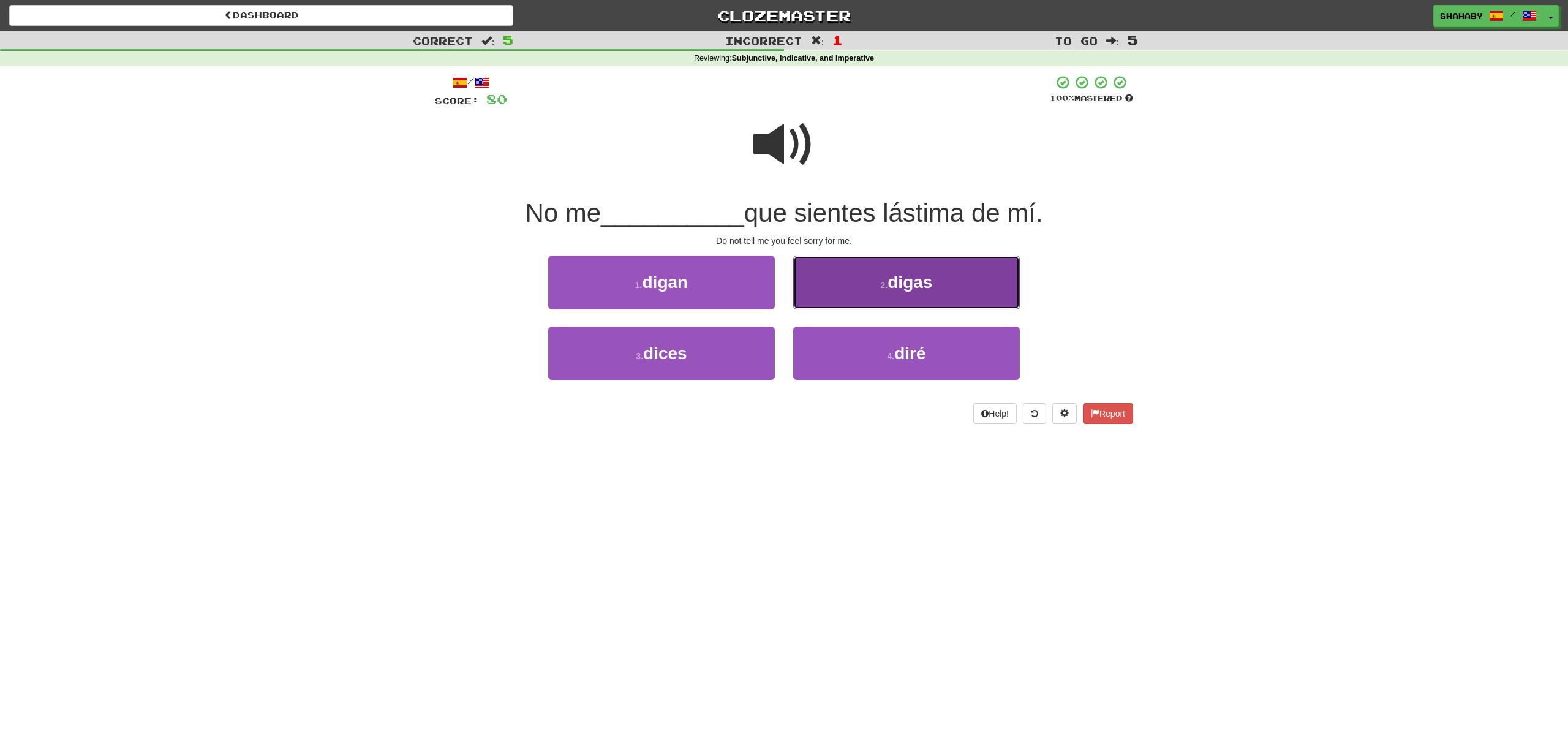
click at [907, 279] on span "digas" at bounding box center [910, 282] width 45 height 19
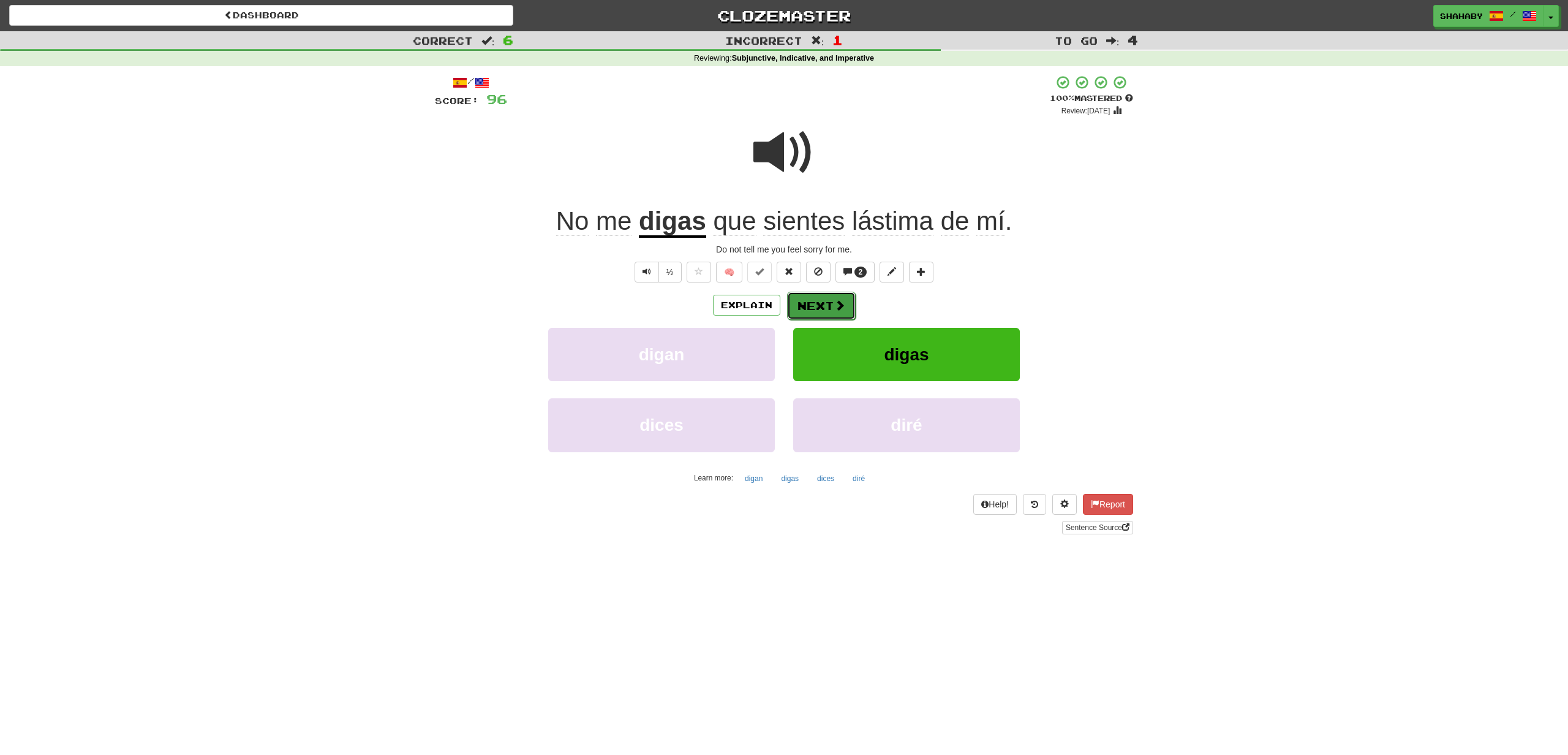
click at [834, 305] on span at bounding box center [839, 305] width 11 height 11
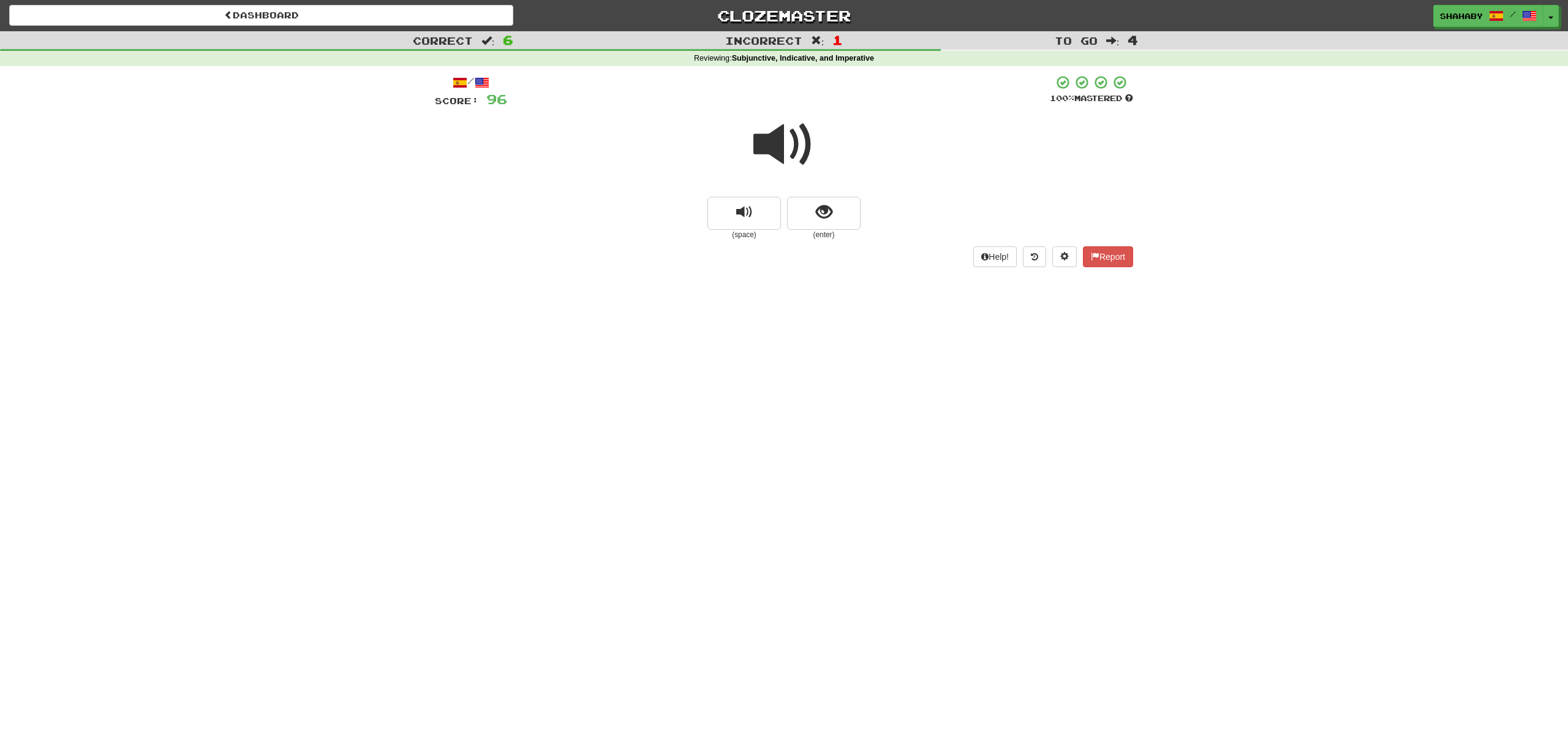
click at [786, 150] on span at bounding box center [783, 144] width 61 height 61
click at [849, 227] on button "show sentence" at bounding box center [824, 213] width 73 height 33
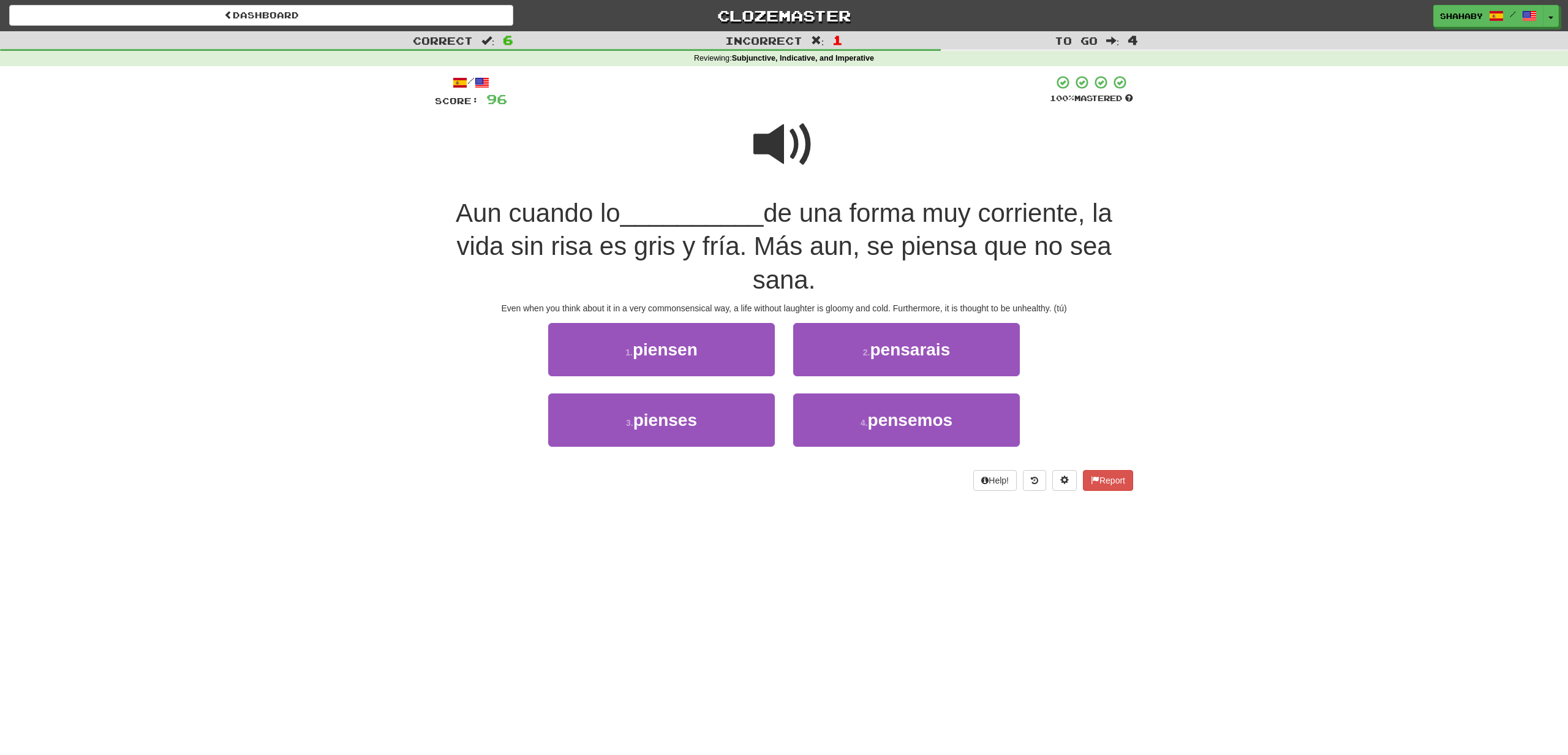
click at [795, 120] on span at bounding box center [783, 144] width 61 height 61
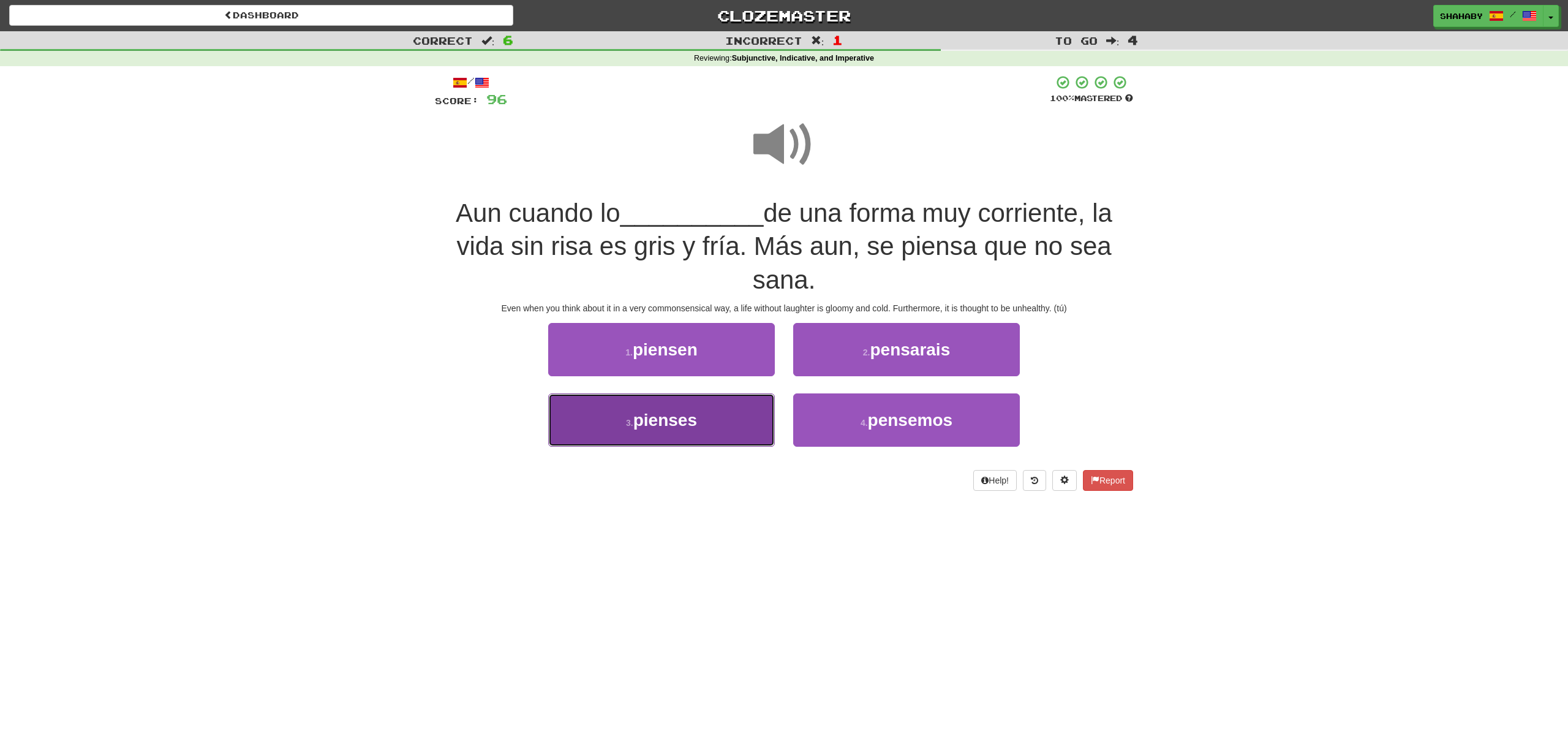
click at [669, 439] on button "3 . pienses" at bounding box center [661, 420] width 227 height 54
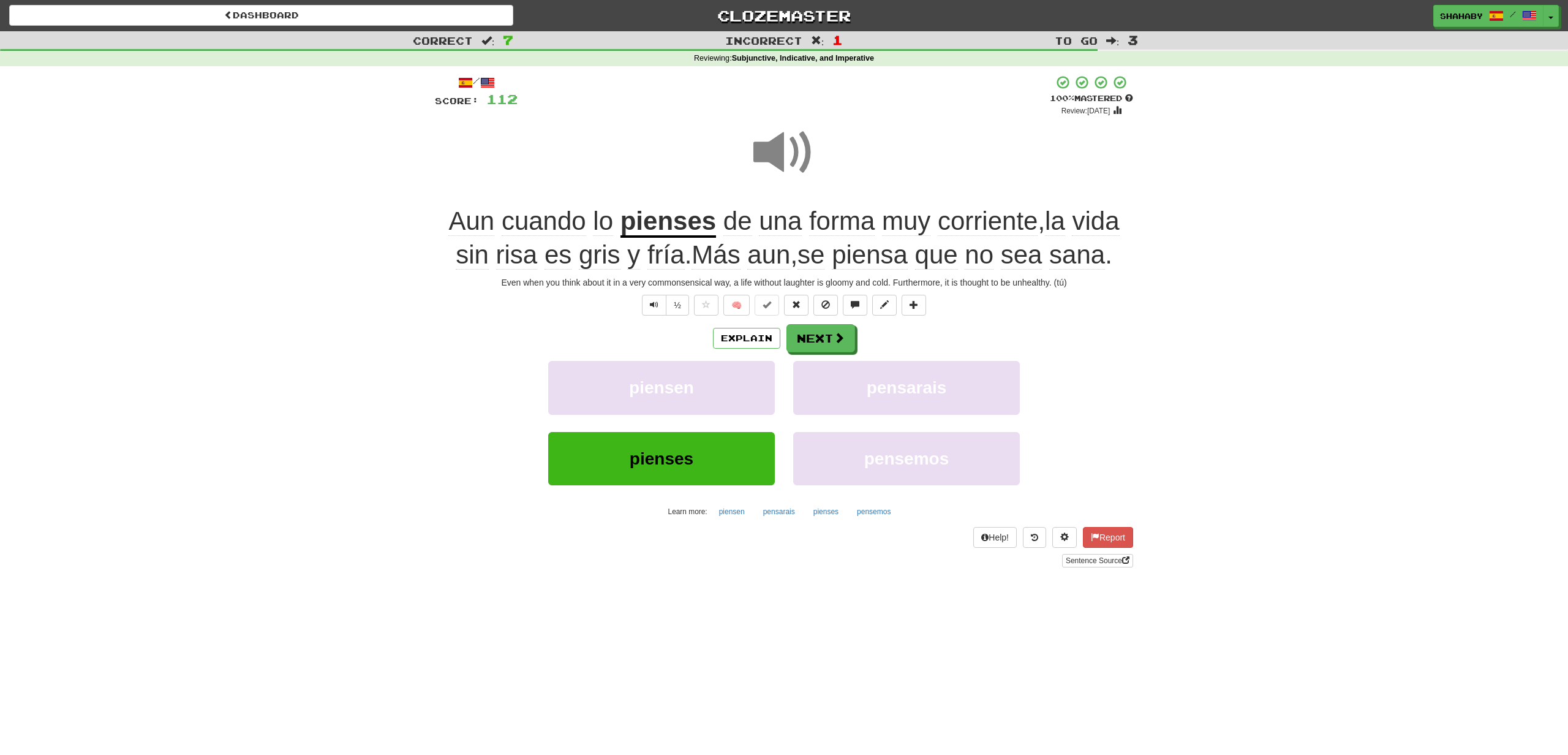
click at [794, 152] on span at bounding box center [783, 152] width 61 height 61
click at [823, 338] on button "Next" at bounding box center [821, 339] width 68 height 28
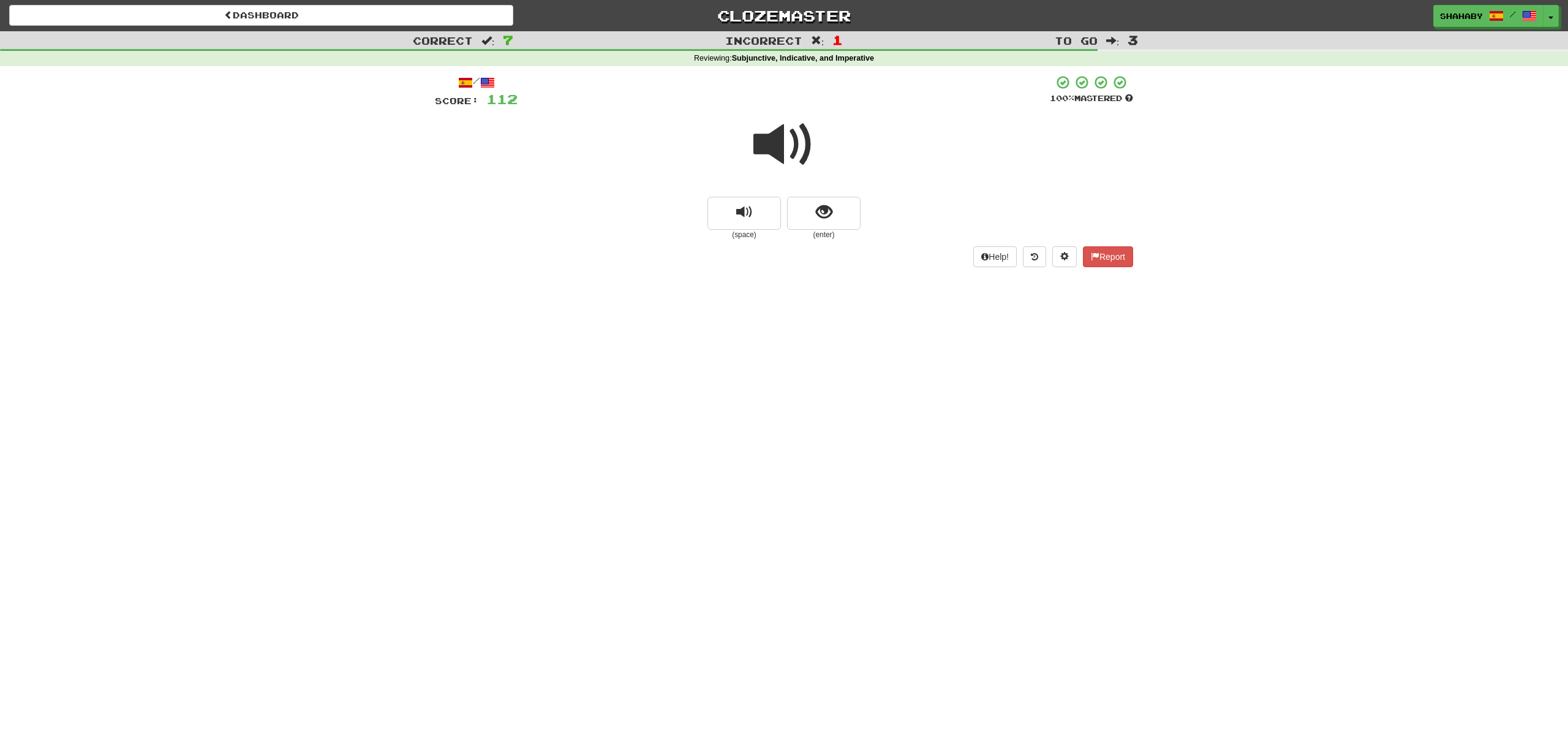
click at [794, 150] on span at bounding box center [783, 144] width 61 height 61
click at [835, 217] on button "show sentence" at bounding box center [824, 213] width 73 height 33
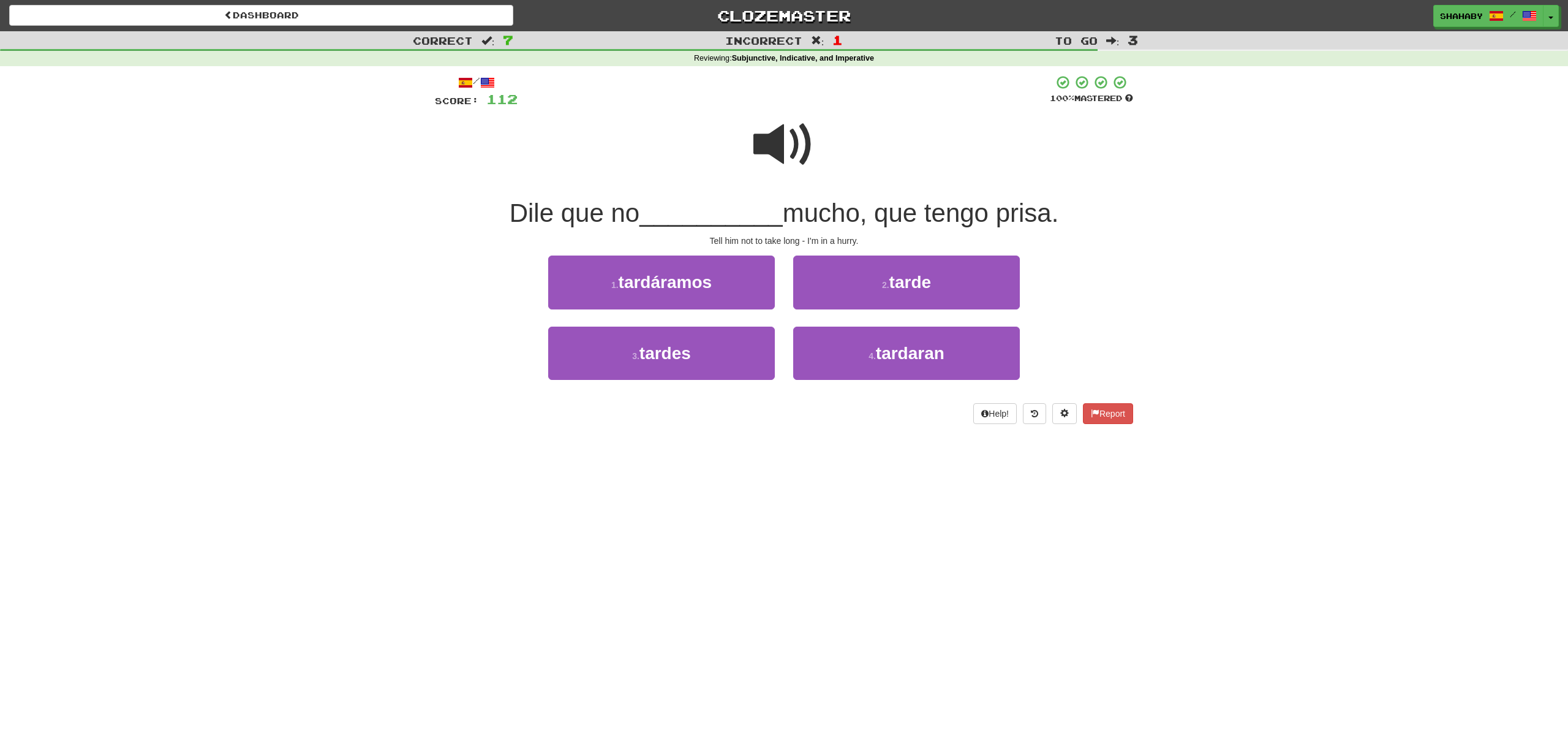
click at [758, 148] on span at bounding box center [783, 144] width 61 height 61
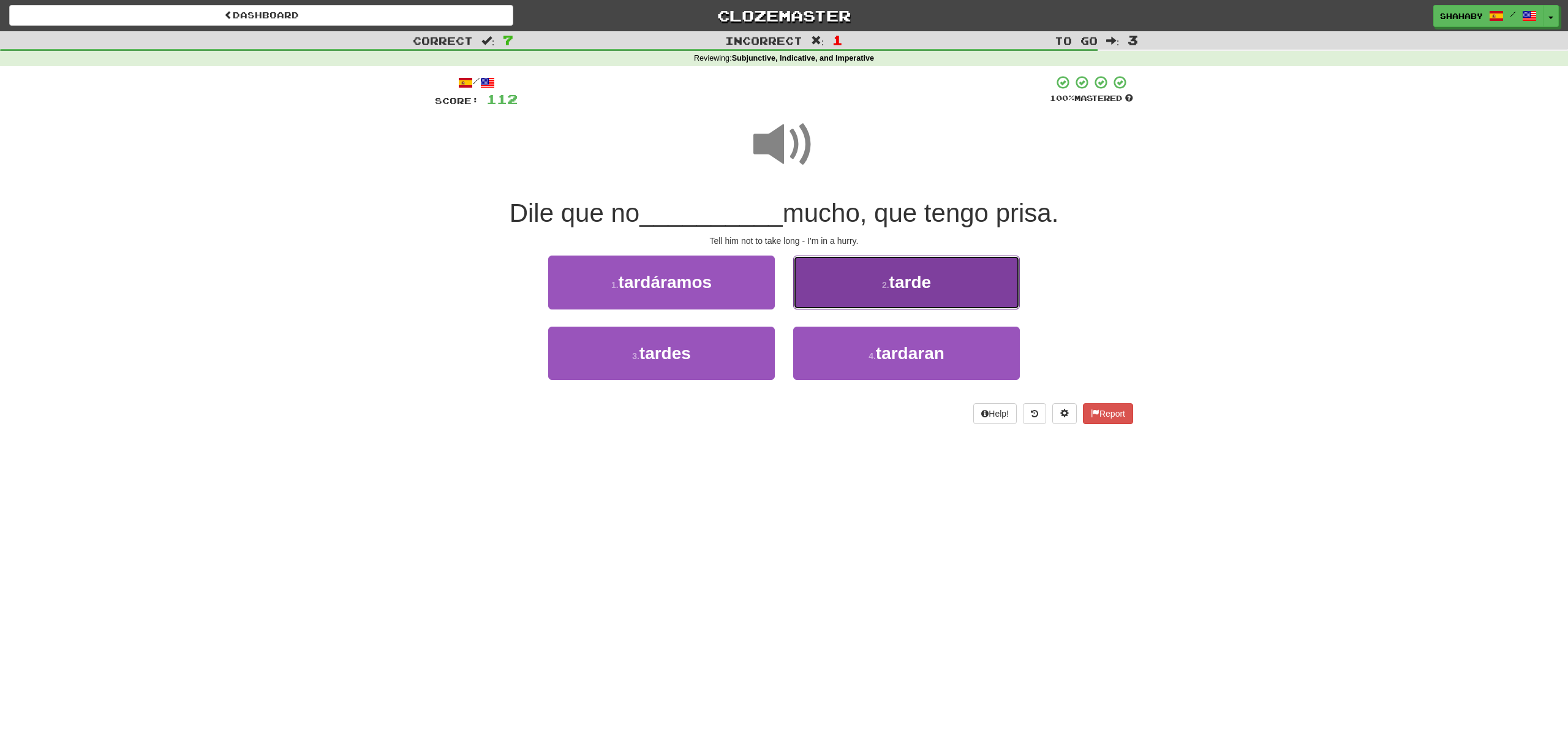
click at [943, 301] on button "2 . tarde" at bounding box center [906, 282] width 227 height 54
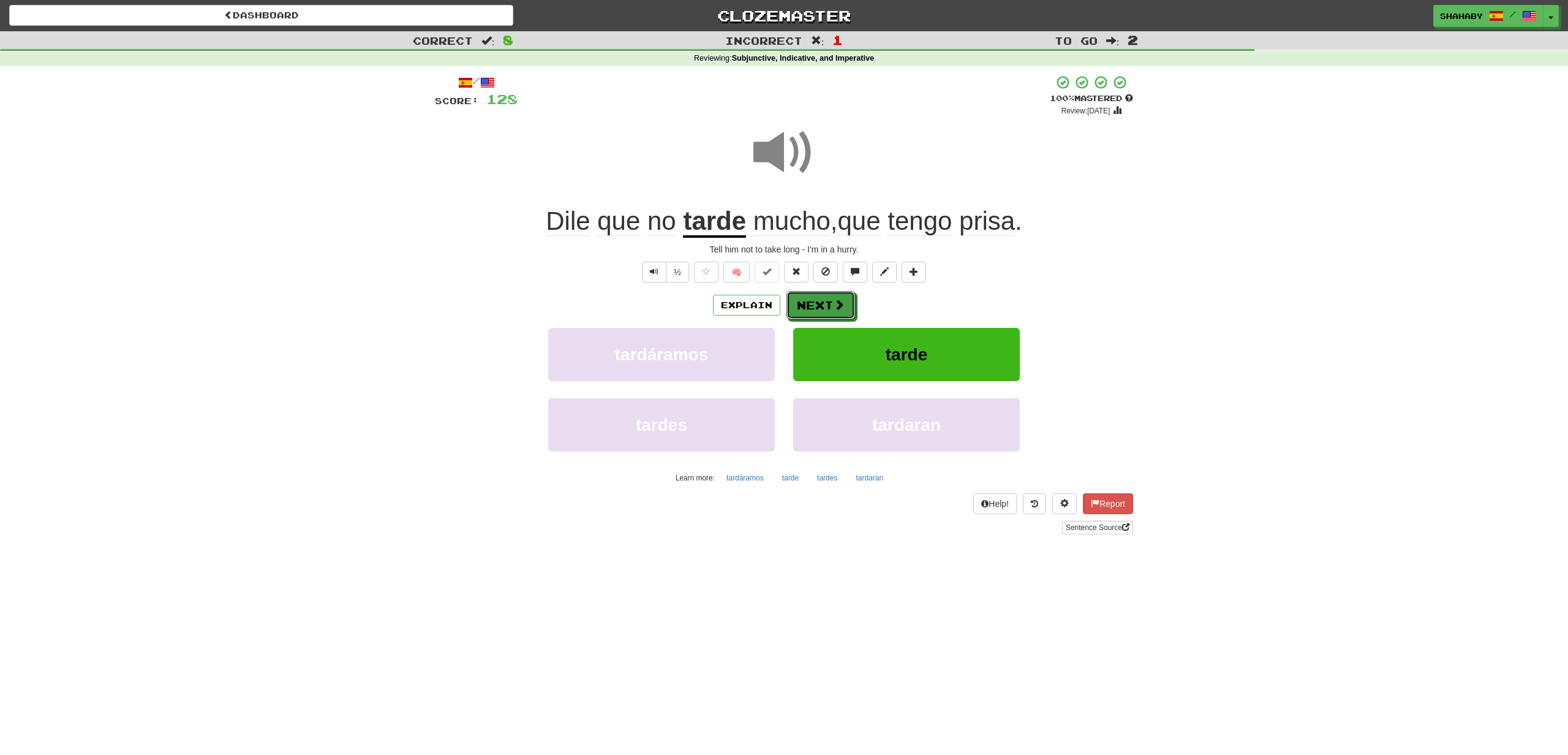
drag, startPoint x: 849, startPoint y: 308, endPoint x: 828, endPoint y: 306, distance: 21.1
click at [848, 308] on button "Next" at bounding box center [820, 305] width 68 height 28
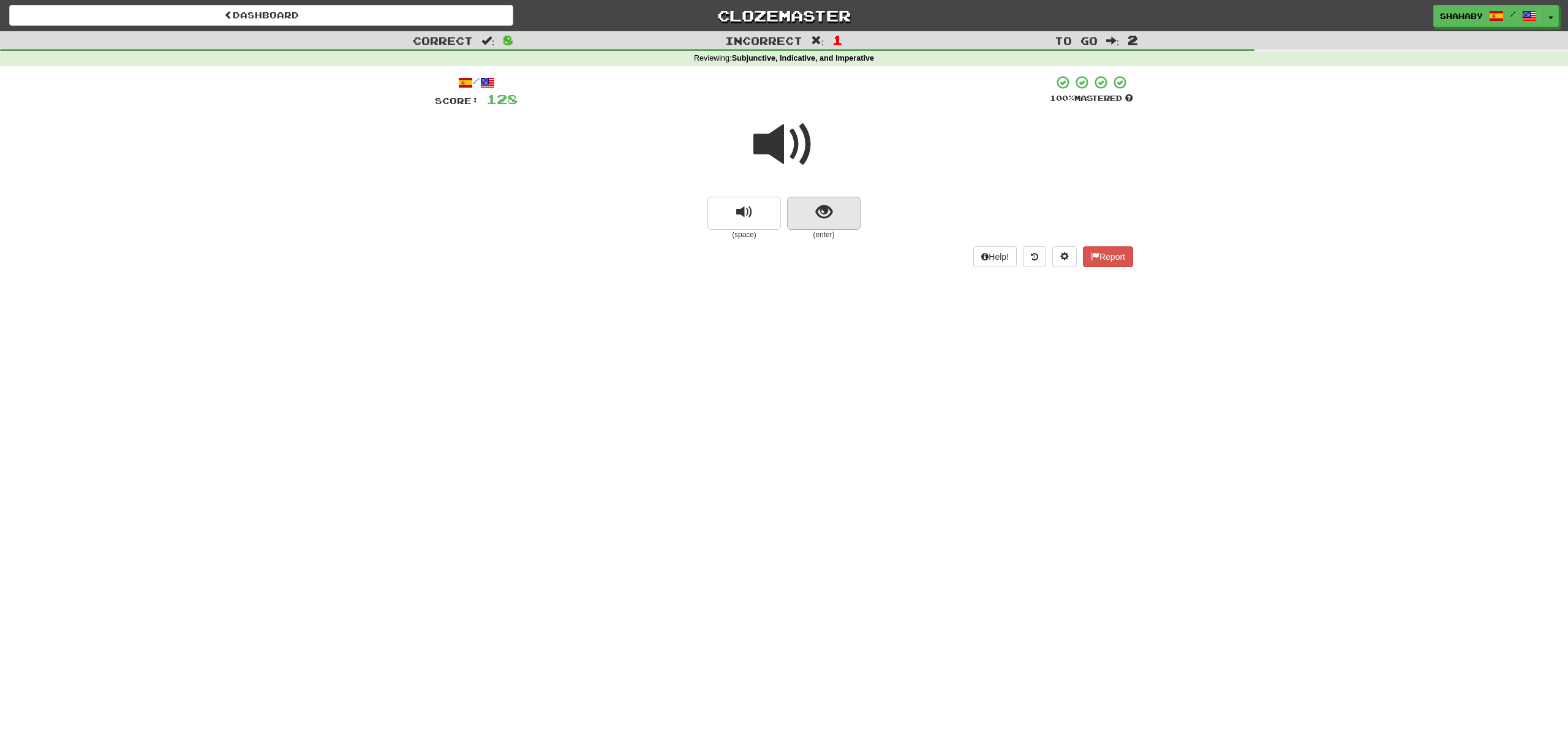
drag, startPoint x: 867, startPoint y: 221, endPoint x: 830, endPoint y: 221, distance: 37.0
click at [866, 221] on div "(space) (enter)" at bounding box center [783, 218] width 698 height 43
click at [819, 221] on button "show sentence" at bounding box center [824, 213] width 73 height 33
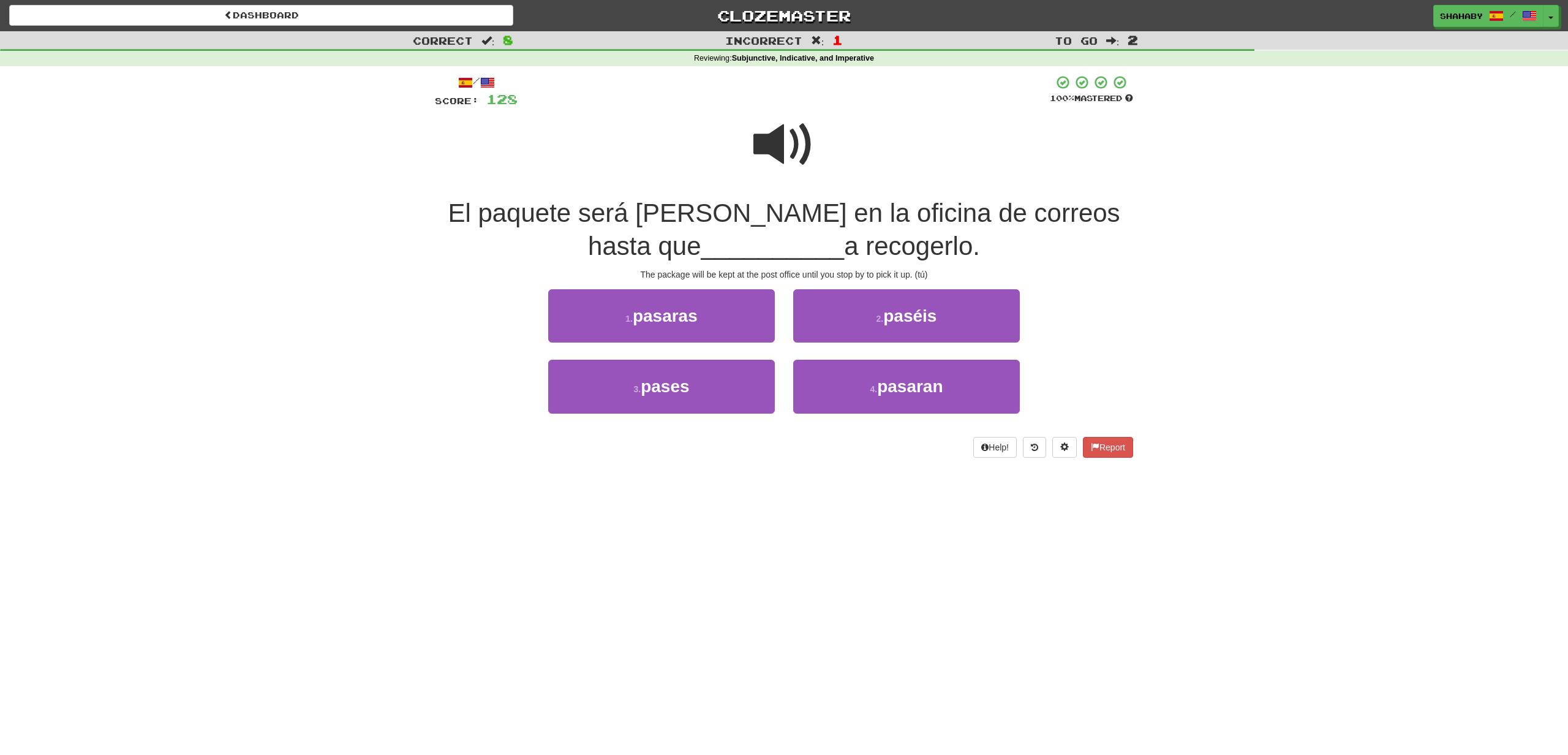
click at [774, 150] on span at bounding box center [783, 144] width 61 height 61
click at [611, 394] on button "3 . pases" at bounding box center [661, 386] width 227 height 54
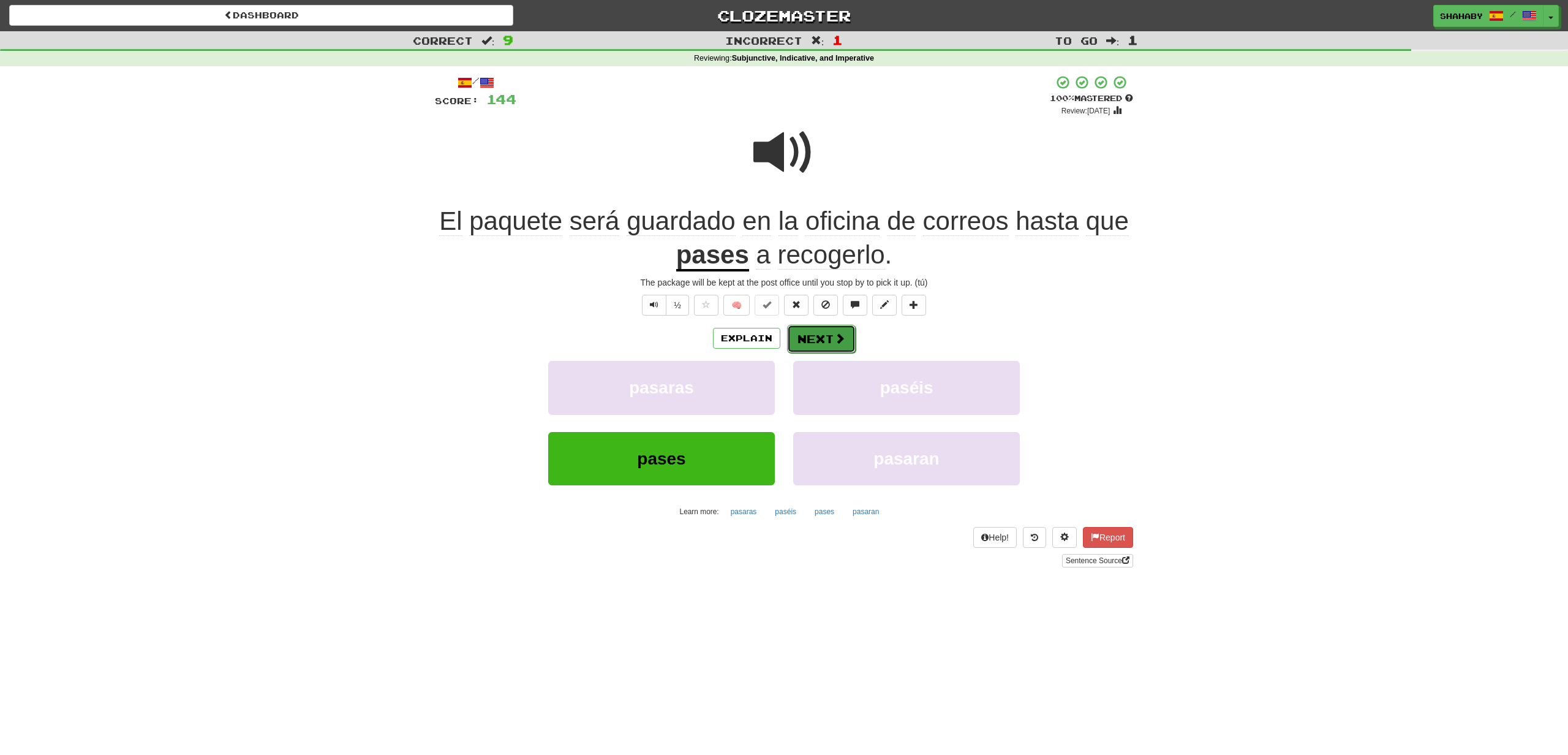
click at [824, 335] on button "Next" at bounding box center [821, 339] width 68 height 28
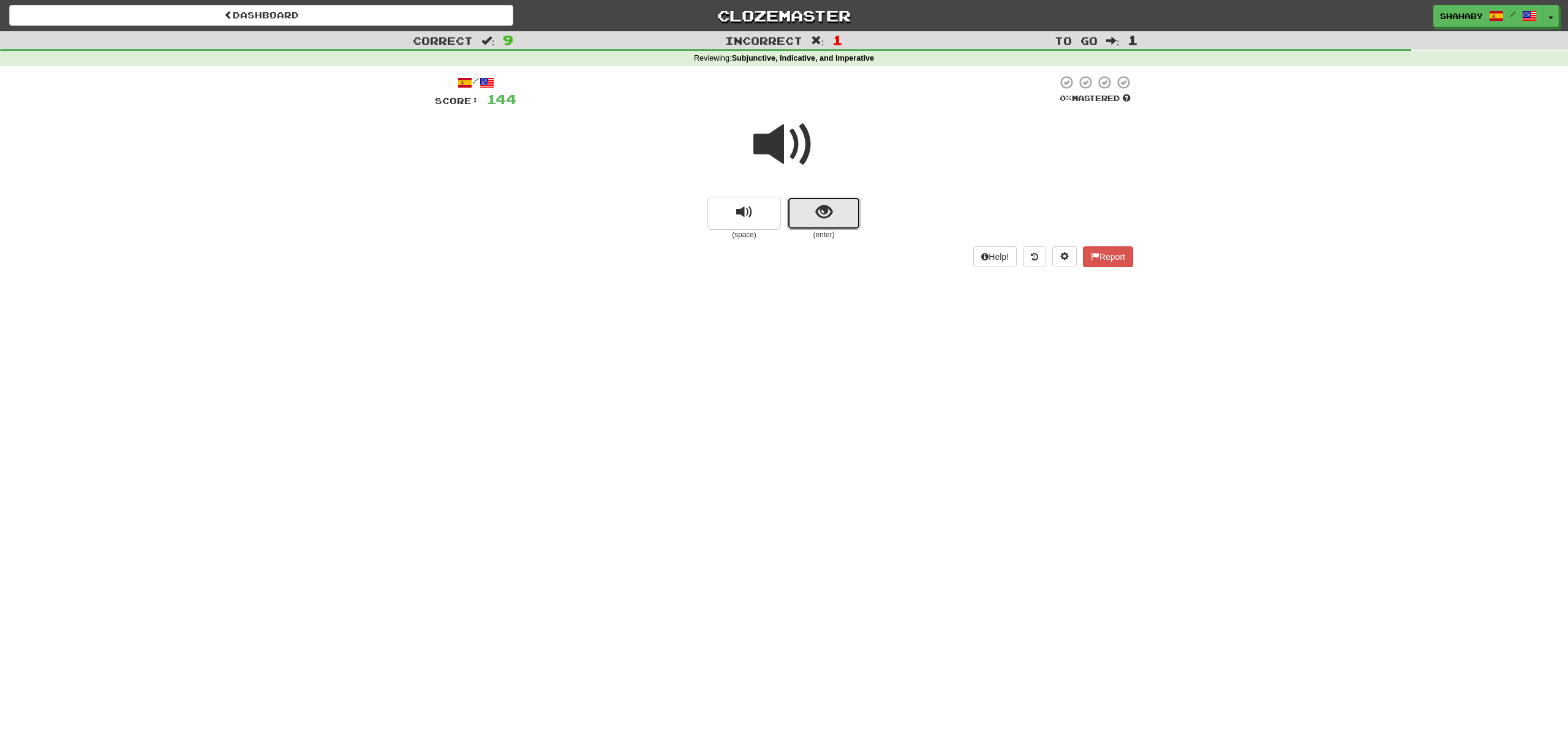
click at [833, 220] on button "show sentence" at bounding box center [824, 213] width 73 height 33
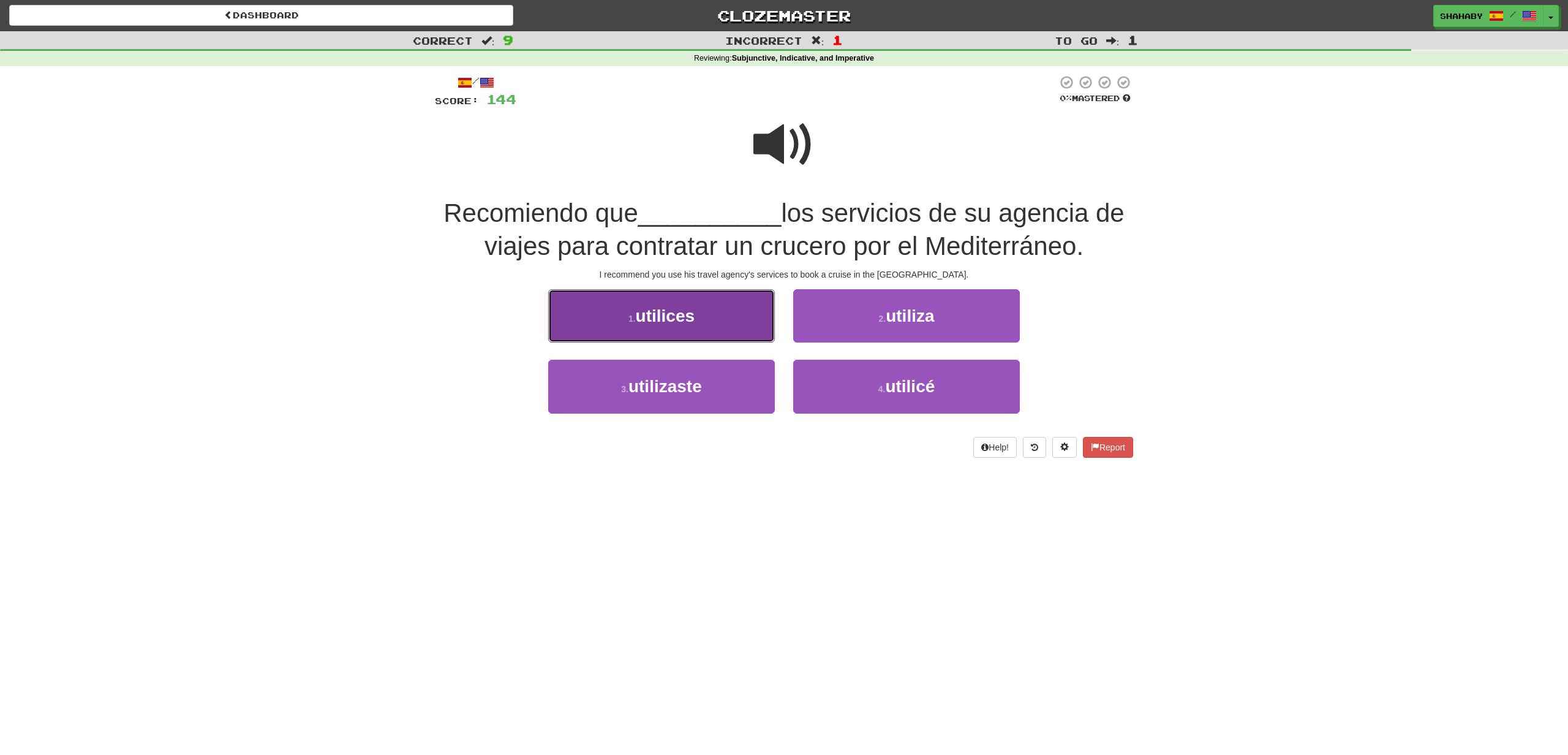
click at [622, 310] on button "1 . utilices" at bounding box center [661, 316] width 227 height 54
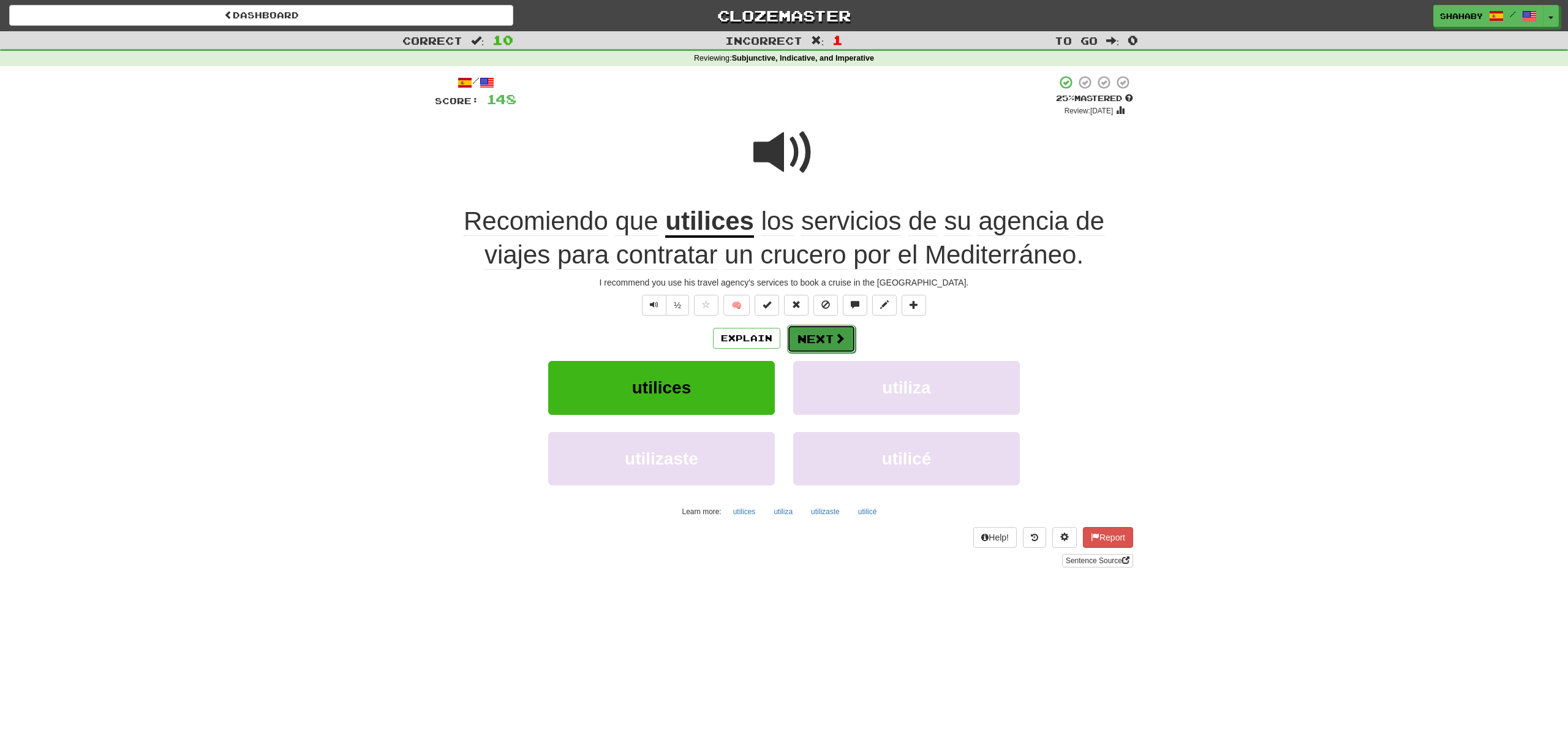
click at [829, 345] on button "Next" at bounding box center [821, 339] width 68 height 28
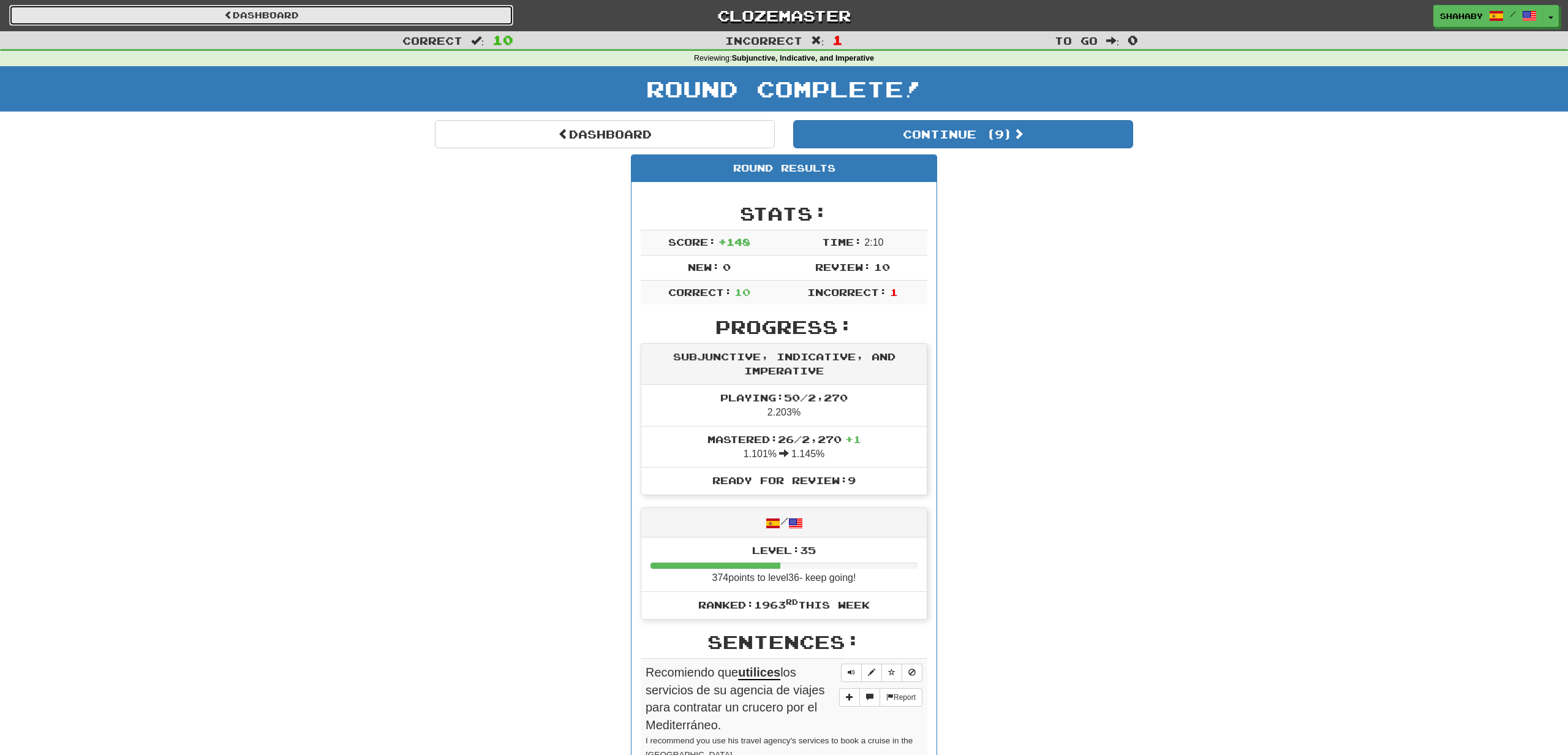
click at [412, 6] on link "Dashboard" at bounding box center [261, 15] width 504 height 21
